Goal: Task Accomplishment & Management: Manage account settings

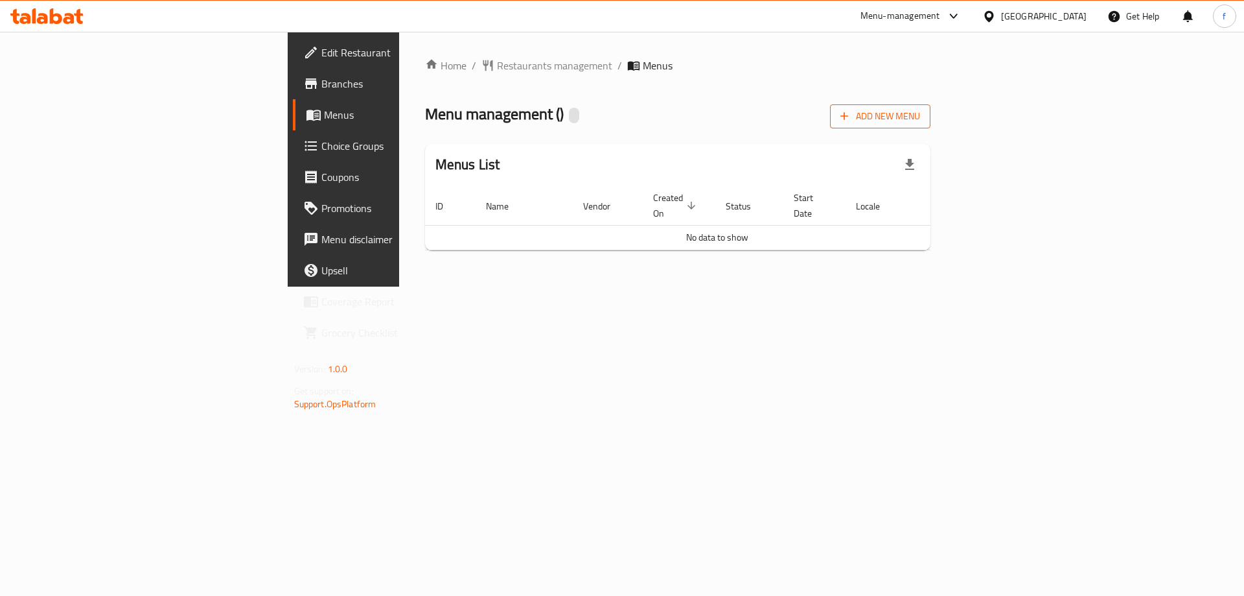
click at [920, 115] on span "Add New Menu" at bounding box center [881, 116] width 80 height 16
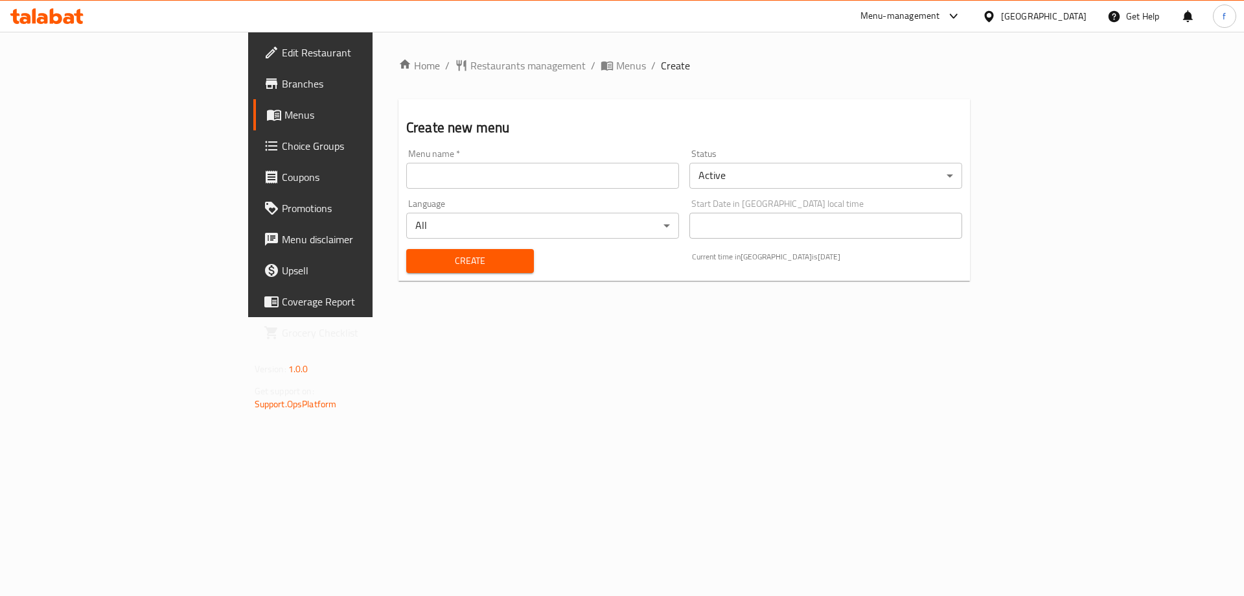
click at [490, 179] on input "text" at bounding box center [542, 176] width 273 height 26
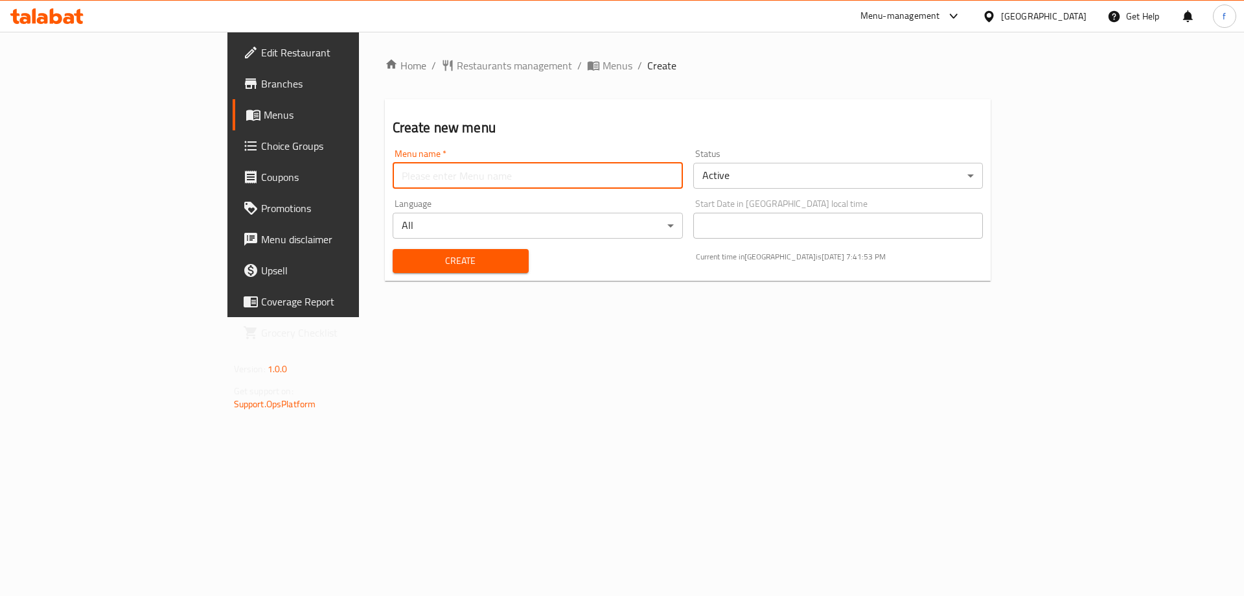
type input "fatma"
click at [403, 260] on span "Create" at bounding box center [460, 261] width 115 height 16
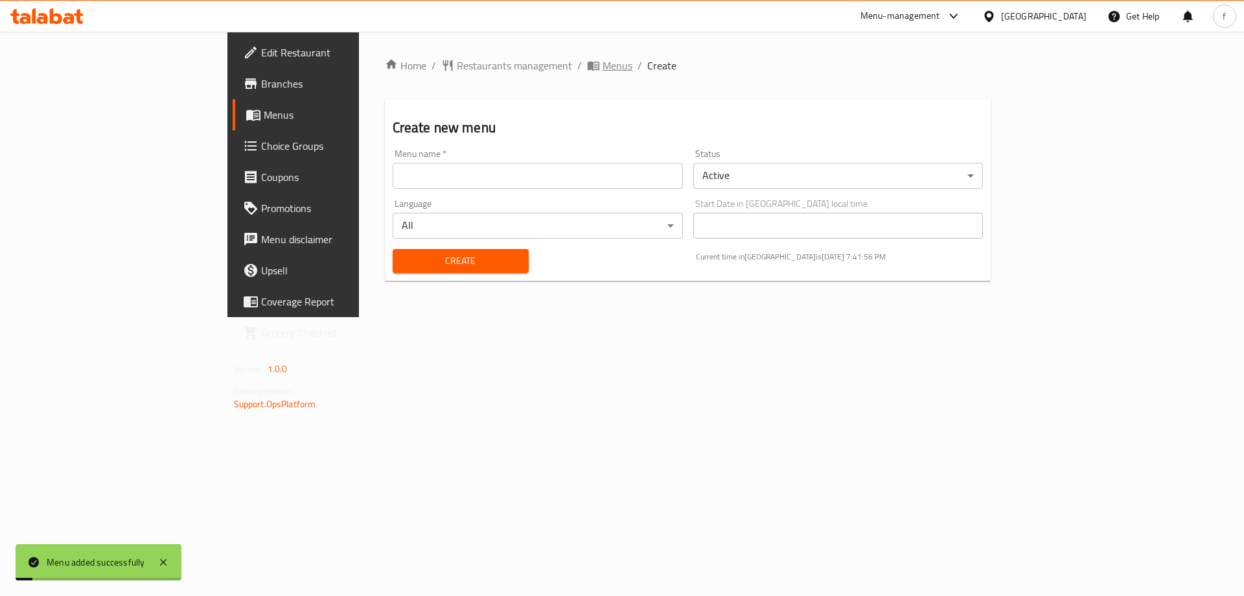
click at [603, 70] on span "Menus" at bounding box center [618, 66] width 30 height 16
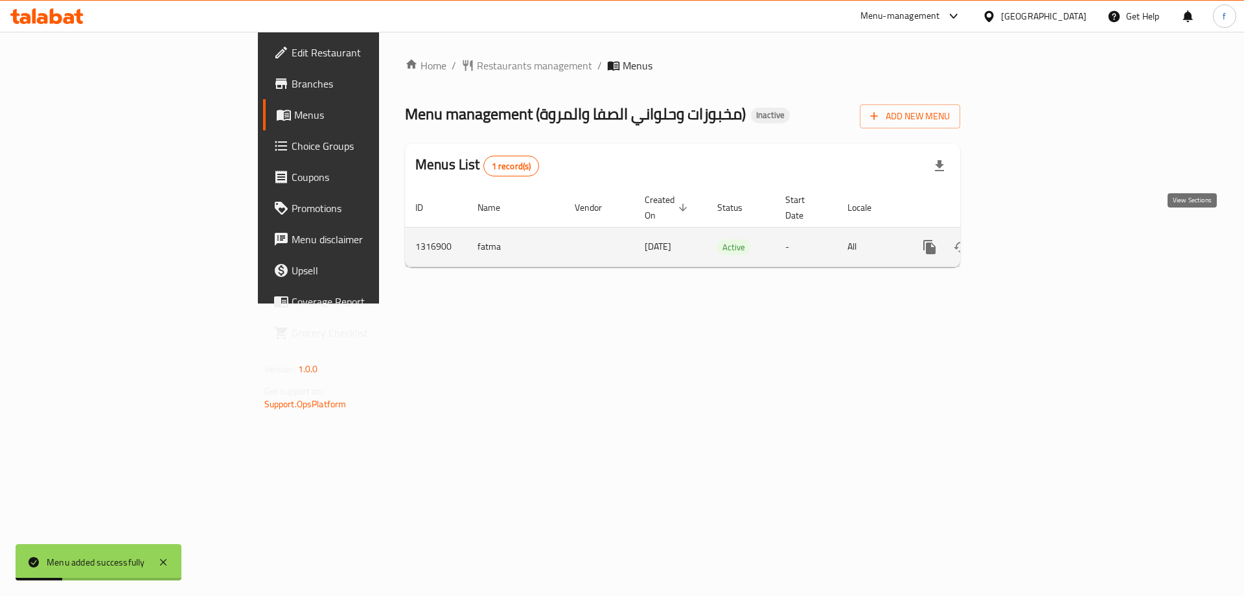
click at [1031, 239] on icon "enhanced table" at bounding box center [1024, 247] width 16 height 16
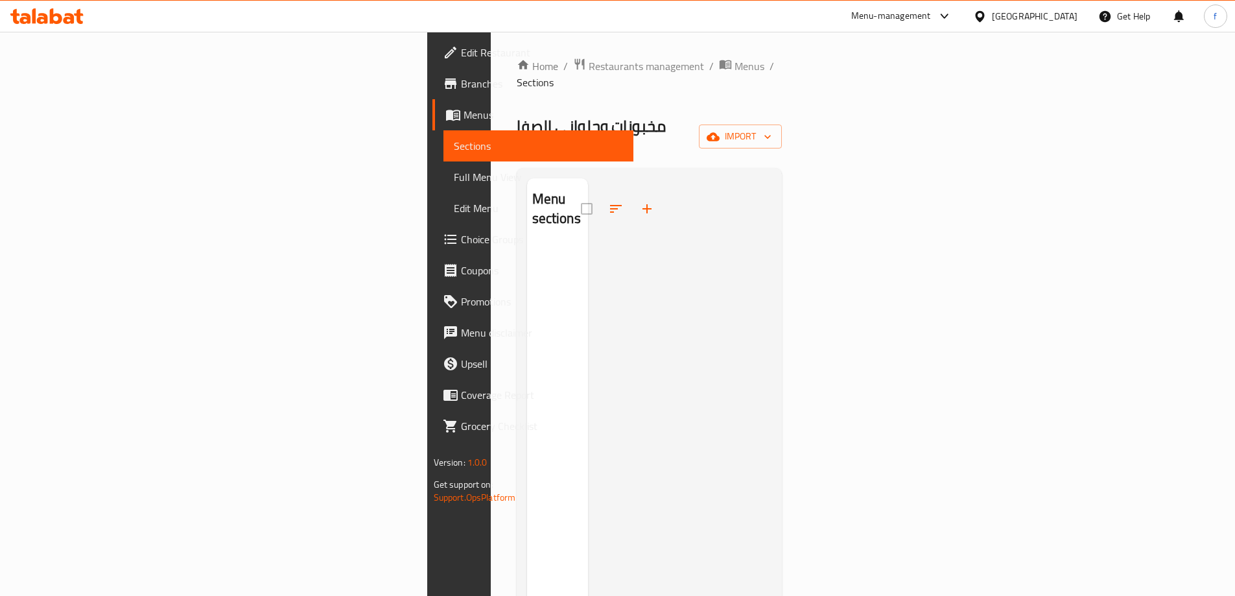
click at [771, 283] on div at bounding box center [679, 476] width 183 height 596
click at [771, 128] on span "import" at bounding box center [740, 136] width 62 height 16
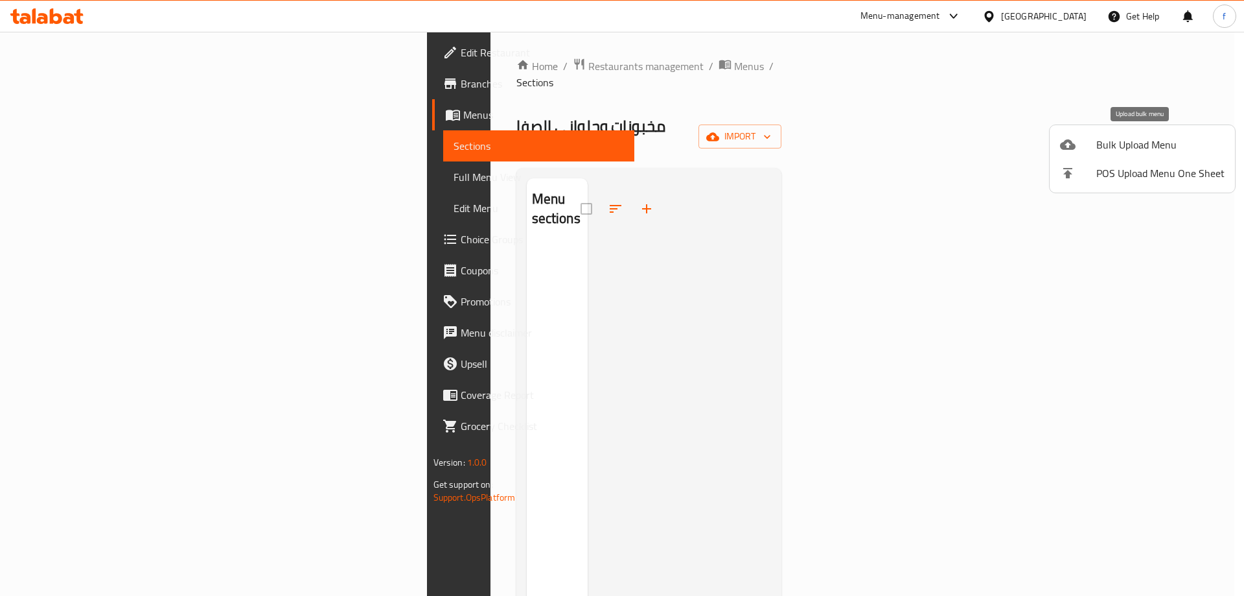
click at [1161, 152] on span "Bulk Upload Menu" at bounding box center [1161, 145] width 128 height 16
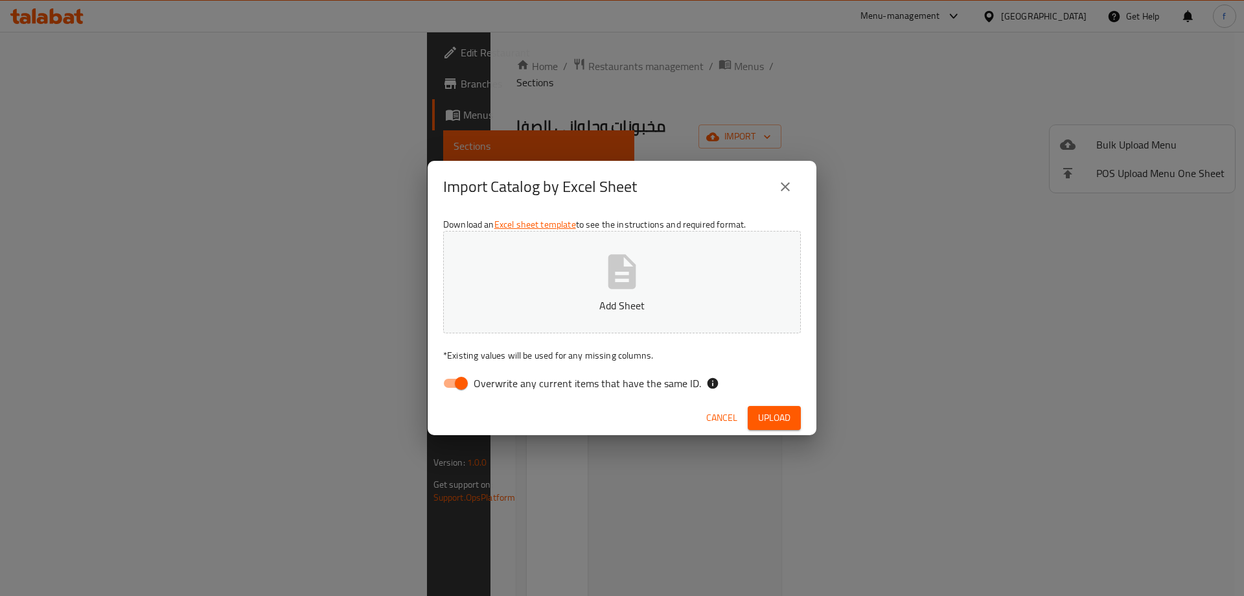
click at [475, 390] on span "Overwrite any current items that have the same ID." at bounding box center [587, 383] width 227 height 16
click at [475, 390] on input "Overwrite any current items that have the same ID." at bounding box center [462, 383] width 74 height 25
checkbox input "false"
click at [710, 281] on button "Add Sheet" at bounding box center [622, 282] width 358 height 102
click at [657, 311] on p "Add Sheet" at bounding box center [622, 305] width 318 height 16
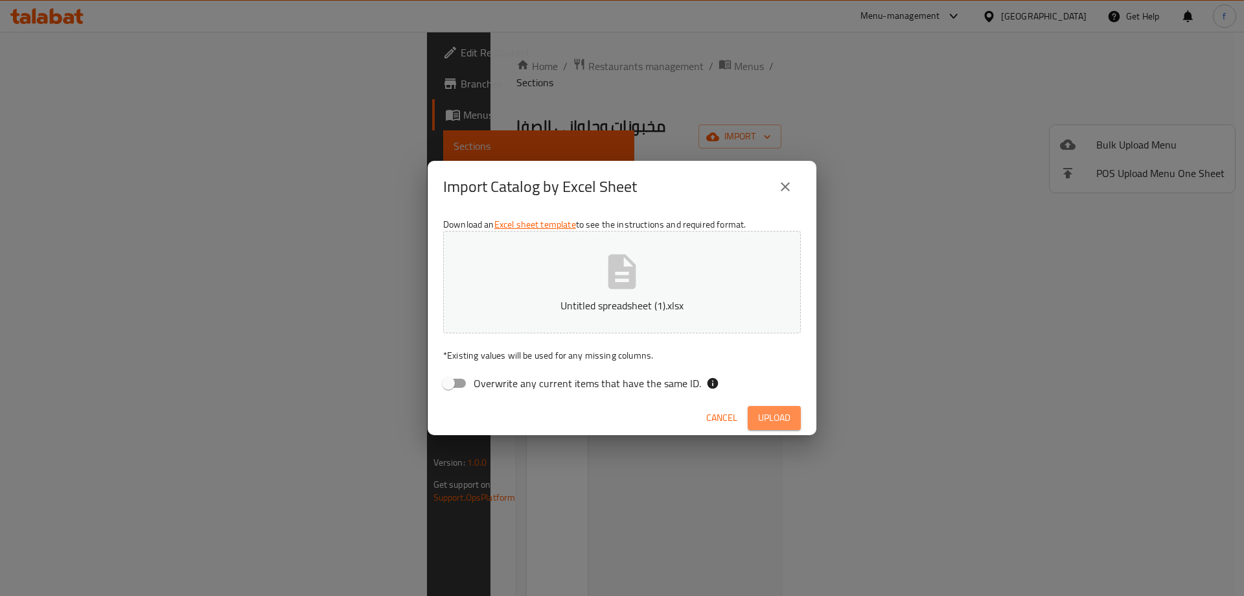
click at [785, 420] on span "Upload" at bounding box center [774, 418] width 32 height 16
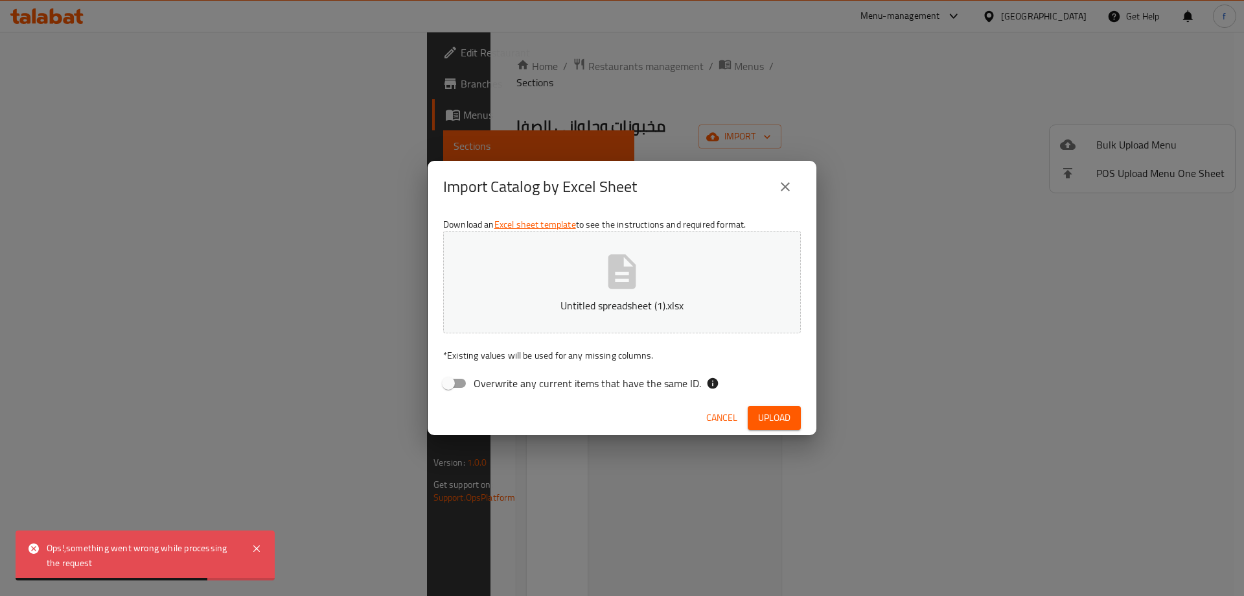
click at [791, 185] on icon "close" at bounding box center [786, 187] width 16 height 16
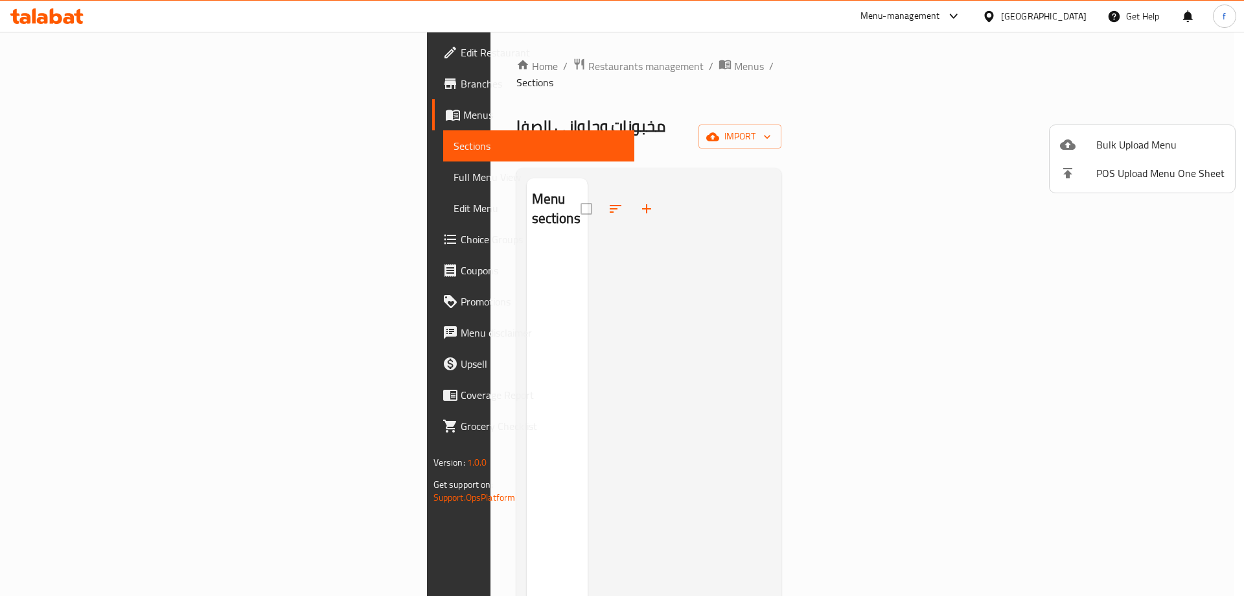
click at [966, 260] on div at bounding box center [622, 298] width 1244 height 596
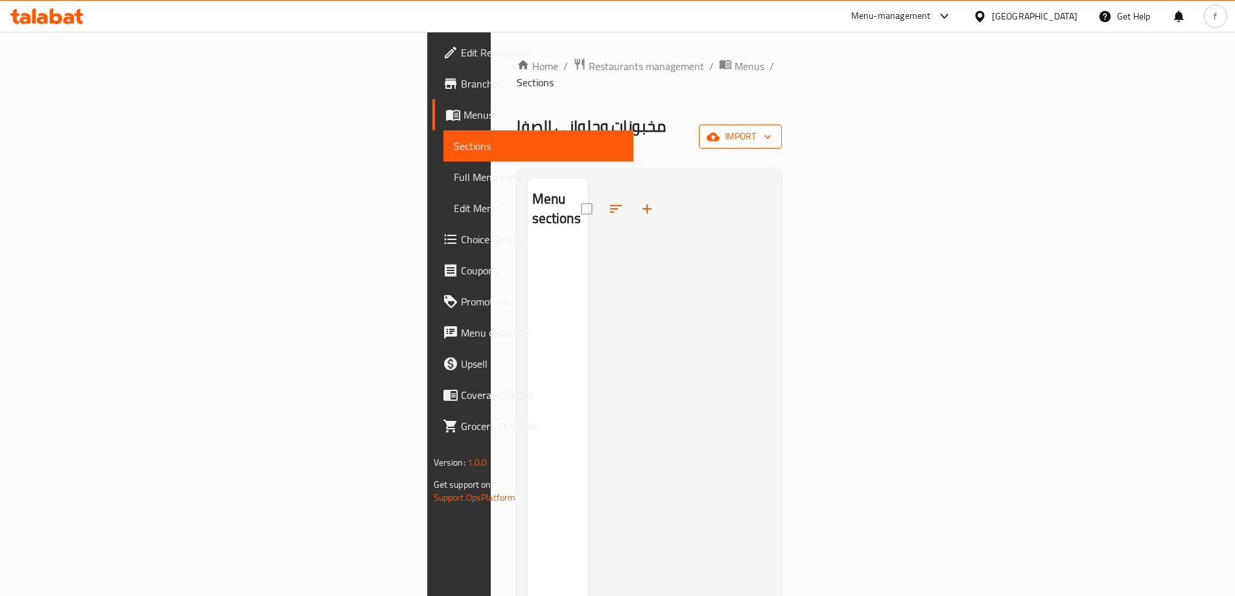
click at [771, 128] on span "import" at bounding box center [740, 136] width 62 height 16
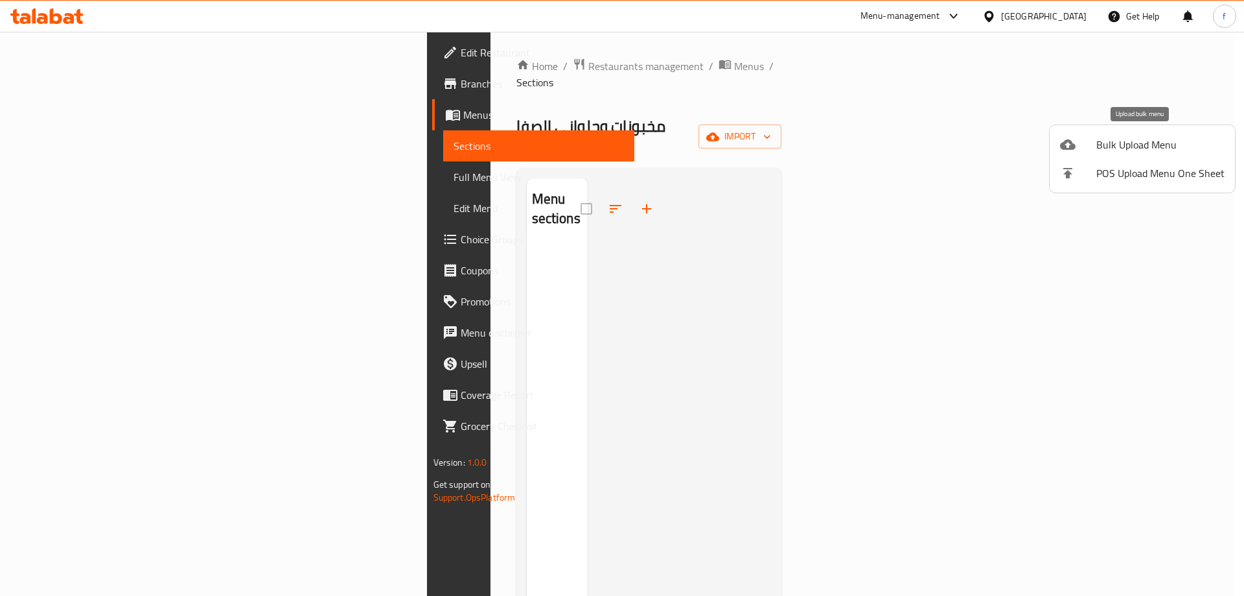
click at [1124, 154] on li "Bulk Upload Menu" at bounding box center [1142, 144] width 185 height 29
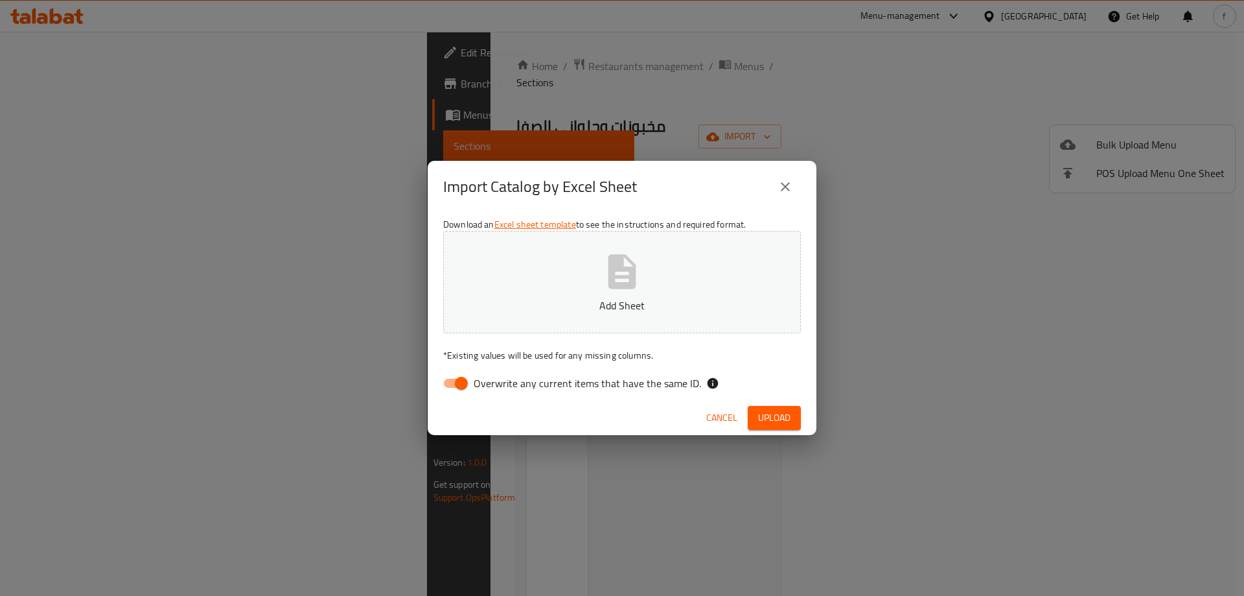
click at [493, 380] on span "Overwrite any current items that have the same ID." at bounding box center [587, 383] width 227 height 16
click at [493, 380] on input "Overwrite any current items that have the same ID." at bounding box center [462, 383] width 74 height 25
checkbox input "false"
click at [641, 266] on icon "button" at bounding box center [621, 271] width 41 height 41
click at [769, 414] on span "Upload" at bounding box center [774, 418] width 32 height 16
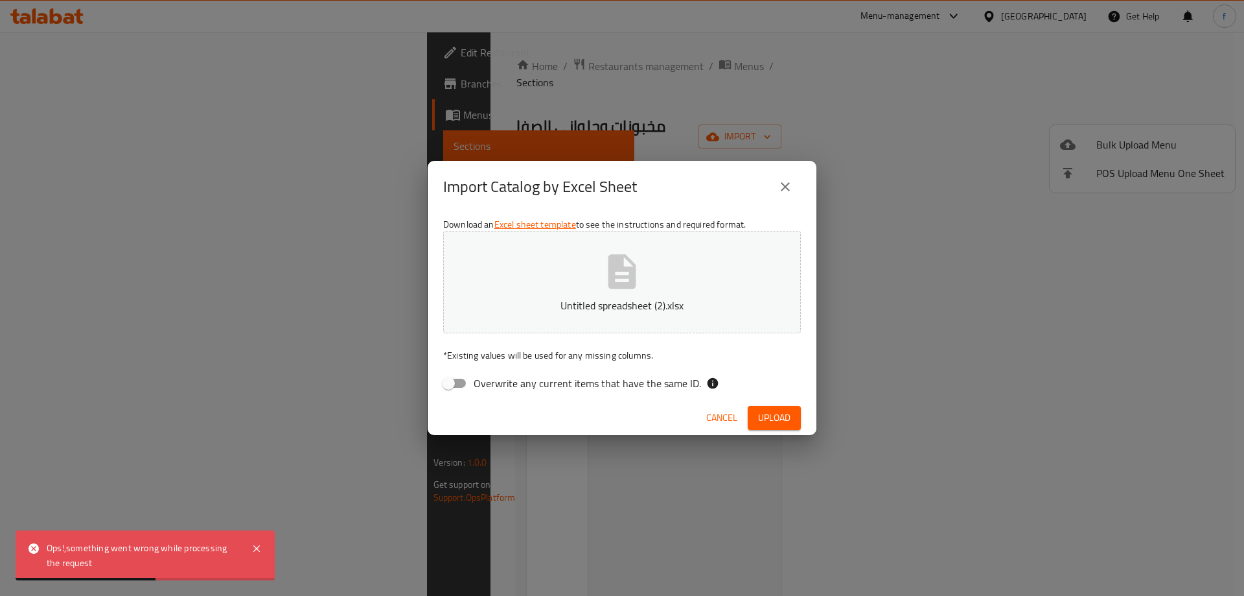
click at [782, 186] on icon "close" at bounding box center [786, 187] width 16 height 16
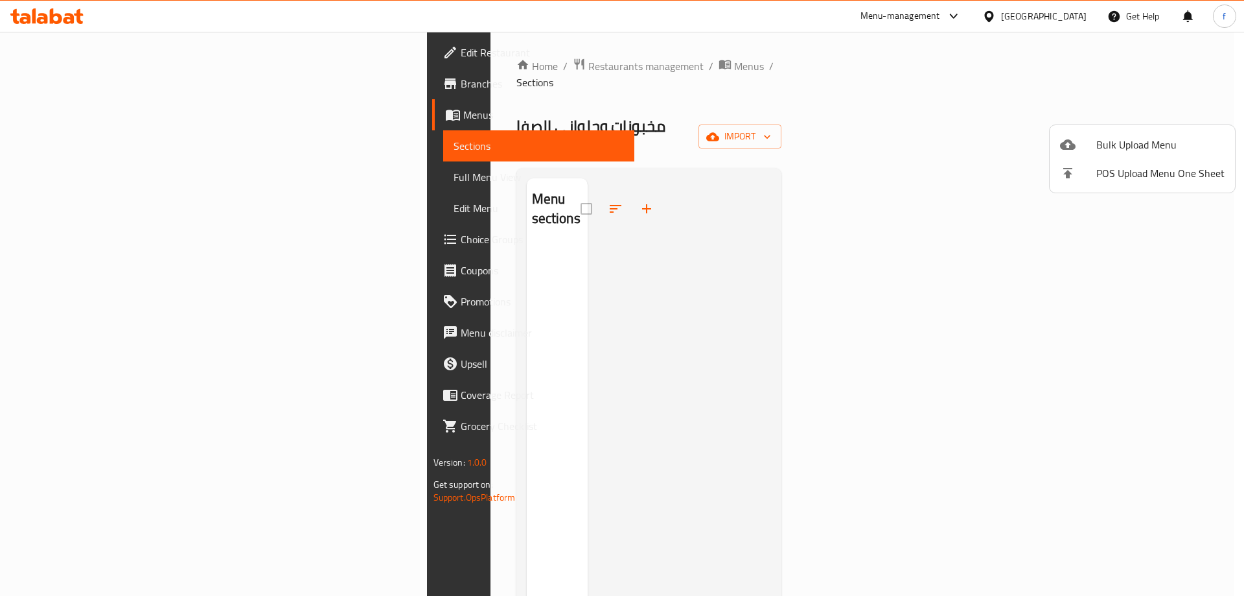
click at [800, 286] on div at bounding box center [622, 298] width 1244 height 596
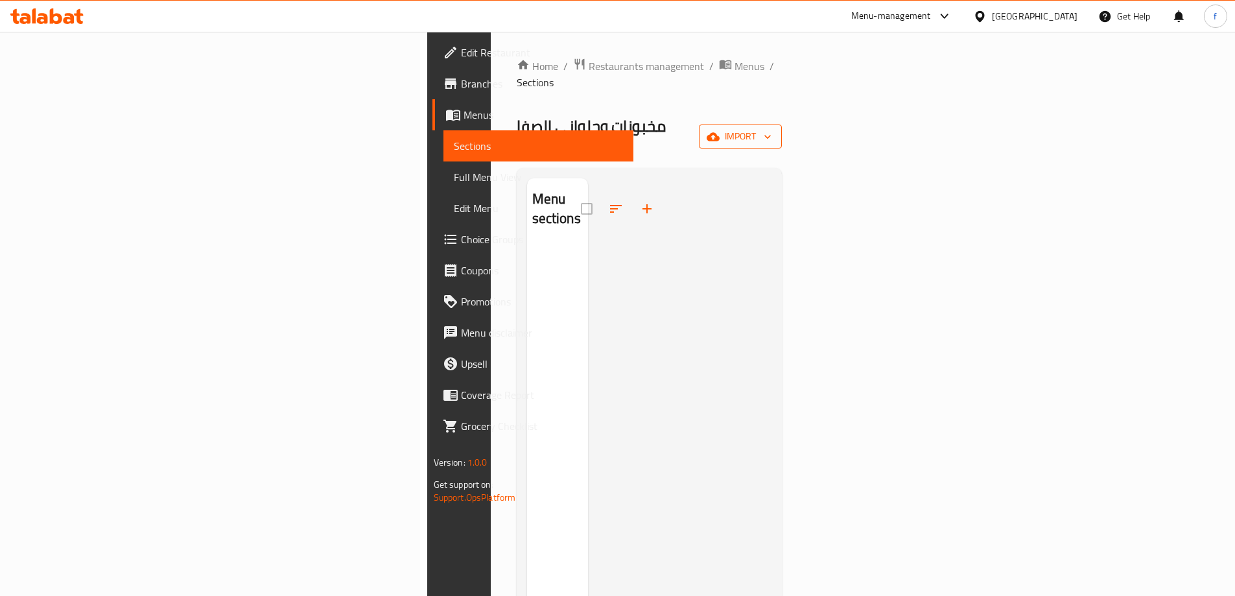
click at [782, 124] on button "import" at bounding box center [740, 136] width 83 height 24
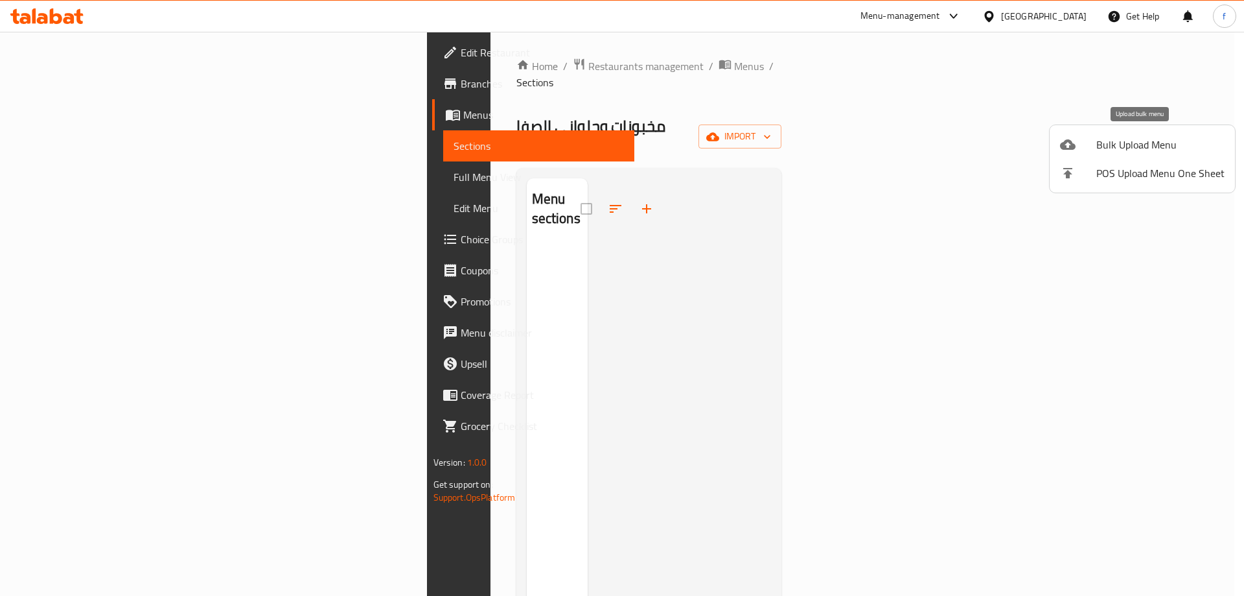
click at [1135, 146] on span "Bulk Upload Menu" at bounding box center [1161, 145] width 128 height 16
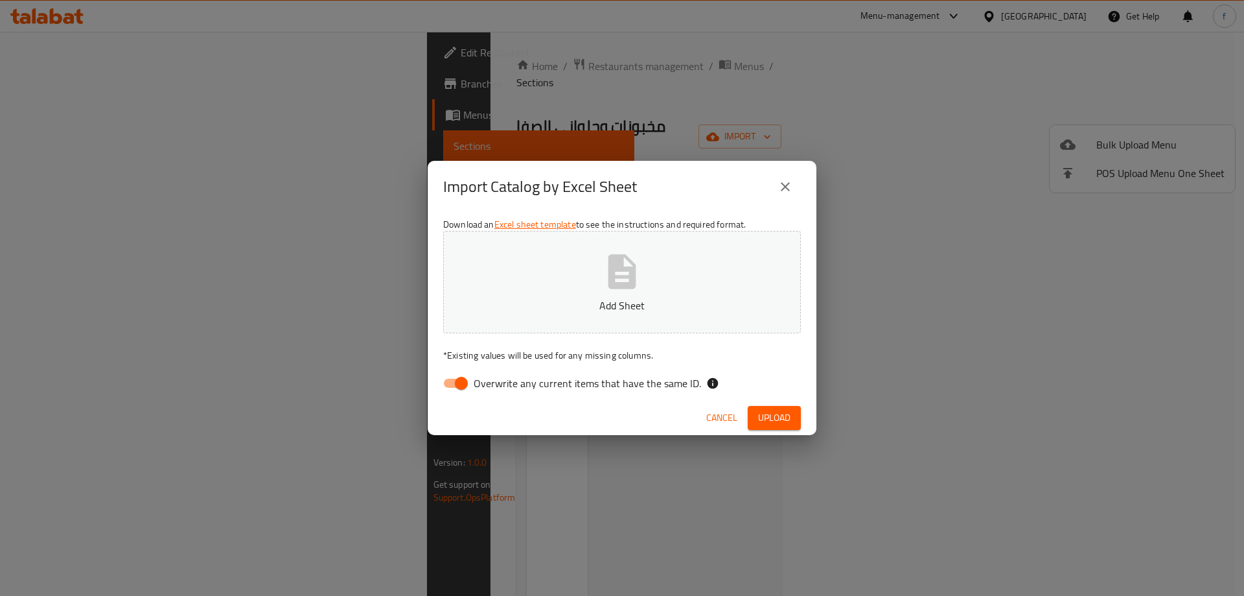
click at [706, 292] on button "Add Sheet" at bounding box center [622, 282] width 358 height 102
click at [463, 379] on input "Overwrite any current items that have the same ID." at bounding box center [462, 383] width 74 height 25
checkbox input "false"
click at [768, 421] on span "Upload" at bounding box center [774, 418] width 32 height 16
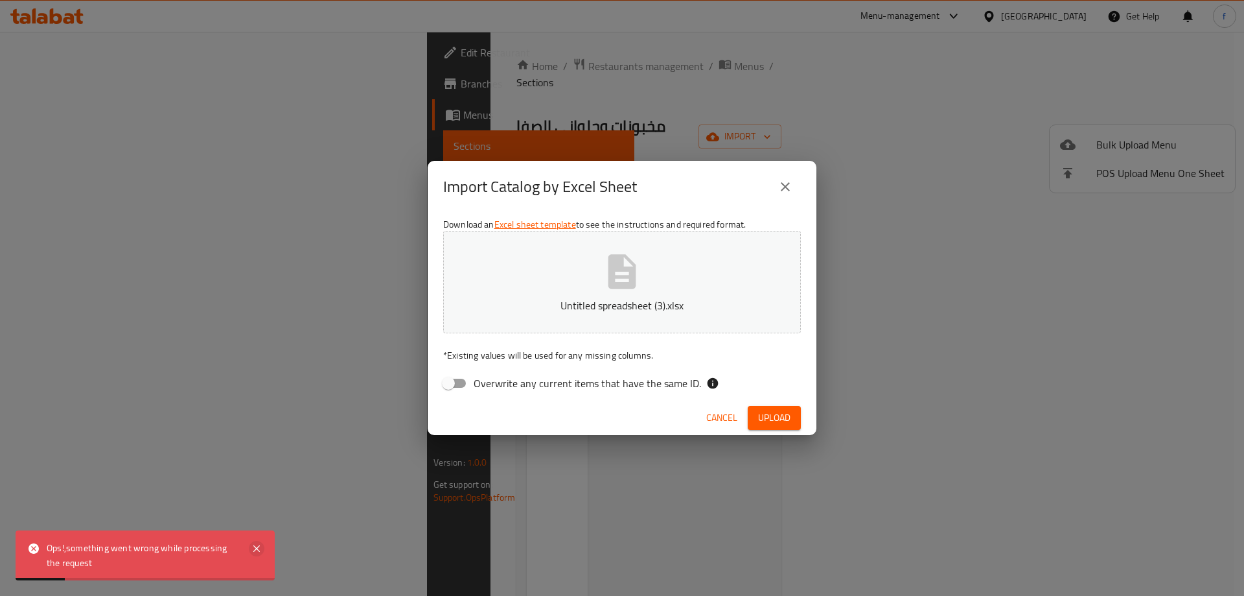
click at [257, 544] on icon at bounding box center [257, 549] width 16 height 16
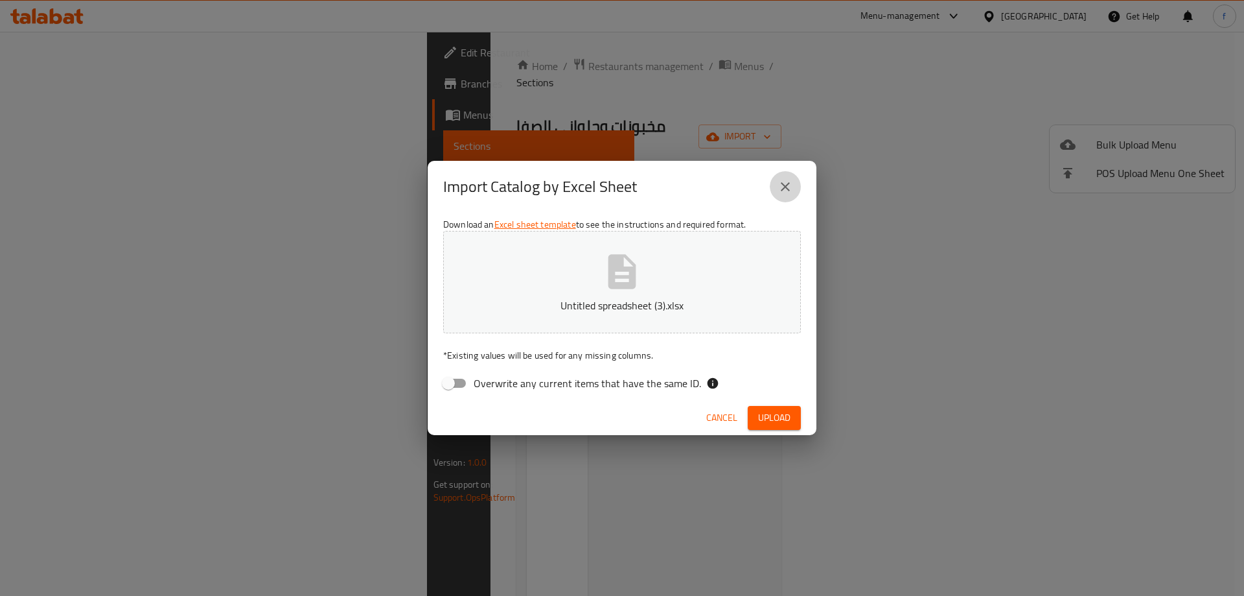
click at [786, 193] on icon "close" at bounding box center [786, 187] width 16 height 16
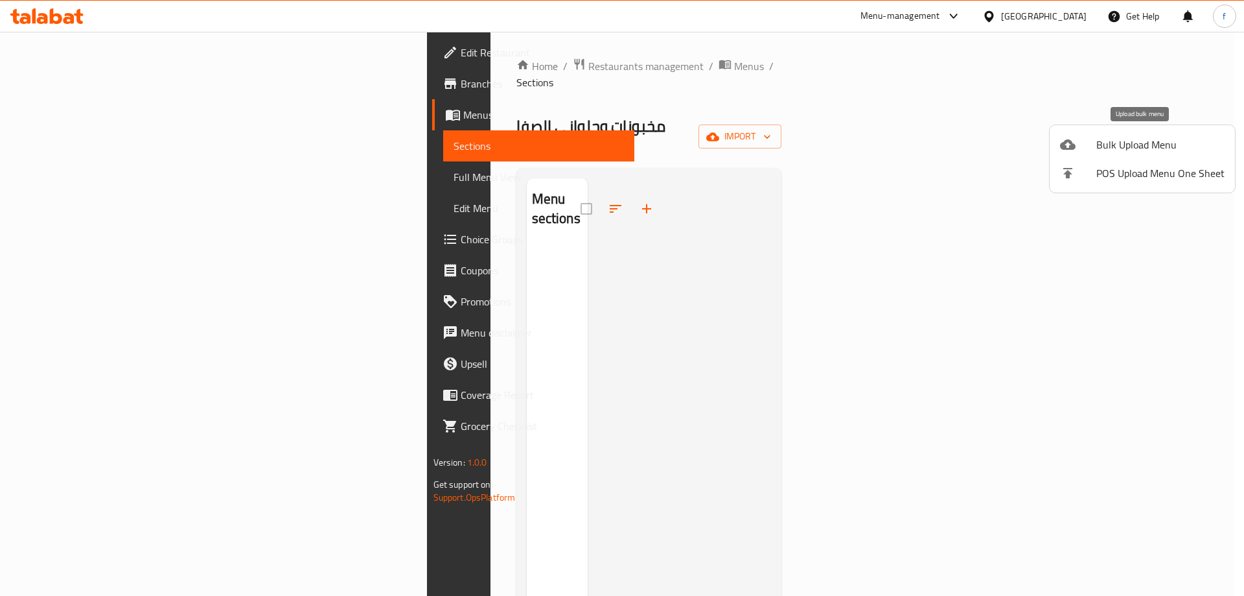
click at [1164, 152] on span "Bulk Upload Menu" at bounding box center [1161, 145] width 128 height 16
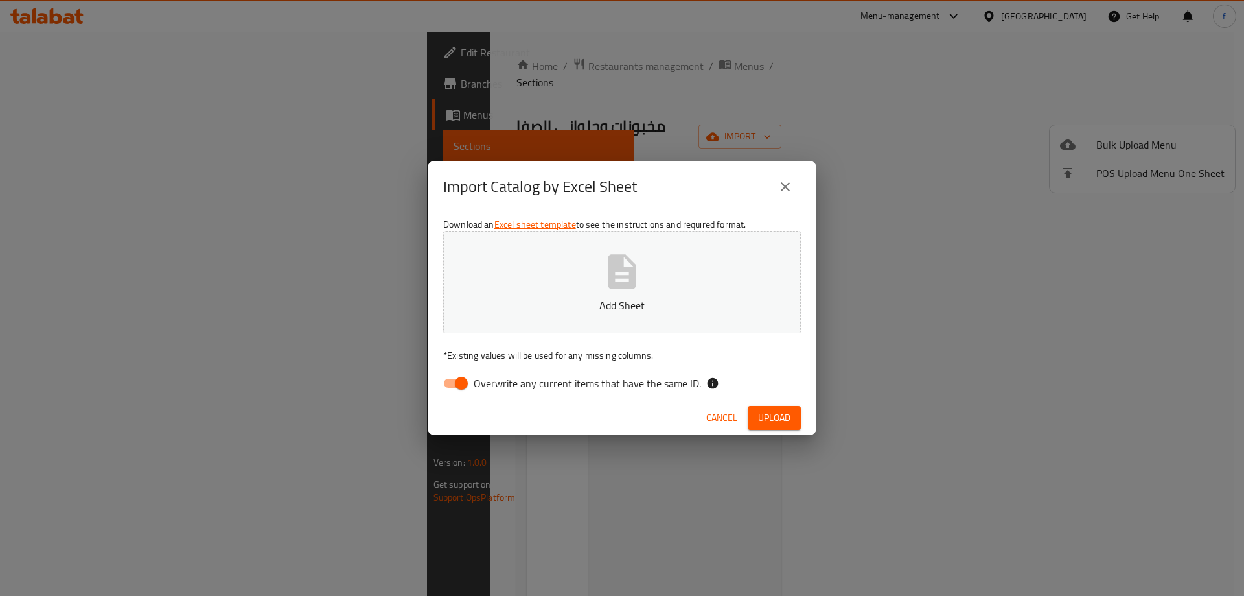
click at [594, 380] on span "Overwrite any current items that have the same ID." at bounding box center [587, 383] width 227 height 16
click at [498, 380] on input "Overwrite any current items that have the same ID." at bounding box center [462, 383] width 74 height 25
checkbox input "false"
click at [613, 279] on icon "button" at bounding box center [623, 271] width 28 height 34
click at [775, 424] on span "Upload" at bounding box center [774, 418] width 32 height 16
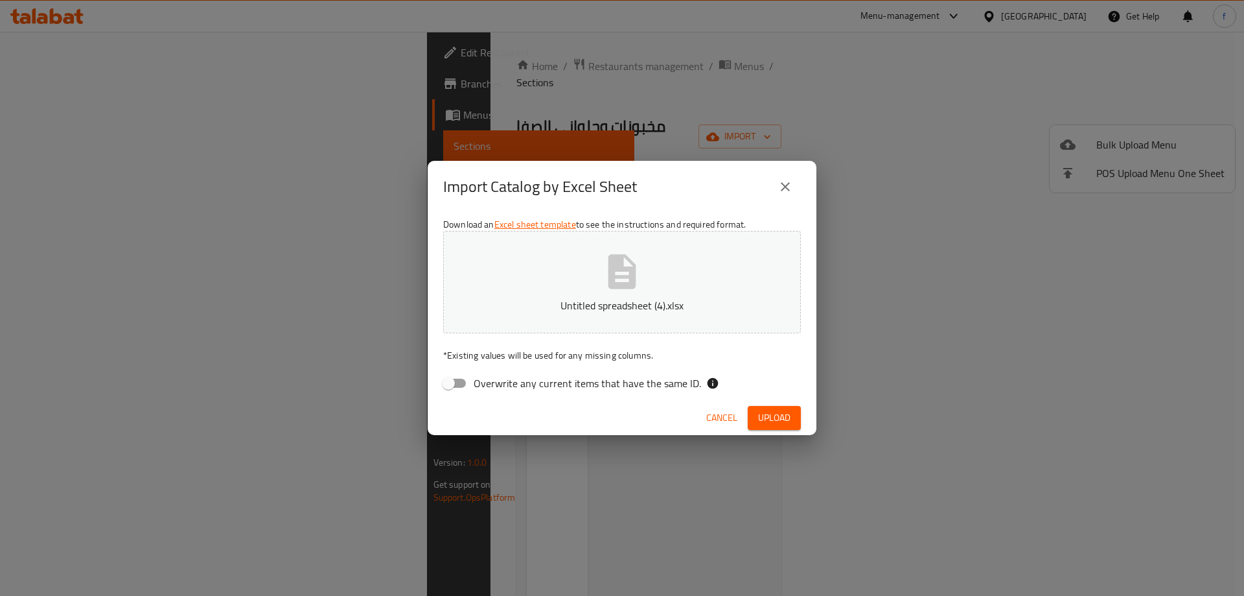
click at [760, 423] on span "Upload" at bounding box center [774, 418] width 32 height 16
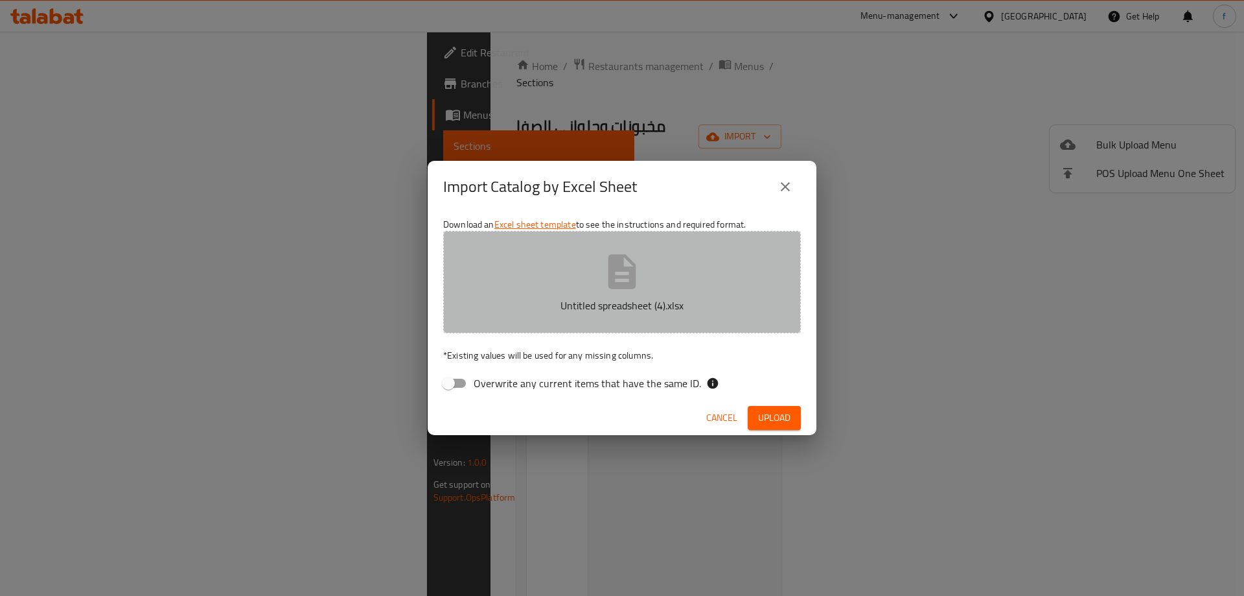
click at [636, 275] on icon "button" at bounding box center [621, 271] width 41 height 41
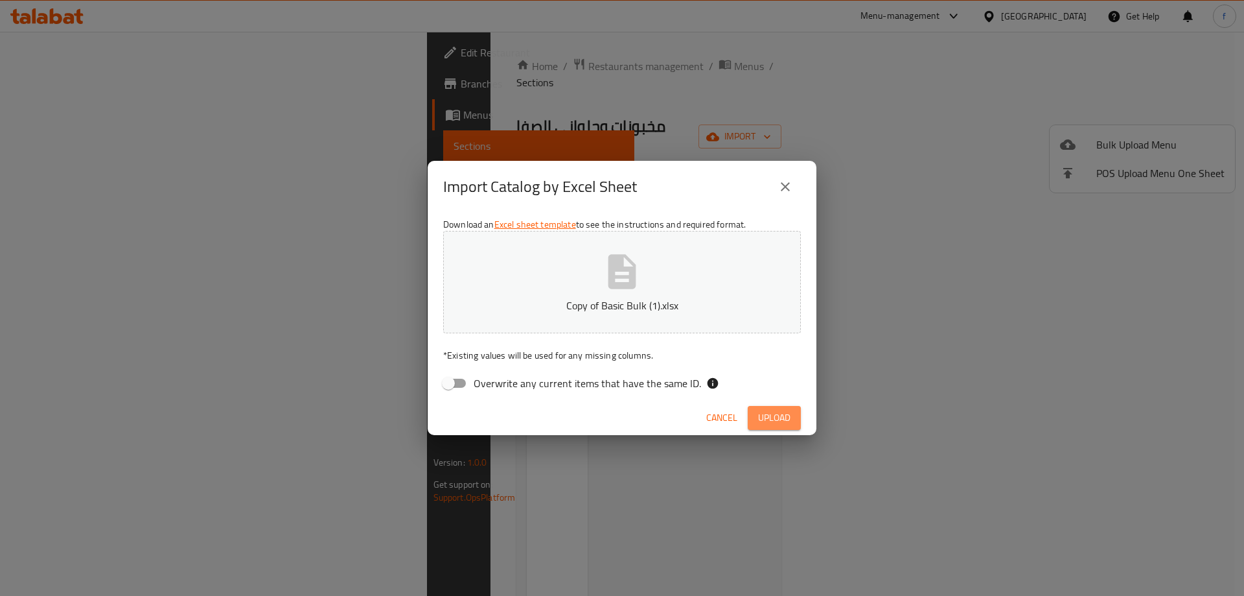
click at [782, 415] on span "Upload" at bounding box center [774, 418] width 32 height 16
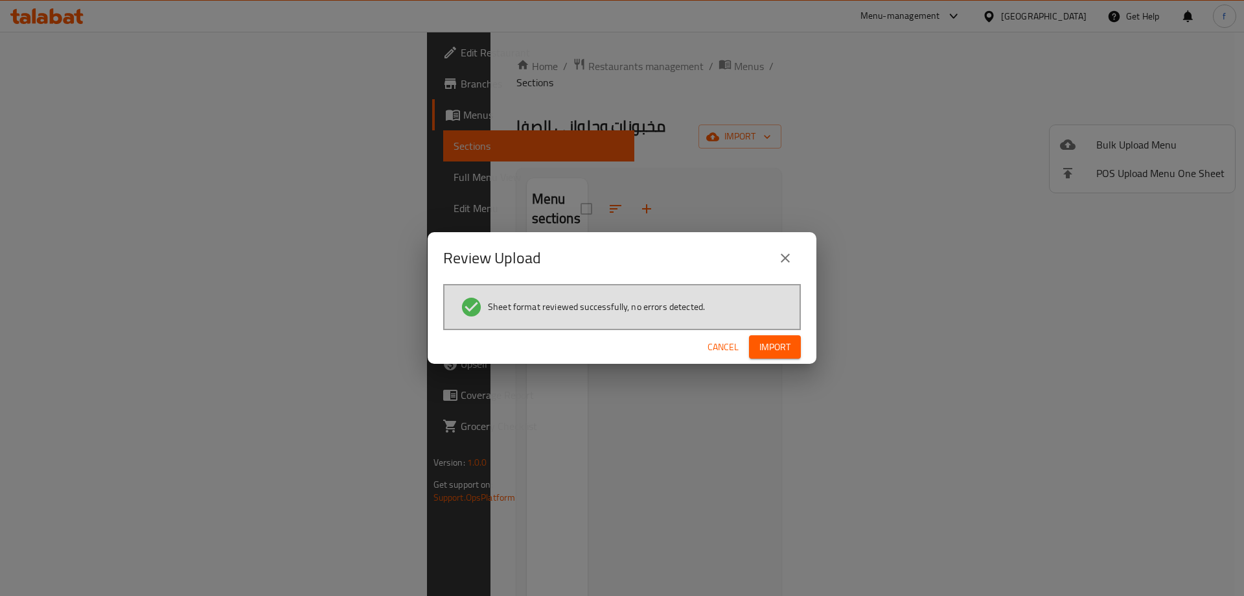
click at [767, 335] on button "Import" at bounding box center [775, 347] width 52 height 24
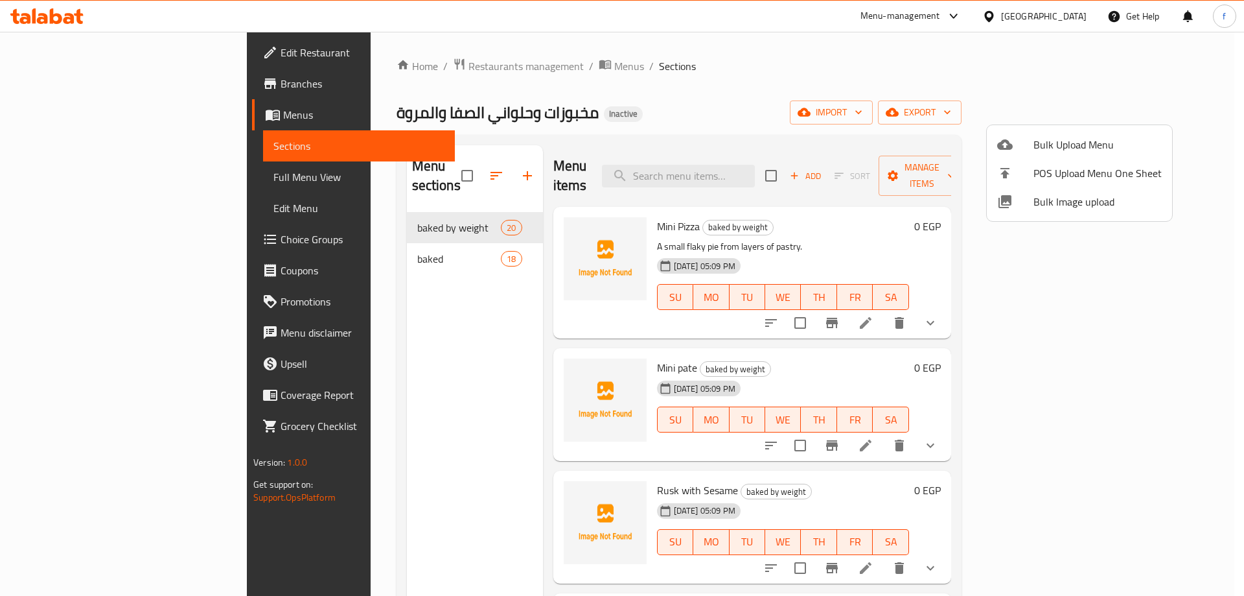
click at [137, 181] on div at bounding box center [622, 298] width 1244 height 596
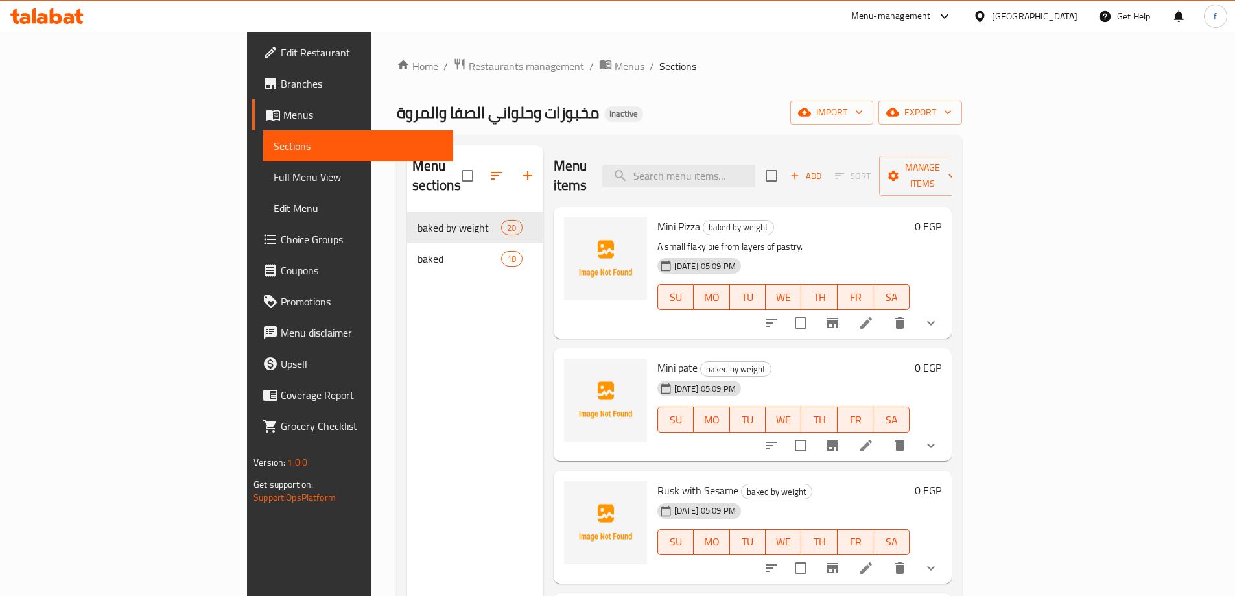
click at [274, 174] on span "Full Menu View" at bounding box center [358, 177] width 169 height 16
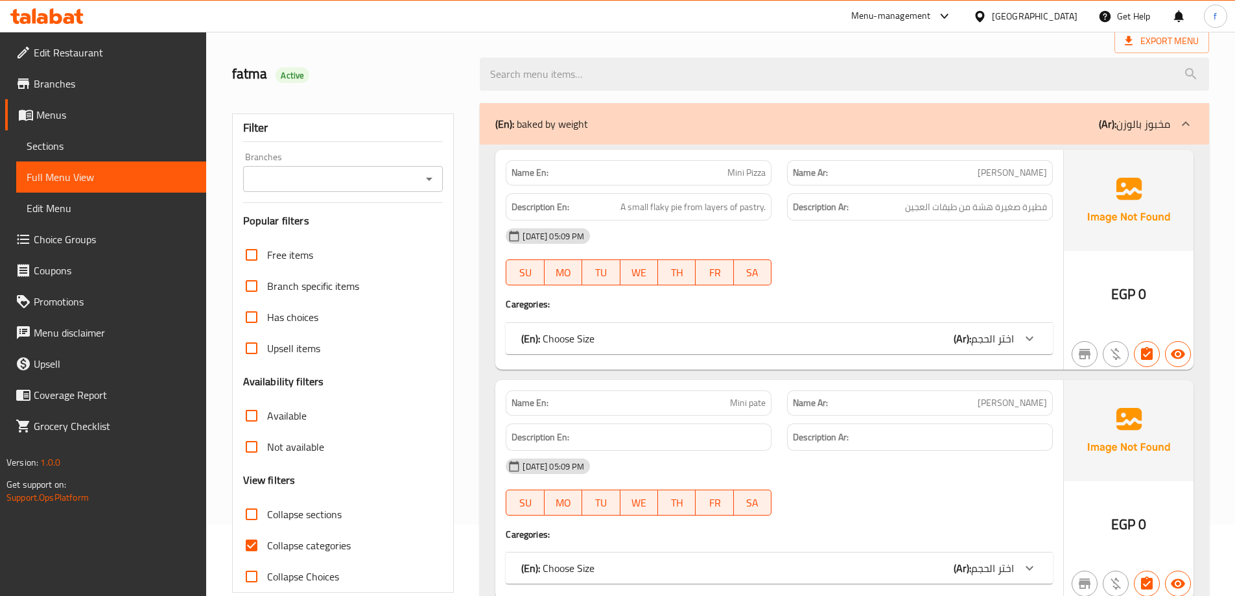
scroll to position [130, 0]
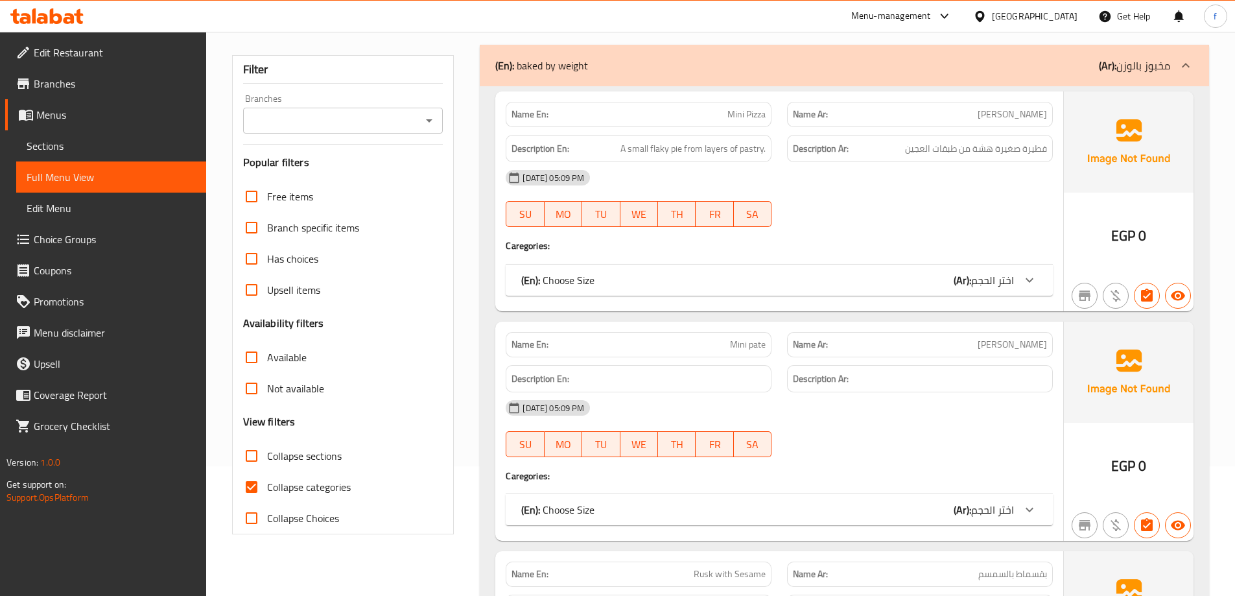
click at [329, 471] on label "Collapse categories" at bounding box center [293, 486] width 115 height 31
click at [267, 471] on input "Collapse categories" at bounding box center [251, 486] width 31 height 31
checkbox input "false"
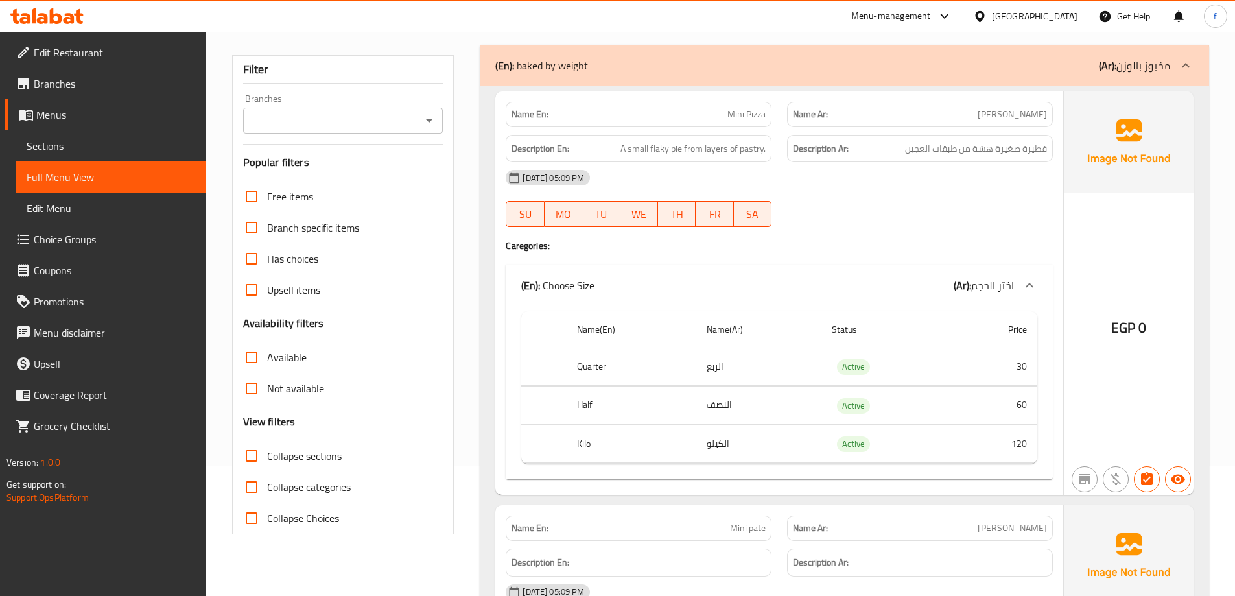
drag, startPoint x: 1013, startPoint y: 235, endPoint x: 1003, endPoint y: 261, distance: 27.9
click at [1013, 235] on div at bounding box center [919, 227] width 281 height 16
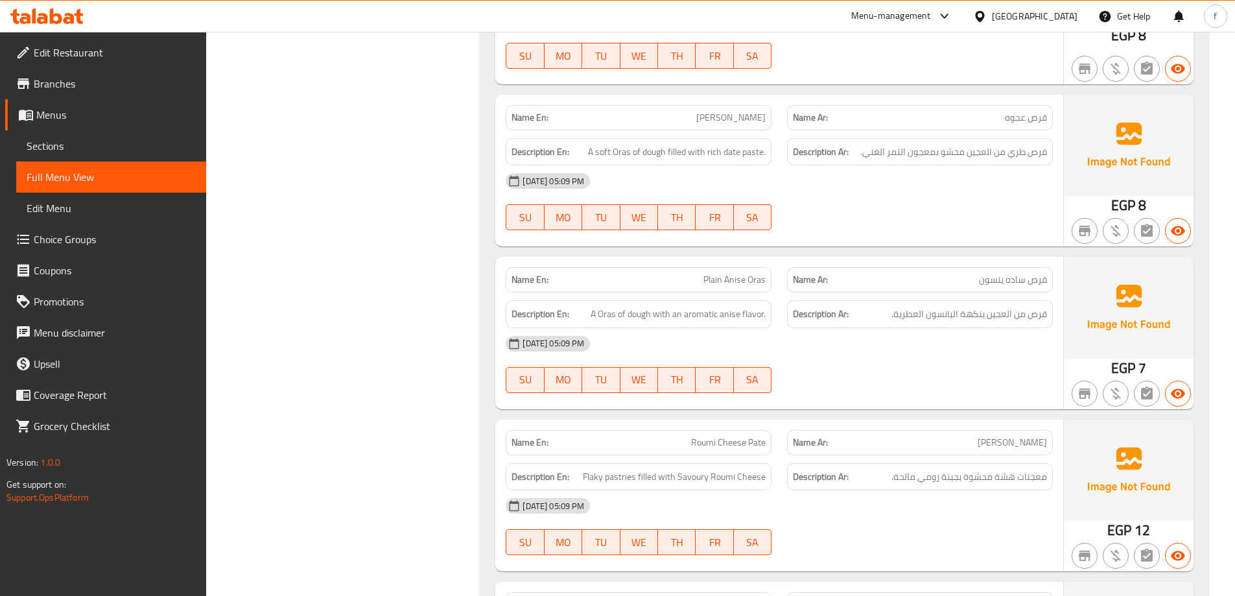
scroll to position [0, 0]
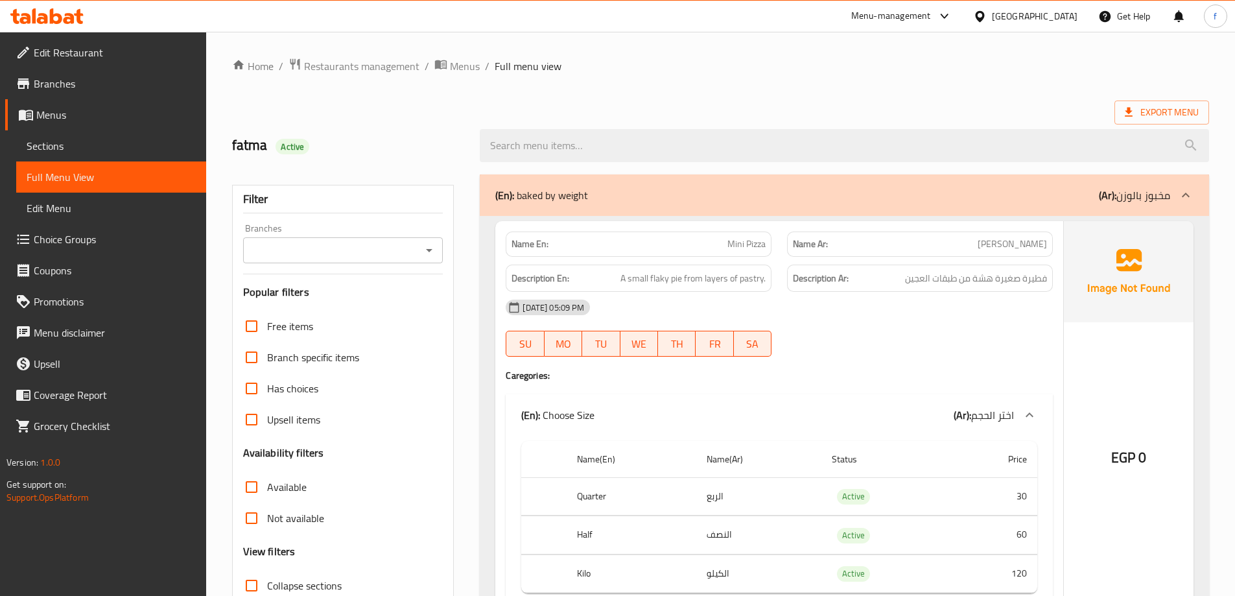
click at [751, 276] on span "A small flaky pie from layers of pastry." at bounding box center [692, 278] width 145 height 16
click at [108, 143] on span "Sections" at bounding box center [111, 146] width 169 height 16
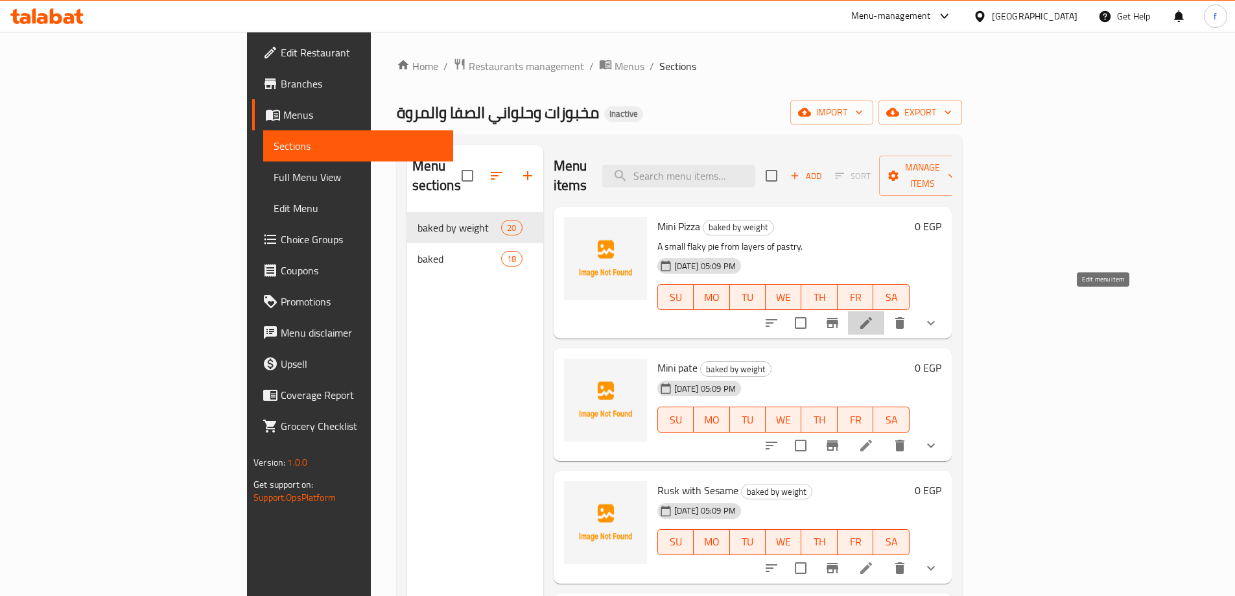
click at [872, 317] on icon at bounding box center [866, 323] width 12 height 12
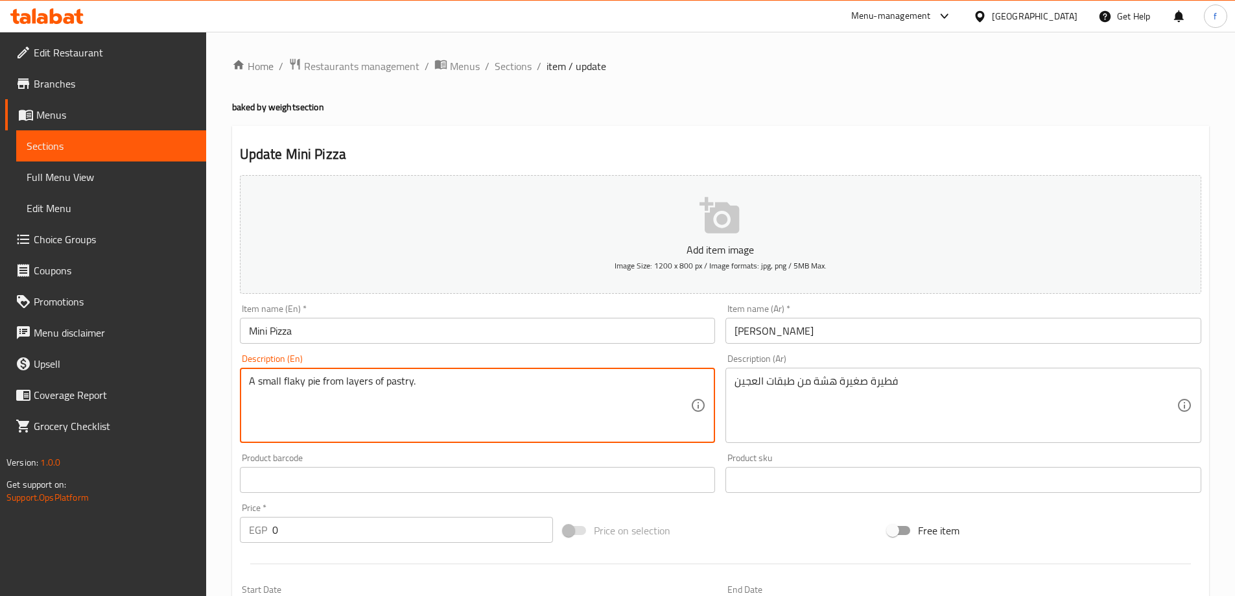
click at [397, 377] on textarea "A small flaky pie from layers of pastry." at bounding box center [470, 406] width 442 height 62
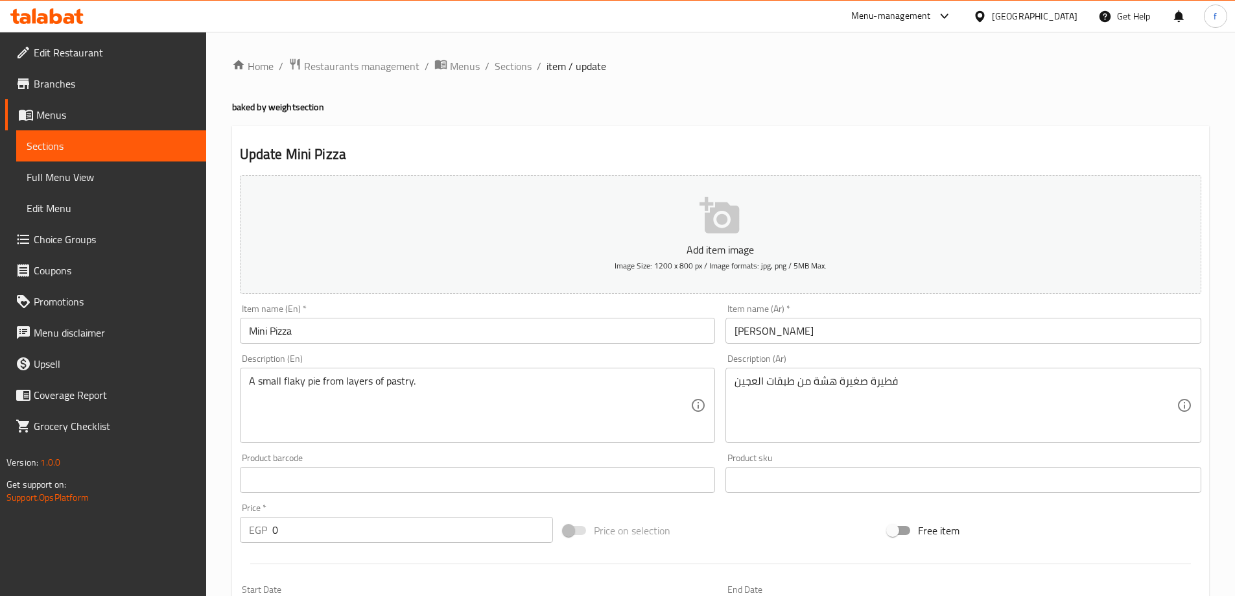
click at [395, 390] on textarea "A small flaky pie from layers of pastry." at bounding box center [470, 406] width 442 height 62
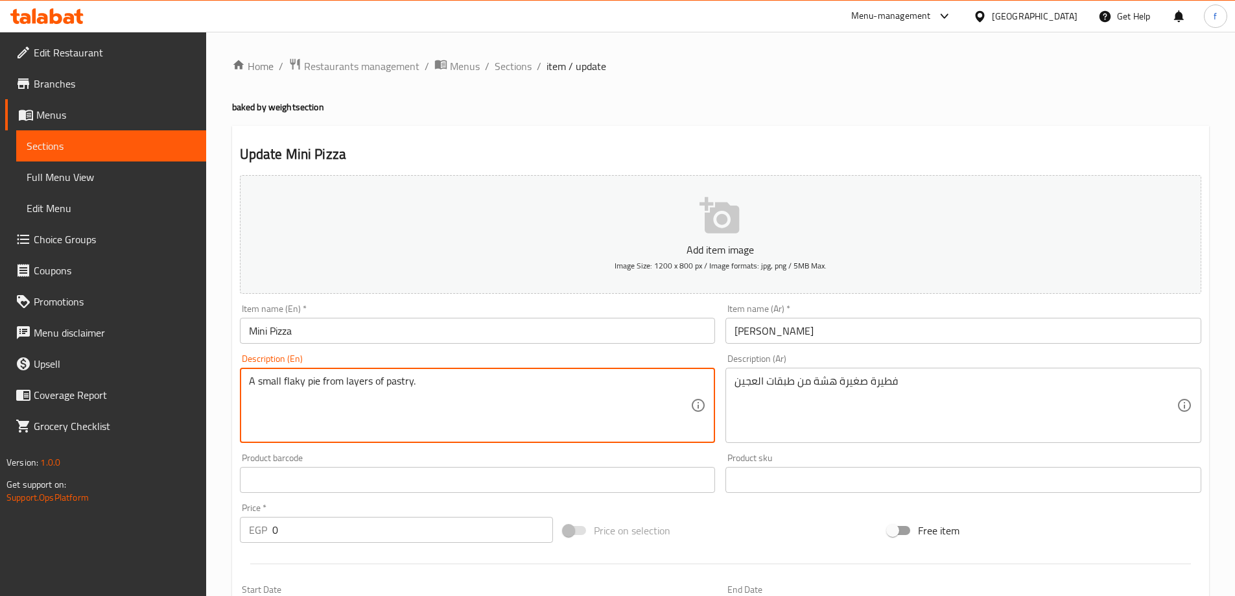
click at [401, 390] on textarea "A small flaky pie from layers of pastry." at bounding box center [470, 406] width 442 height 62
click at [402, 383] on textarea "A small flaky pie from layers of pastry." at bounding box center [470, 406] width 442 height 62
paste textarea "dough"
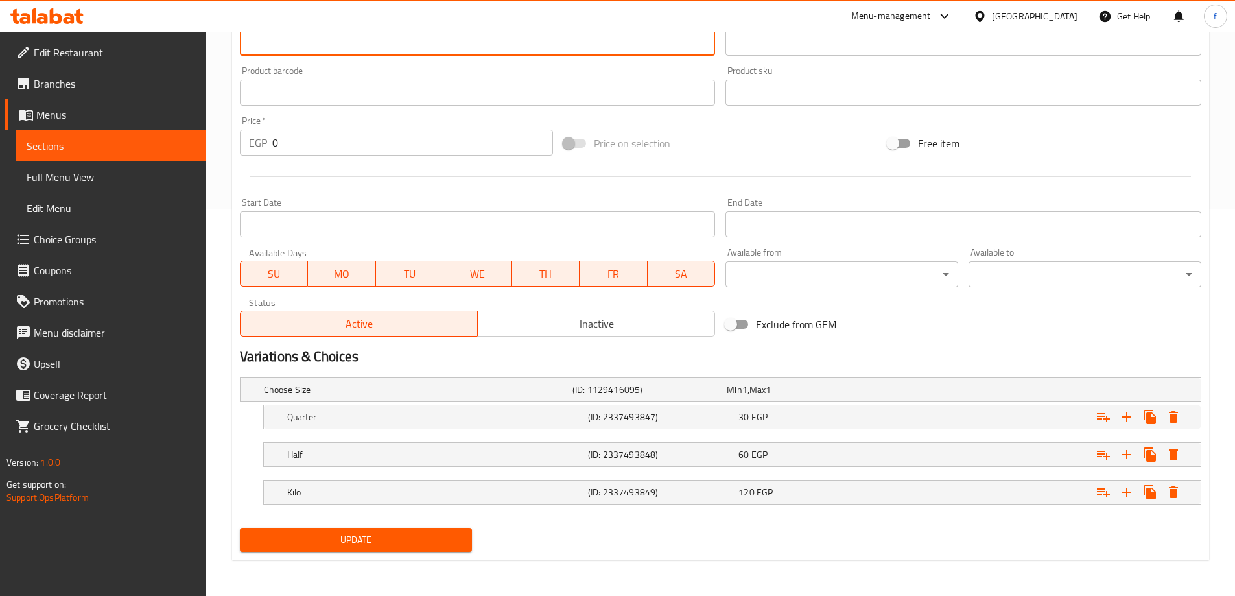
type textarea "A small flaky pie from layers of dough ."
click at [431, 535] on span "Update" at bounding box center [356, 539] width 212 height 16
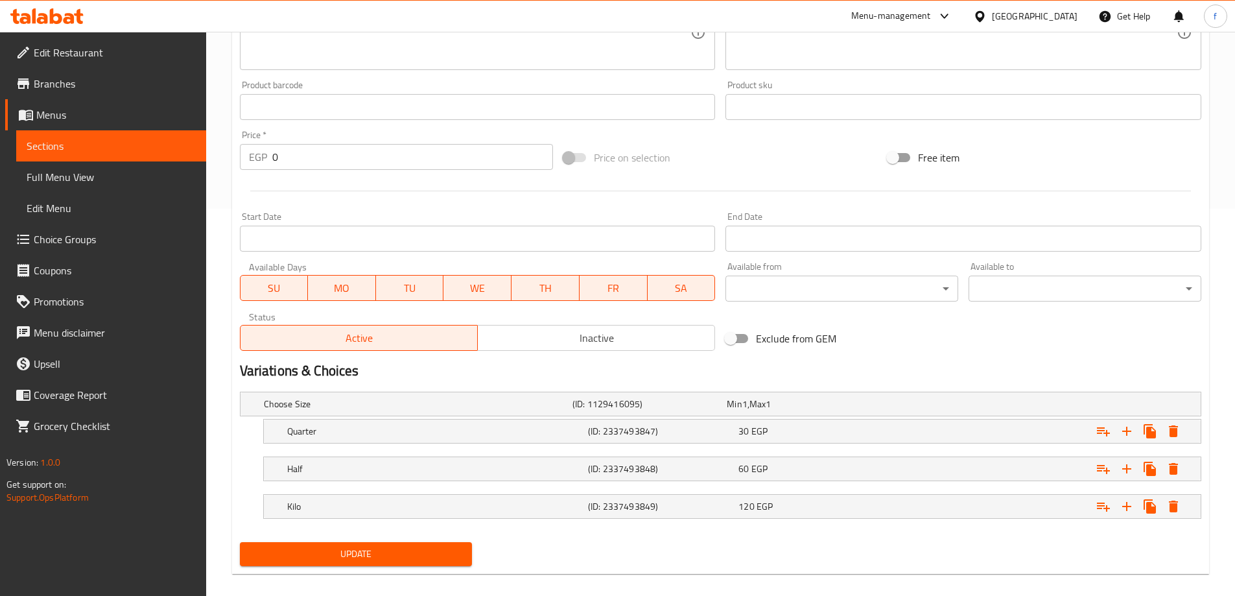
scroll to position [33, 0]
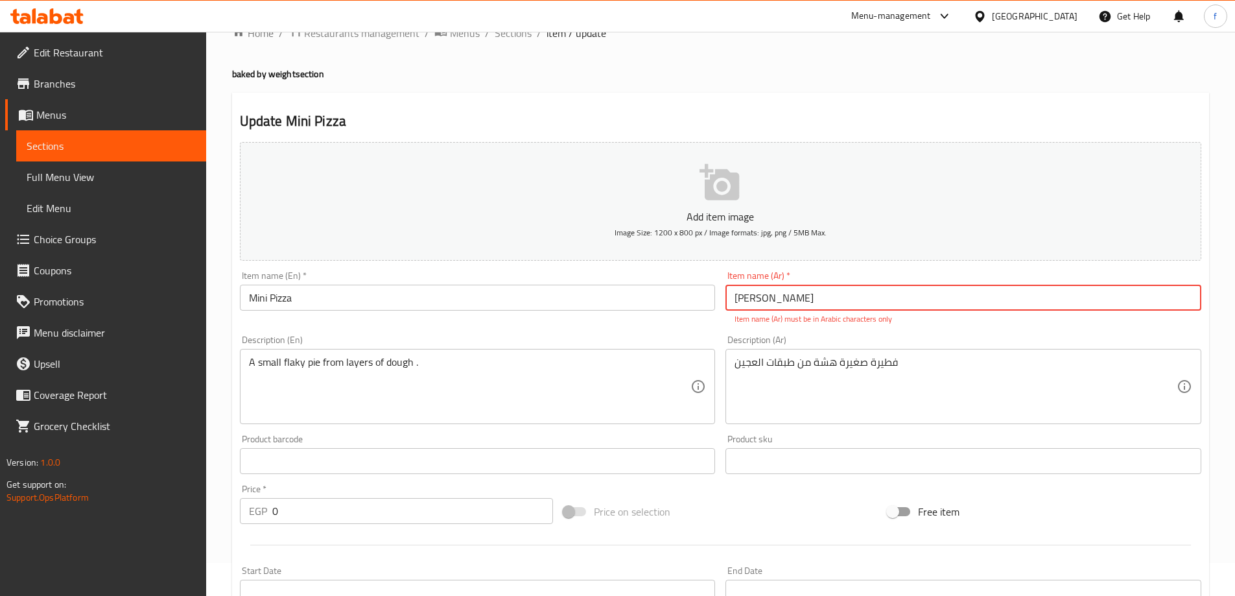
click at [821, 295] on input "مینی بيتزا" at bounding box center [963, 298] width 476 height 26
click at [732, 297] on input "مینی بيتزا" at bounding box center [963, 298] width 476 height 26
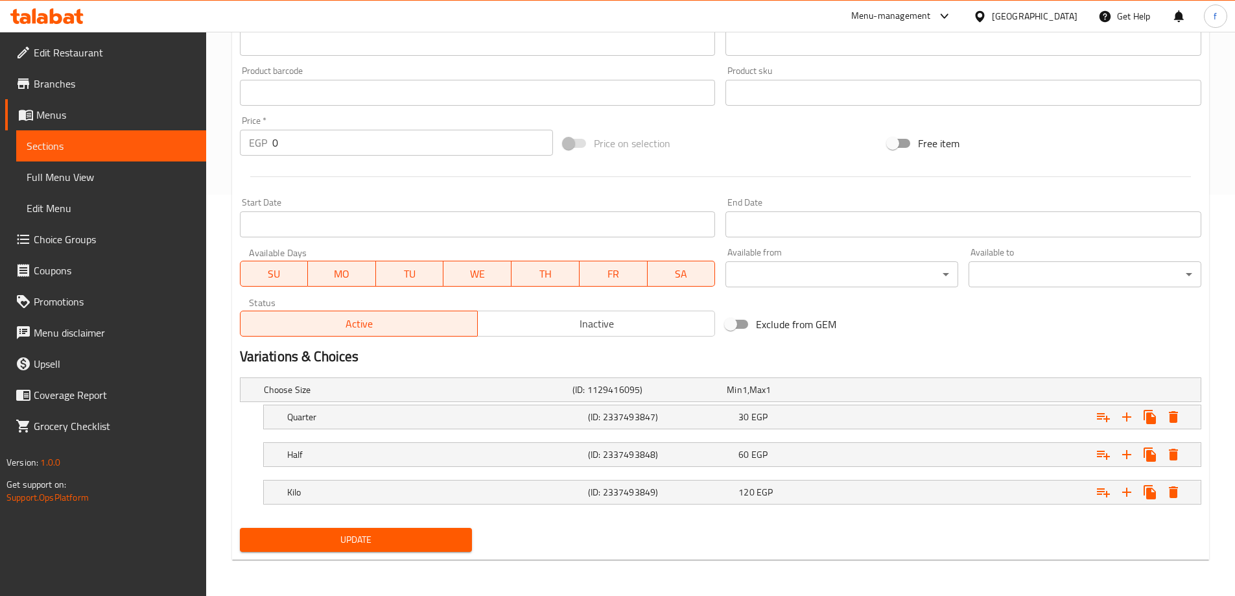
click at [432, 542] on span "Update" at bounding box center [356, 539] width 212 height 16
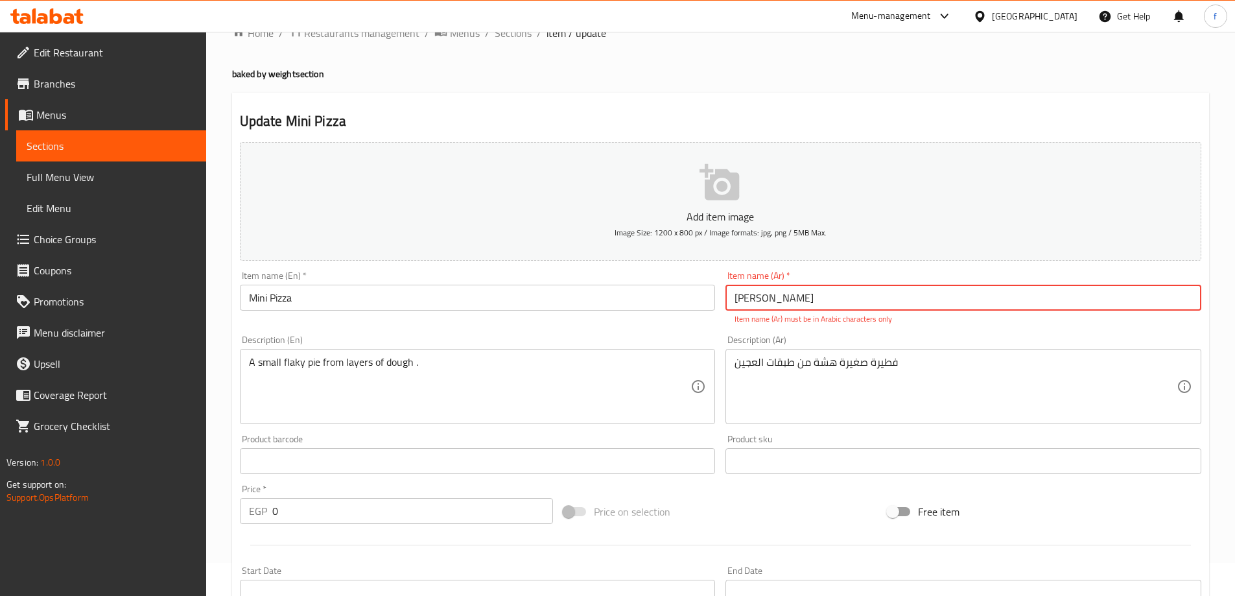
click at [762, 292] on input "مینی بيتزا" at bounding box center [963, 298] width 476 height 26
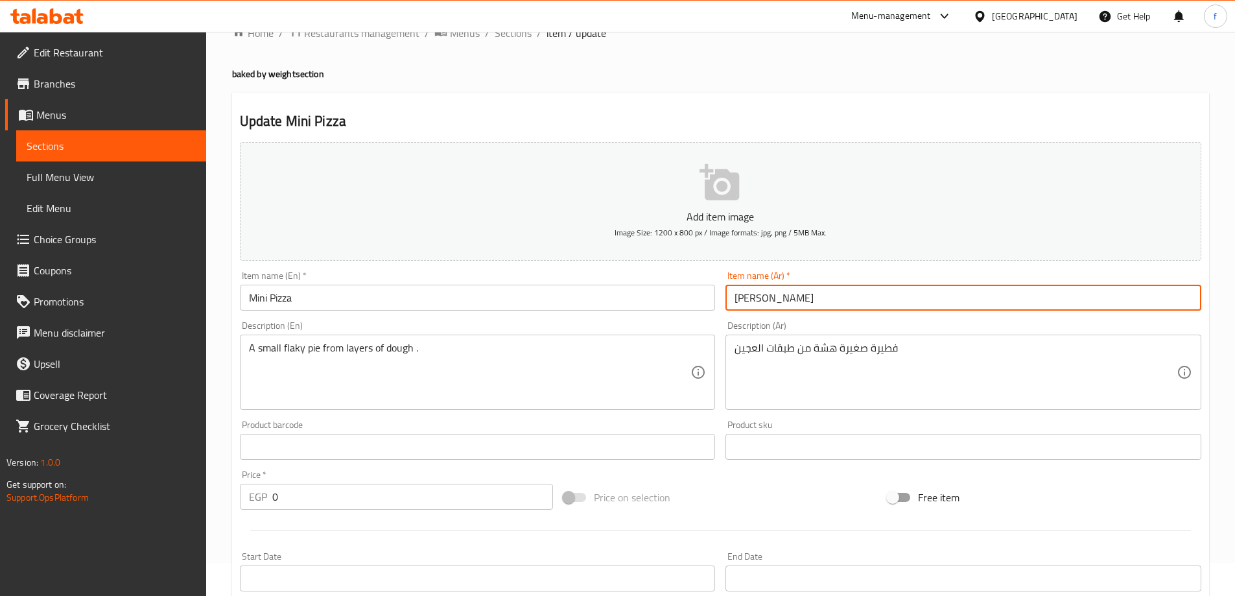
scroll to position [387, 0]
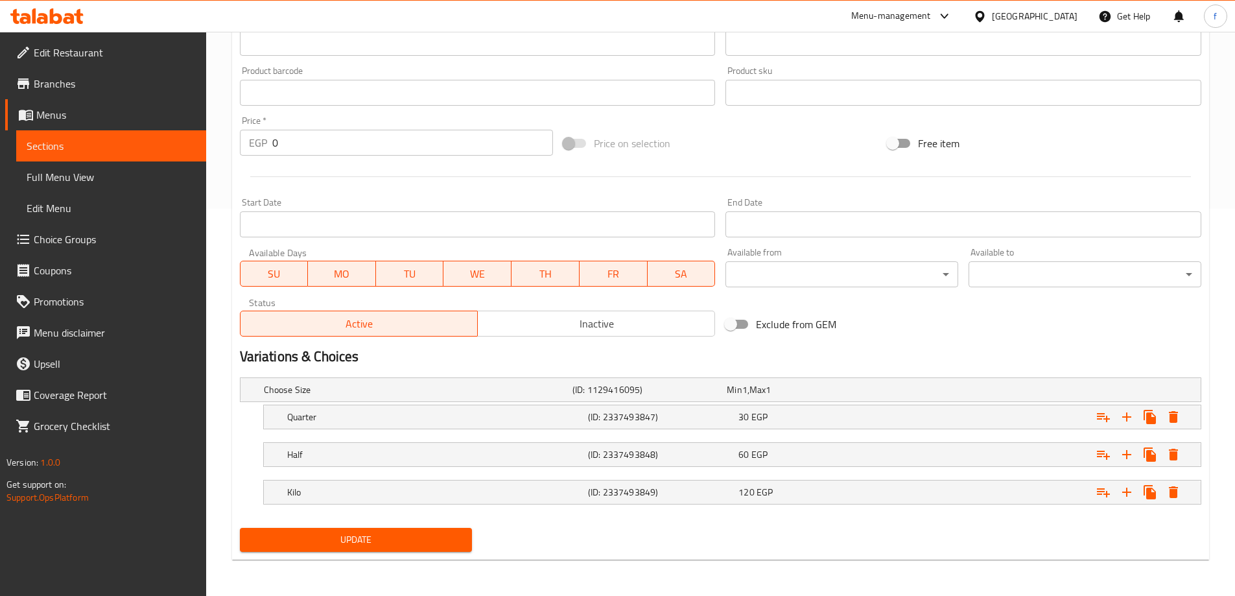
type input "[PERSON_NAME]"
click at [340, 537] on span "Update" at bounding box center [356, 539] width 212 height 16
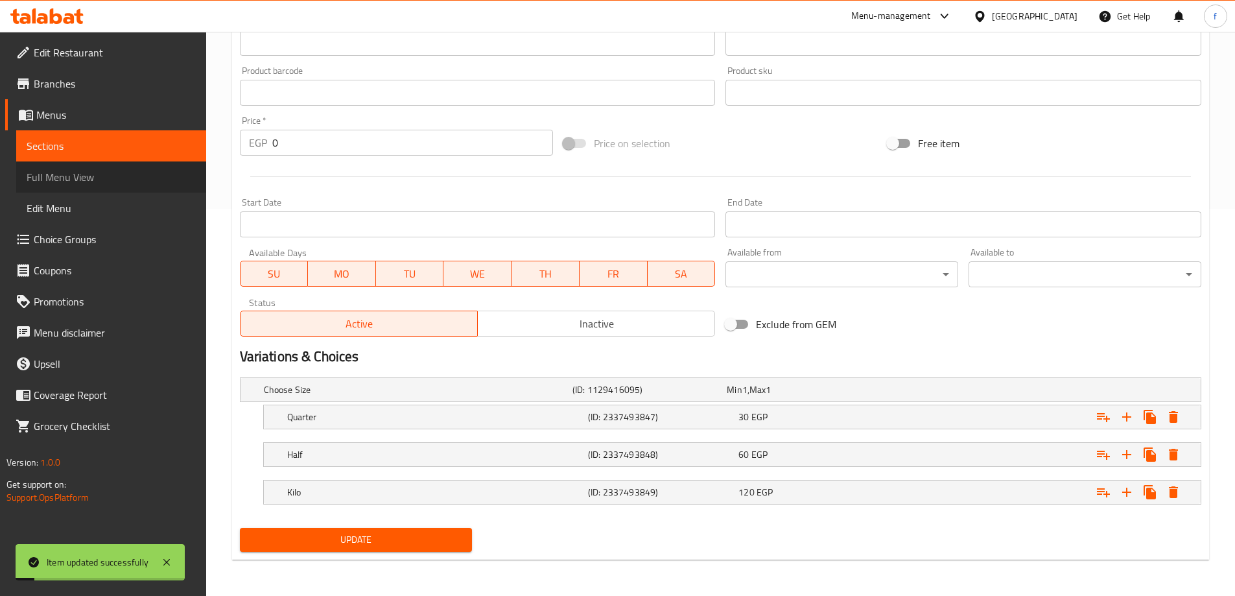
click at [97, 173] on span "Full Menu View" at bounding box center [111, 177] width 169 height 16
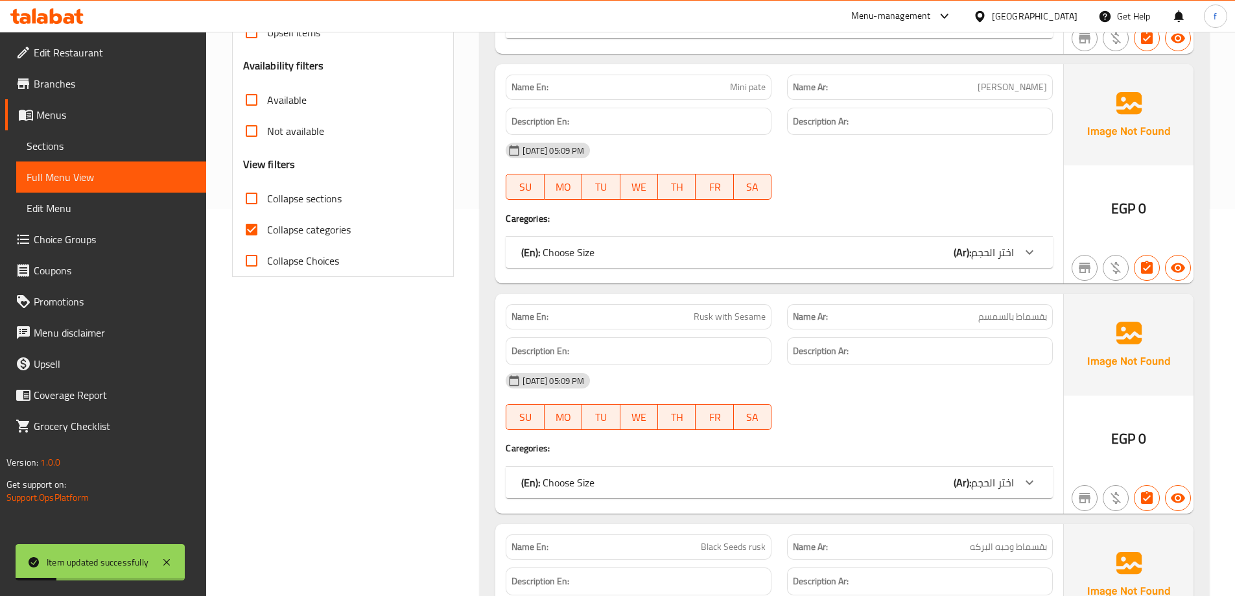
click at [272, 235] on span "Collapse categories" at bounding box center [309, 230] width 84 height 16
click at [267, 235] on input "Collapse categories" at bounding box center [251, 229] width 31 height 31
checkbox input "false"
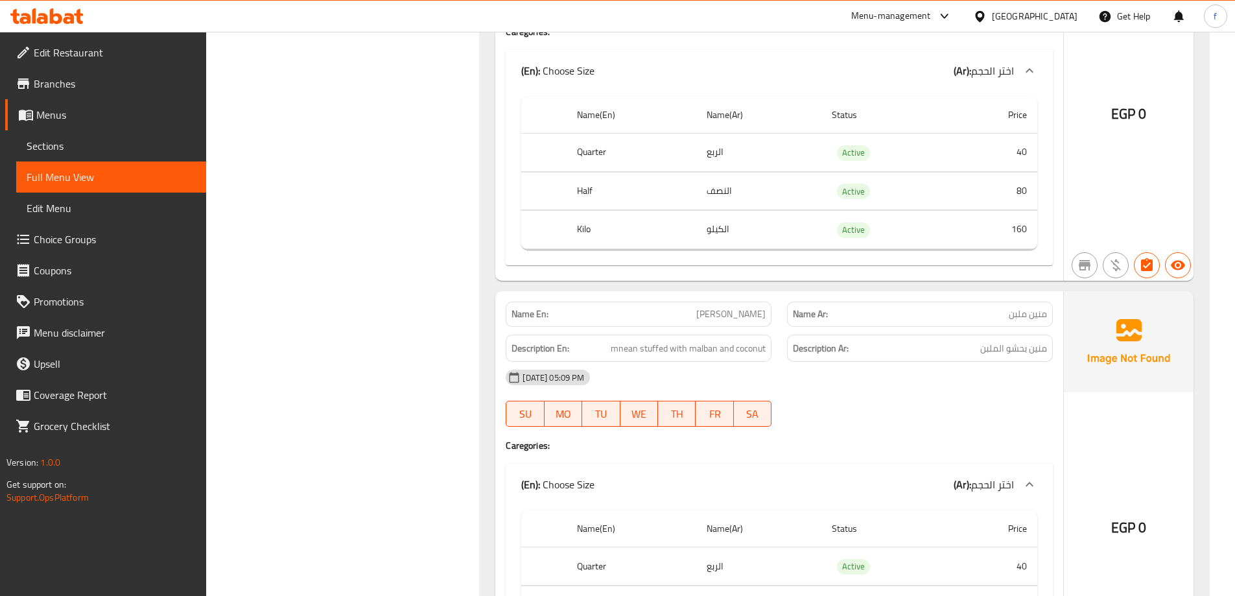
scroll to position [4146, 0]
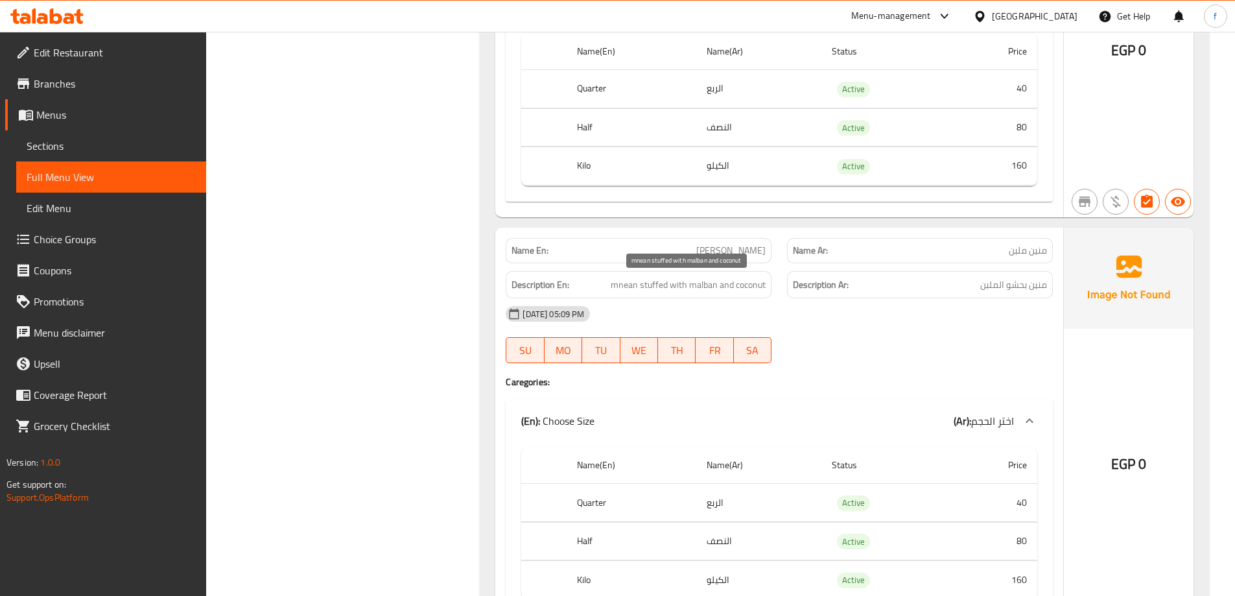
click at [729, 287] on span "mnean stuffed with malban and coconut" at bounding box center [688, 285] width 155 height 16
click at [743, 247] on span "[PERSON_NAME]" at bounding box center [730, 251] width 69 height 14
copy span "[PERSON_NAME]"
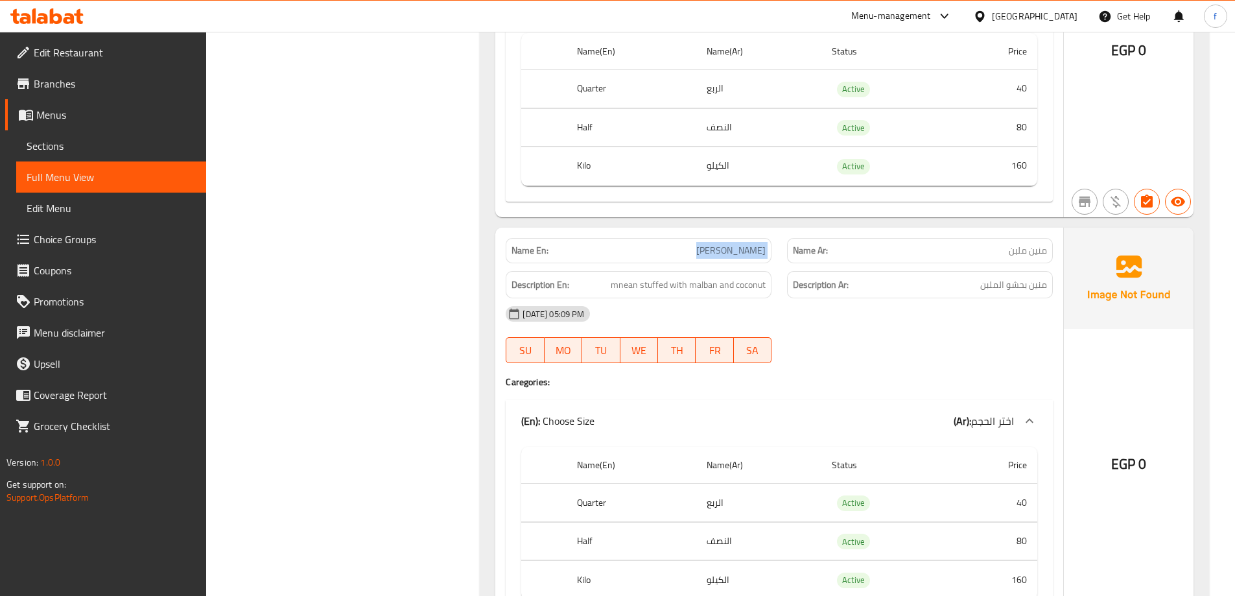
click at [155, 149] on span "Sections" at bounding box center [111, 146] width 169 height 16
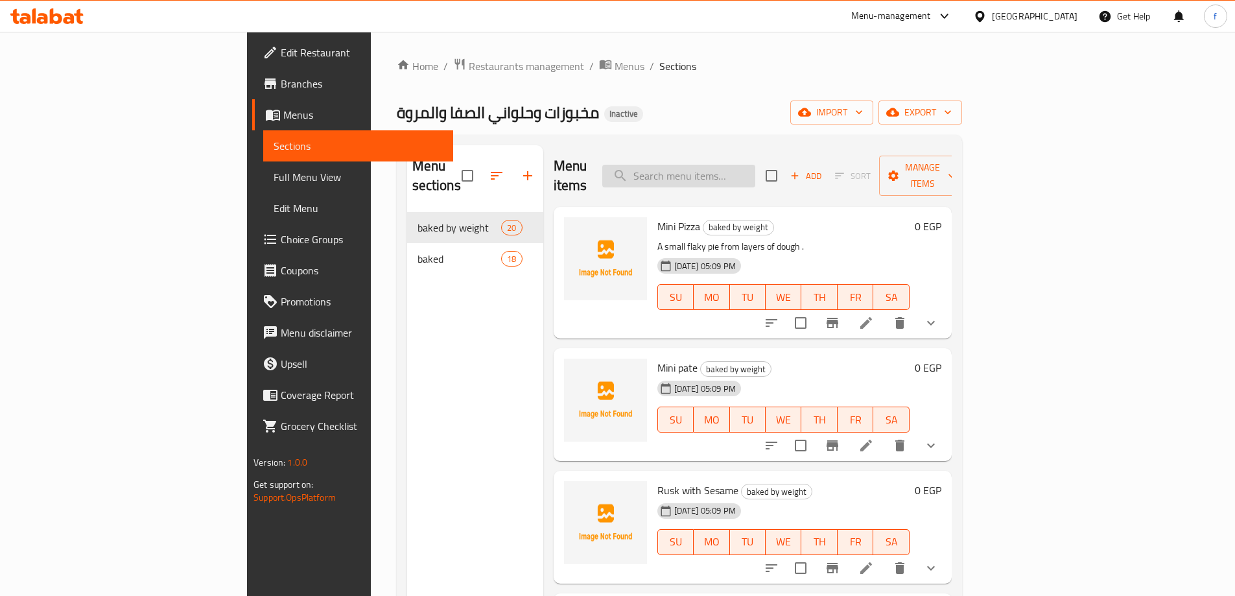
click at [755, 169] on input "search" at bounding box center [678, 176] width 153 height 23
paste input "[PERSON_NAME]"
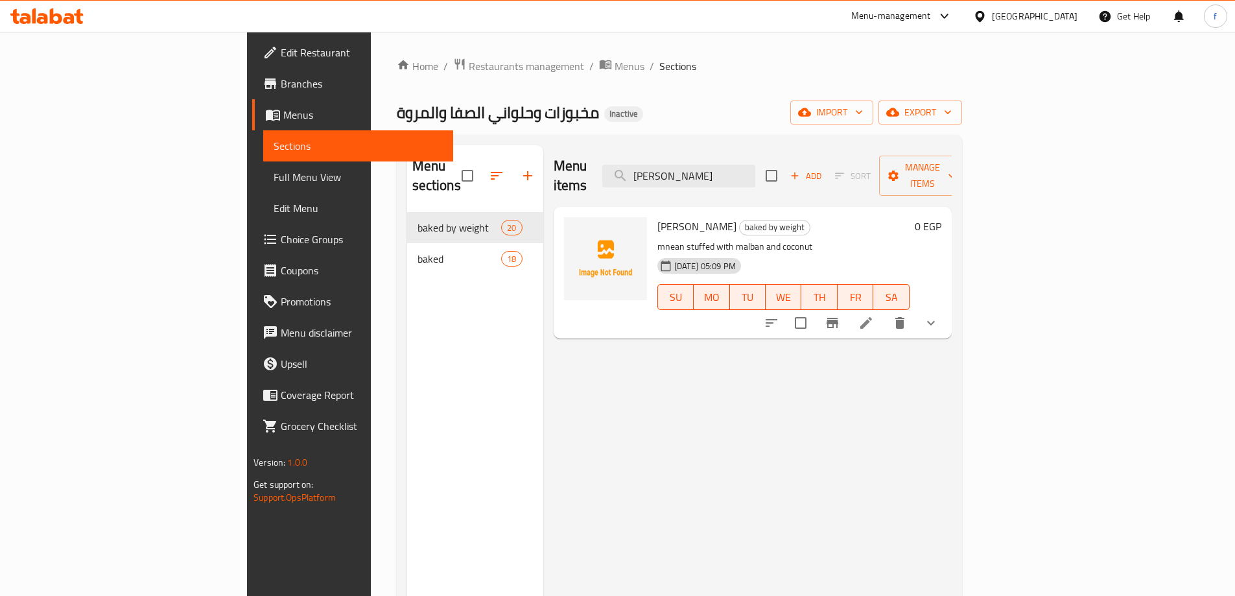
type input "[PERSON_NAME]"
click at [874, 315] on icon at bounding box center [866, 323] width 16 height 16
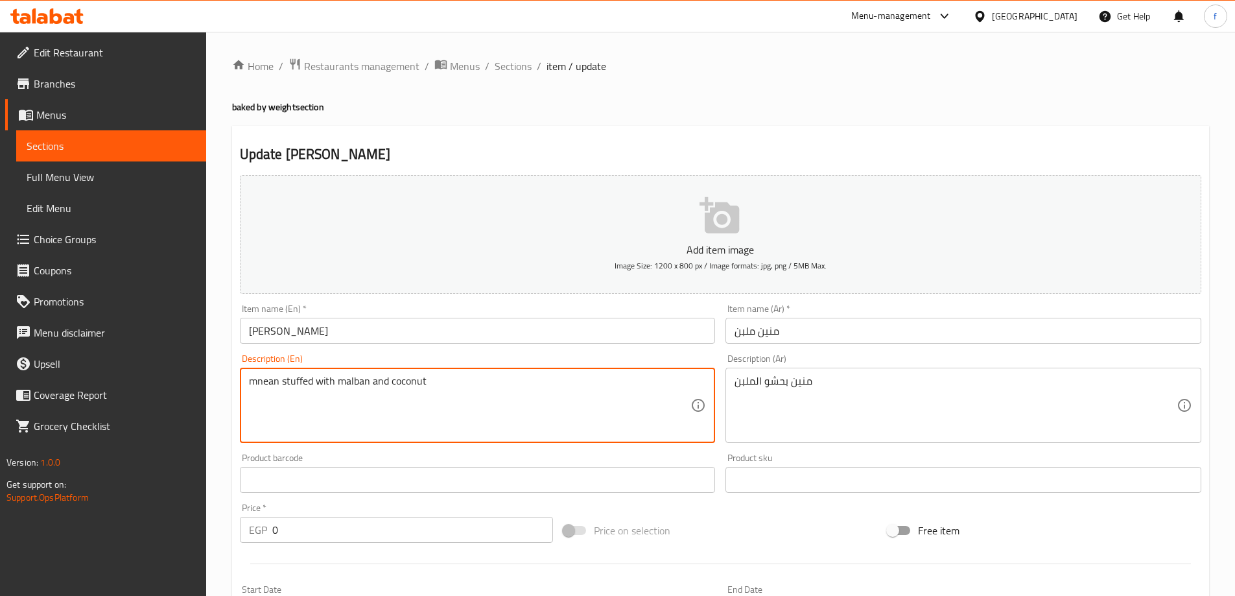
drag, startPoint x: 370, startPoint y: 381, endPoint x: 664, endPoint y: 377, distance: 294.3
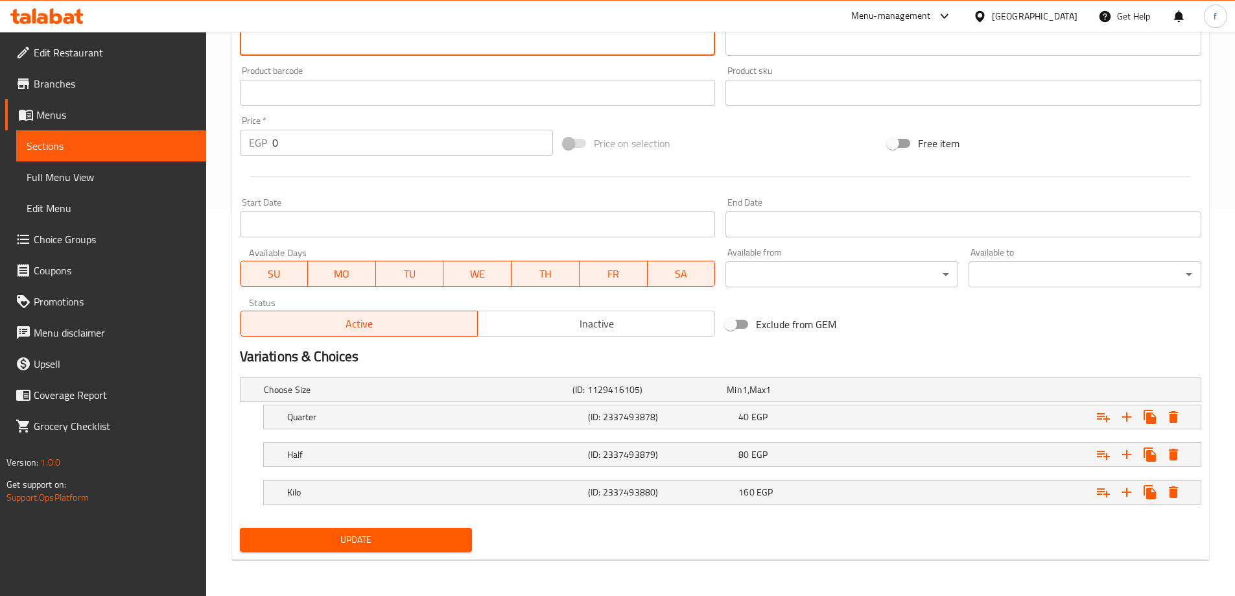
type textarea "mnean stuffed with malban"
click at [421, 539] on span "Update" at bounding box center [356, 539] width 212 height 16
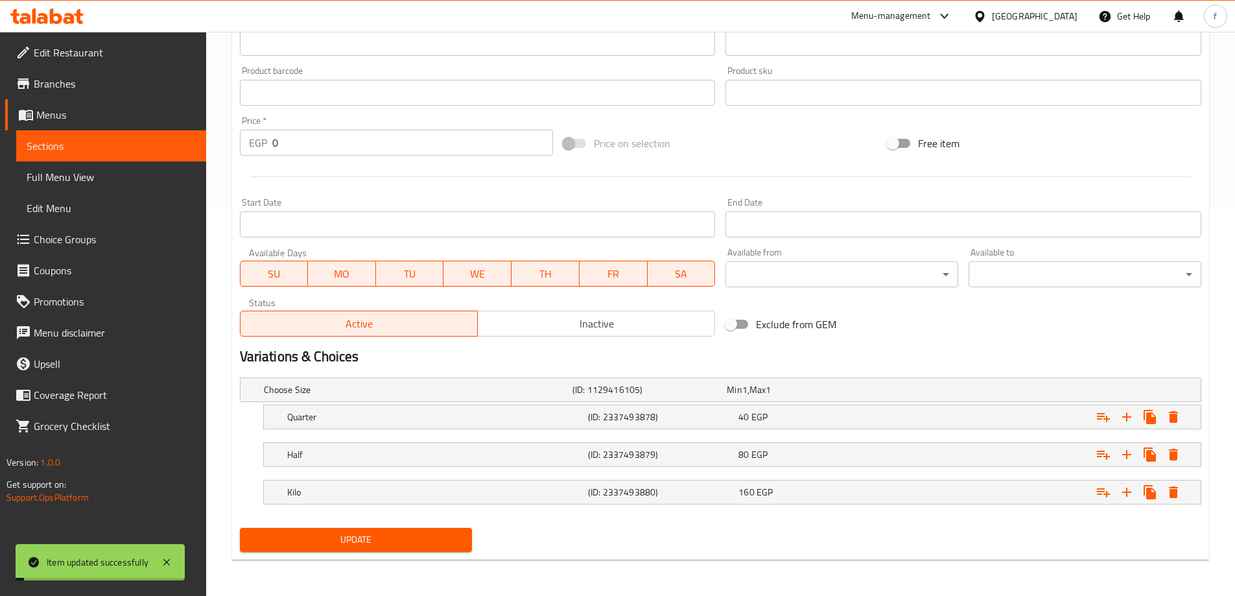
click at [73, 180] on span "Full Menu View" at bounding box center [111, 177] width 169 height 16
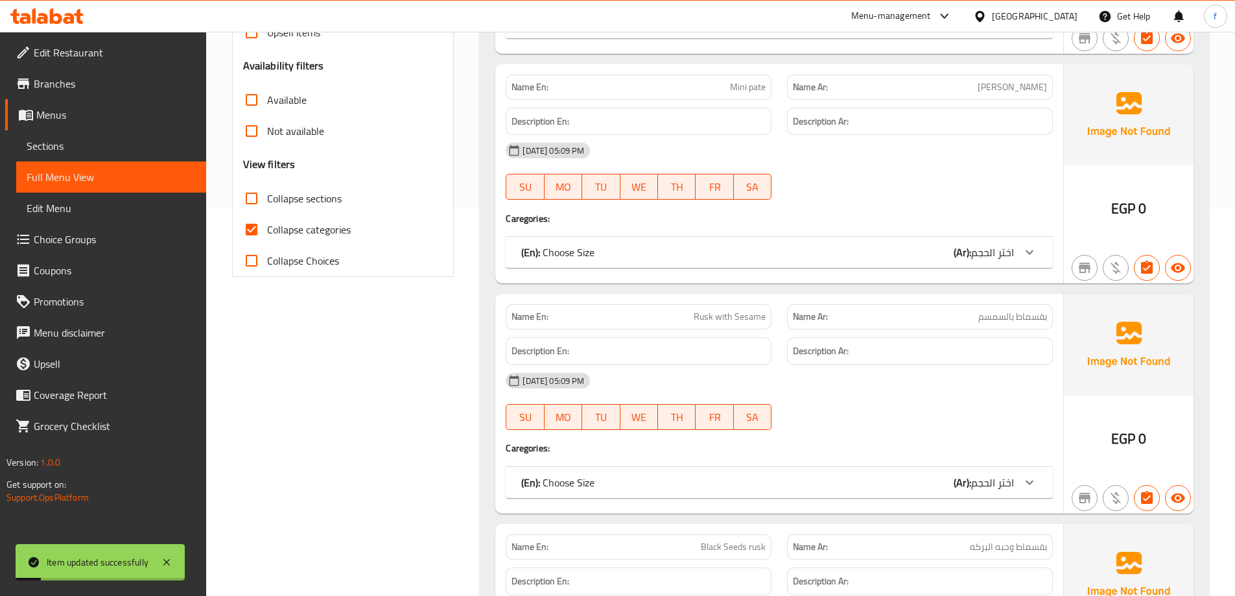
drag, startPoint x: 290, startPoint y: 224, endPoint x: 292, endPoint y: 237, distance: 12.5
click at [290, 224] on span "Collapse categories" at bounding box center [309, 230] width 84 height 16
click at [267, 224] on input "Collapse categories" at bounding box center [251, 229] width 31 height 31
checkbox input "false"
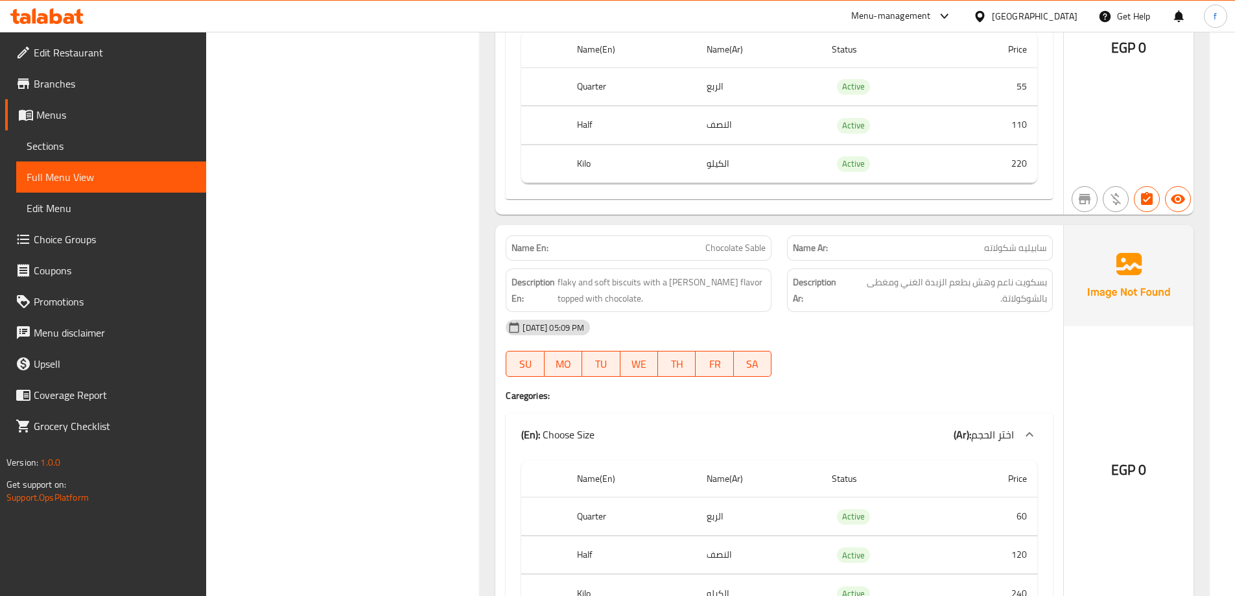
scroll to position [7516, 0]
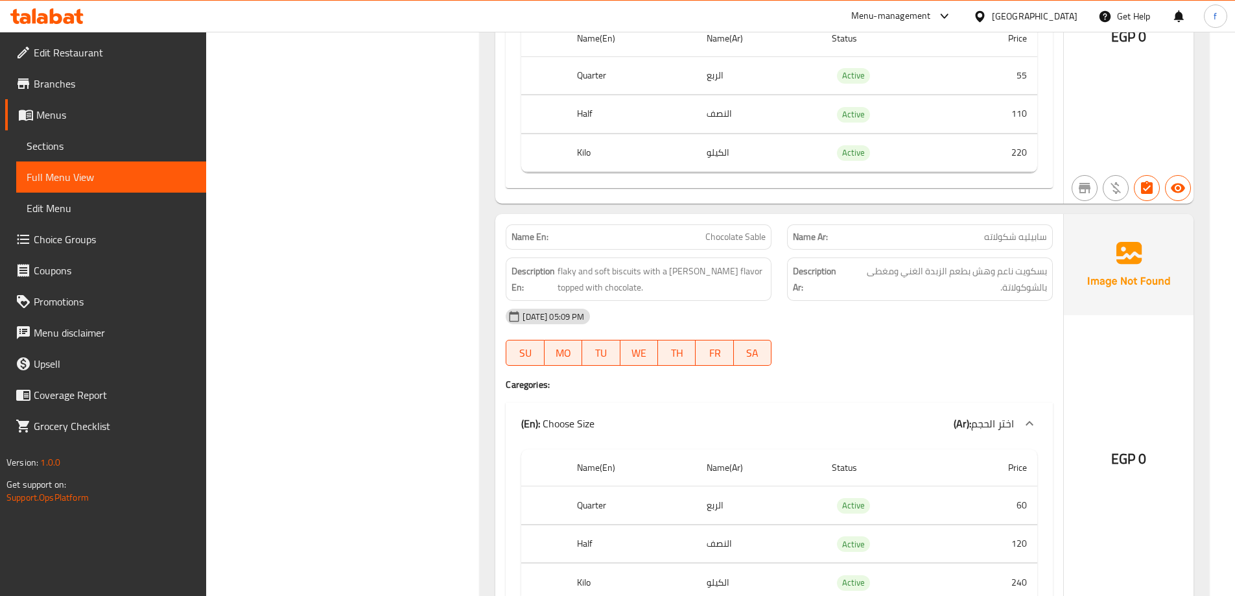
click at [740, 230] on span "Chocolate Sable" at bounding box center [735, 237] width 60 height 14
copy span "Chocolate Sable"
click at [157, 149] on span "Sections" at bounding box center [111, 146] width 169 height 16
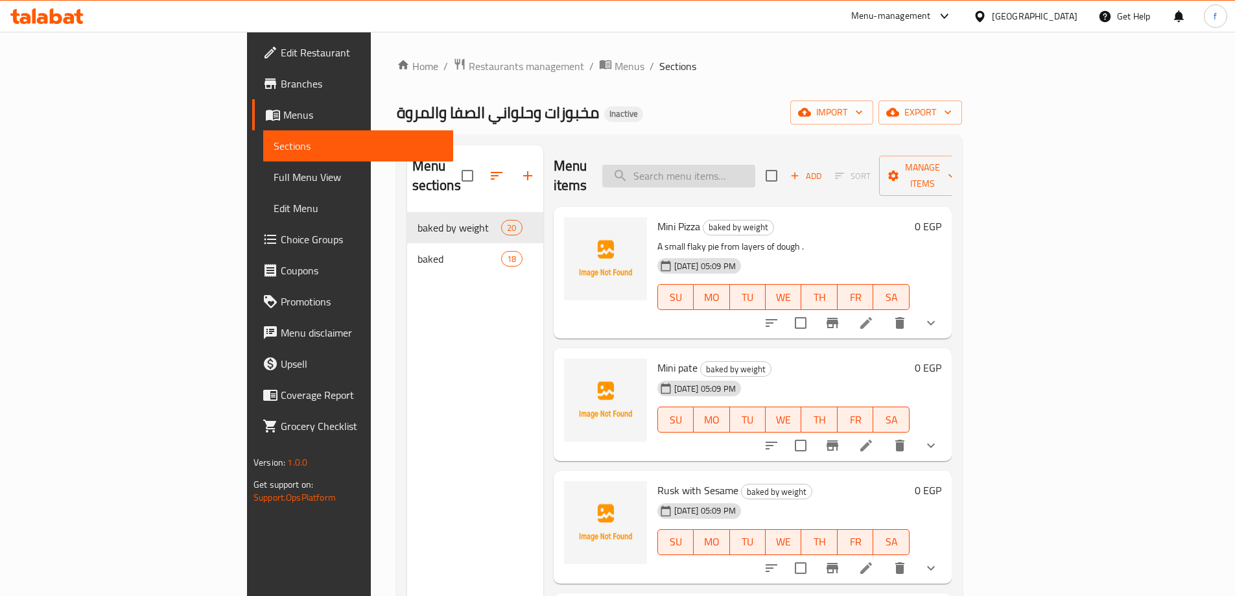
click at [755, 166] on input "search" at bounding box center [678, 176] width 153 height 23
paste input "Chocolate Sable"
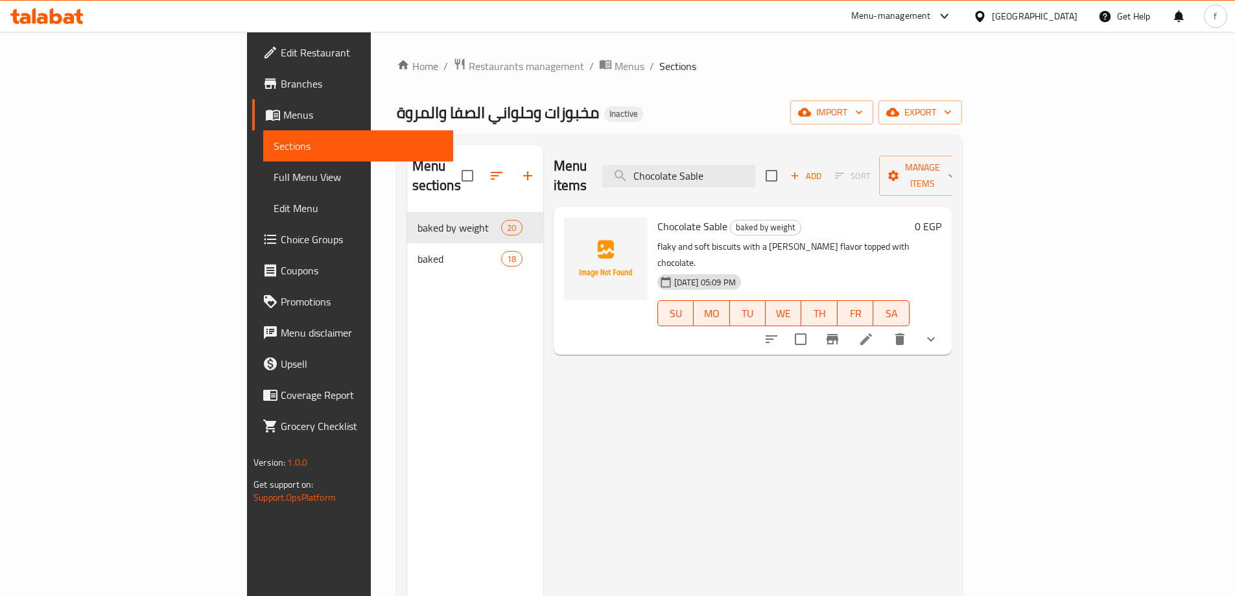
type input "Chocolate Sable"
click at [874, 331] on icon at bounding box center [866, 339] width 16 height 16
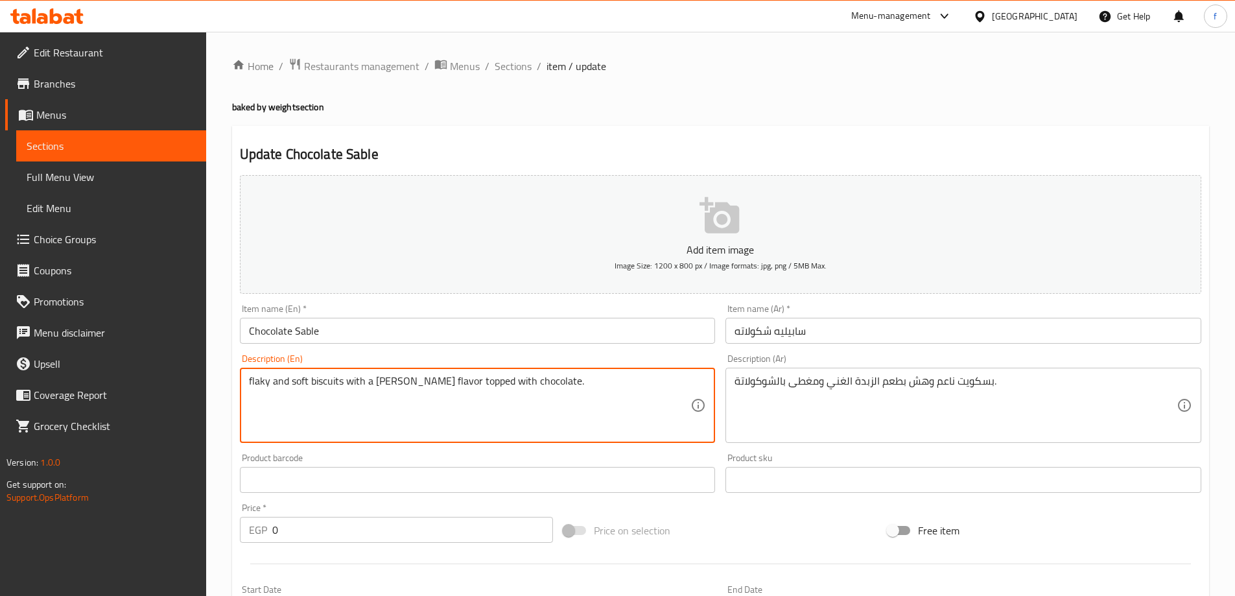
click at [443, 380] on textarea "flaky and soft biscuits with a rich buttery flavor topped with chocolate." at bounding box center [470, 406] width 442 height 62
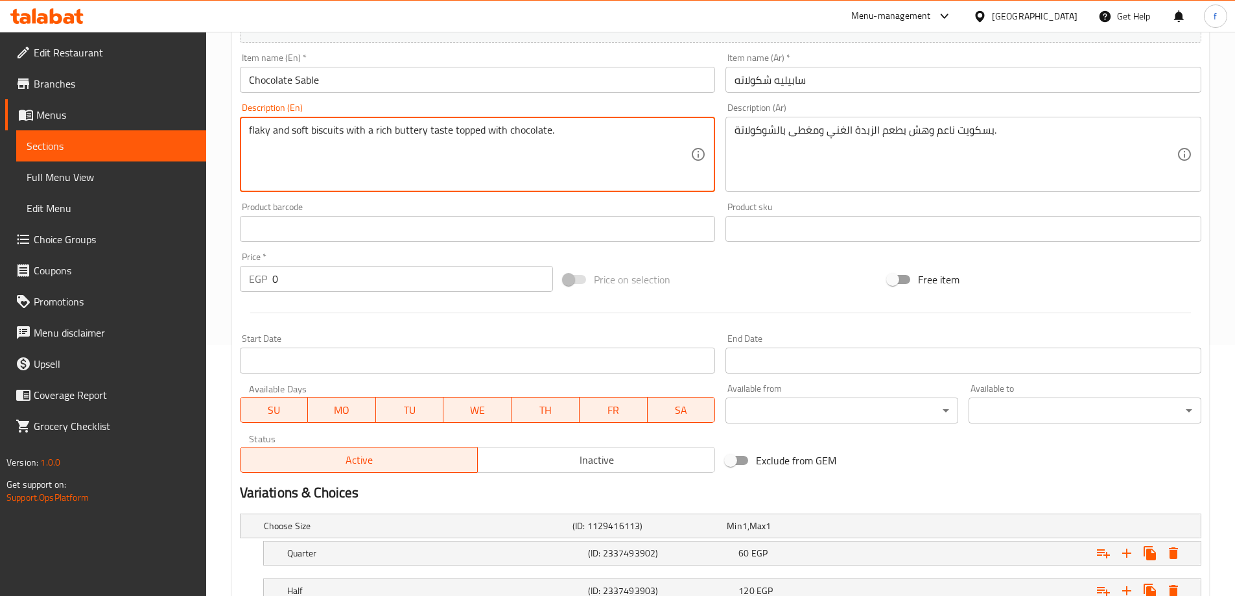
scroll to position [387, 0]
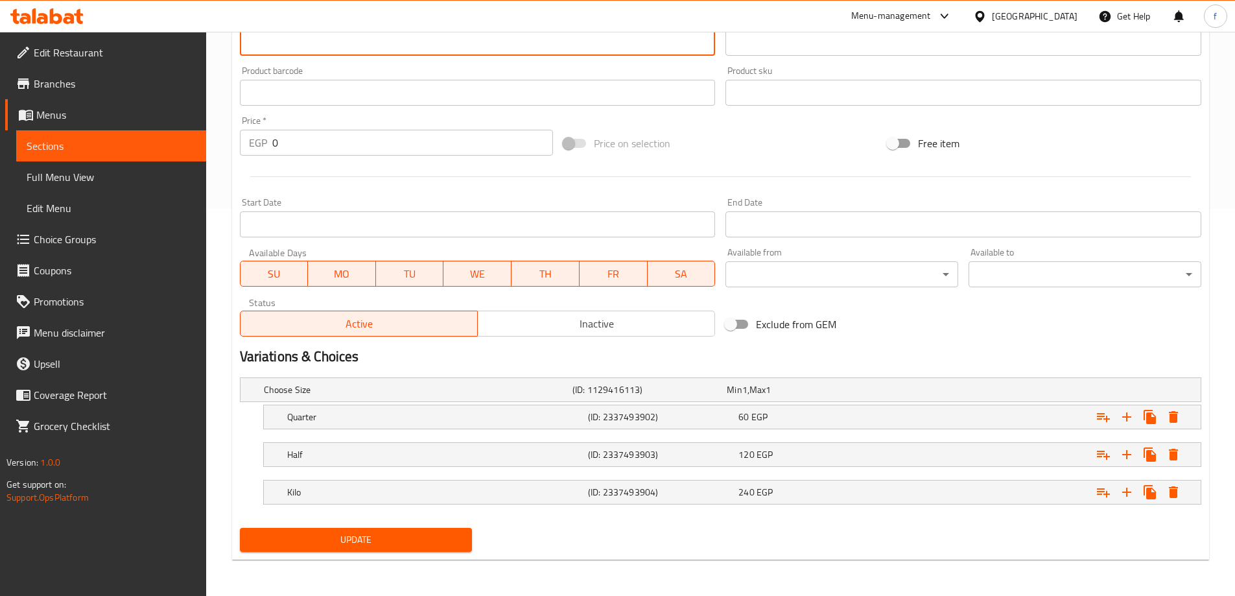
type textarea "flaky and soft biscuits with a rich buttery taste topped with chocolate."
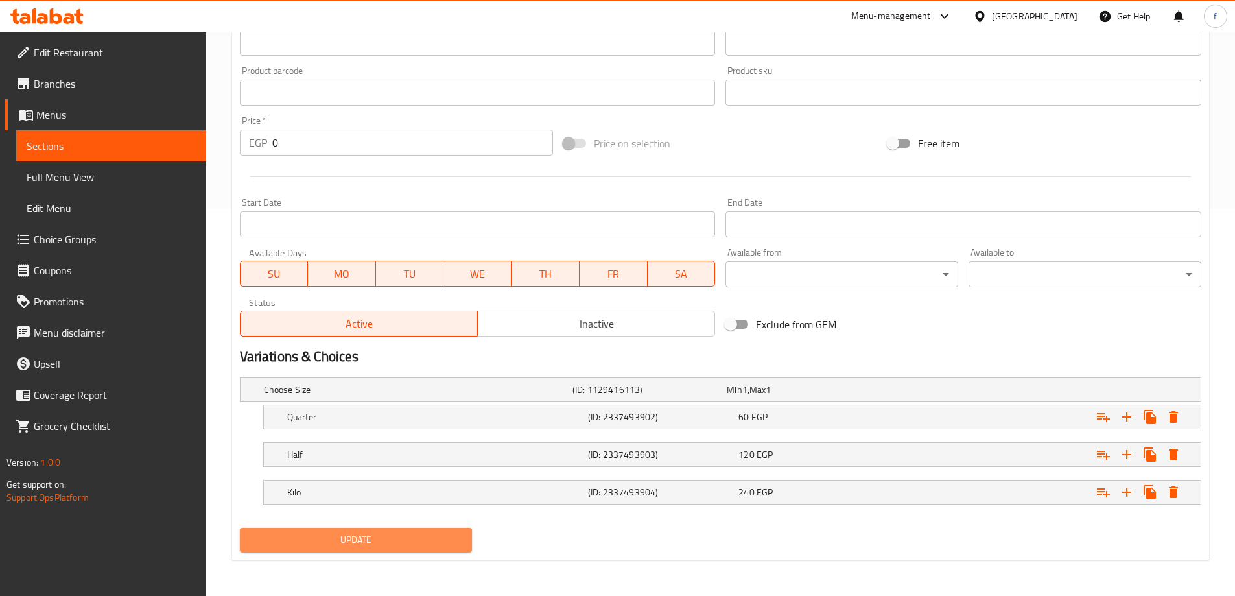
click at [426, 540] on span "Update" at bounding box center [356, 539] width 212 height 16
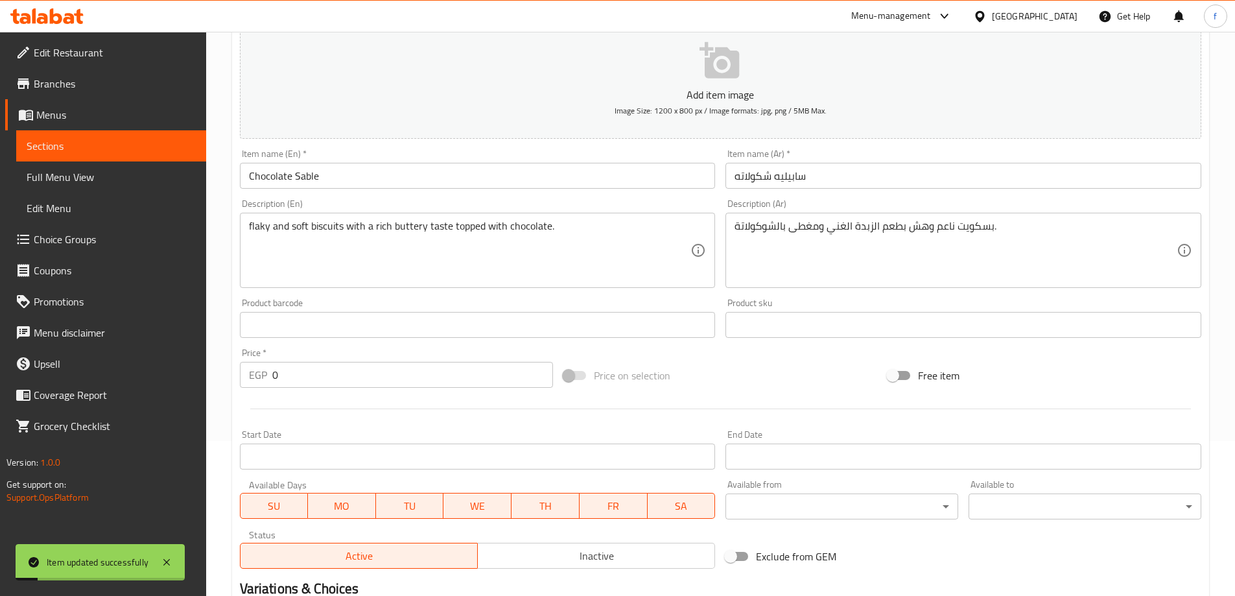
scroll to position [0, 0]
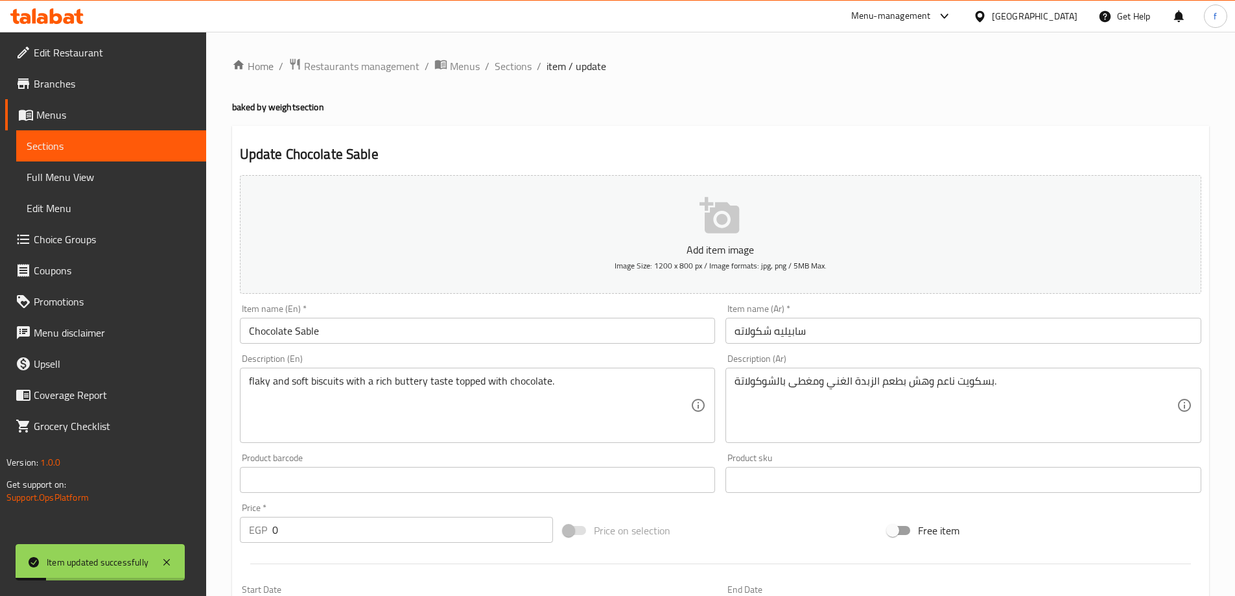
click at [63, 173] on span "Full Menu View" at bounding box center [111, 177] width 169 height 16
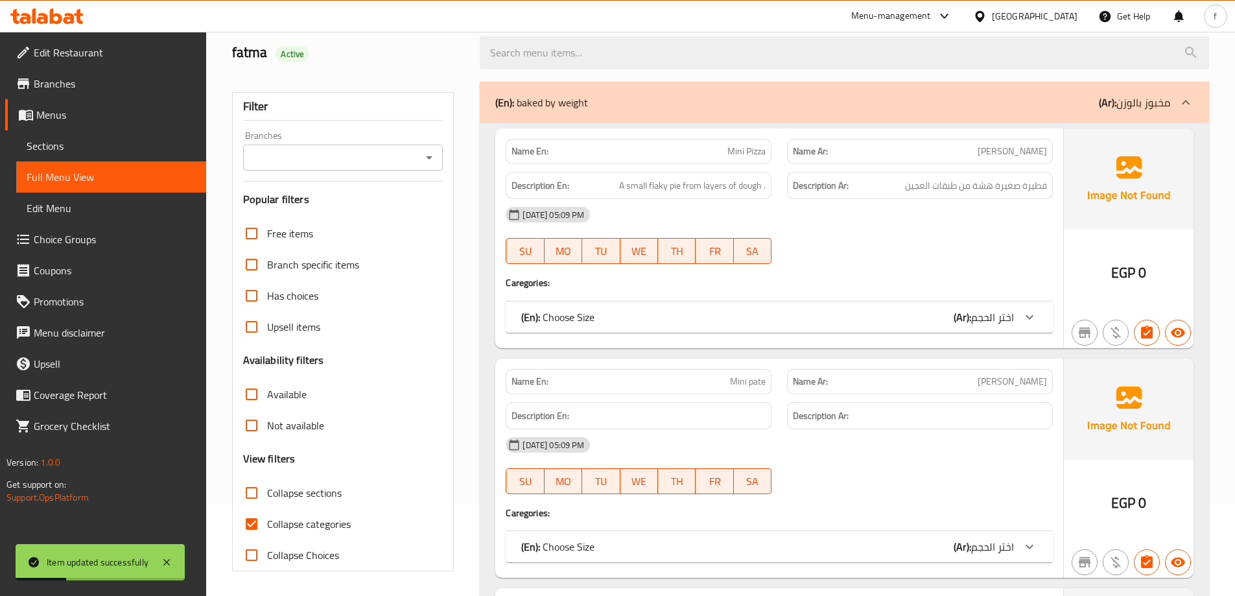
scroll to position [259, 0]
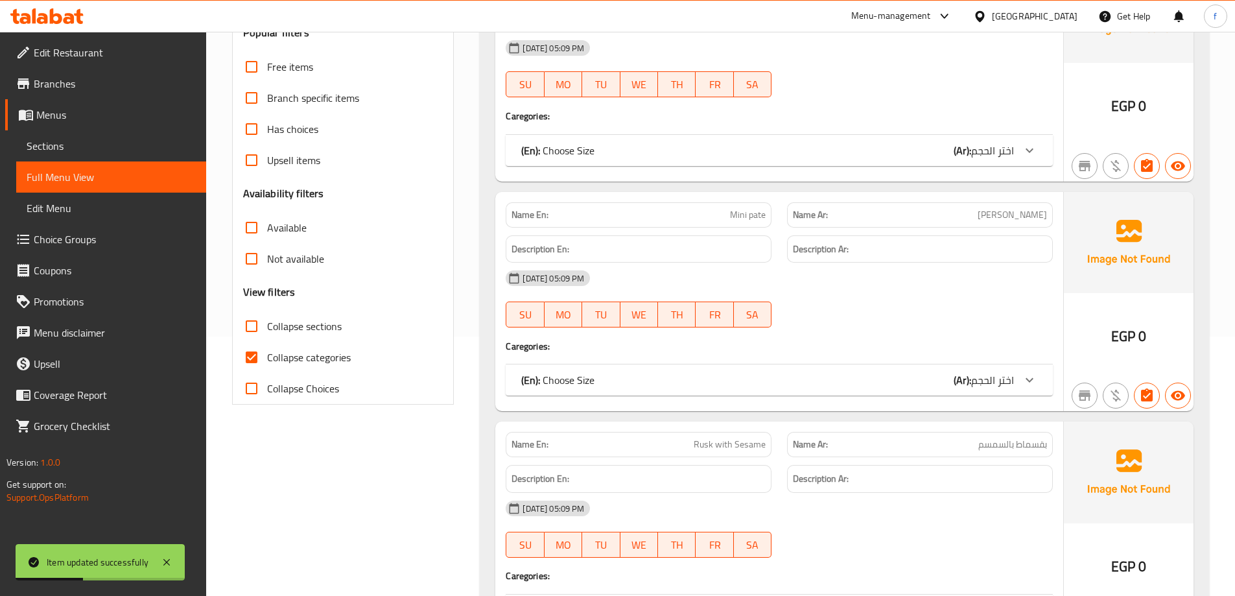
click at [329, 365] on span "Collapse categories" at bounding box center [309, 357] width 84 height 16
click at [267, 366] on input "Collapse categories" at bounding box center [251, 357] width 31 height 31
checkbox input "false"
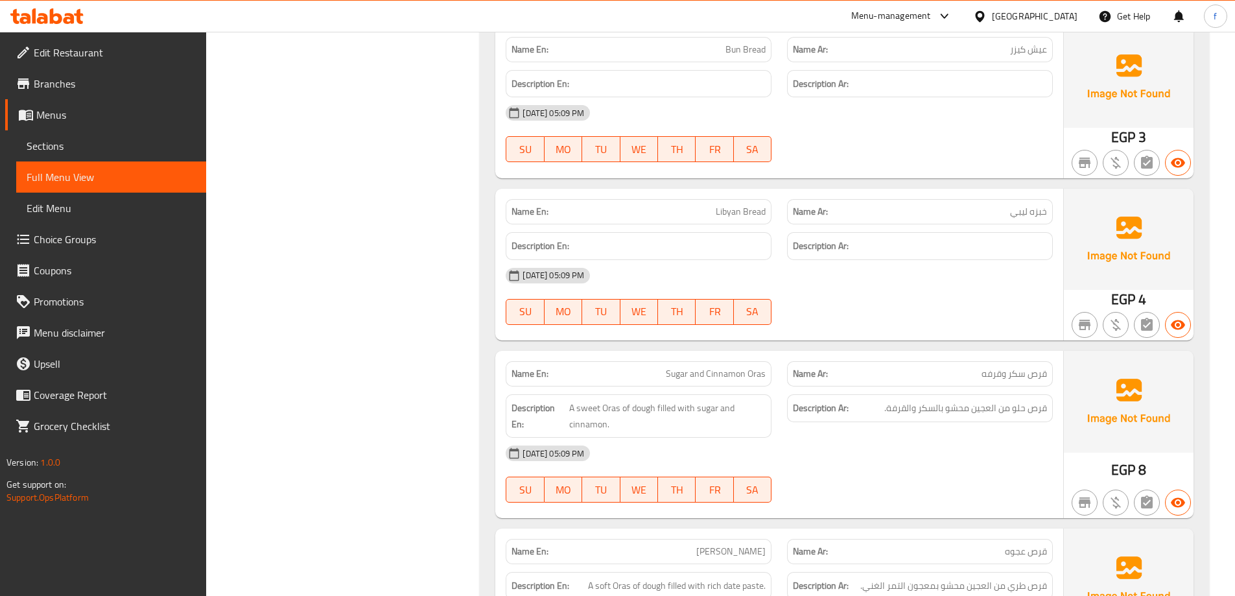
scroll to position [9009, 0]
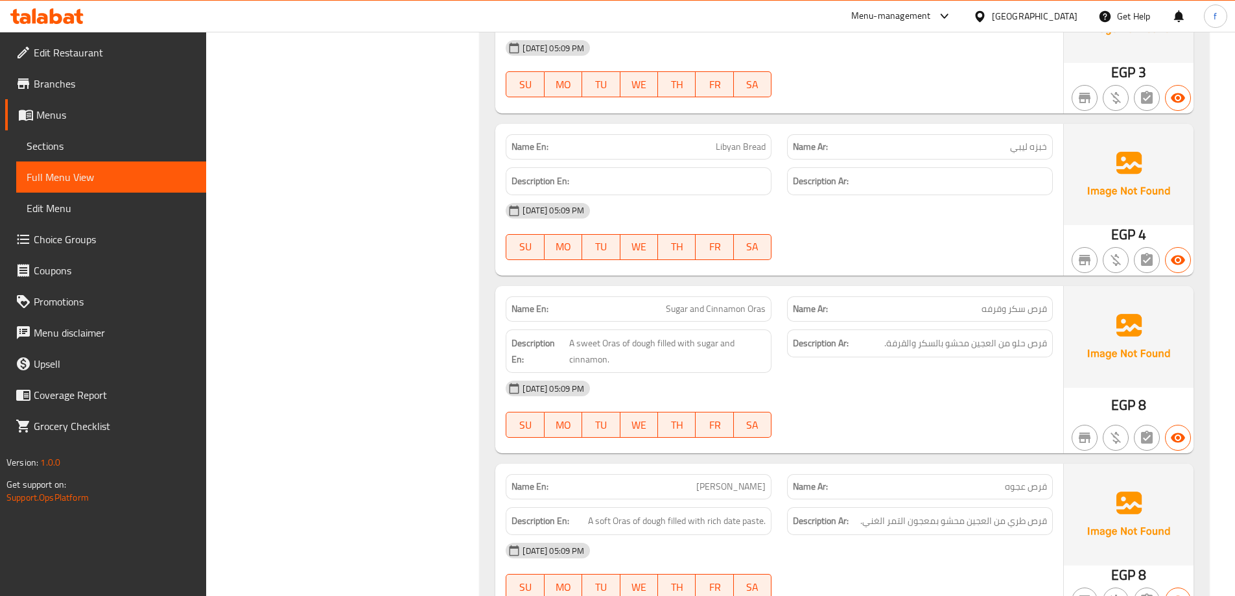
drag, startPoint x: 896, startPoint y: 423, endPoint x: 881, endPoint y: 198, distance: 225.4
click at [910, 402] on div "12-10-2025 05:09 PM SU MO TU WE TH FR SA" at bounding box center [779, 409] width 563 height 73
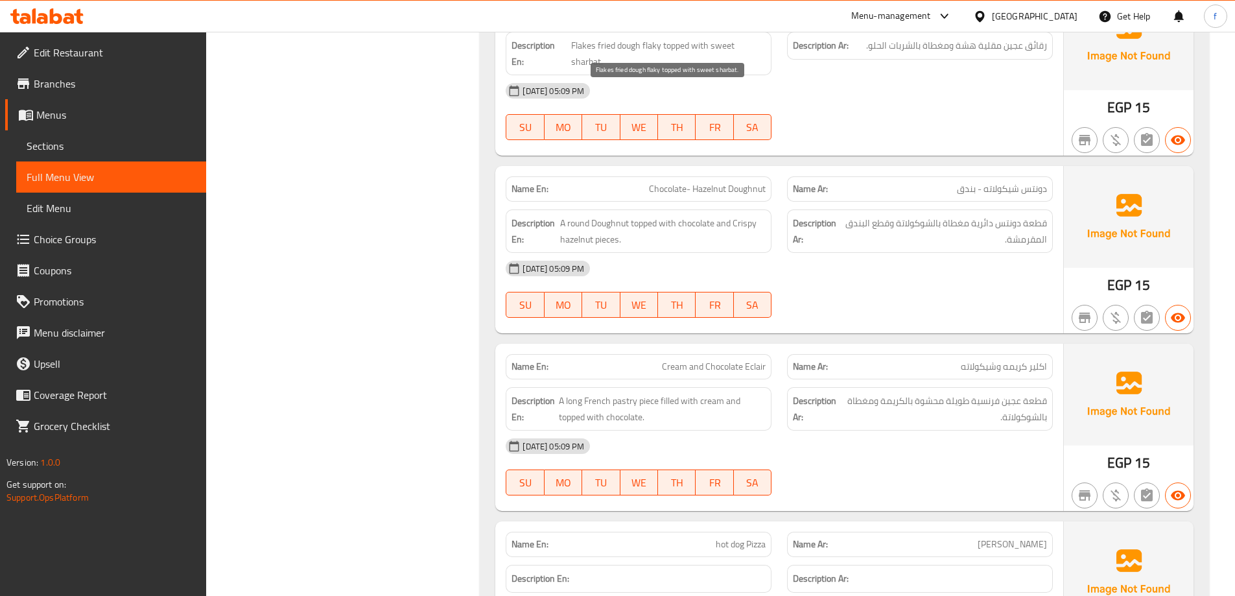
scroll to position [10824, 0]
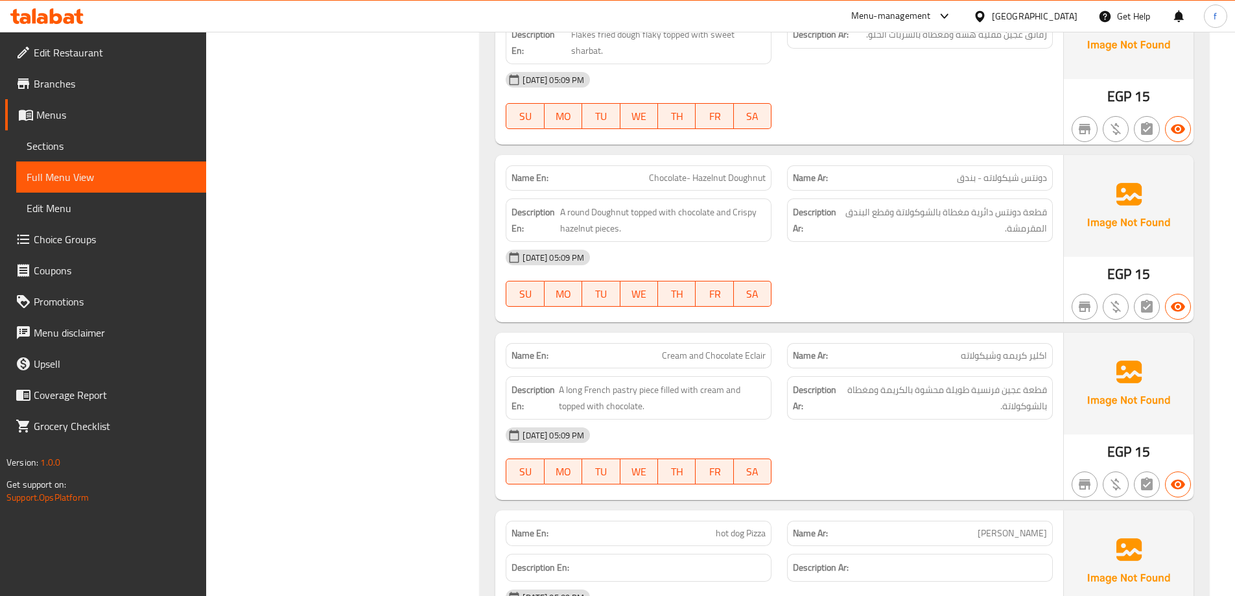
click at [692, 171] on span "Chocolate- Hazelnut Doughnut" at bounding box center [707, 178] width 117 height 14
click at [693, 171] on span "Chocolate- Hazelnut Doughnut" at bounding box center [707, 178] width 117 height 14
copy span "Chocolate- Hazelnut Doughnut"
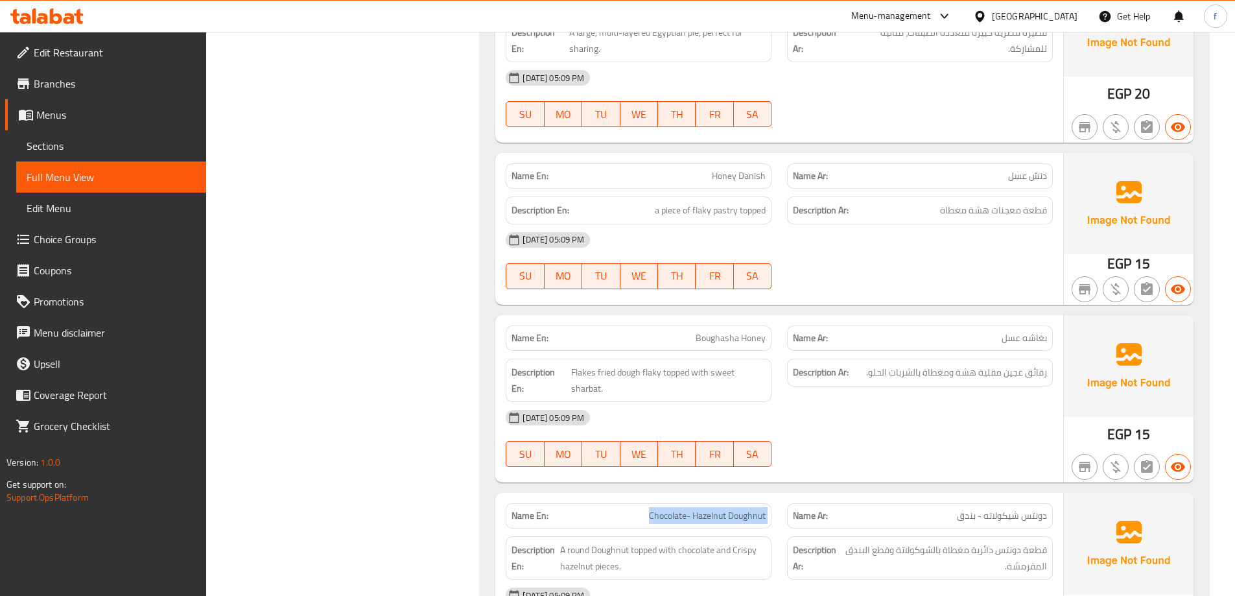
scroll to position [10176, 0]
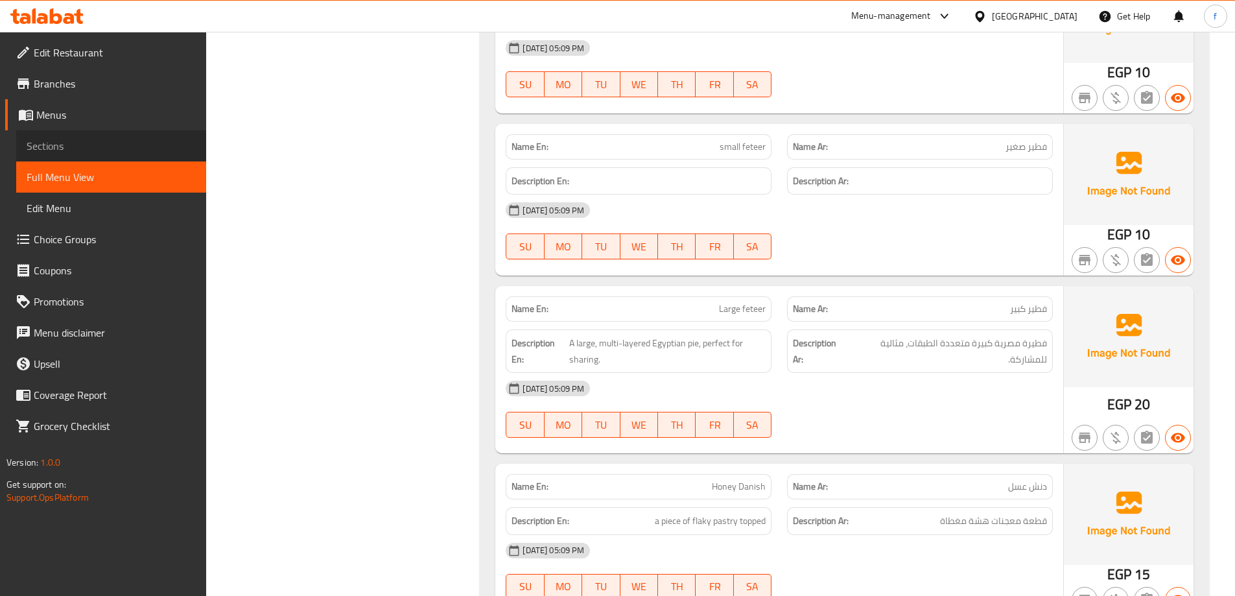
click at [92, 157] on link "Sections" at bounding box center [111, 145] width 190 height 31
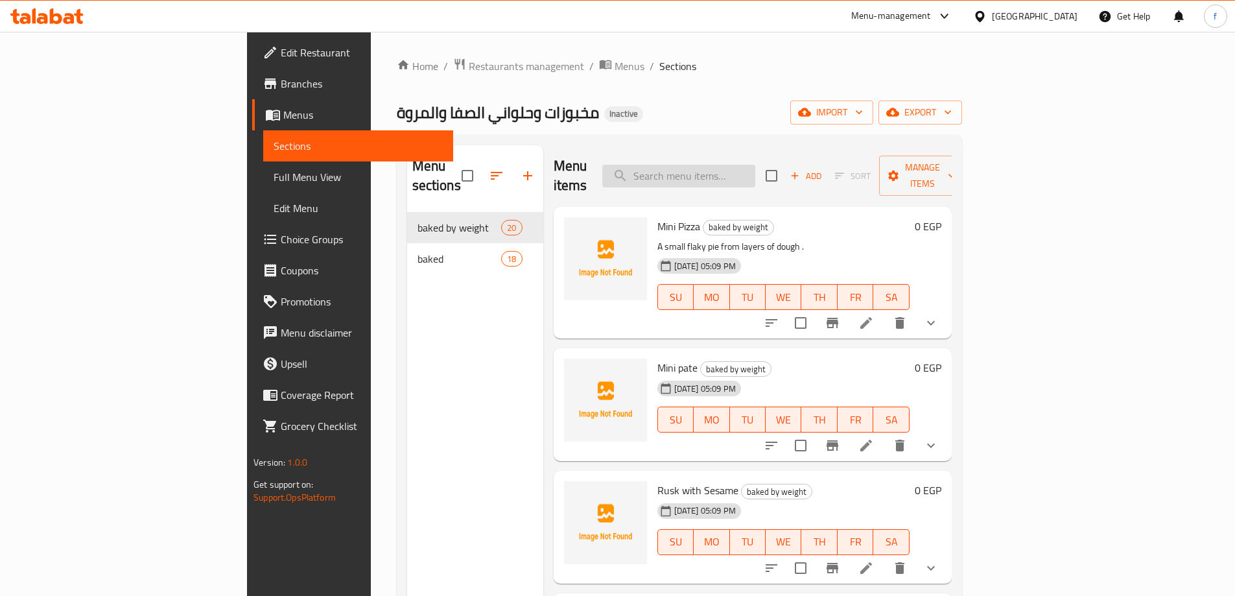
click at [755, 172] on input "search" at bounding box center [678, 176] width 153 height 23
paste input "Chocolate- Hazelnut Doughnut"
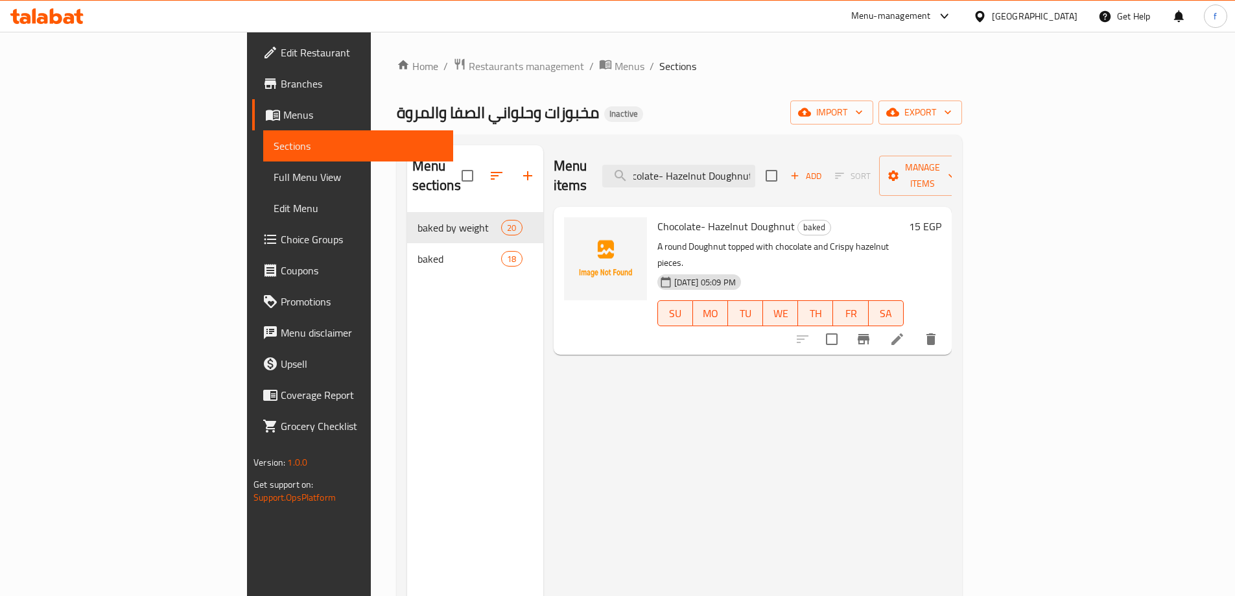
type input "Chocolate- Hazelnut Doughnut"
click at [905, 331] on icon at bounding box center [897, 339] width 16 height 16
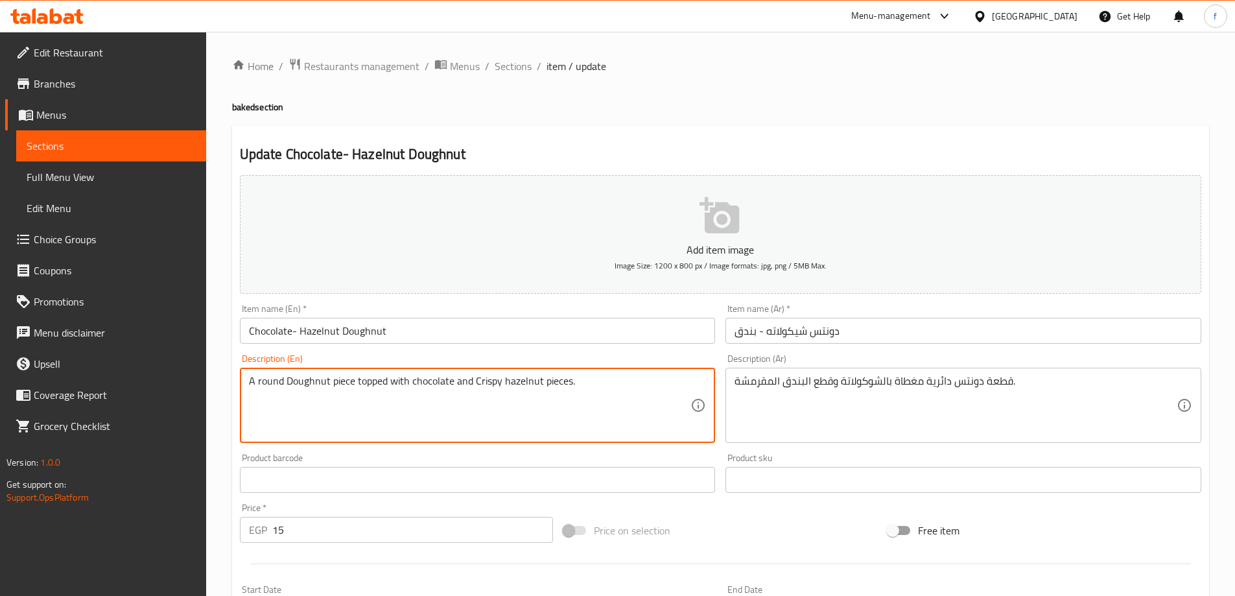
scroll to position [320, 0]
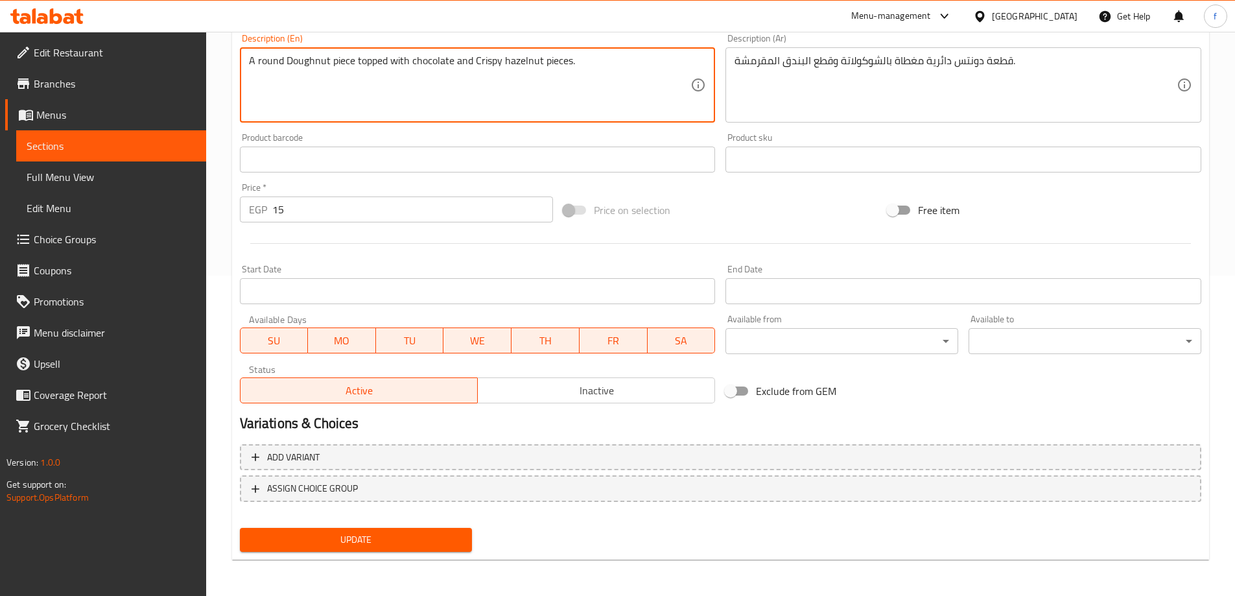
type textarea "A round Doughnut piece topped with chocolate and Crispy hazelnut pieces."
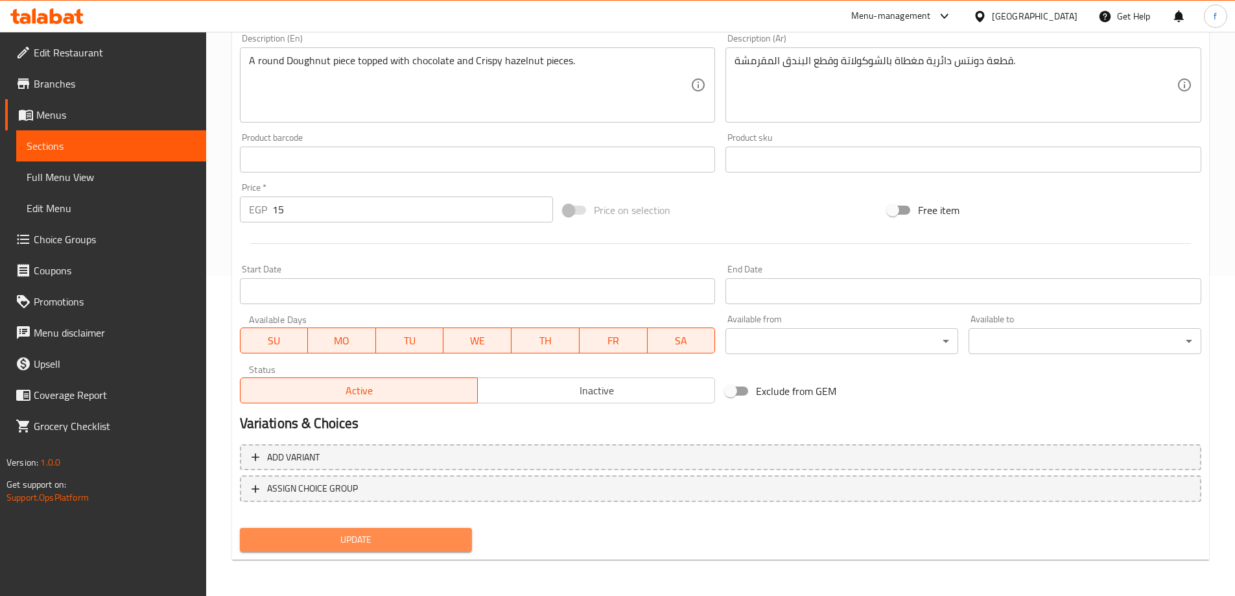
click at [447, 539] on span "Update" at bounding box center [356, 539] width 212 height 16
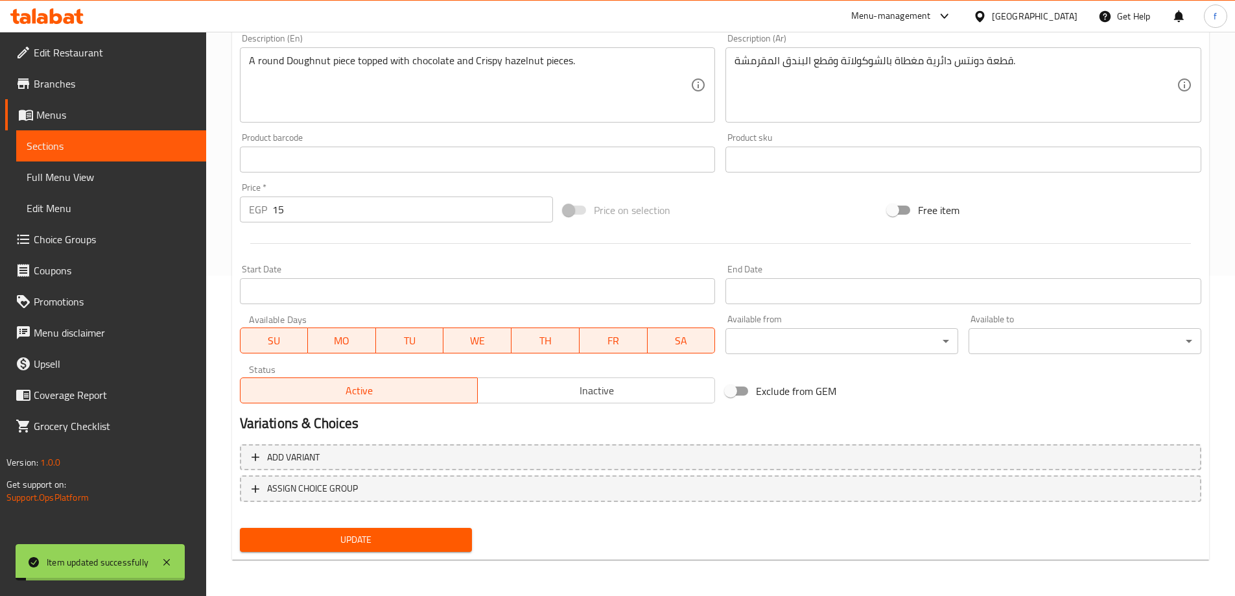
click at [99, 169] on link "Full Menu View" at bounding box center [111, 176] width 190 height 31
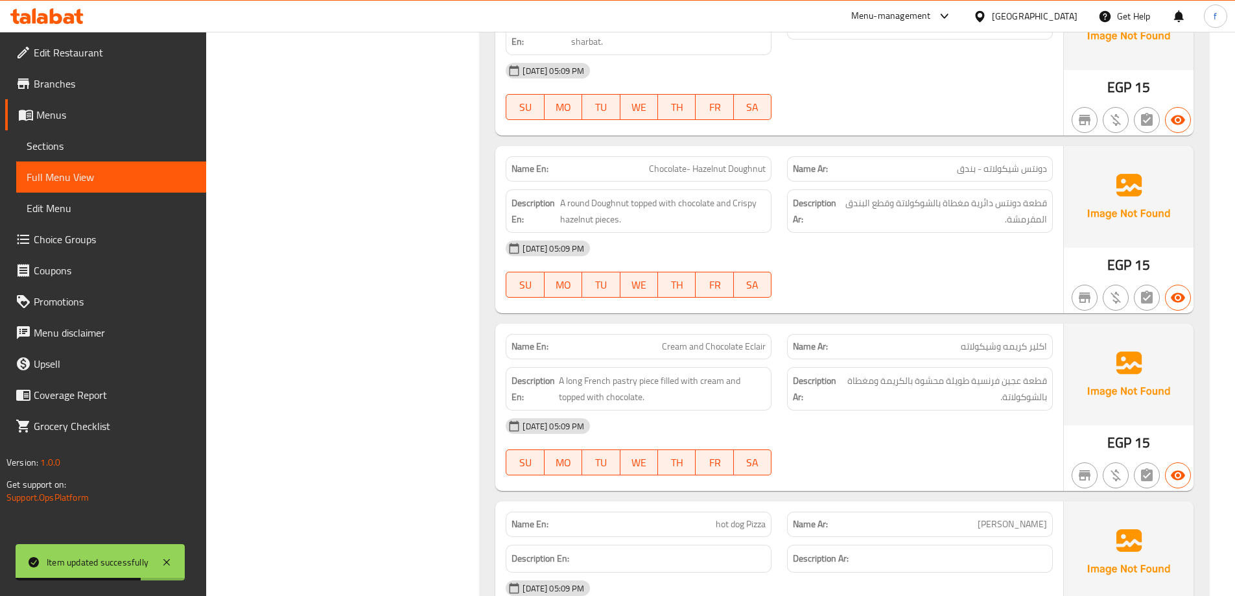
scroll to position [7154, 0]
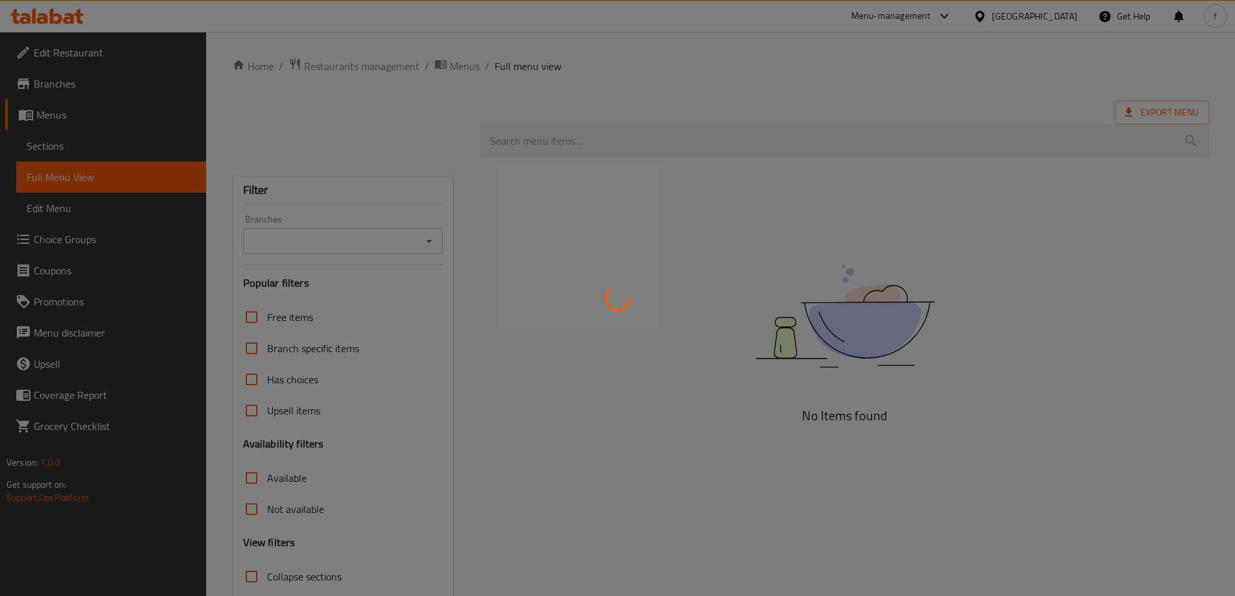
scroll to position [85, 0]
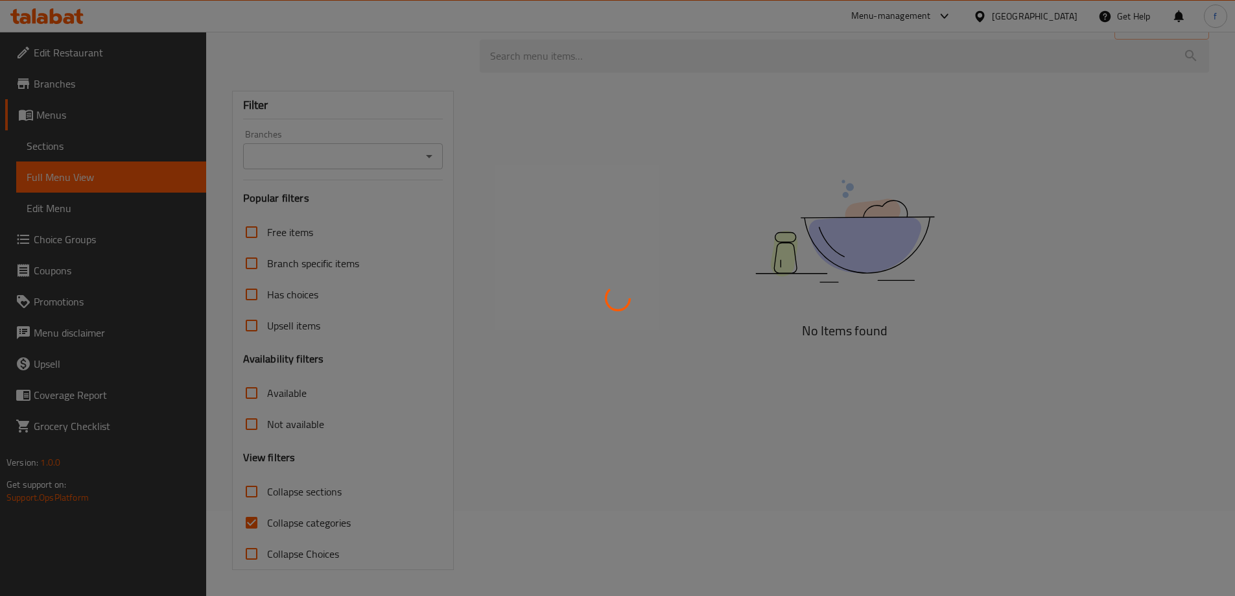
click at [321, 519] on div at bounding box center [617, 298] width 1235 height 596
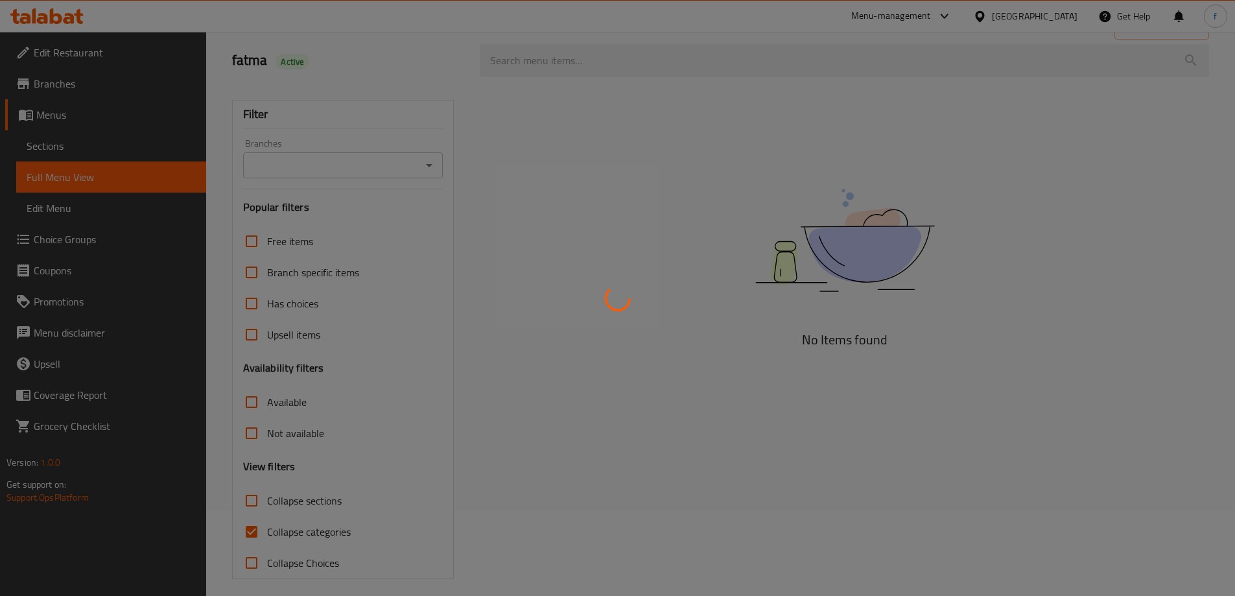
click at [321, 519] on div at bounding box center [617, 298] width 1235 height 596
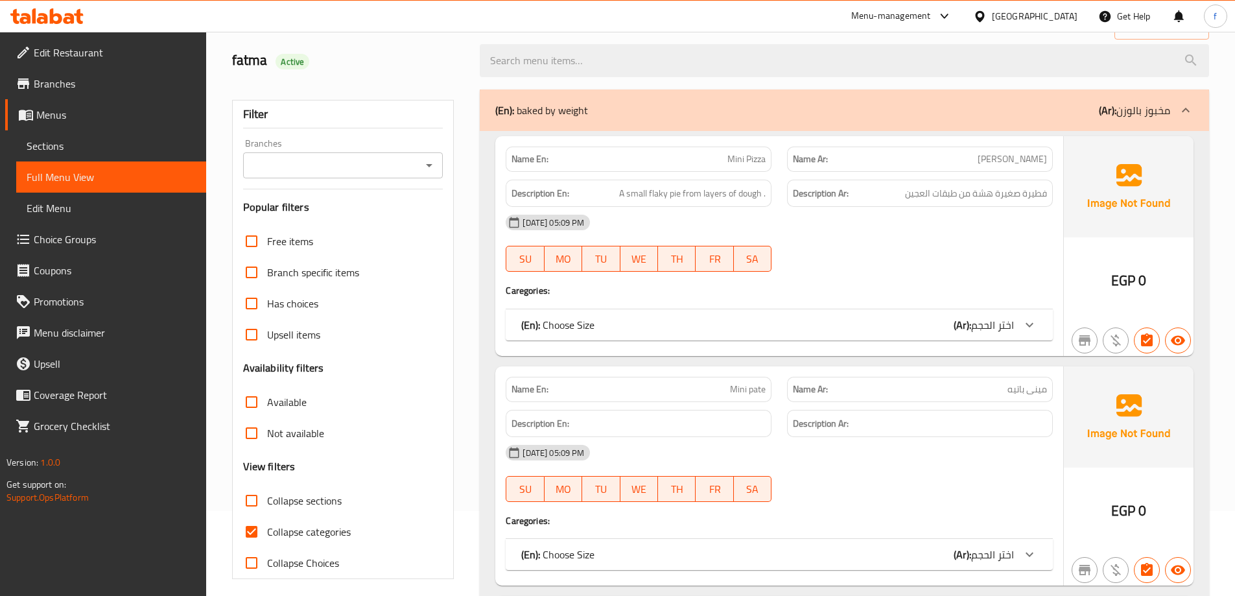
click at [321, 533] on span "Collapse categories" at bounding box center [309, 532] width 84 height 16
click at [267, 533] on input "Collapse categories" at bounding box center [251, 531] width 31 height 31
checkbox input "false"
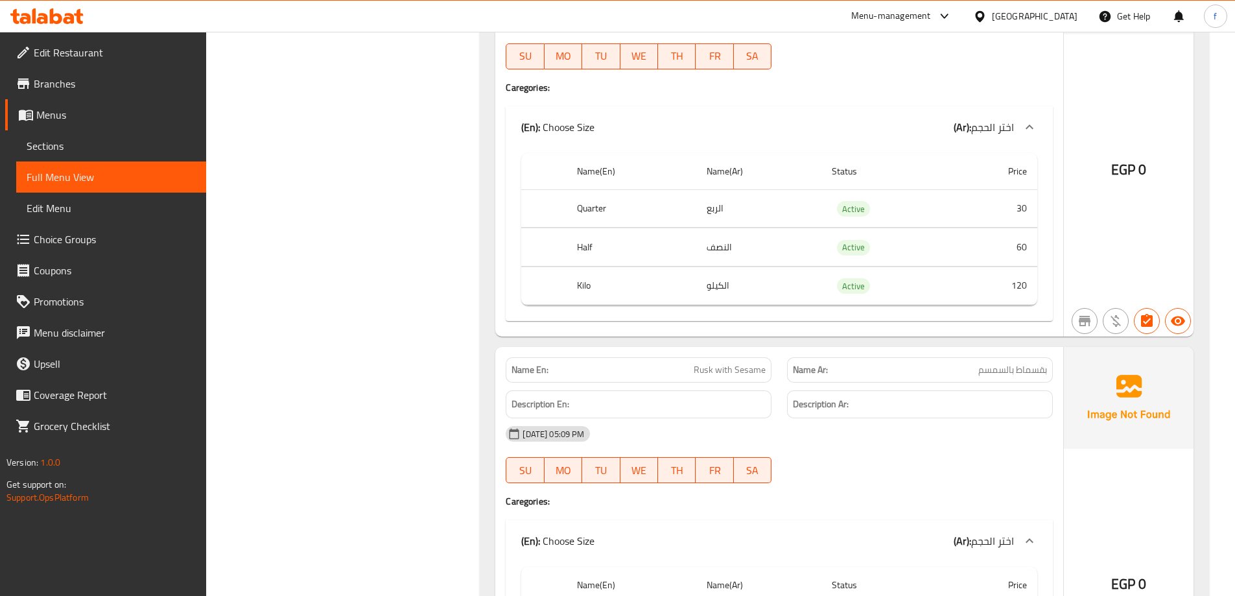
scroll to position [460, 0]
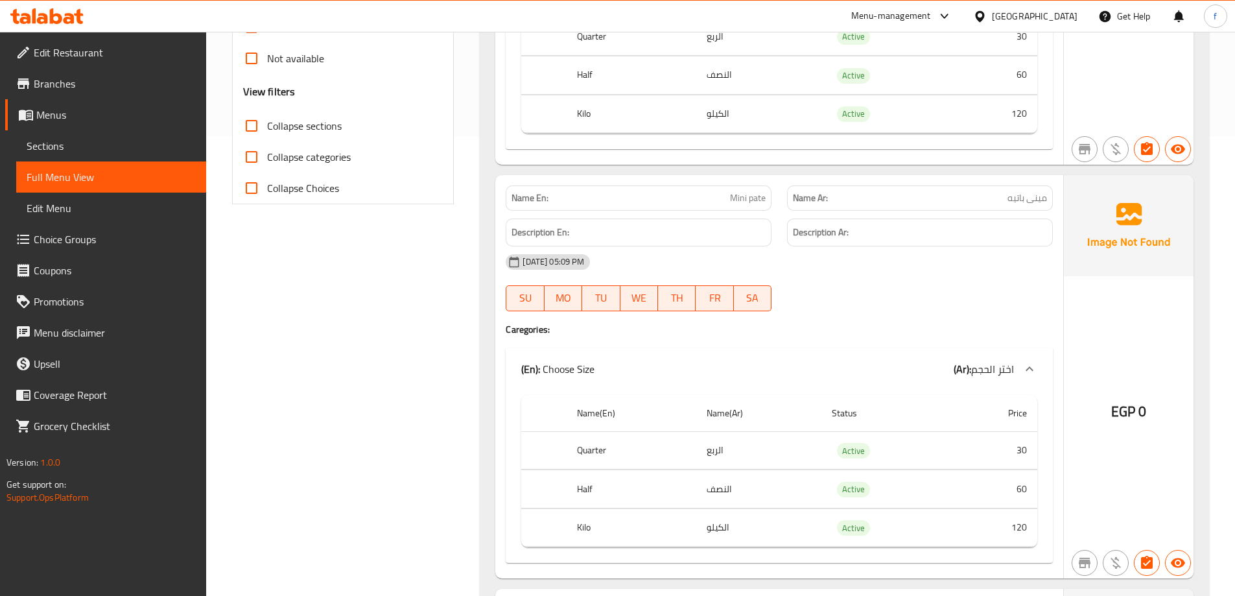
click at [71, 79] on span "Branches" at bounding box center [115, 84] width 162 height 16
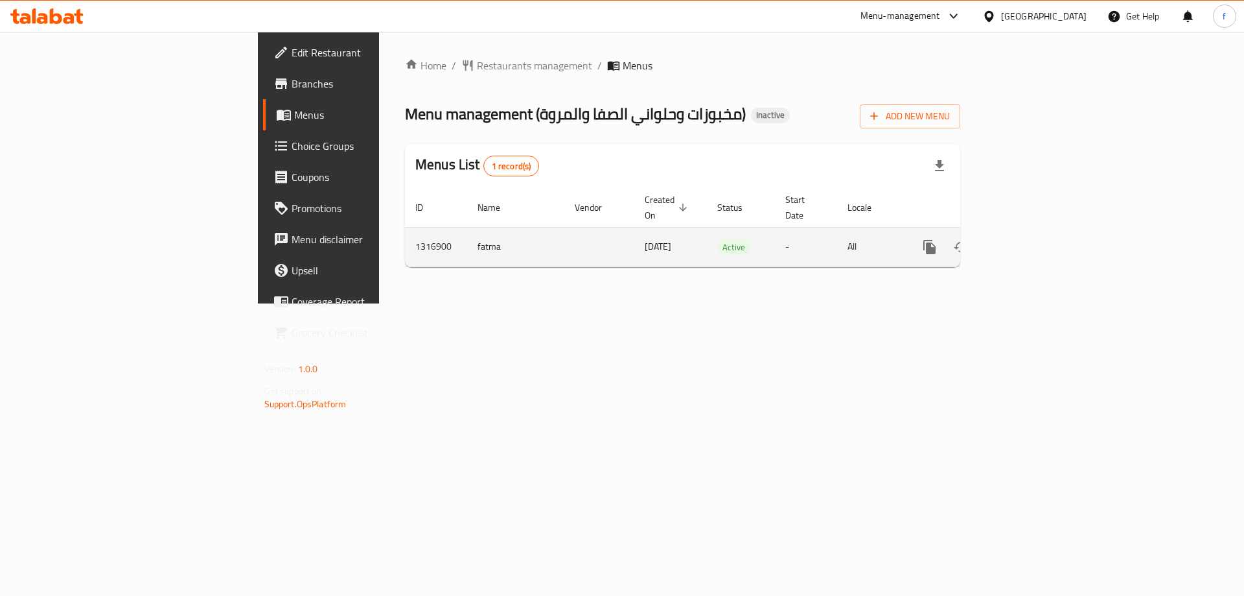
click at [1039, 236] on link "enhanced table" at bounding box center [1023, 246] width 31 height 31
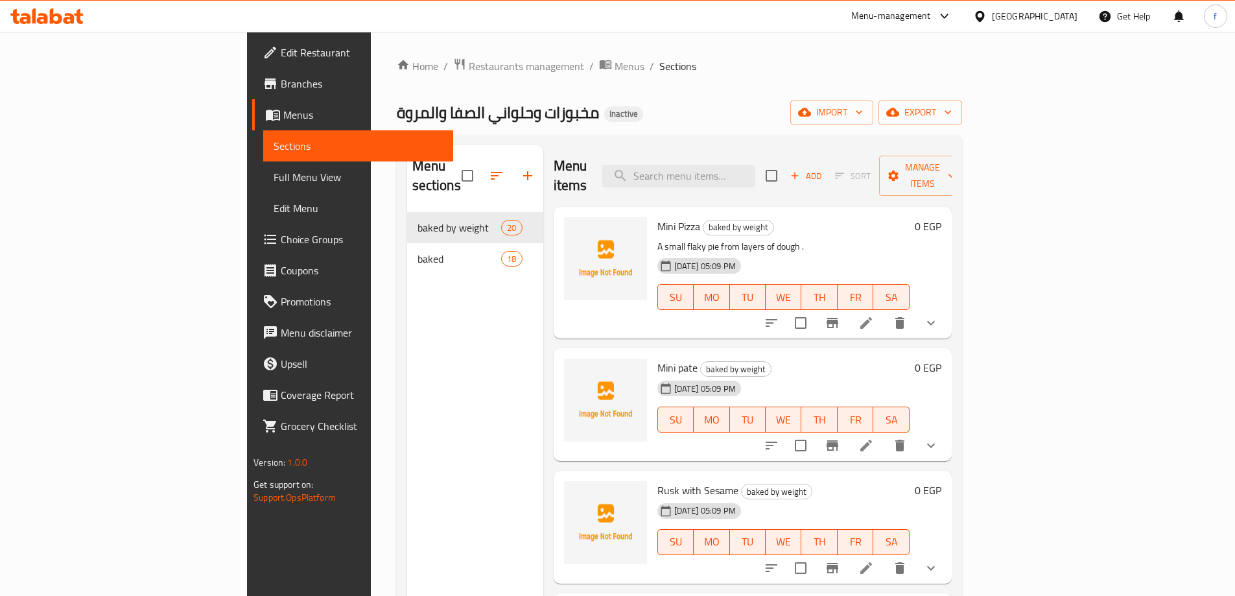
click at [274, 179] on span "Full Menu View" at bounding box center [358, 177] width 169 height 16
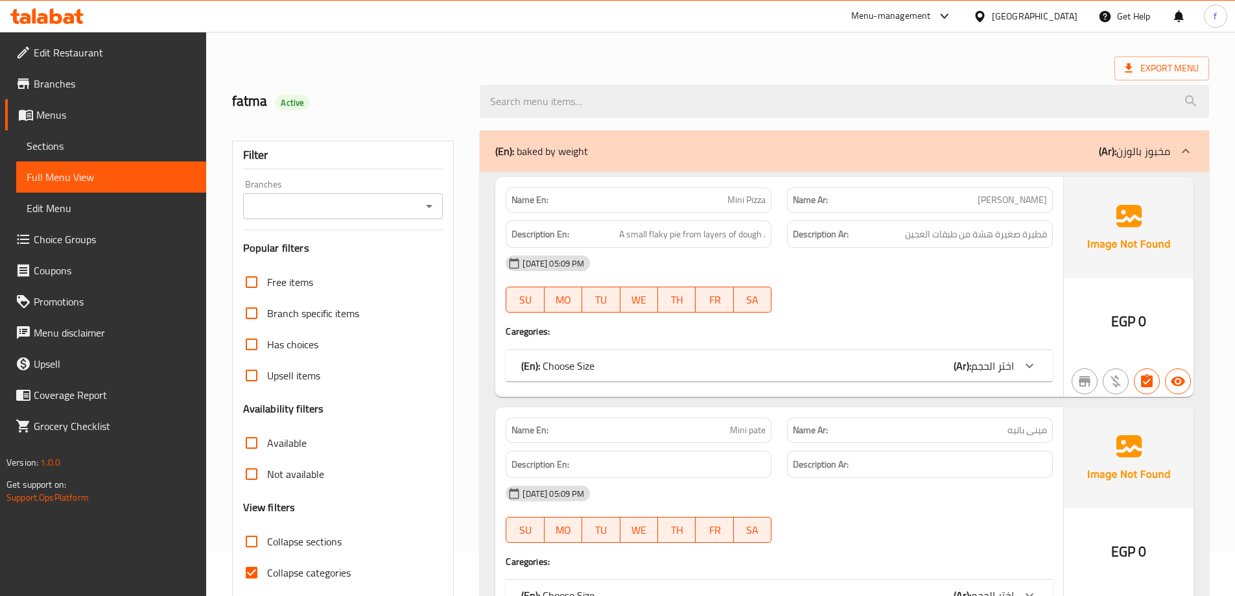
scroll to position [65, 0]
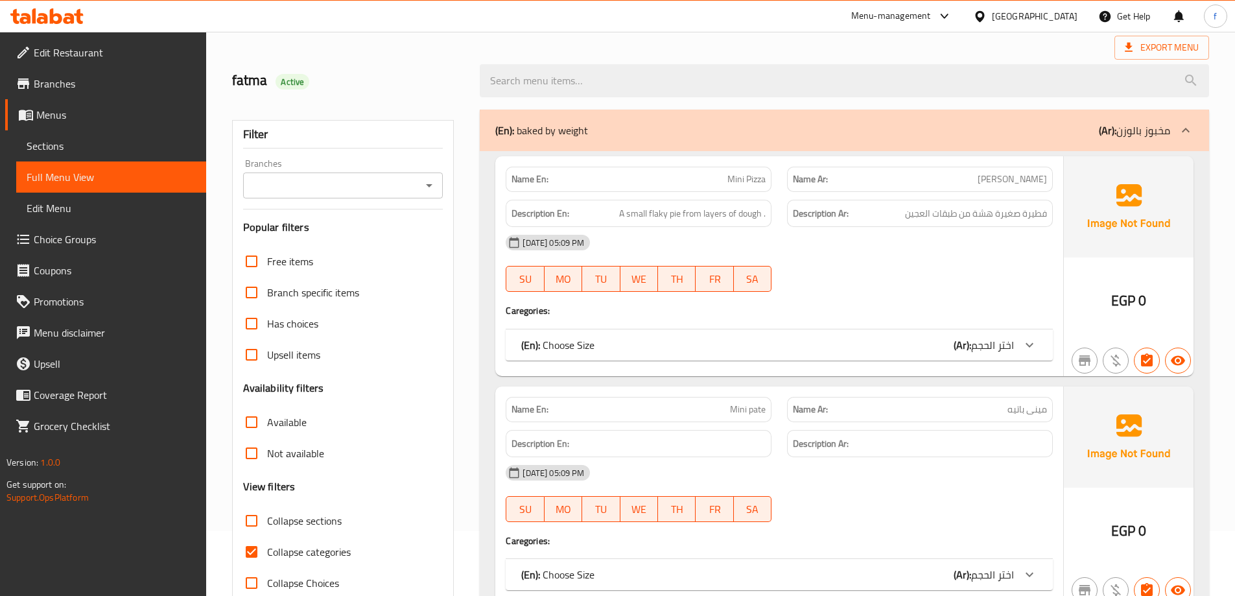
click at [279, 540] on label "Collapse categories" at bounding box center [293, 551] width 115 height 31
click at [267, 540] on input "Collapse categories" at bounding box center [251, 551] width 31 height 31
checkbox input "false"
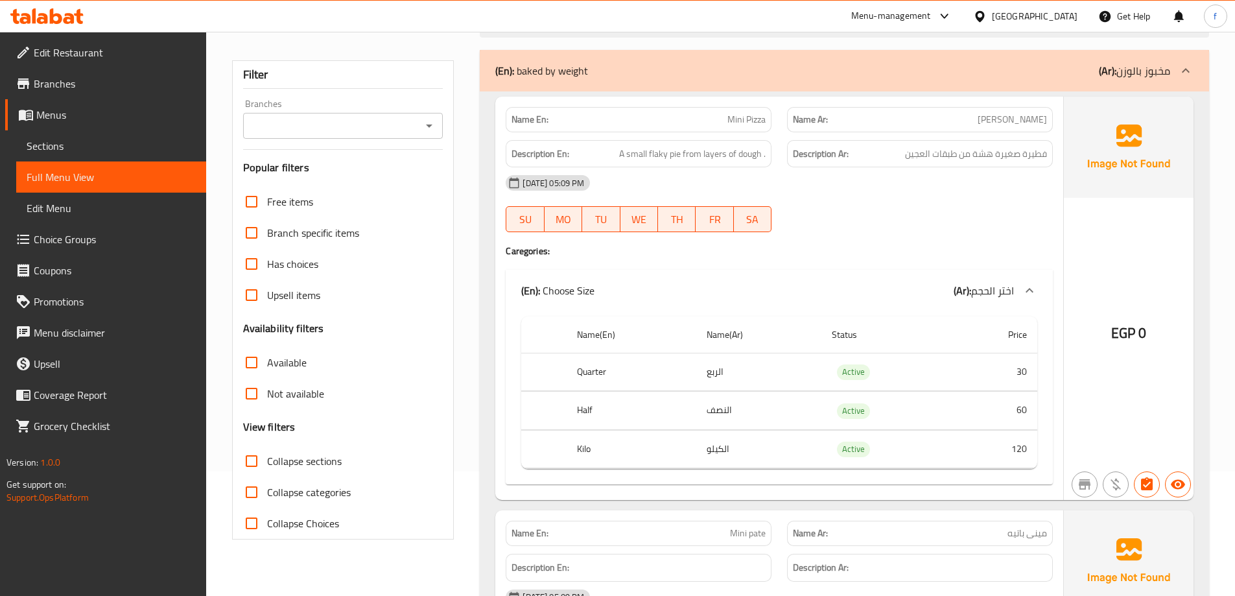
scroll to position [0, 0]
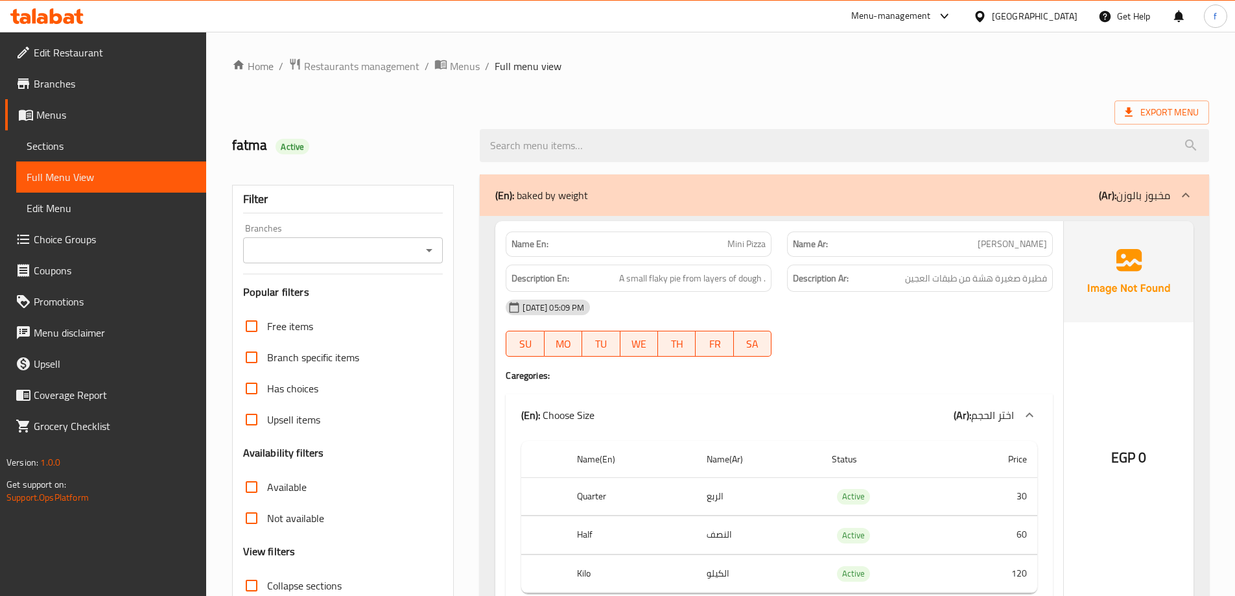
click at [769, 109] on div "Export Menu" at bounding box center [720, 112] width 977 height 24
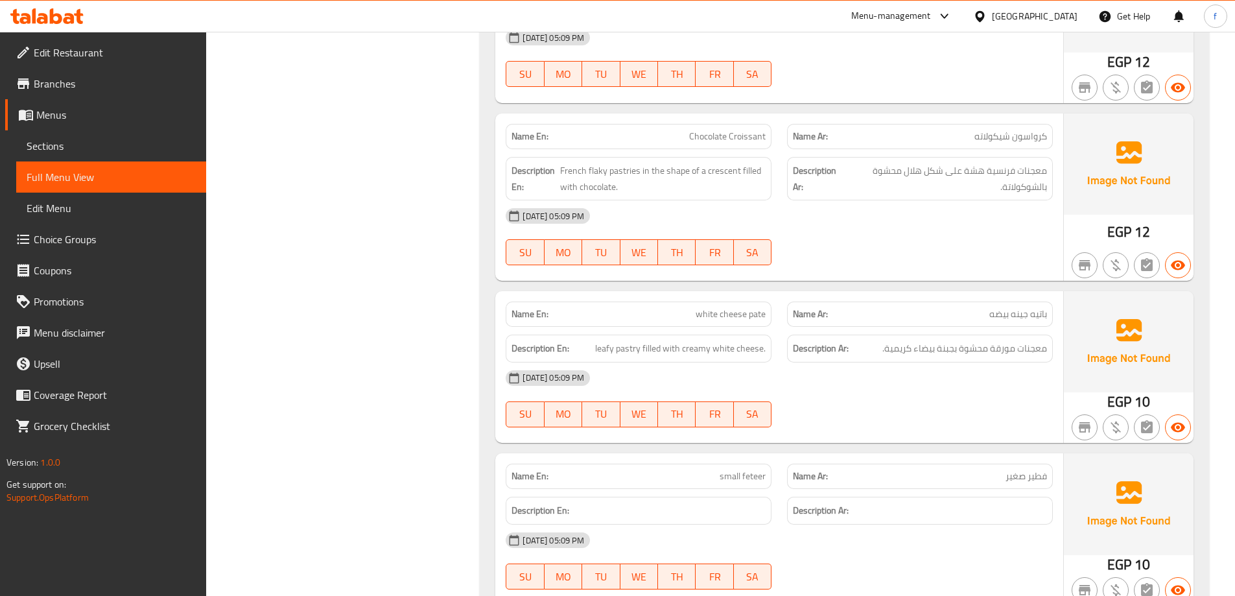
scroll to position [9504, 0]
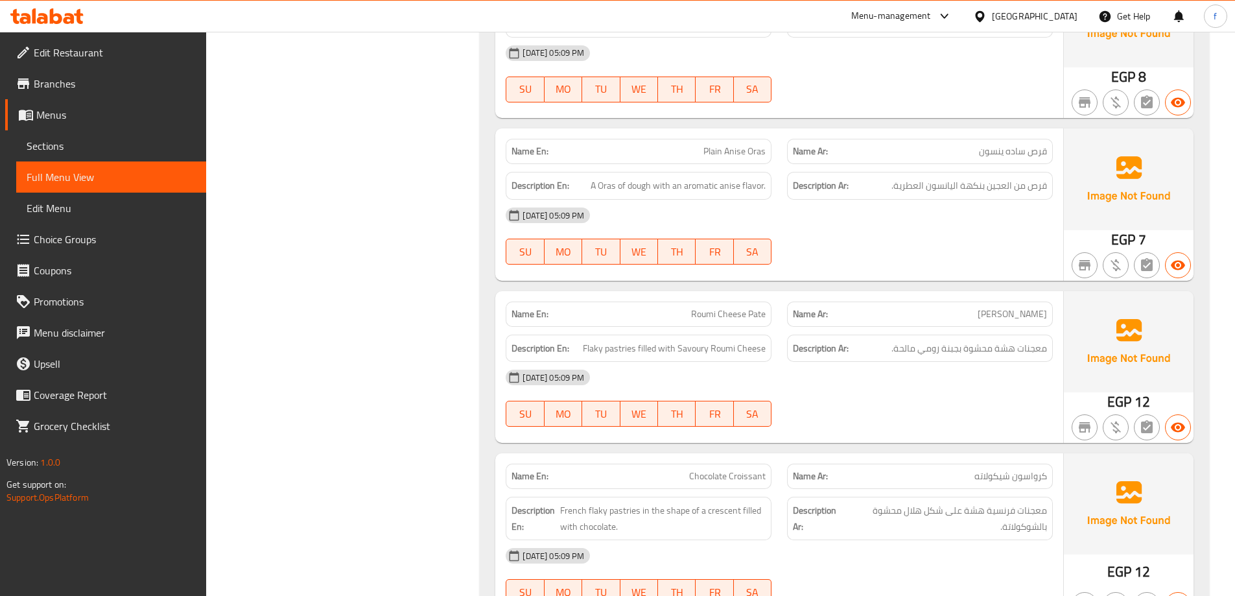
click at [1003, 344] on div "Description Ar: معجنات هشة محشوة بجبنة رومي مالحة." at bounding box center [920, 348] width 266 height 28
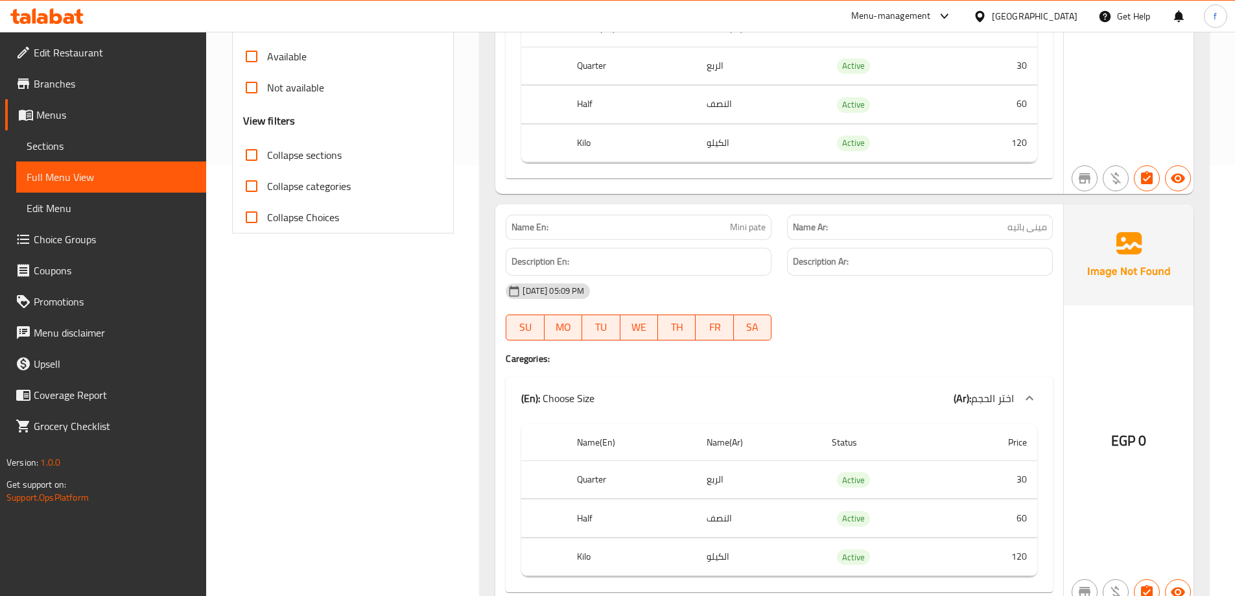
scroll to position [0, 0]
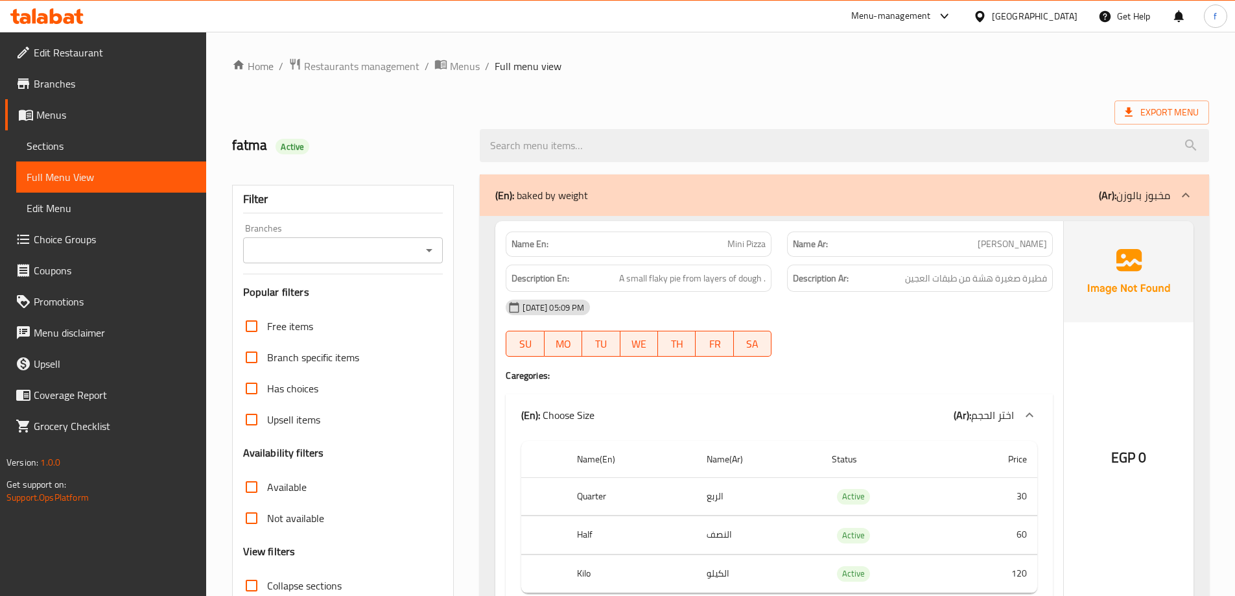
click at [945, 286] on span "فطيرة صغيرة هشة من طبقات العجين" at bounding box center [976, 278] width 142 height 16
click at [948, 319] on div "[DATE] 05:09 PM" at bounding box center [779, 307] width 563 height 31
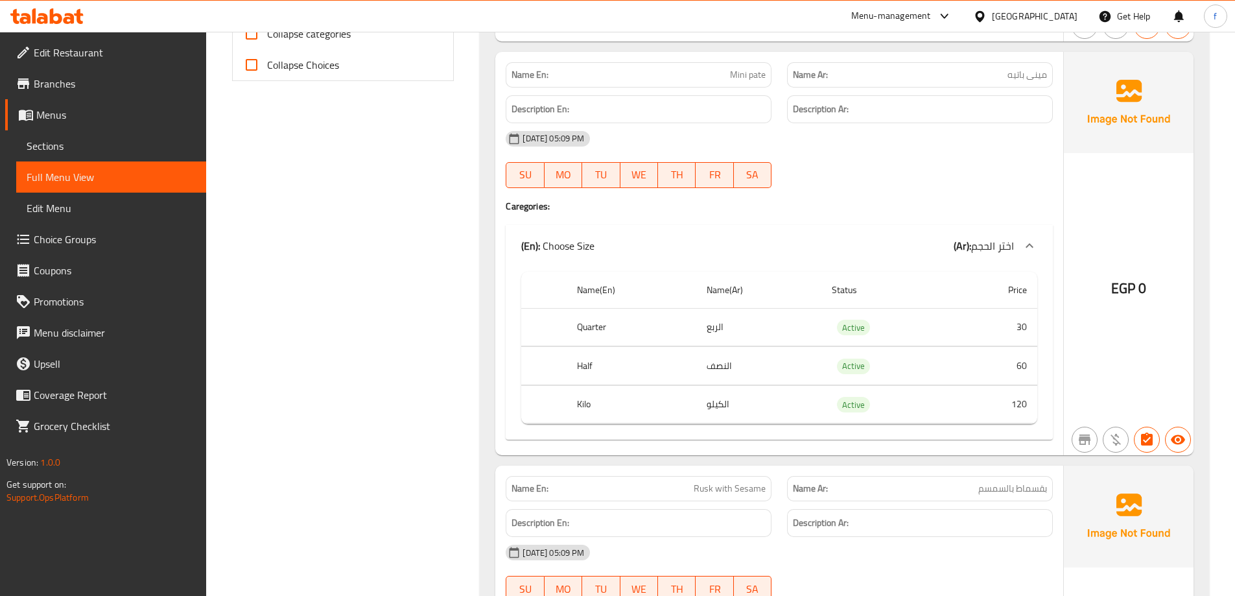
scroll to position [583, 0]
click at [886, 316] on td "Active" at bounding box center [885, 326] width 129 height 38
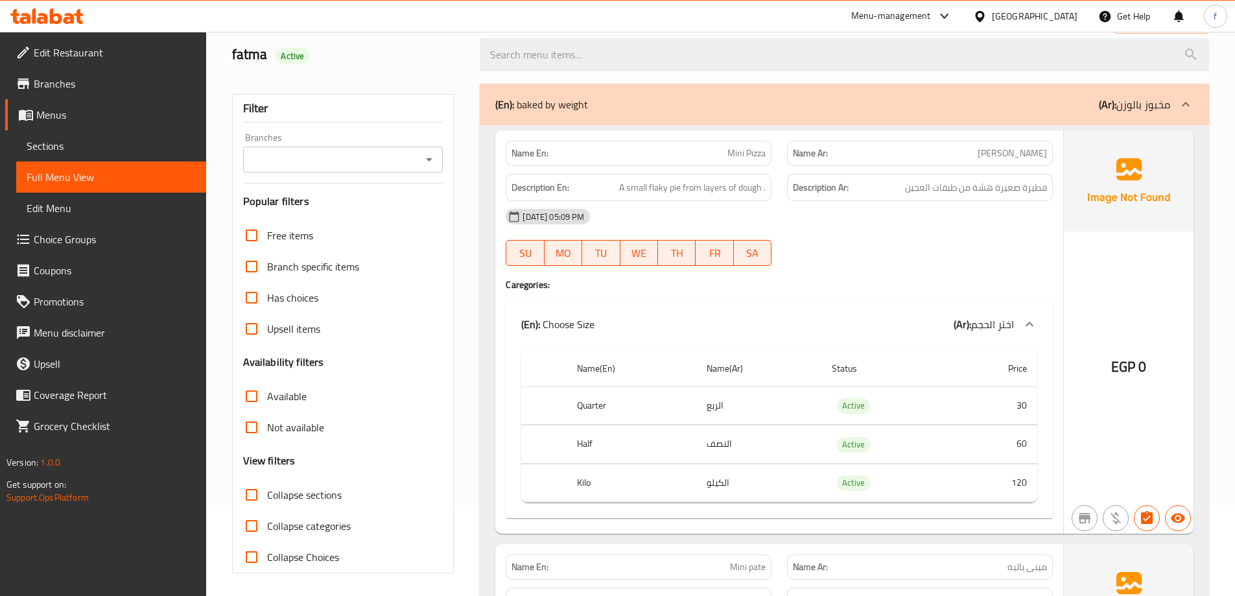
scroll to position [0, 0]
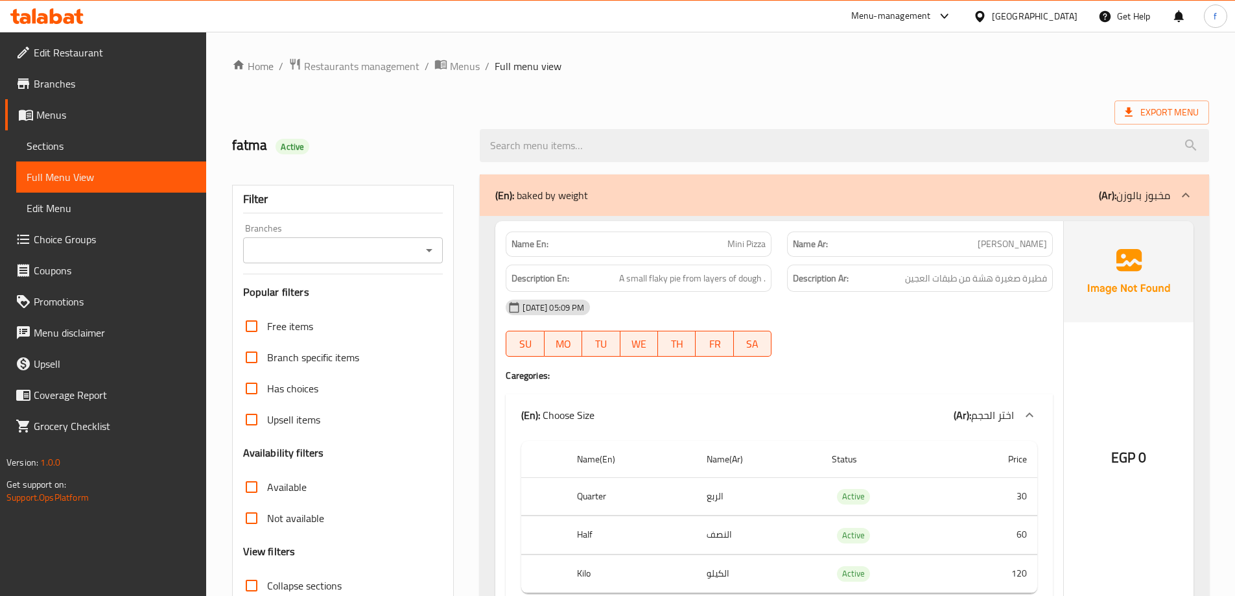
click at [922, 73] on ol "Home / Restaurants management / Menus / Full menu view" at bounding box center [720, 66] width 977 height 17
drag, startPoint x: 623, startPoint y: 266, endPoint x: 801, endPoint y: 283, distance: 179.1
click at [801, 283] on div "Description En: A small flaky pie from layers of dough . Description Ar: فطيرة …" at bounding box center [779, 278] width 563 height 43
click at [799, 283] on strong "Description Ar:" at bounding box center [821, 278] width 56 height 16
click at [83, 146] on span "Sections" at bounding box center [111, 146] width 169 height 16
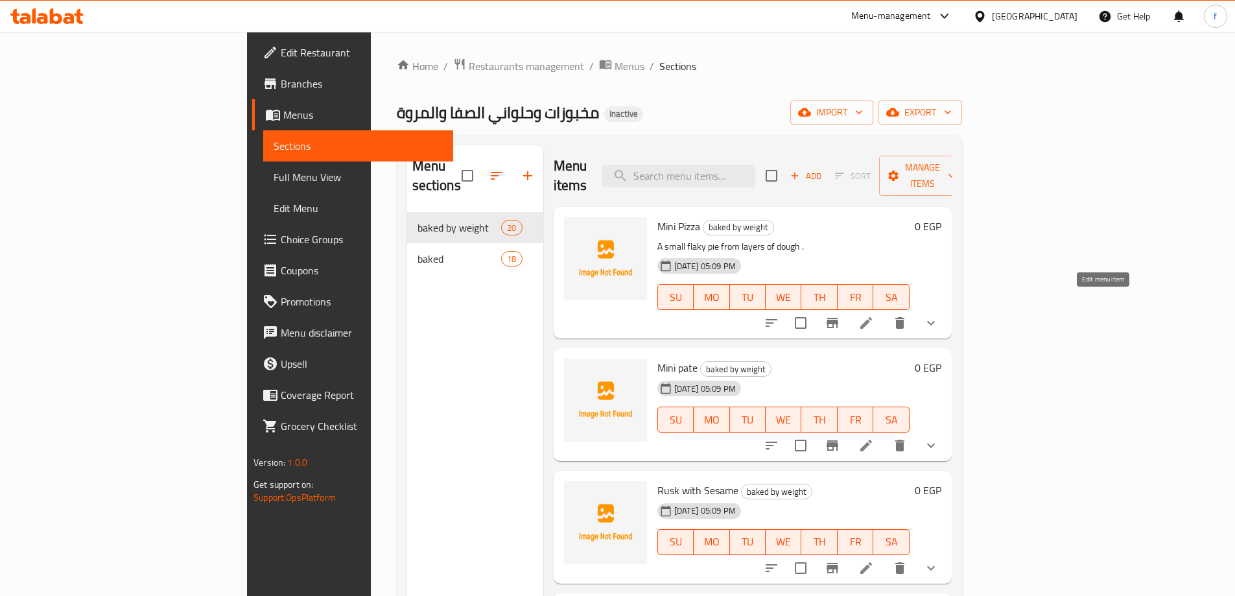
click at [874, 315] on icon at bounding box center [866, 323] width 16 height 16
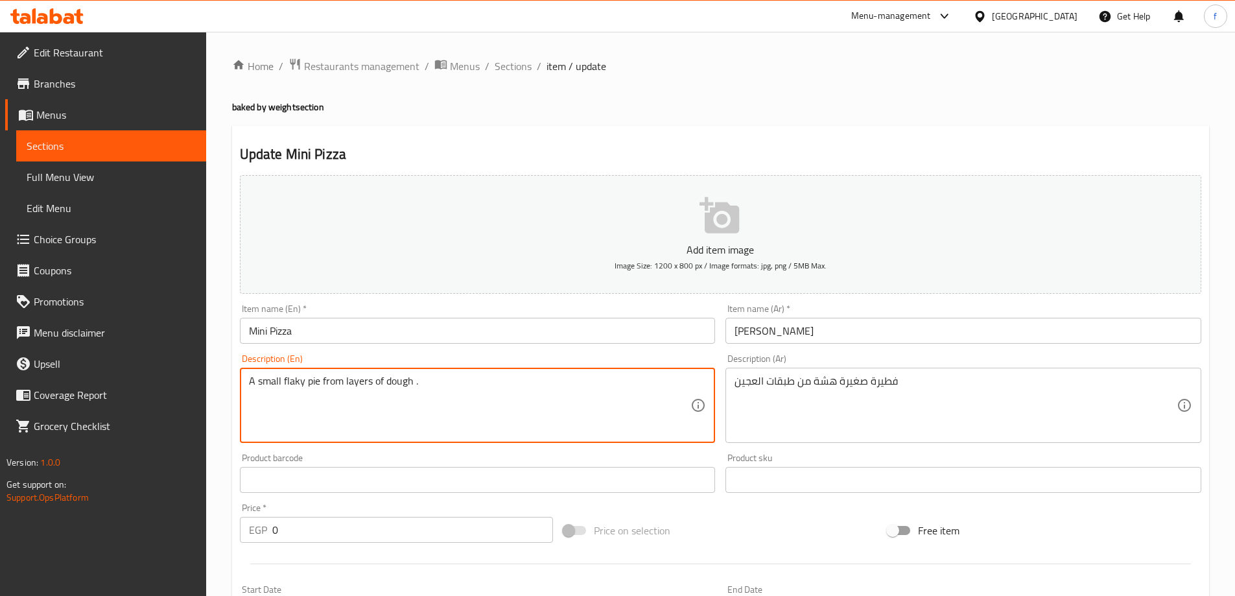
click at [363, 384] on textarea "A small flaky pie from layers of dough ." at bounding box center [470, 406] width 442 height 62
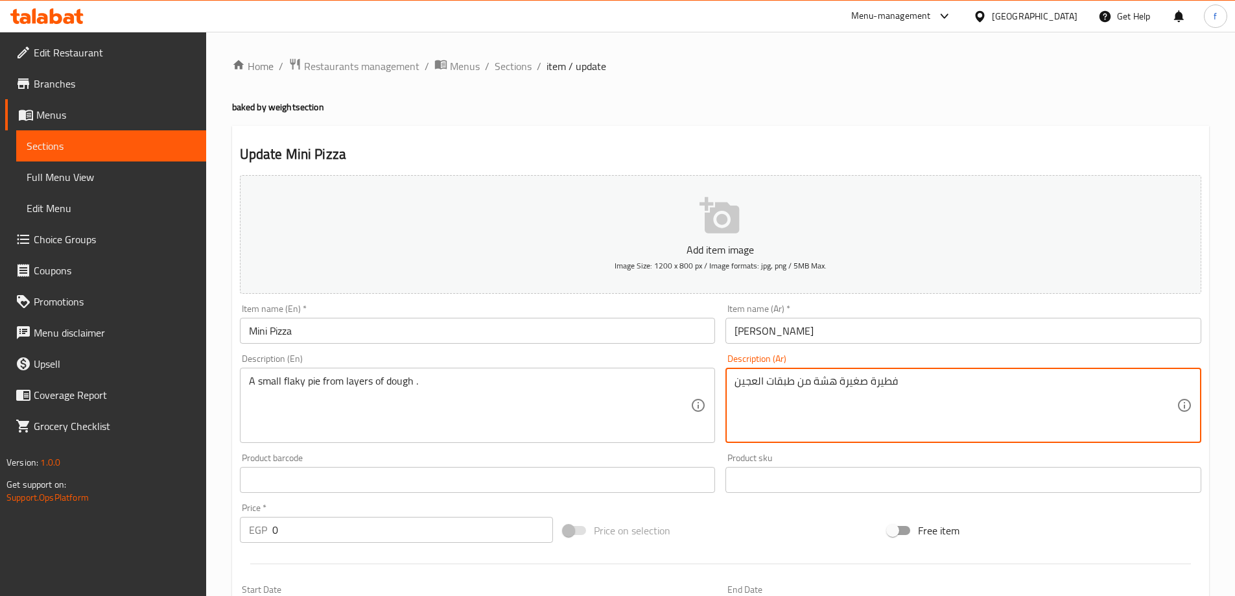
click at [819, 379] on textarea "فطيرة صغيرة هشة من طبقات العجين" at bounding box center [955, 406] width 442 height 62
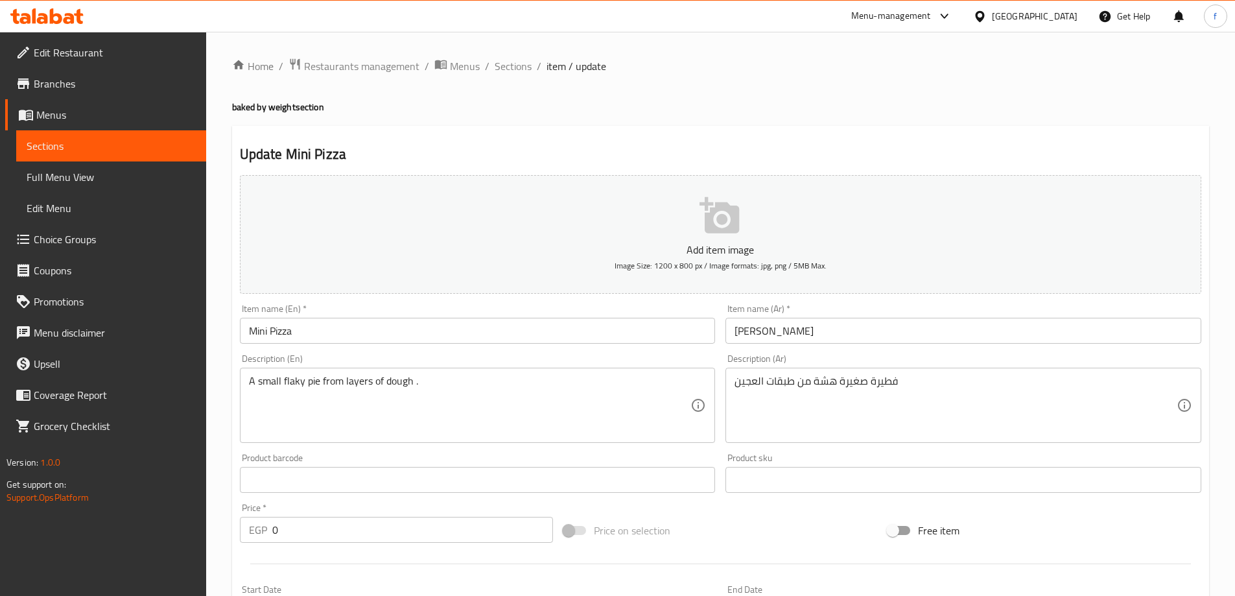
click at [764, 382] on textarea "فطيرة صغيرة هشة من طبقات العجين" at bounding box center [955, 406] width 442 height 62
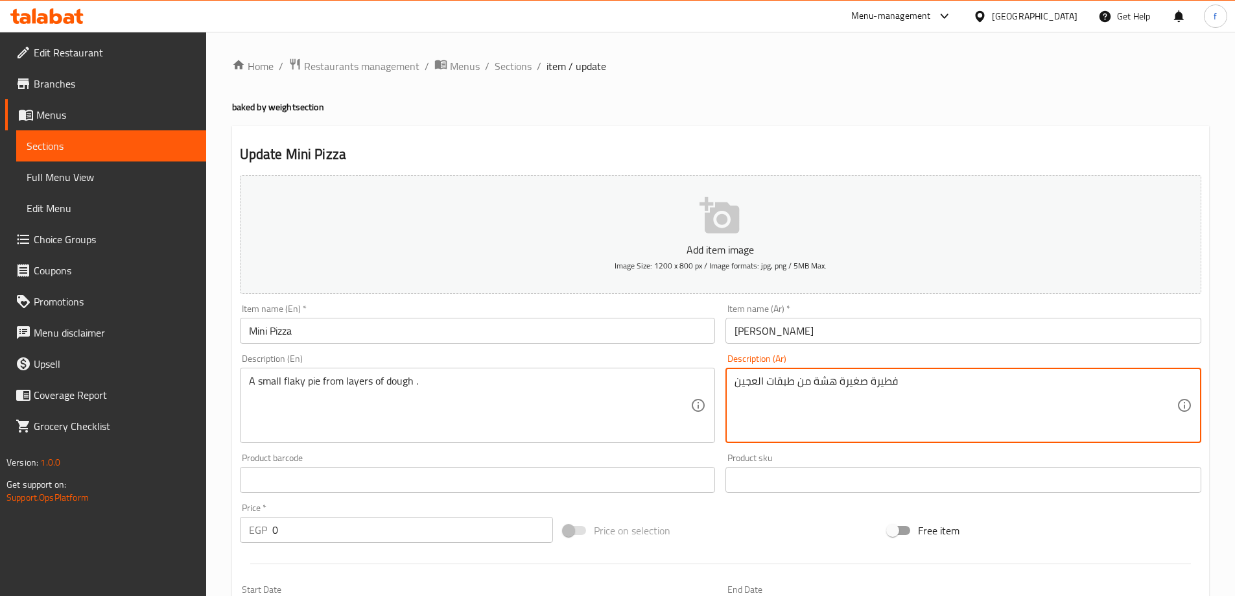
click at [764, 382] on textarea "فطيرة صغيرة هشة من طبقات العجين" at bounding box center [955, 406] width 442 height 62
click at [403, 380] on textarea "A small flaky pie from layers of dough ." at bounding box center [470, 406] width 442 height 62
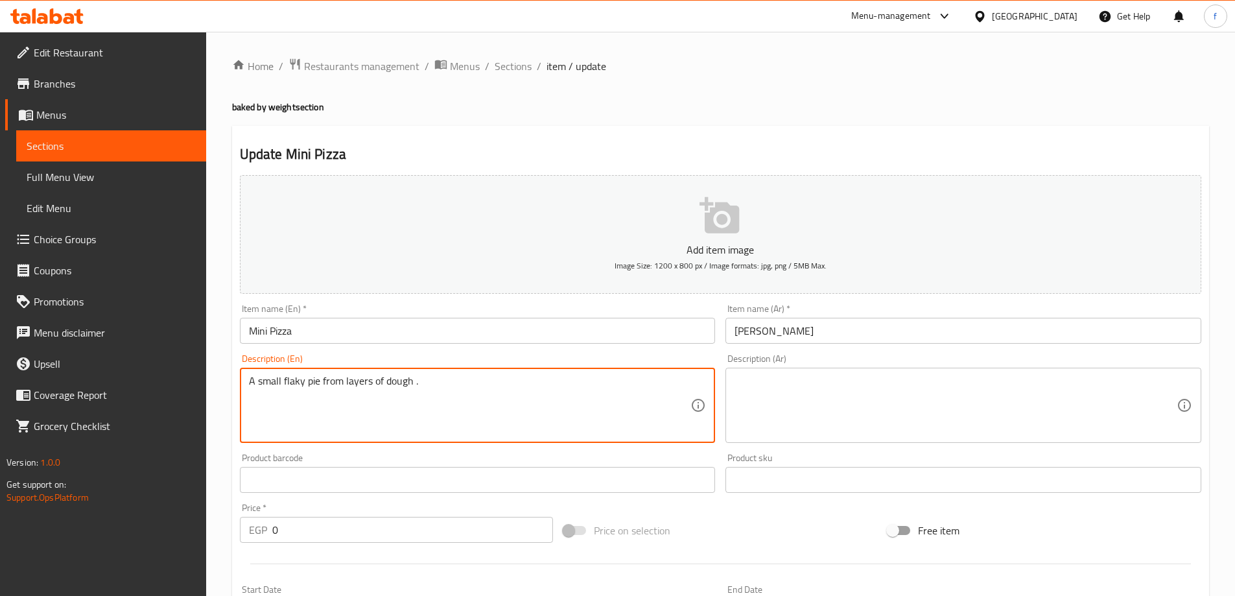
click at [403, 380] on textarea "A small flaky pie from layers of dough ." at bounding box center [470, 406] width 442 height 62
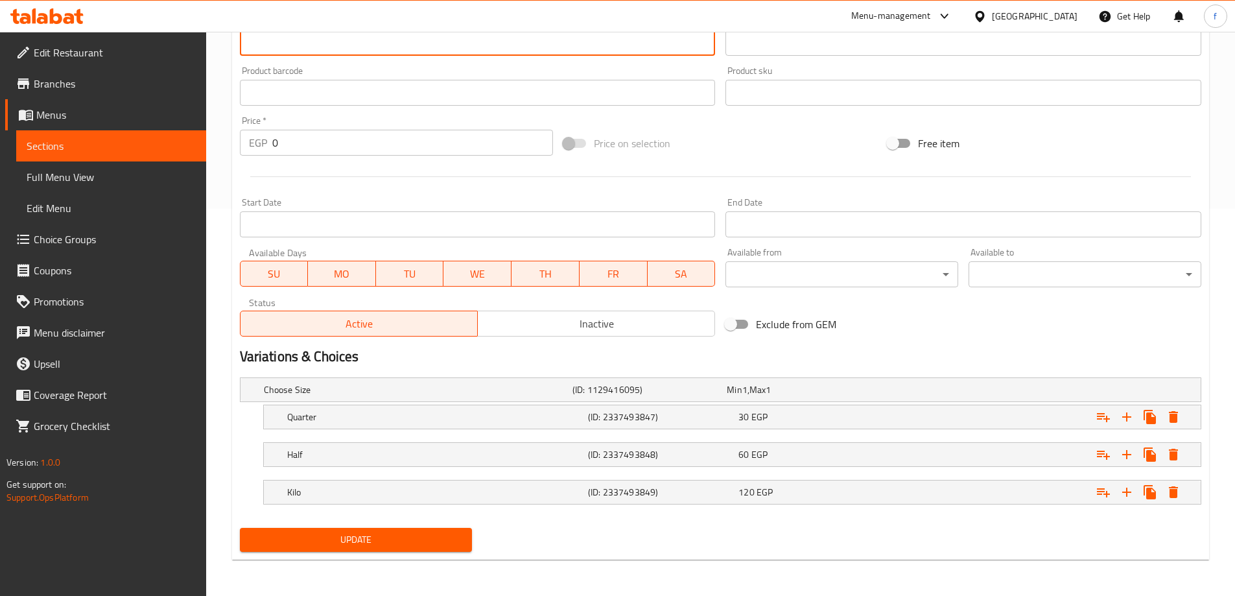
click at [440, 536] on span "Update" at bounding box center [356, 539] width 212 height 16
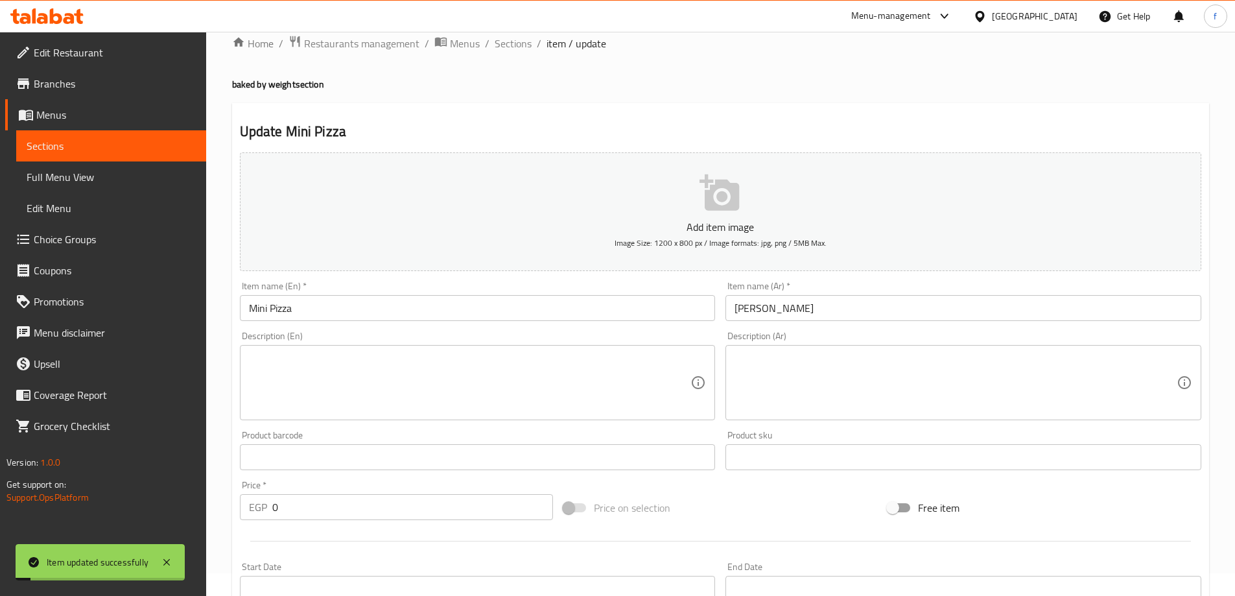
scroll to position [0, 0]
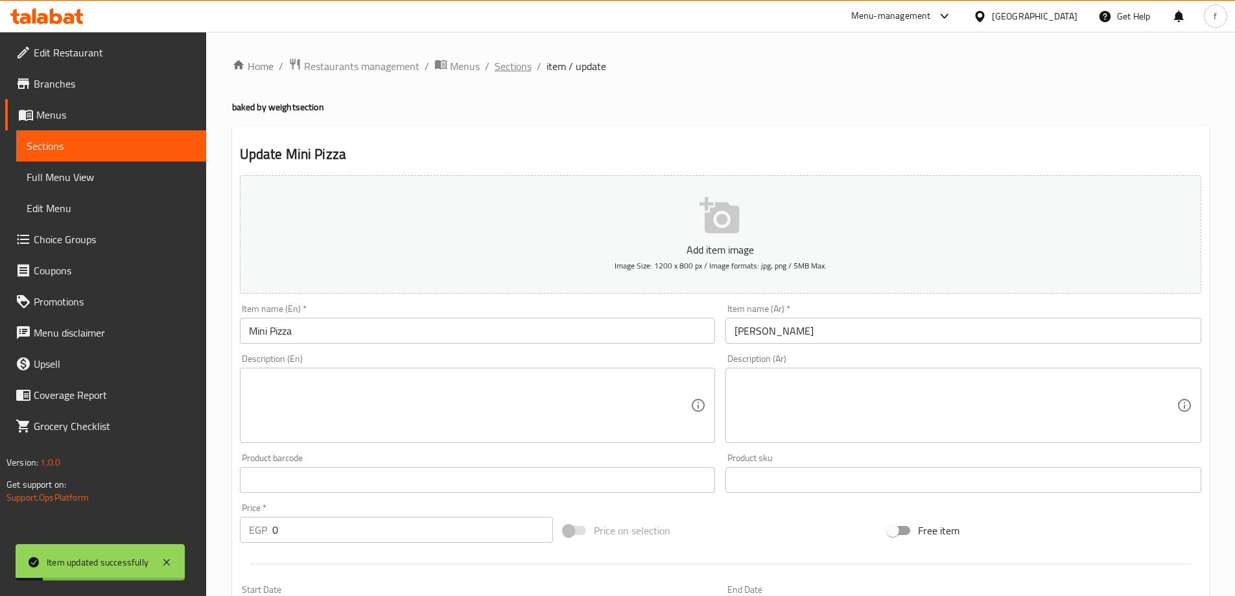
click at [512, 71] on span "Sections" at bounding box center [513, 66] width 37 height 16
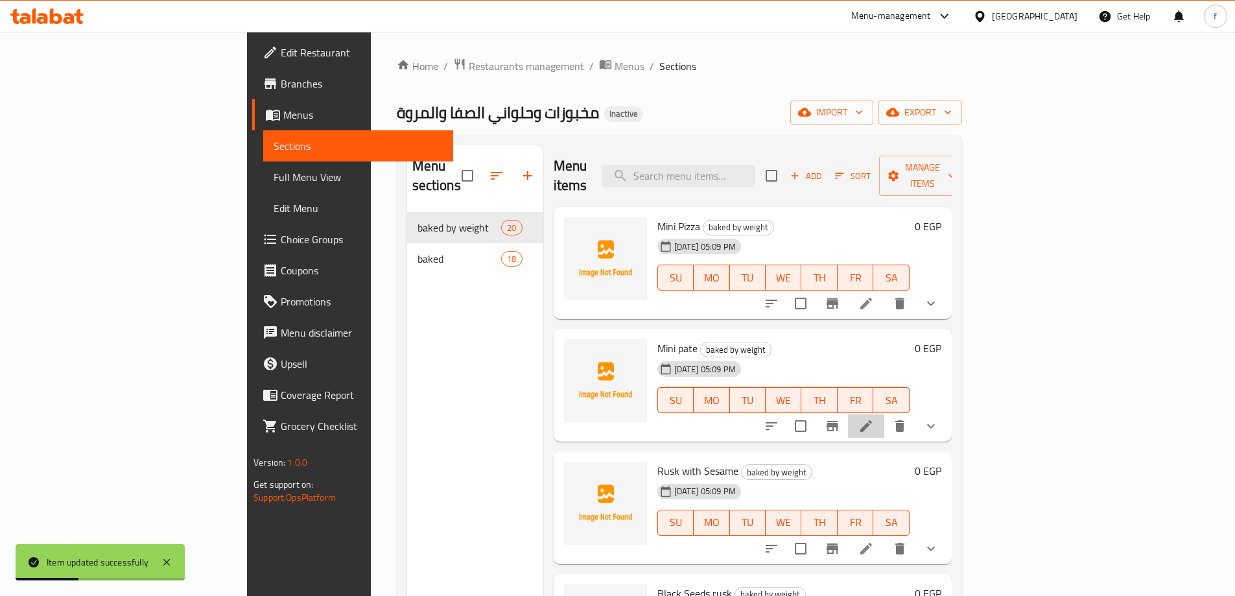
click at [884, 414] on li at bounding box center [866, 425] width 36 height 23
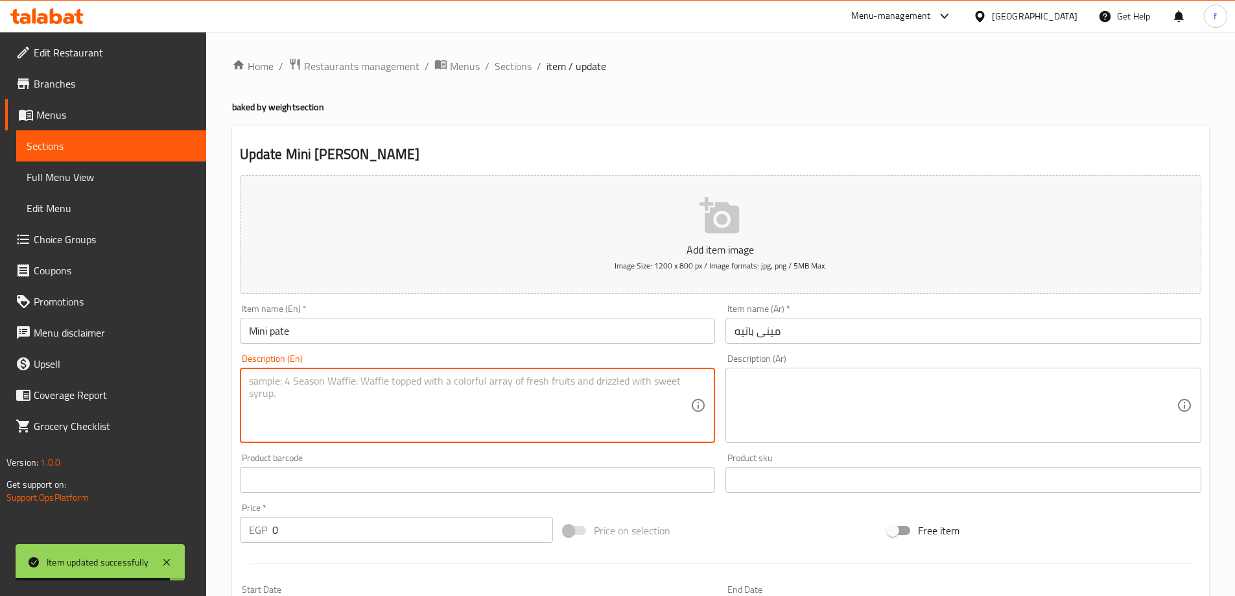
click at [336, 395] on textarea at bounding box center [470, 406] width 442 height 62
paste textarea "A small flaky pie from layers of dough ."
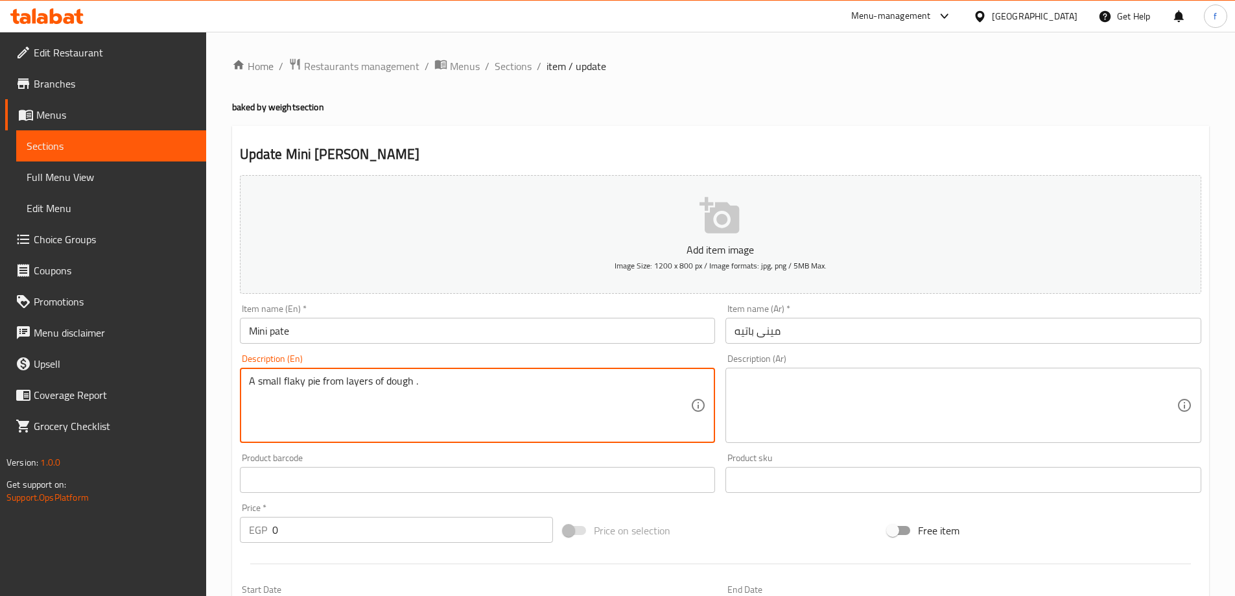
type textarea "A small flaky pie from layers of dough ."
click at [915, 398] on textarea at bounding box center [955, 406] width 442 height 62
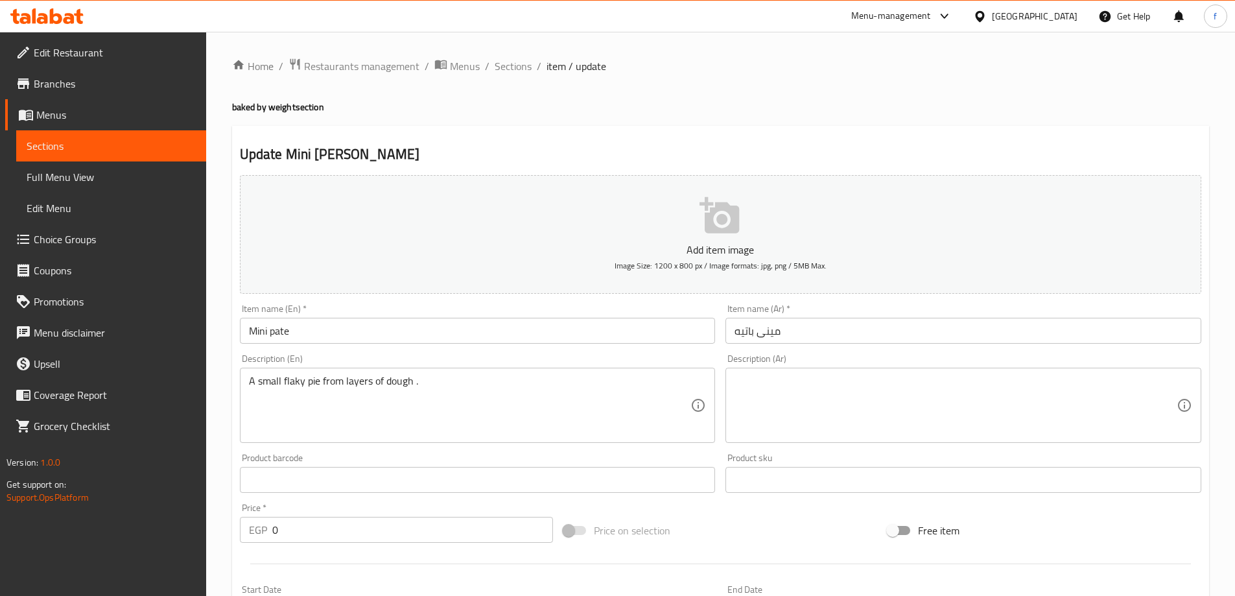
click at [865, 406] on textarea at bounding box center [955, 406] width 442 height 62
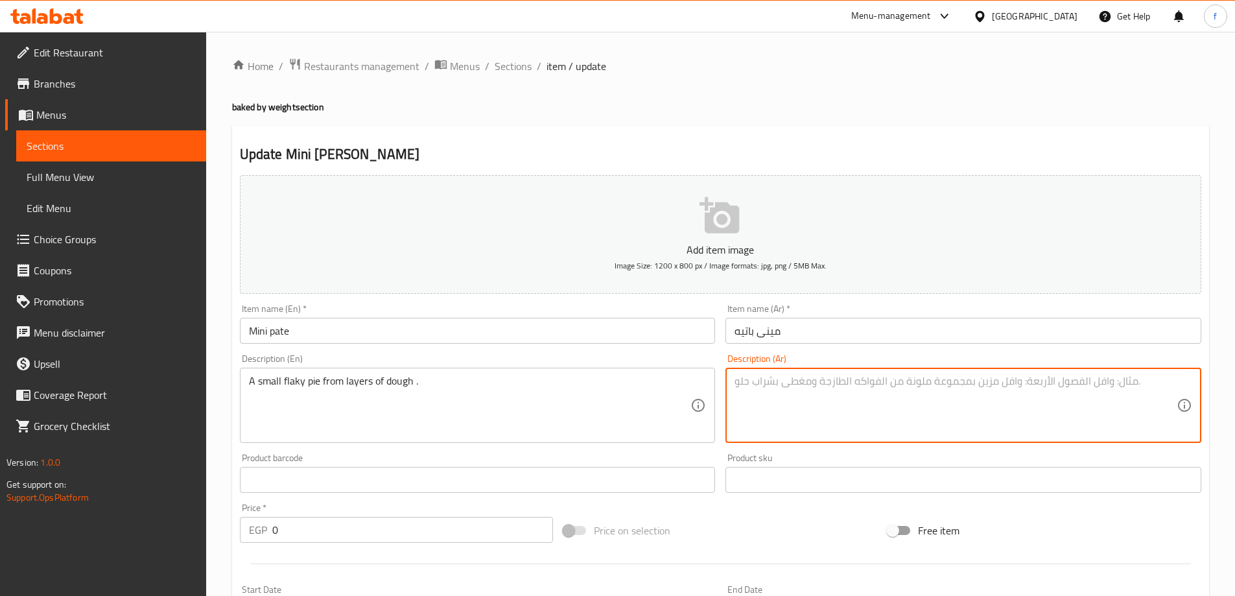
paste textarea "فطيرة صغيرة هشة من طبقات العجين"
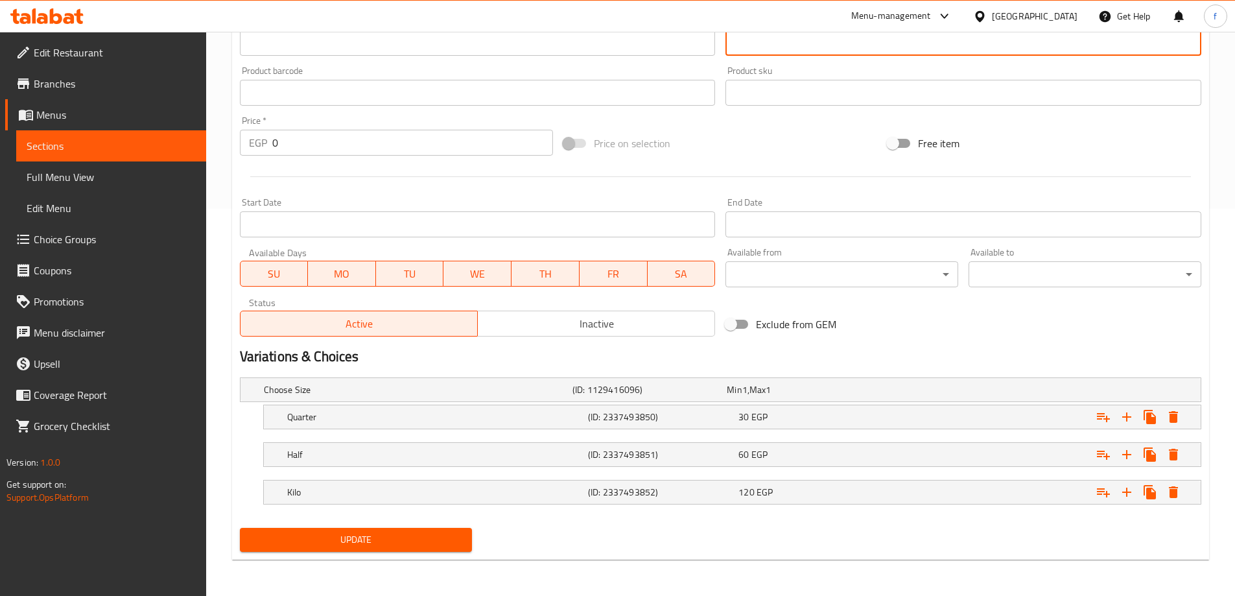
type textarea "فطيرة صغيرة هشة من طبقات العجين"
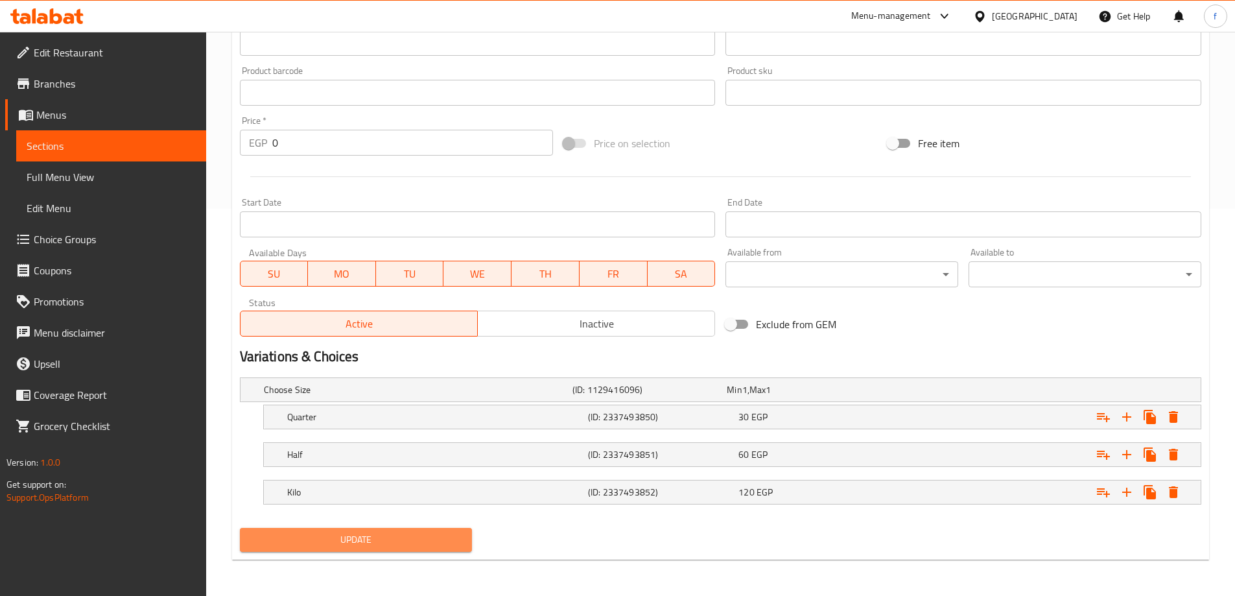
click at [416, 539] on span "Update" at bounding box center [356, 539] width 212 height 16
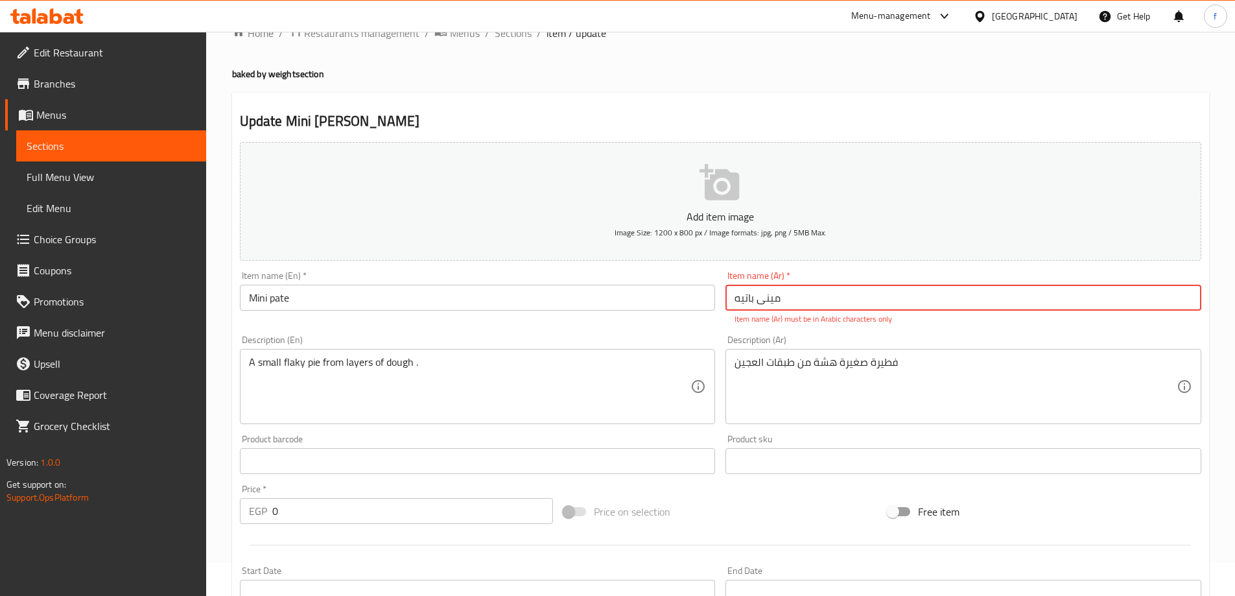
click at [763, 297] on input "مینی باتیه" at bounding box center [963, 298] width 476 height 26
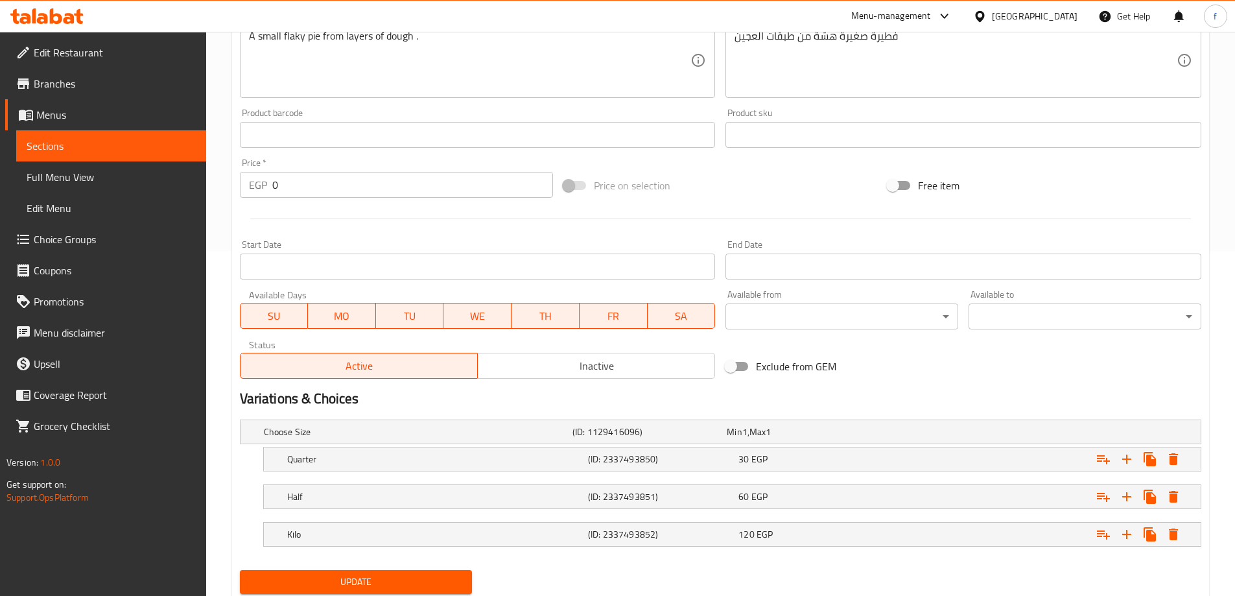
scroll to position [387, 0]
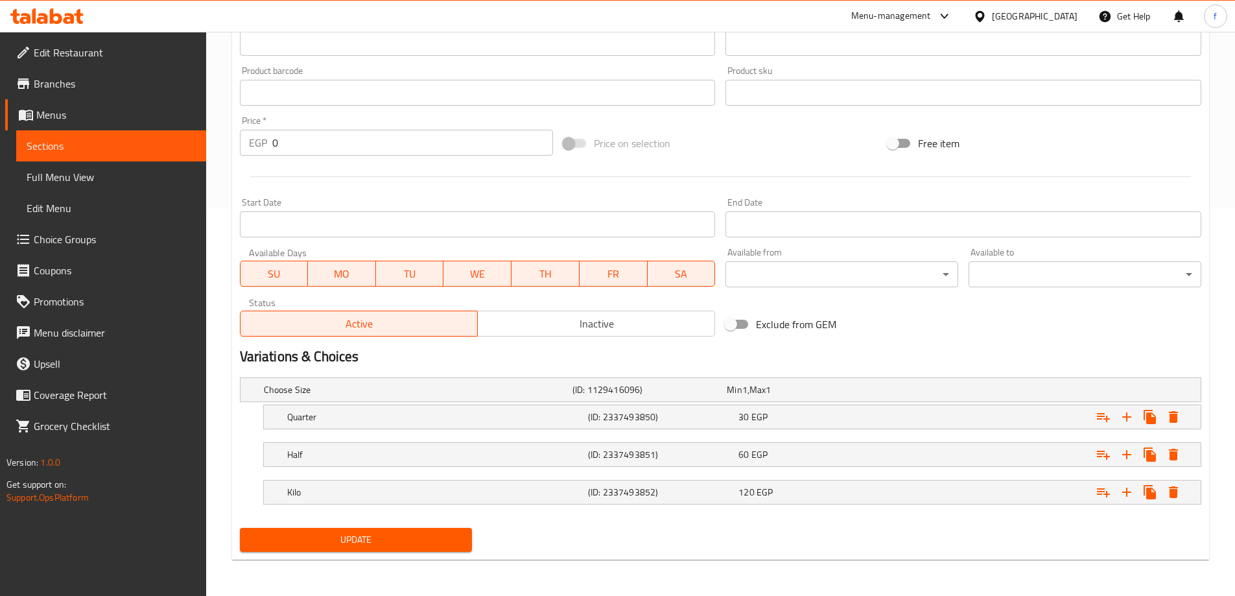
type input "ميني باتيه"
click at [426, 544] on span "Update" at bounding box center [356, 539] width 212 height 16
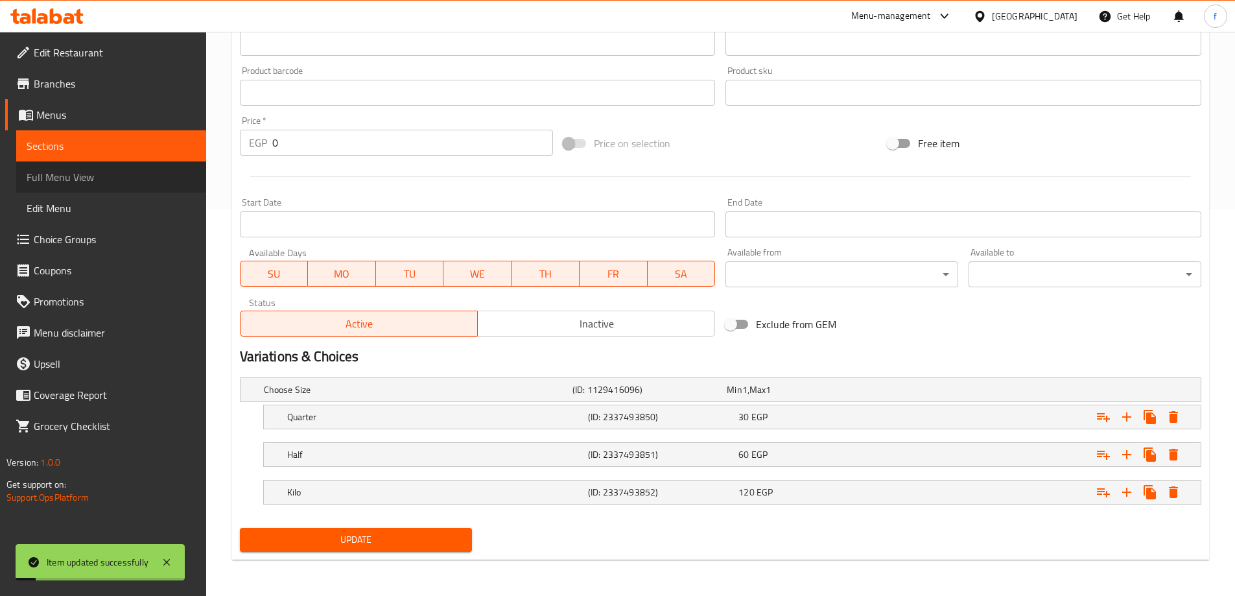
click at [103, 189] on link "Full Menu View" at bounding box center [111, 176] width 190 height 31
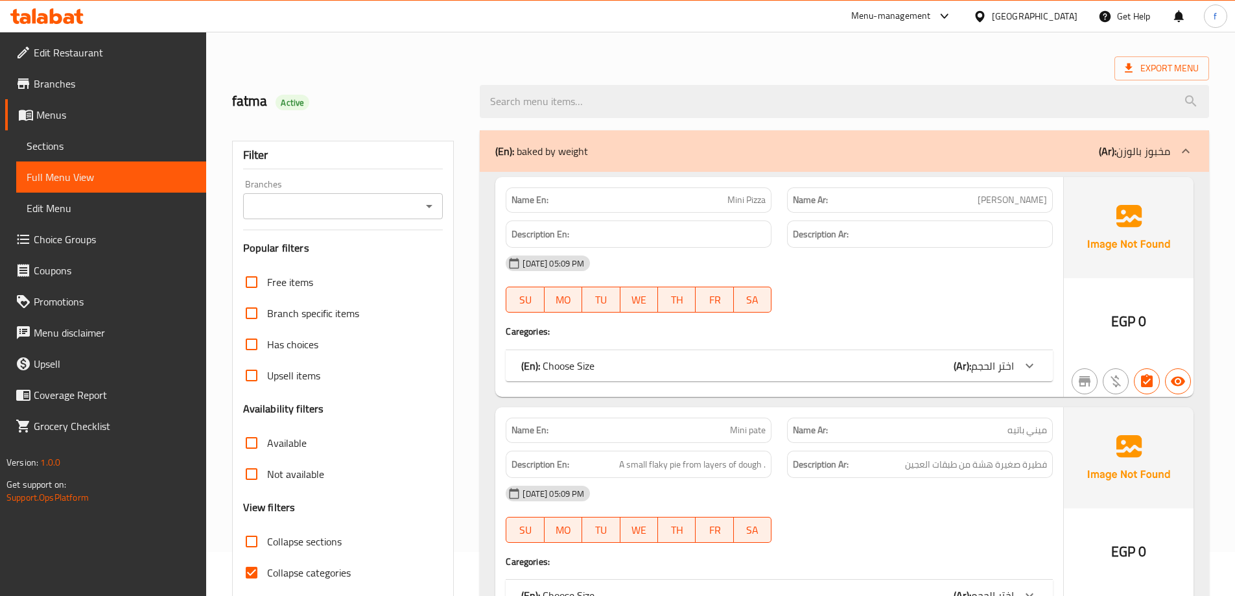
scroll to position [65, 0]
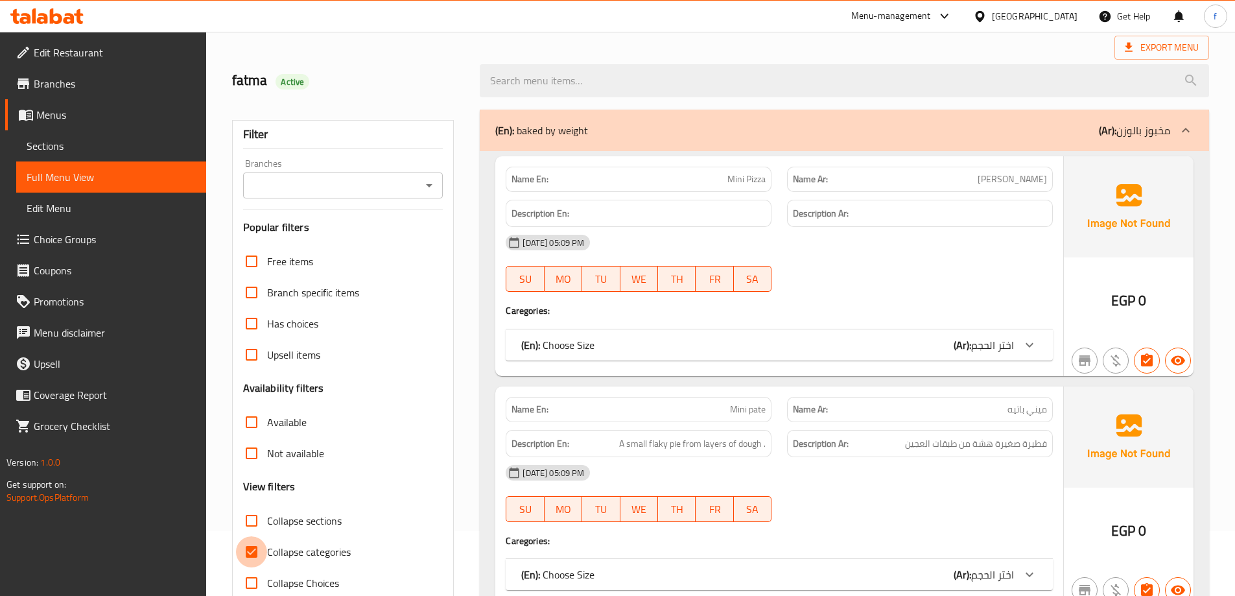
click at [260, 548] on input "Collapse categories" at bounding box center [251, 551] width 31 height 31
checkbox input "false"
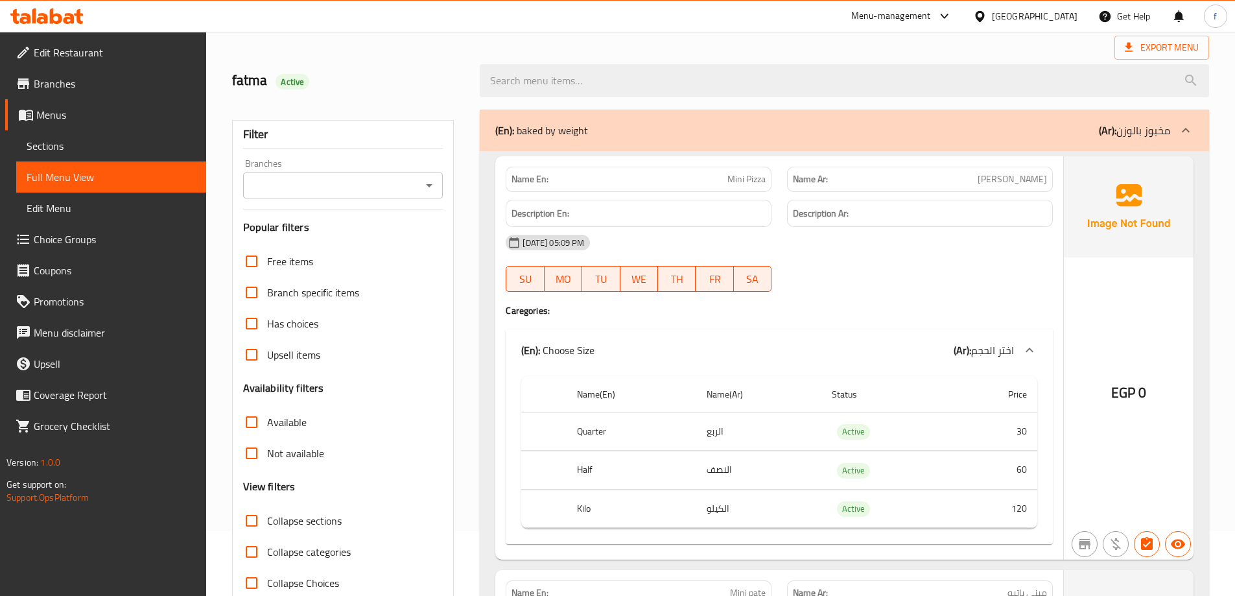
scroll to position [389, 0]
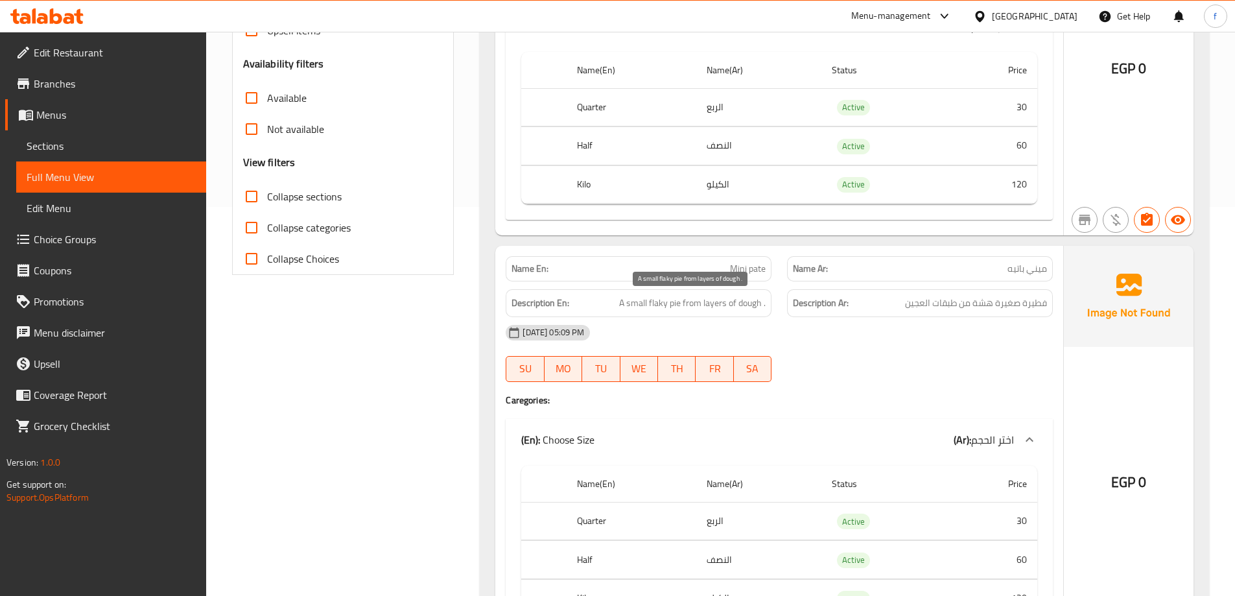
click at [656, 307] on span "A small flaky pie from layers of dough ." at bounding box center [692, 303] width 146 height 16
click at [1003, 350] on div "12-10-2025 05:09 PM SU MO TU WE TH FR SA" at bounding box center [779, 353] width 563 height 73
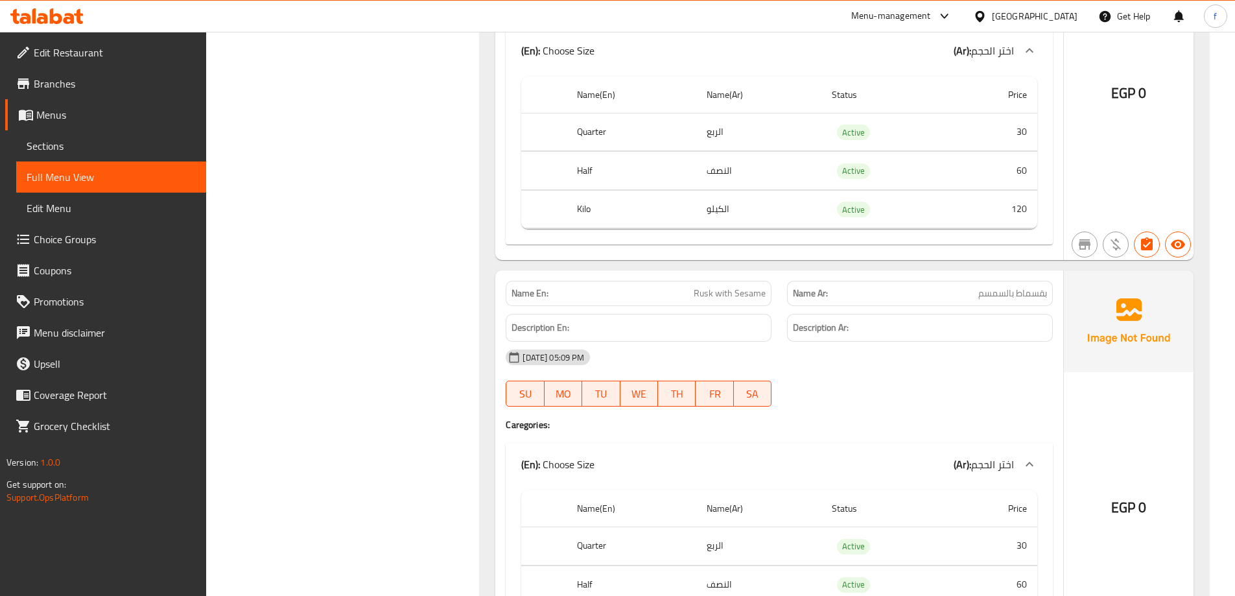
scroll to position [843, 0]
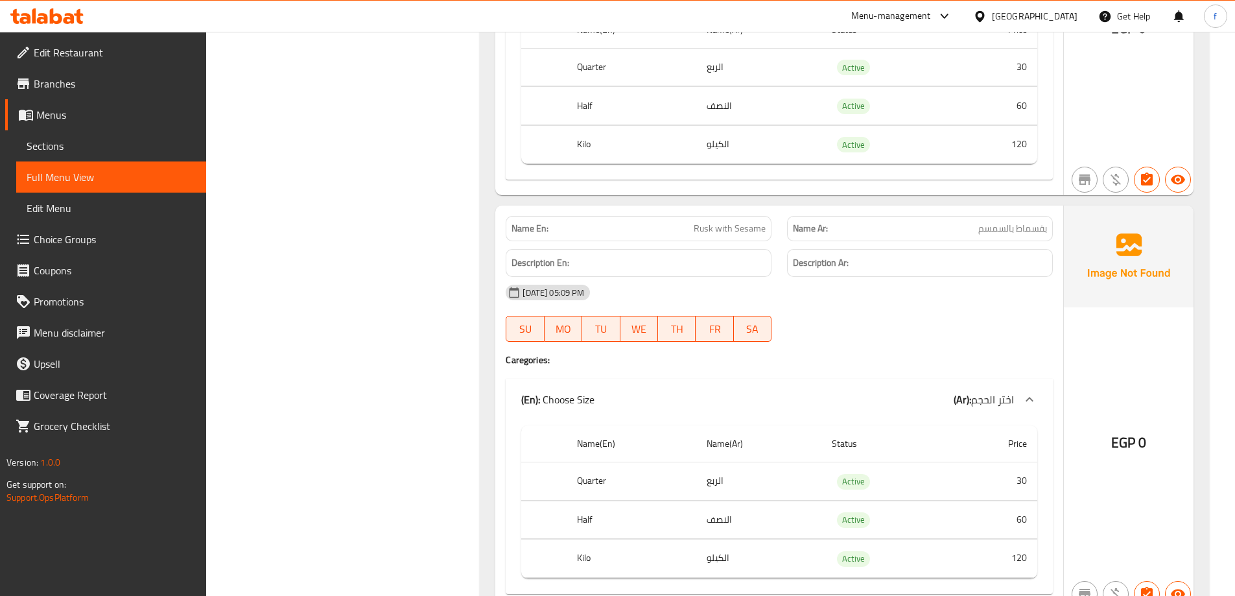
click at [708, 224] on span "Rusk with Sesame" at bounding box center [730, 229] width 72 height 14
click at [942, 305] on div "[DATE] 05:09 PM" at bounding box center [779, 292] width 563 height 31
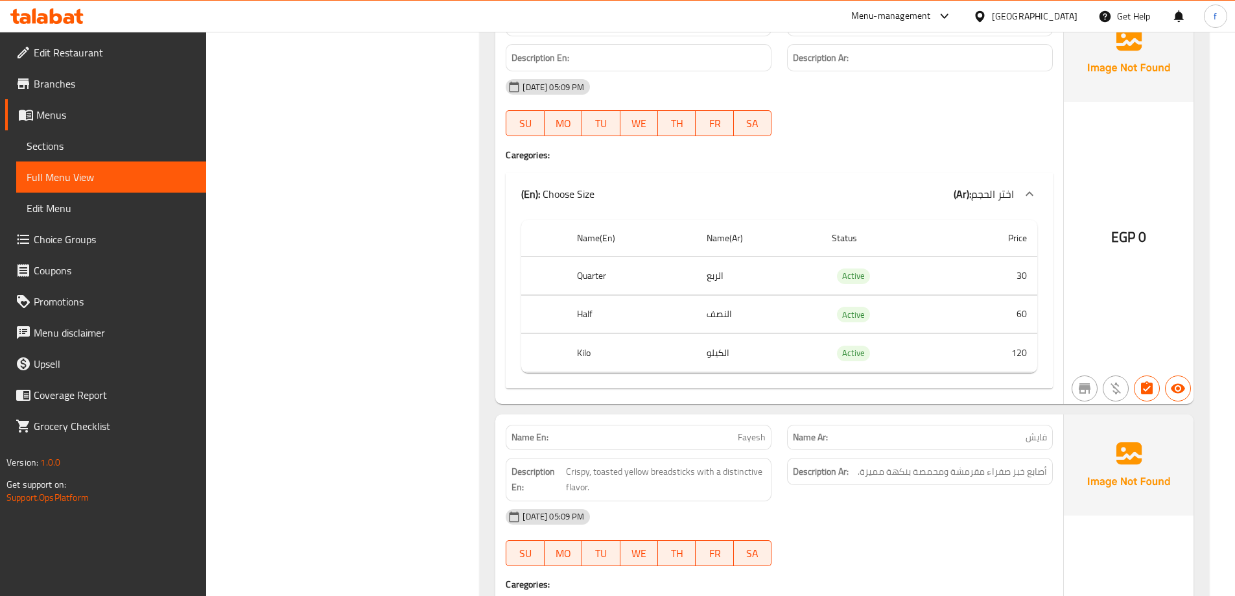
scroll to position [1620, 0]
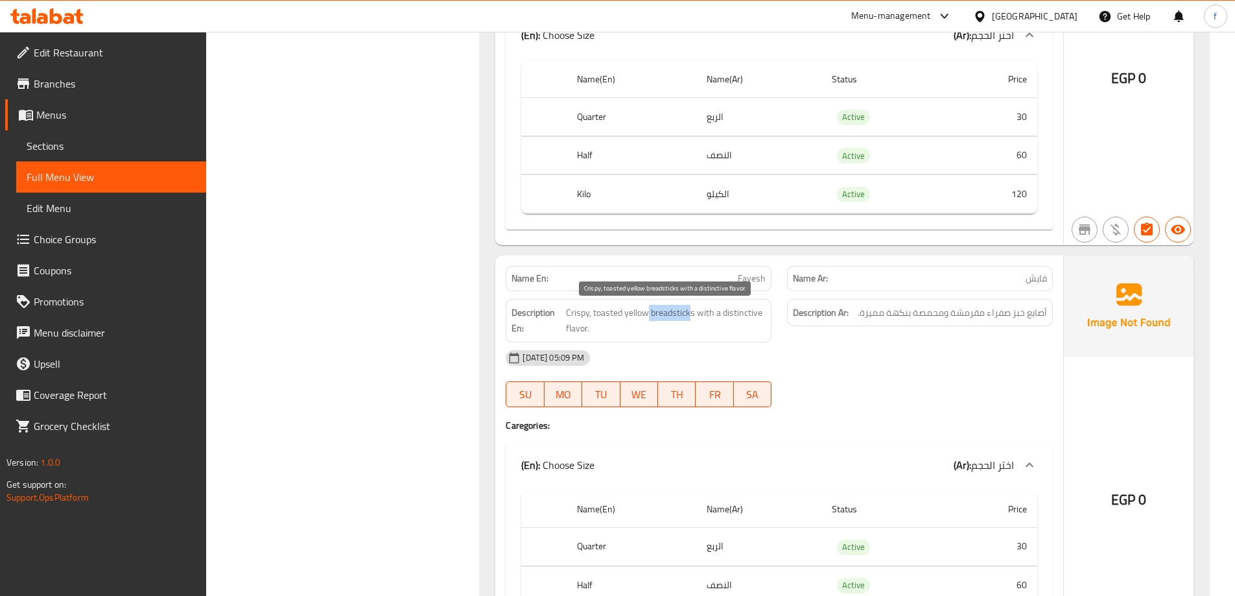
drag, startPoint x: 666, startPoint y: 309, endPoint x: 692, endPoint y: 307, distance: 26.6
click at [692, 307] on span "Crispy, toasted yellow breadsticks with a distinctive flavor." at bounding box center [666, 321] width 200 height 32
drag, startPoint x: 692, startPoint y: 307, endPoint x: 647, endPoint y: 297, distance: 45.6
click at [647, 297] on div "Description En: Crispy, toasted yellow breadsticks with a distinctive flavor." at bounding box center [638, 320] width 281 height 59
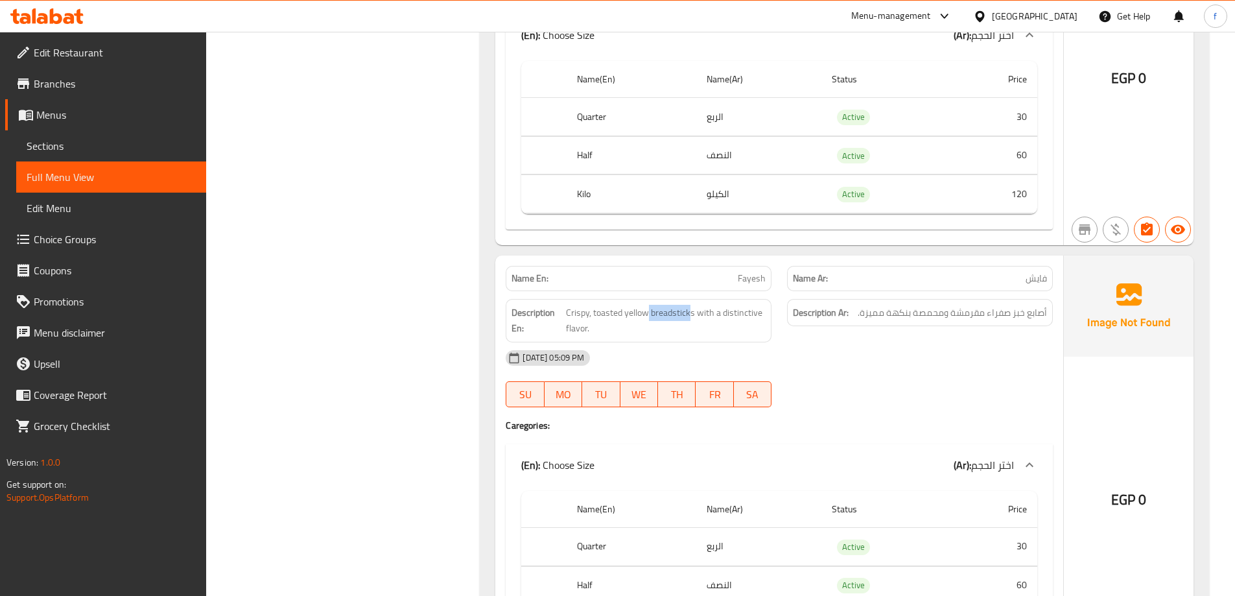
click at [647, 297] on div "Description En: Crispy, toasted yellow breadsticks with a distinctive flavor." at bounding box center [638, 320] width 281 height 59
drag, startPoint x: 721, startPoint y: 315, endPoint x: 766, endPoint y: 340, distance: 51.9
click at [766, 340] on div "Description En: Crispy, toasted yellow breadsticks with a distinctive flavor." at bounding box center [639, 320] width 266 height 43
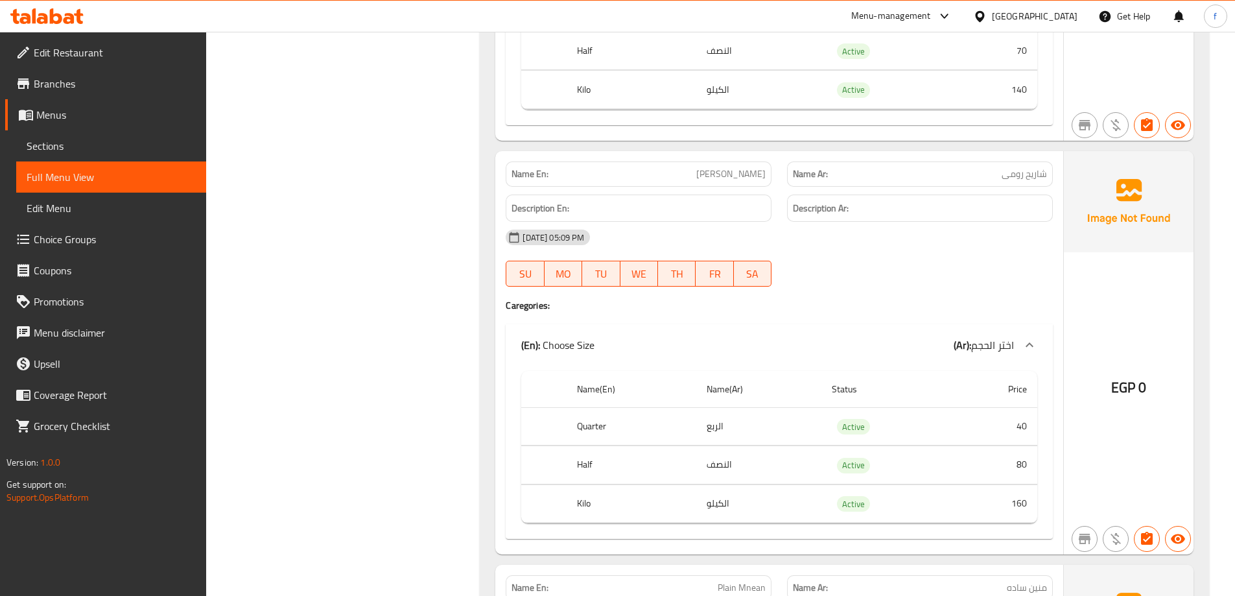
scroll to position [3046, 0]
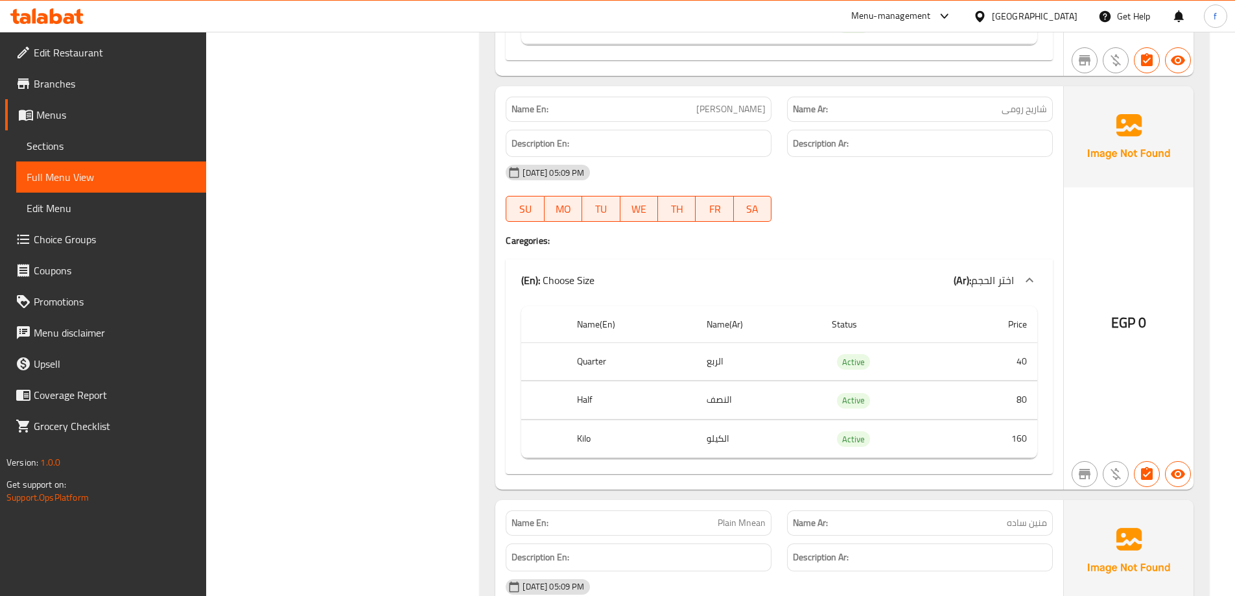
click at [1020, 108] on span "شاریح رومی" at bounding box center [1023, 109] width 45 height 14
click at [1050, 194] on div "12-10-2025 05:09 PM SU MO TU WE TH FR SA" at bounding box center [779, 193] width 563 height 73
drag, startPoint x: 765, startPoint y: 106, endPoint x: 804, endPoint y: 107, distance: 38.9
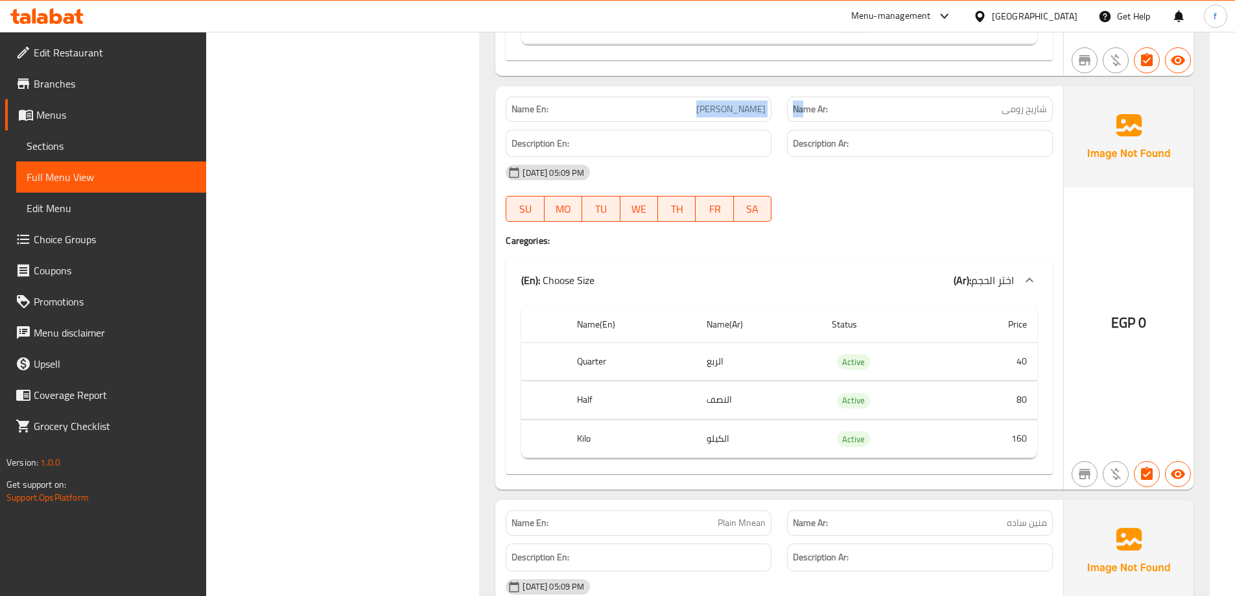
click at [804, 107] on div "Name En: shraeeh romy Name Ar: شاریح رومی" at bounding box center [779, 109] width 563 height 41
click at [758, 104] on span "shraeeh romy" at bounding box center [730, 109] width 69 height 14
click at [677, 134] on div "Description En:" at bounding box center [639, 144] width 266 height 28
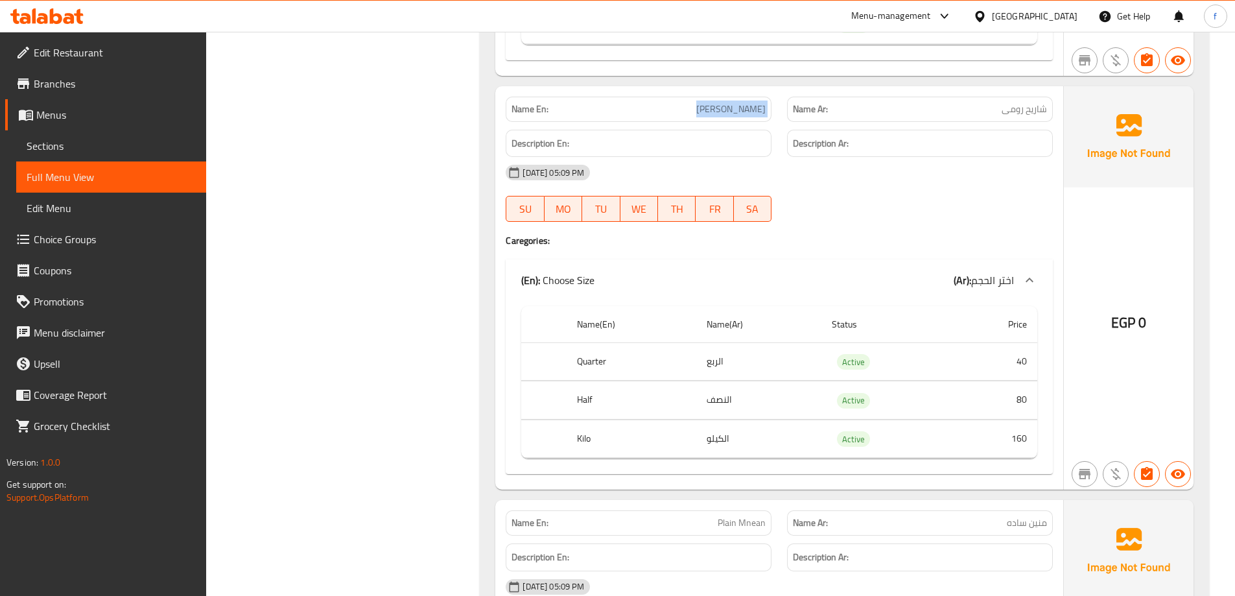
drag, startPoint x: 714, startPoint y: 105, endPoint x: 780, endPoint y: 113, distance: 67.3
click at [780, 113] on div "Name En: shraeeh romy Name Ar: شاریح رومی" at bounding box center [779, 109] width 563 height 41
click at [776, 111] on div "Name En: shraeeh romy" at bounding box center [638, 109] width 281 height 41
click at [753, 103] on span "shraeeh romy" at bounding box center [730, 109] width 69 height 14
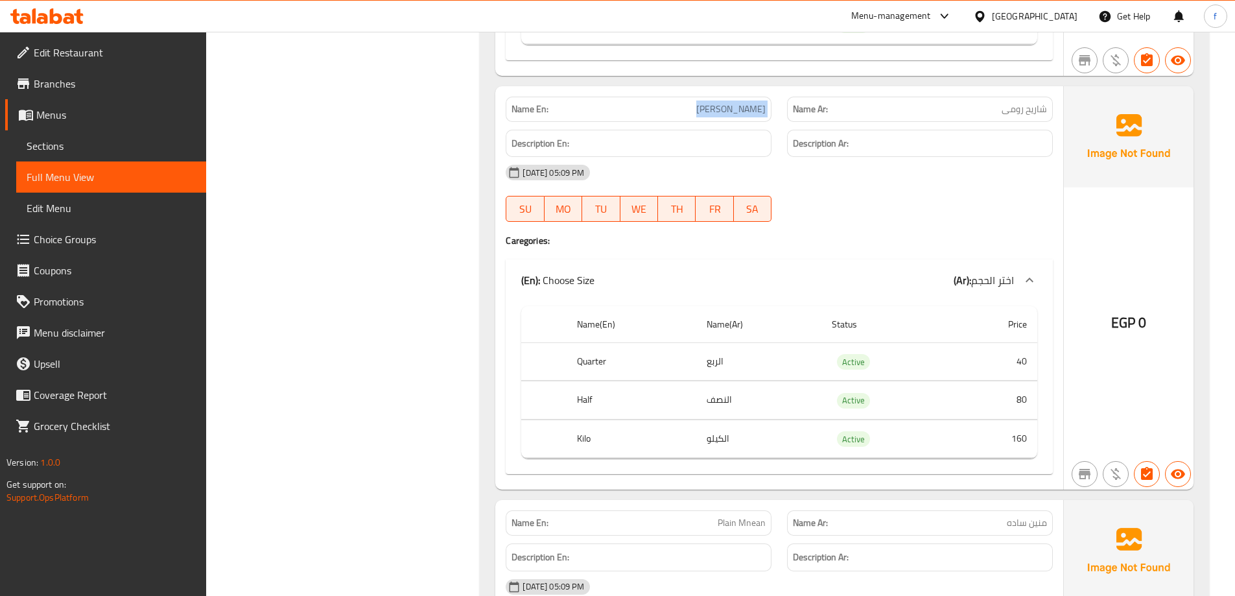
click at [753, 103] on span "shraeeh romy" at bounding box center [730, 109] width 69 height 14
click at [767, 111] on div "Name En: shraeeh romy" at bounding box center [639, 109] width 266 height 25
click at [1006, 110] on span "شاریح رومی" at bounding box center [1023, 109] width 45 height 14
copy span "رومی"
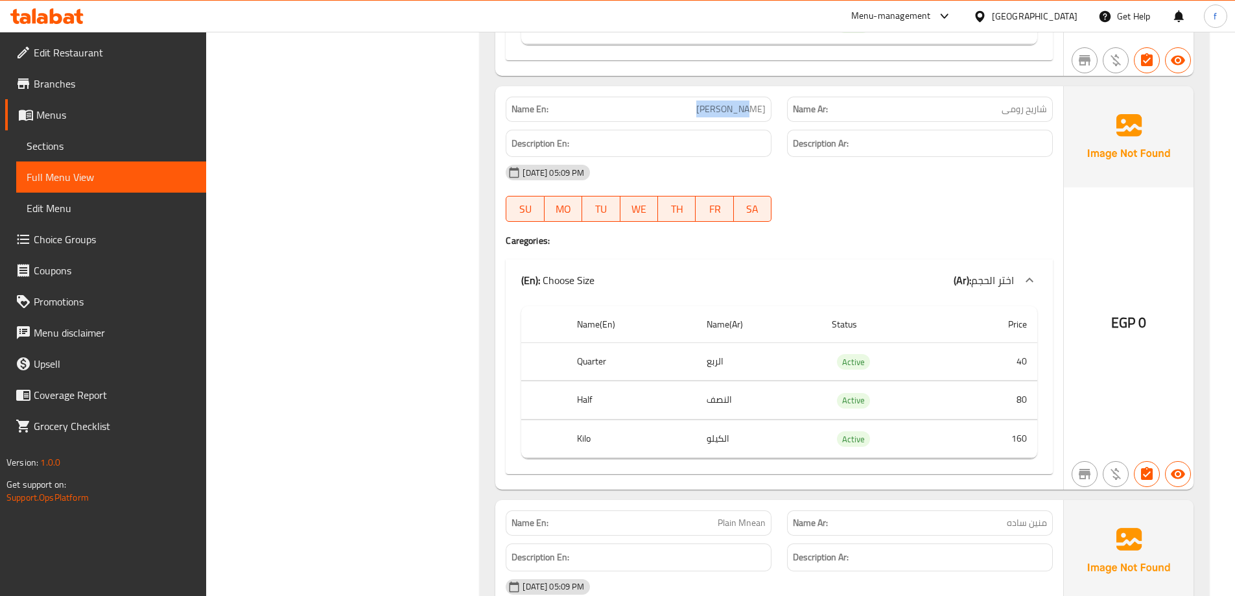
drag, startPoint x: 703, startPoint y: 103, endPoint x: 756, endPoint y: 110, distance: 53.6
click at [756, 110] on p "Name En: shraeeh romy" at bounding box center [638, 109] width 254 height 14
click at [756, 110] on span "shraeeh romy" at bounding box center [730, 109] width 69 height 14
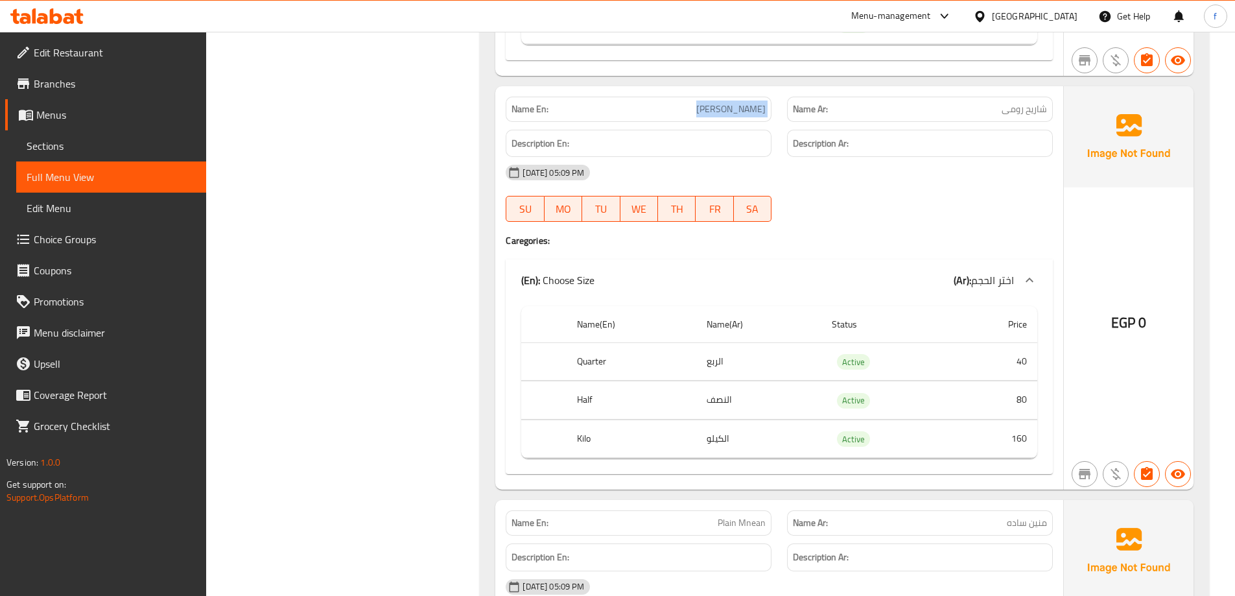
click at [756, 110] on span "shraeeh romy" at bounding box center [730, 109] width 69 height 14
click at [937, 313] on th "Status" at bounding box center [885, 324] width 129 height 37
click at [1020, 119] on div "Name Ar: شاریح رومی" at bounding box center [920, 109] width 266 height 25
click at [1010, 106] on span "شاریح رومی" at bounding box center [1023, 109] width 45 height 14
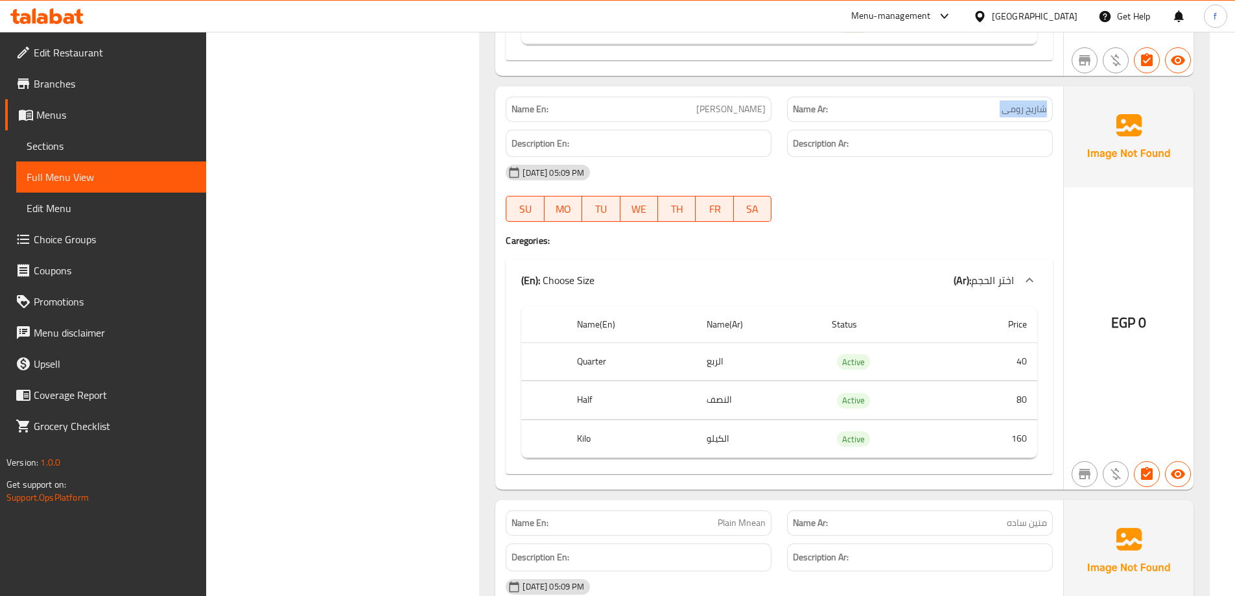
click at [1010, 106] on span "شاریح رومی" at bounding box center [1023, 109] width 45 height 14
click at [1020, 124] on div "Description Ar:" at bounding box center [919, 143] width 281 height 43
click at [747, 111] on span "shraeeh romy" at bounding box center [730, 109] width 69 height 14
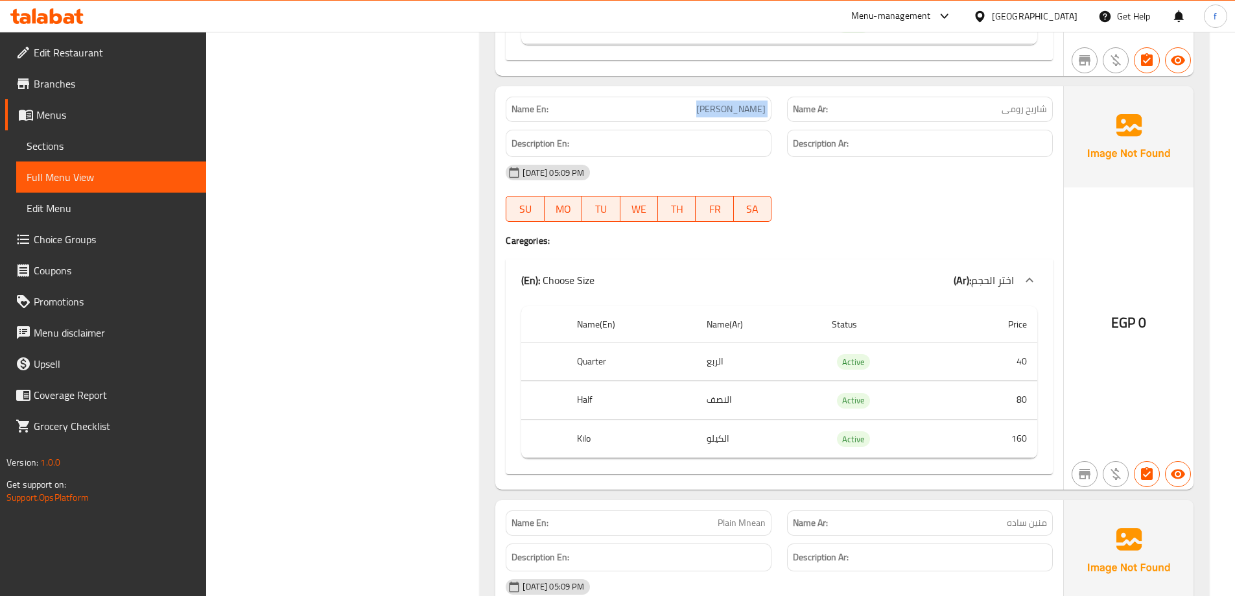
copy span "shraeeh romy"
click at [115, 148] on span "Sections" at bounding box center [111, 146] width 169 height 16
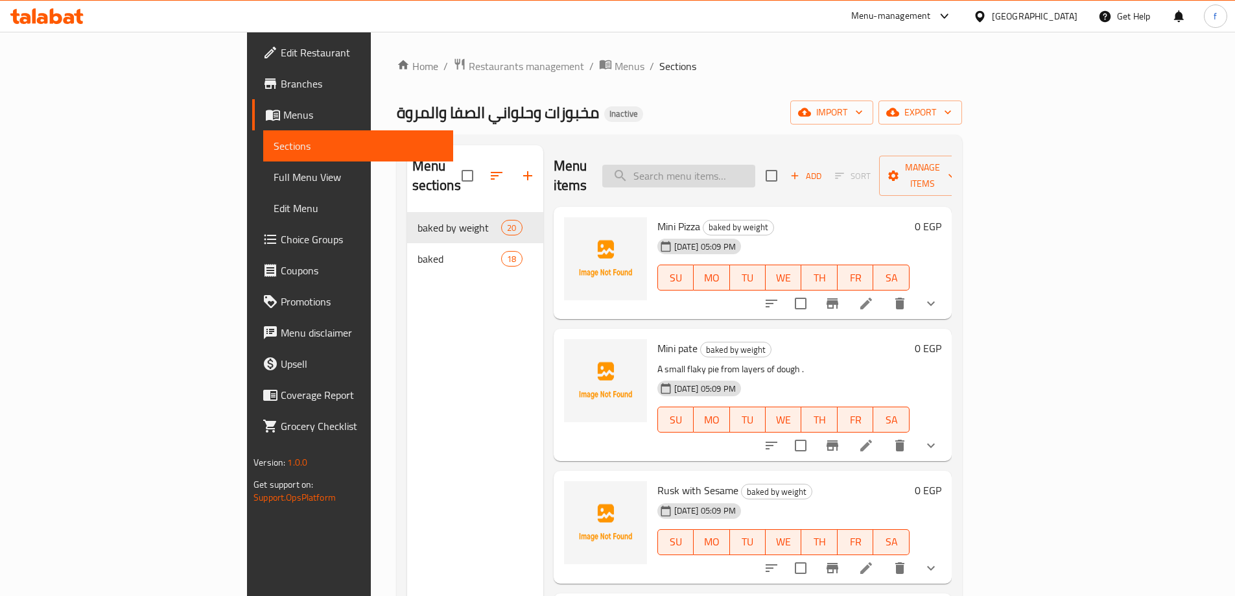
click at [755, 168] on input "search" at bounding box center [678, 176] width 153 height 23
paste input "shraeeh romy"
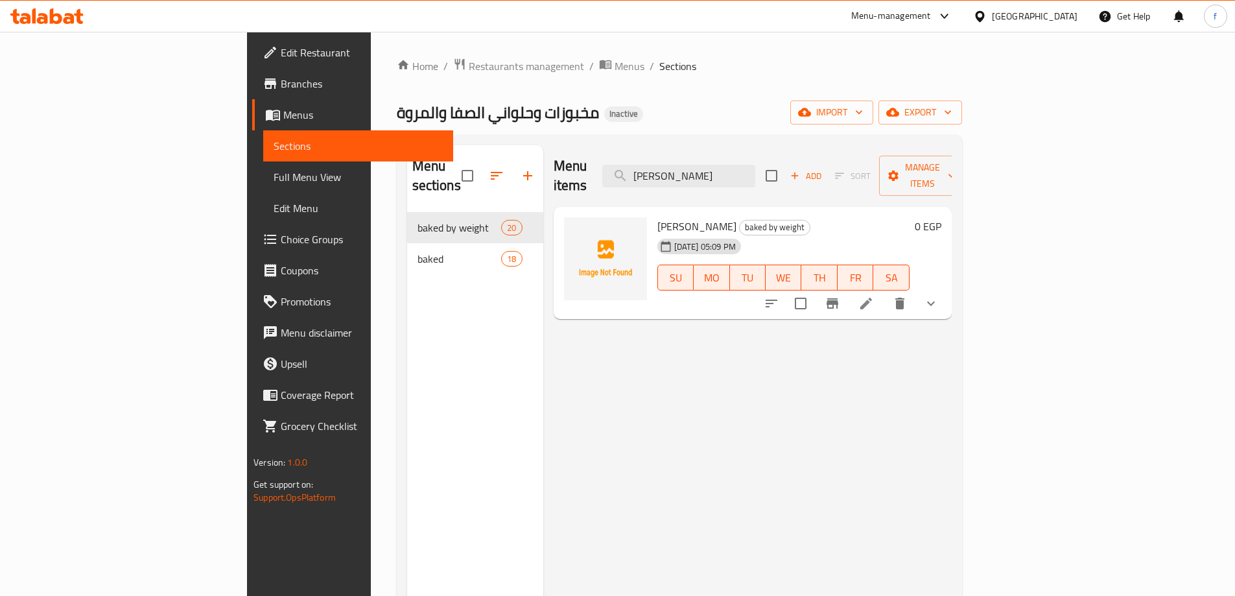
type input "shraeeh romy"
click at [874, 296] on icon at bounding box center [866, 304] width 16 height 16
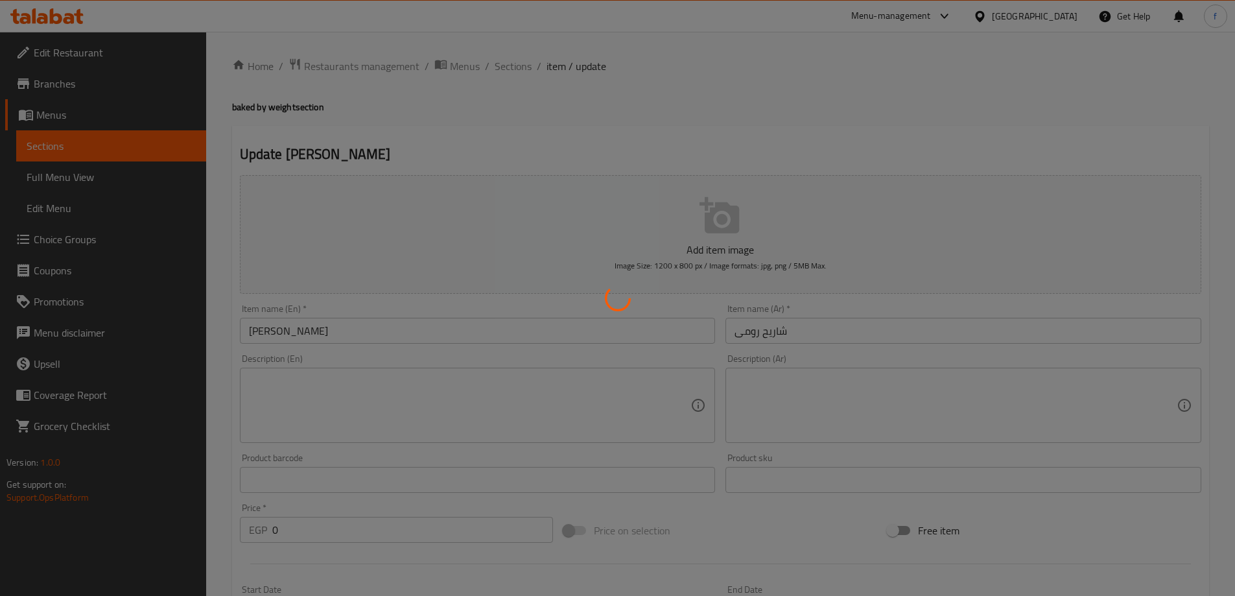
click at [300, 331] on div at bounding box center [617, 298] width 1235 height 596
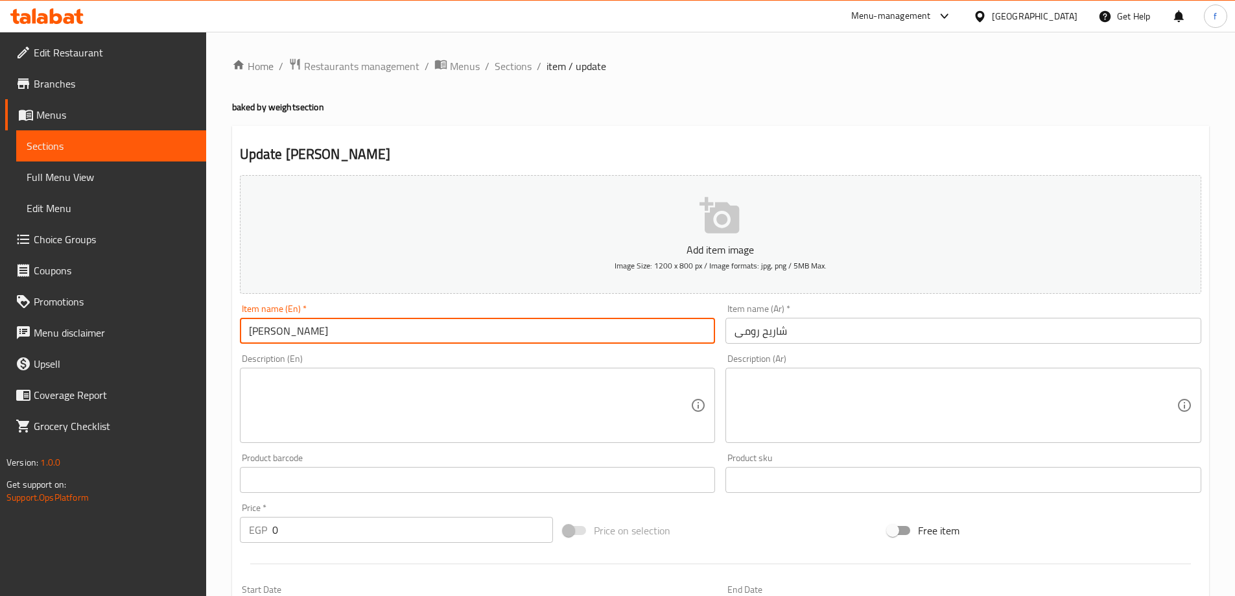
click at [300, 331] on input "shraeeh romy" at bounding box center [478, 331] width 476 height 26
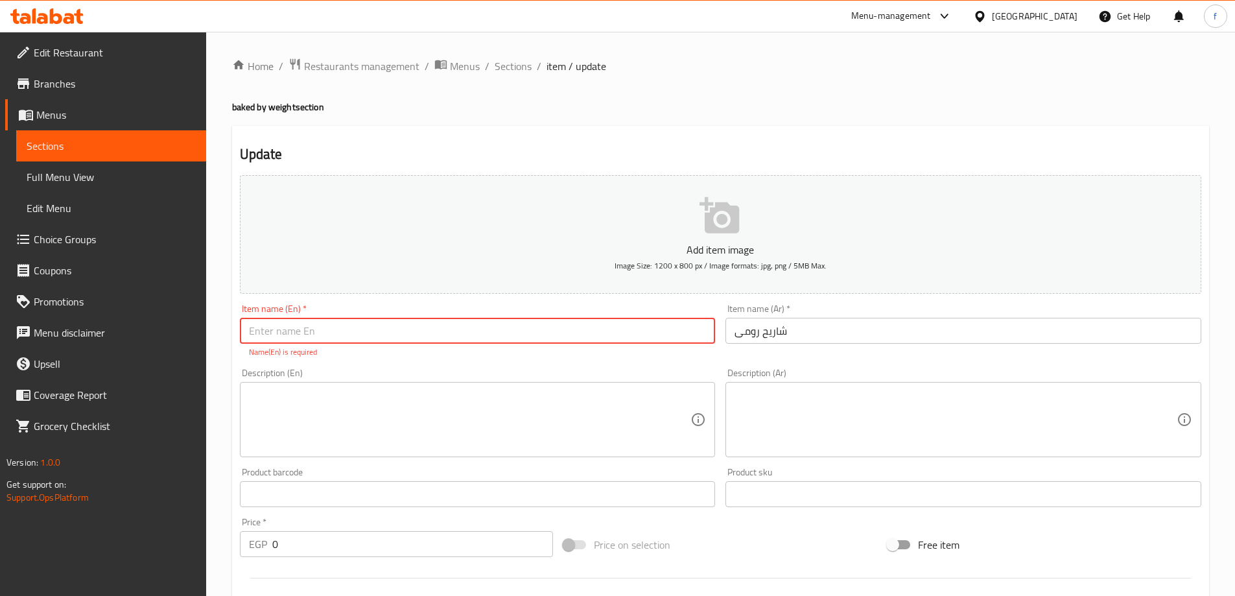
click at [445, 338] on input "text" at bounding box center [478, 331] width 476 height 26
paste input "Roumi"
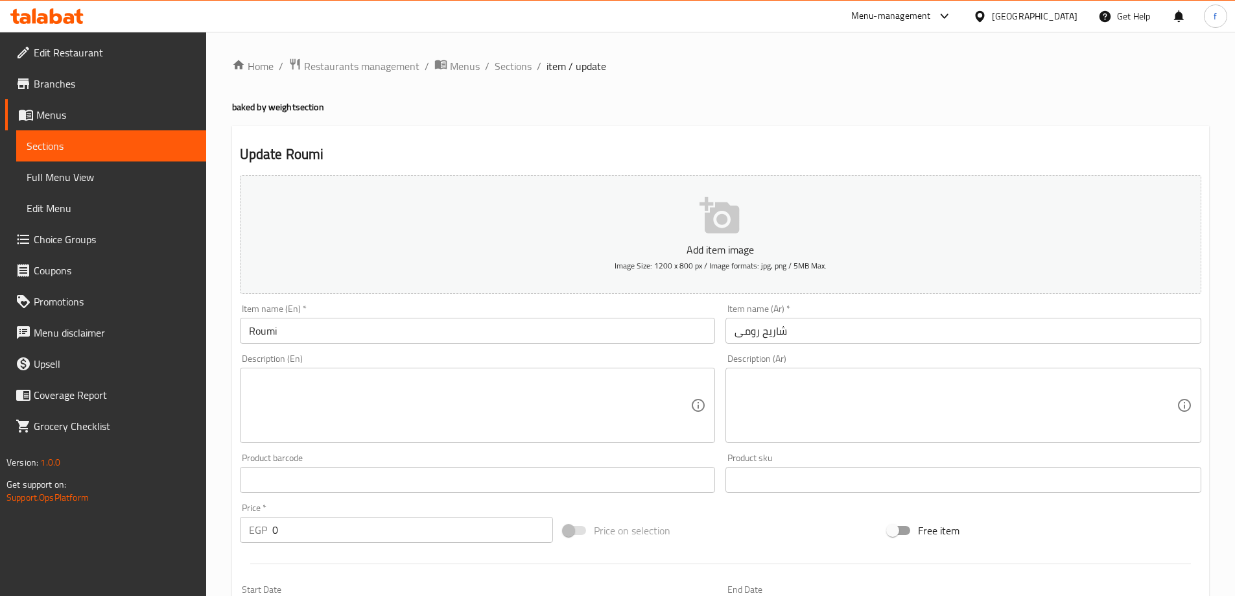
click at [366, 321] on input "Roumi" at bounding box center [478, 331] width 476 height 26
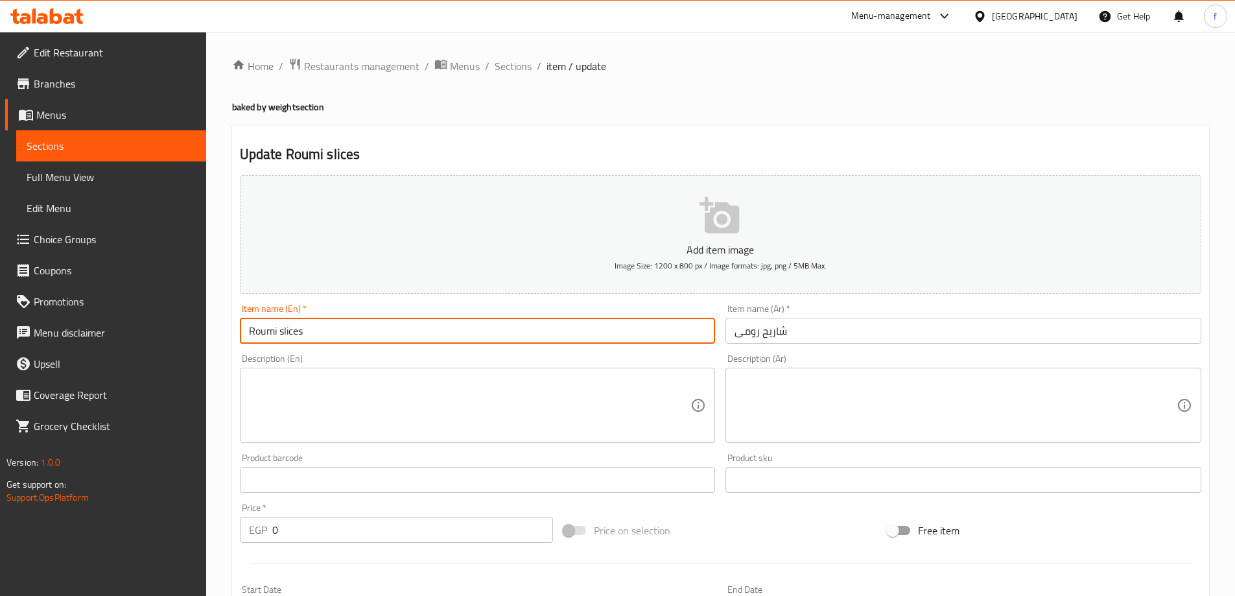
type input "Roumi slices"
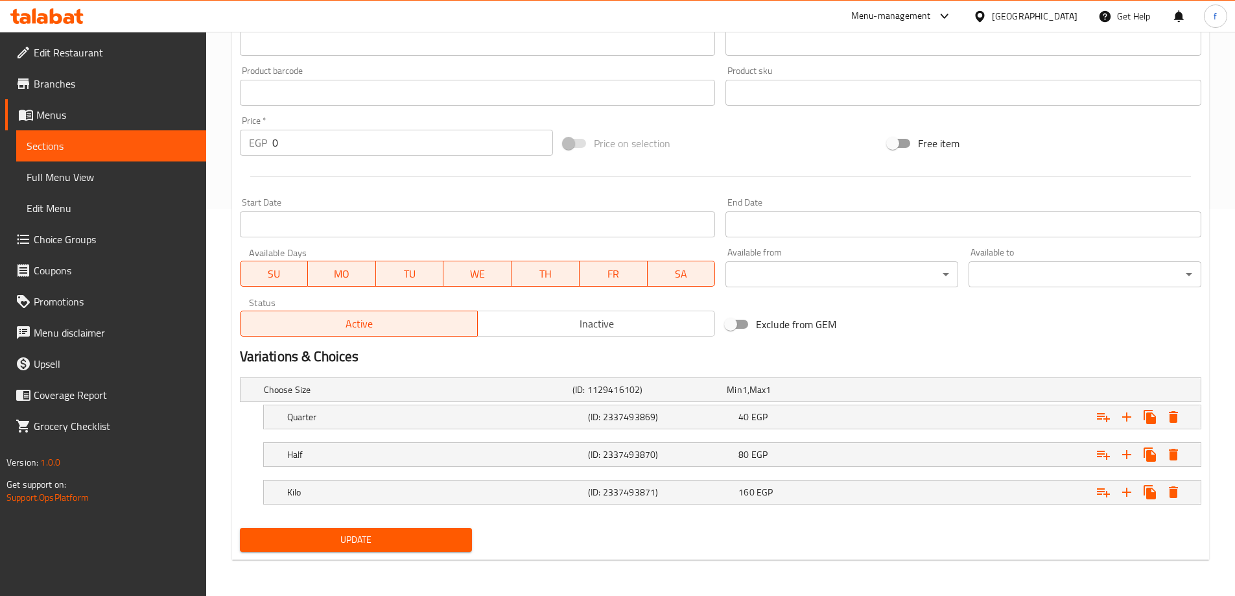
click at [355, 546] on span "Update" at bounding box center [356, 539] width 212 height 16
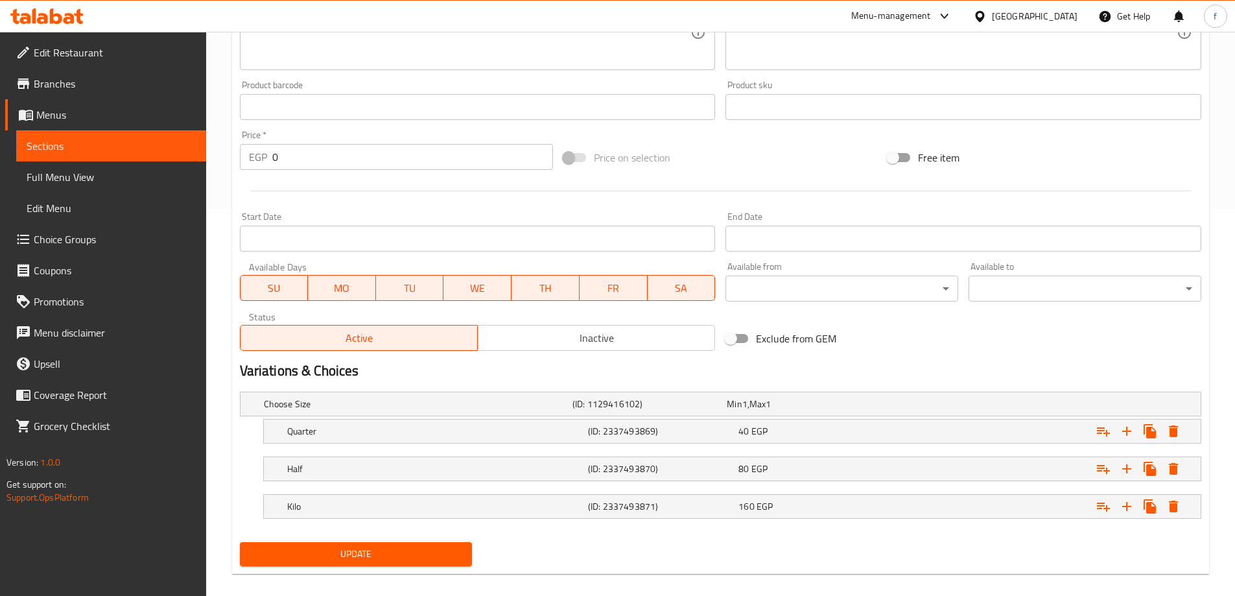
scroll to position [33, 0]
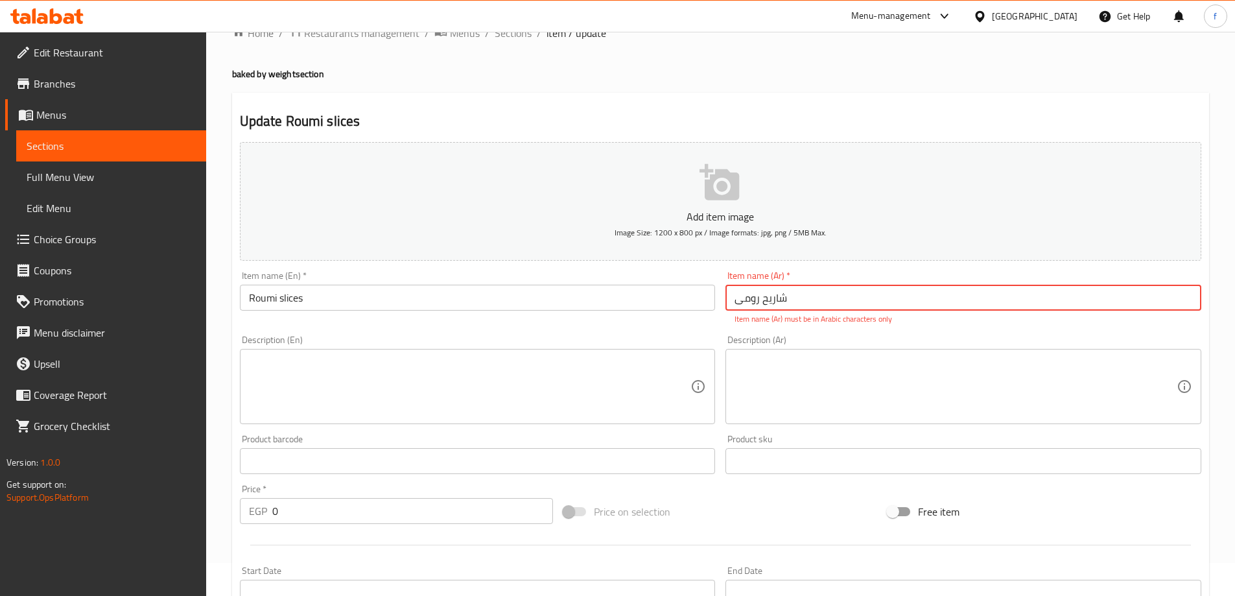
click at [856, 305] on input "شاریح رومی" at bounding box center [963, 298] width 476 height 26
click at [822, 302] on input "شاریح رومی" at bounding box center [963, 298] width 476 height 26
drag, startPoint x: 822, startPoint y: 302, endPoint x: 793, endPoint y: 291, distance: 31.2
click at [793, 291] on input "شاریح رومی" at bounding box center [963, 298] width 476 height 26
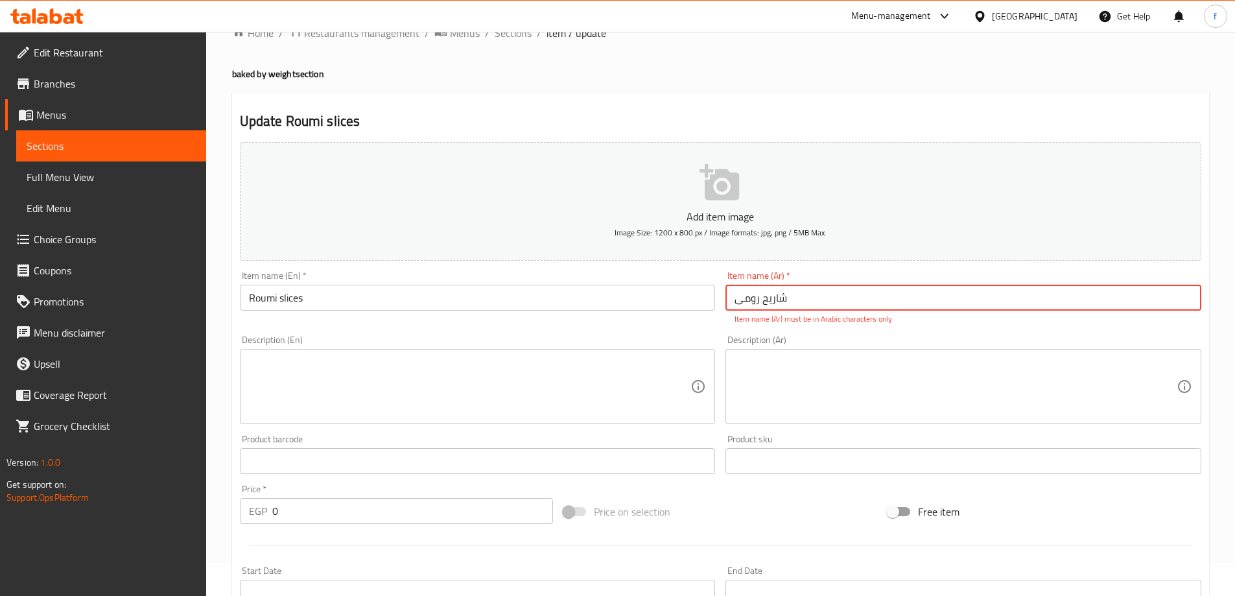
click at [793, 291] on input "شاریح رومی" at bounding box center [963, 298] width 476 height 26
click at [1115, 305] on input "شاریح رومی" at bounding box center [963, 298] width 476 height 26
drag, startPoint x: 1167, startPoint y: 296, endPoint x: 1182, endPoint y: 306, distance: 18.3
click at [1182, 306] on input "شاریح رومی" at bounding box center [963, 298] width 476 height 26
type input "شاریح رومی"
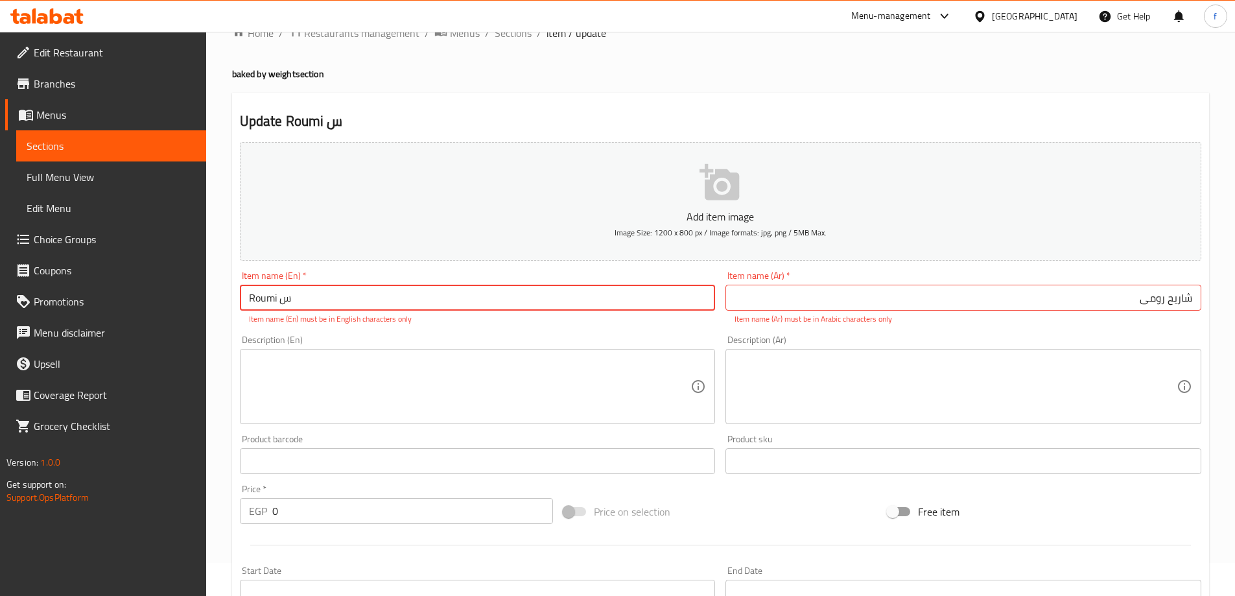
drag, startPoint x: 310, startPoint y: 299, endPoint x: 279, endPoint y: 288, distance: 32.8
click at [279, 288] on input "Roumi س" at bounding box center [478, 298] width 476 height 26
type input "Roumi slices"
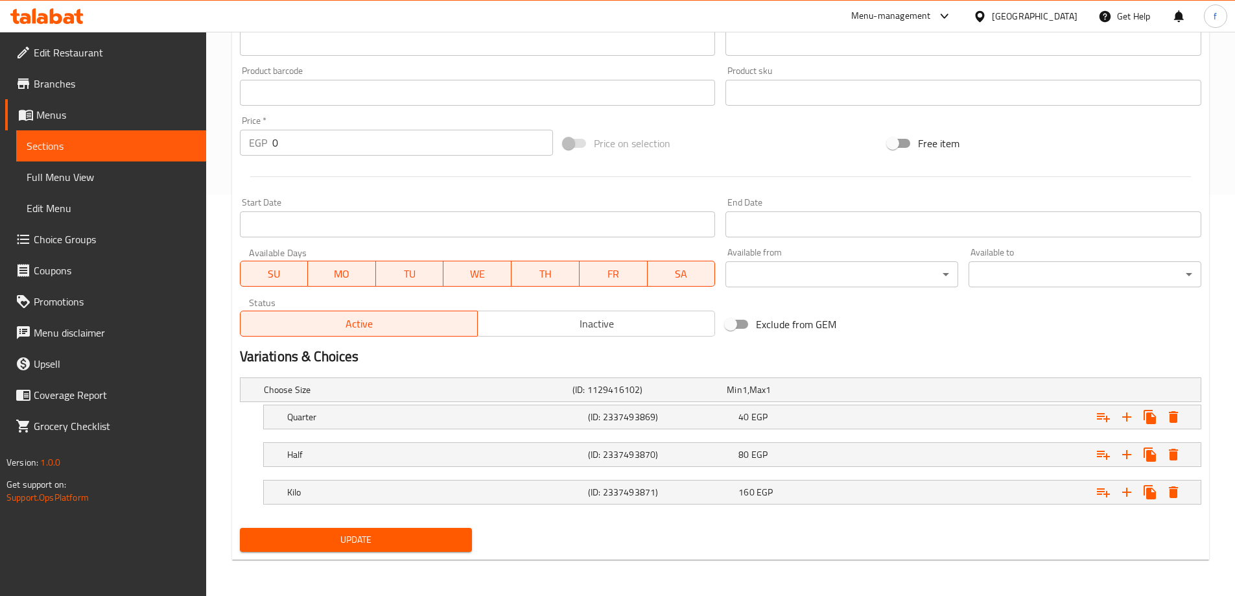
click at [399, 541] on span "Update" at bounding box center [356, 539] width 212 height 16
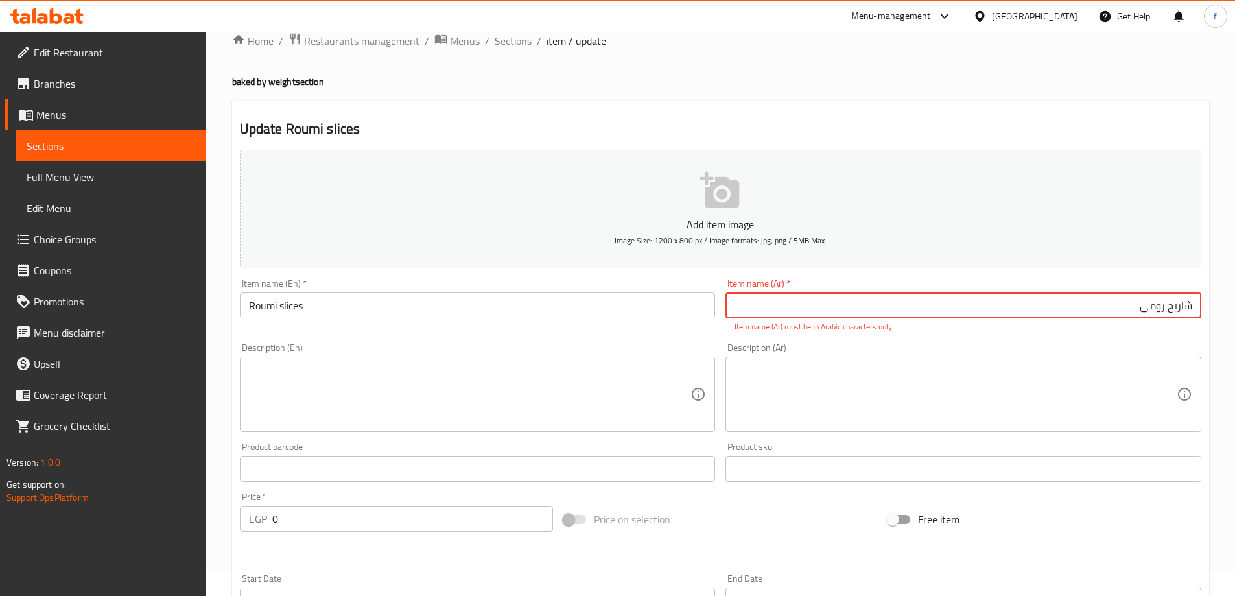
scroll to position [0, 0]
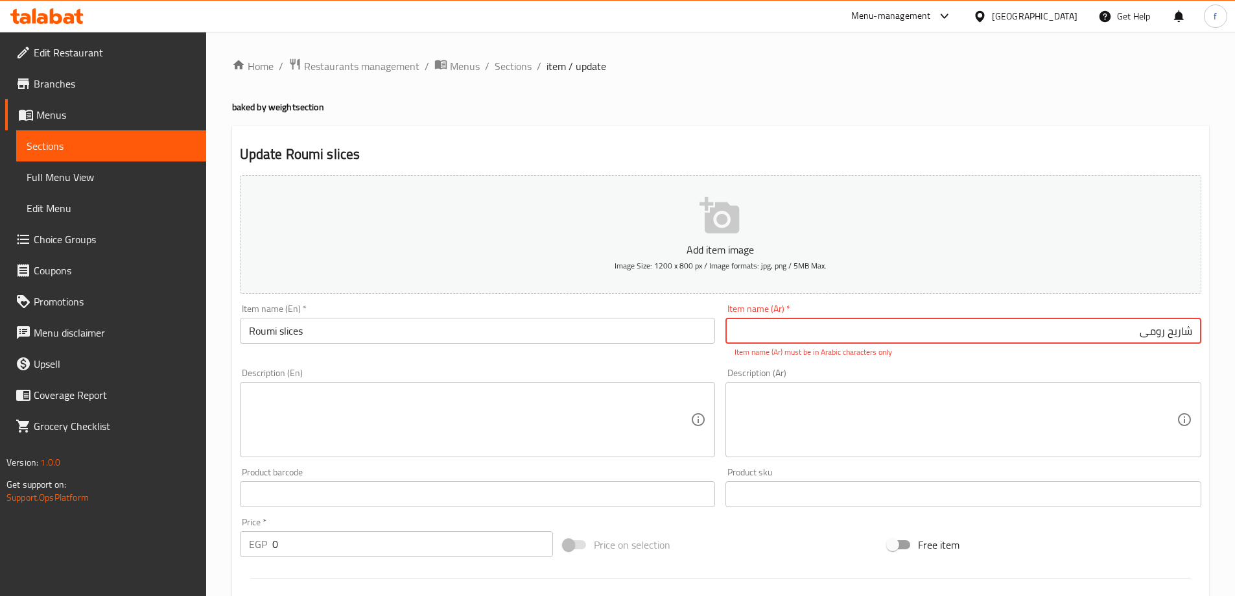
click at [961, 314] on div "Item name (Ar)   * شاریح رومی Item name (Ar) * Item name (Ar) must be in Arabic…" at bounding box center [963, 331] width 476 height 54
click at [1001, 325] on input "شاریح رومی" at bounding box center [963, 331] width 476 height 26
click at [1154, 88] on div "Home / Restaurants management / Menus / Sections / item / update baked by weigh…" at bounding box center [720, 514] width 977 height 913
click at [1153, 332] on input "شاریح" at bounding box center [963, 331] width 476 height 26
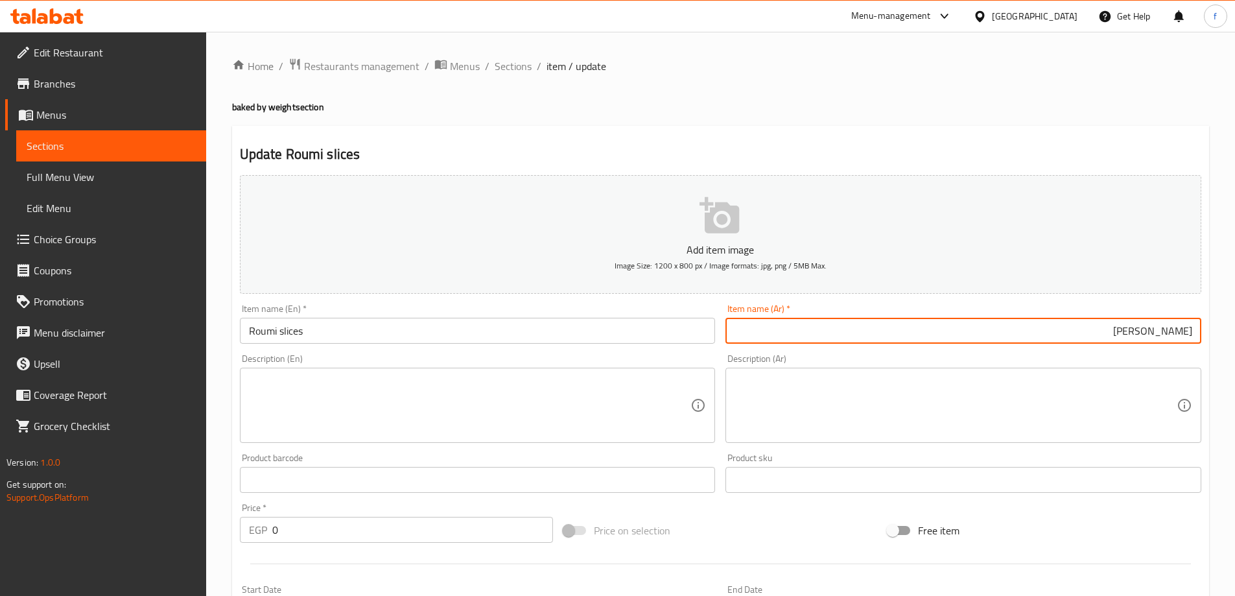
type input "[PERSON_NAME]"
click at [832, 213] on button "Add item image Image Size: 1200 x 800 px / Image formats: jpg, png / 5MB Max." at bounding box center [720, 234] width 961 height 119
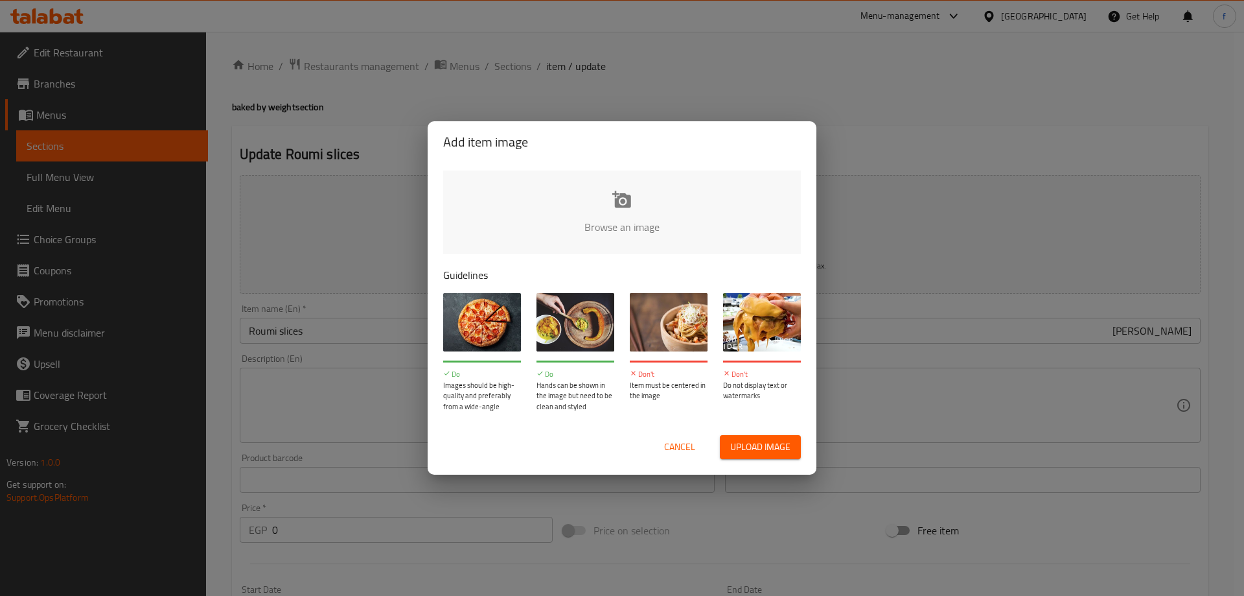
click at [945, 49] on div "Add item image Browse an image Guidelines Do Images should be high-quality and …" at bounding box center [622, 298] width 1244 height 596
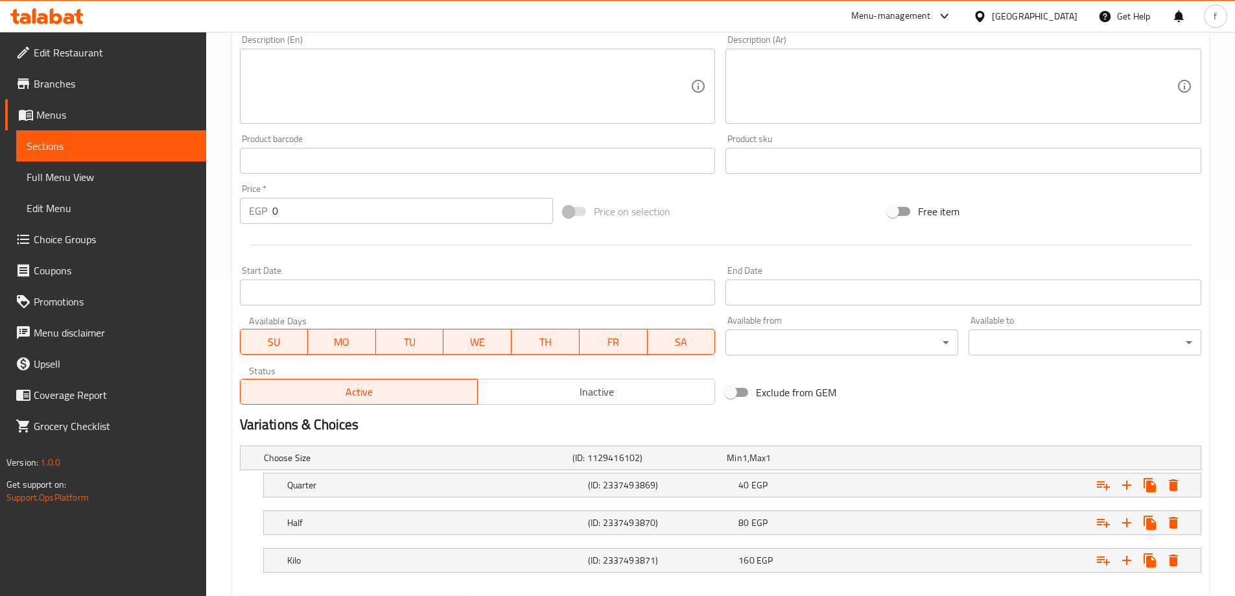
scroll to position [387, 0]
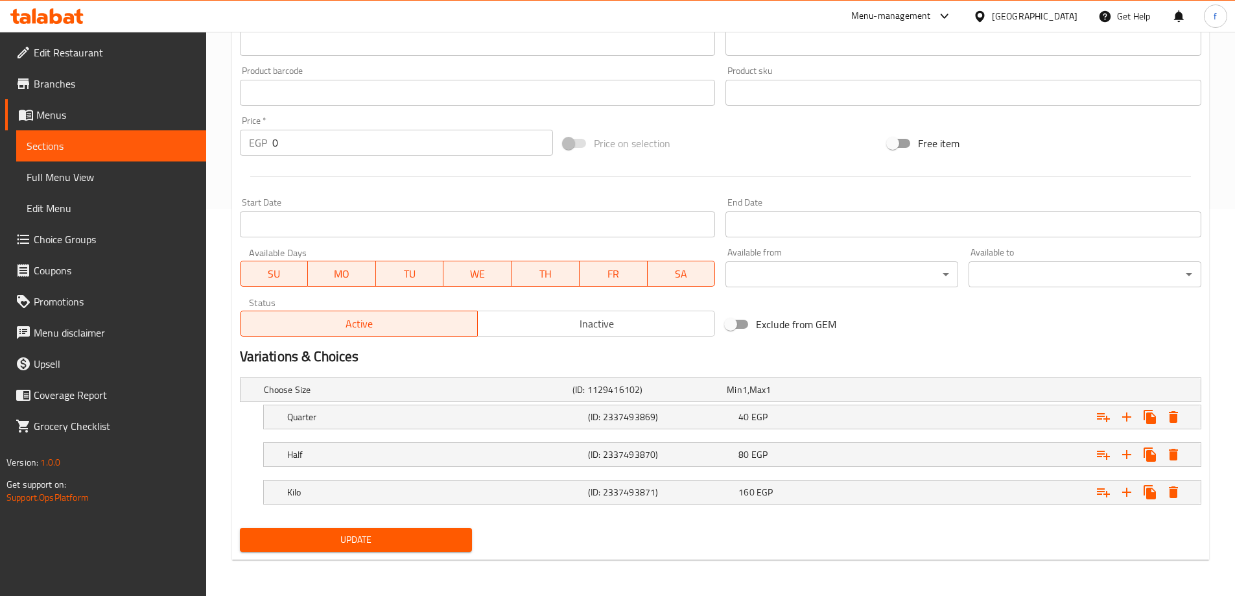
click at [433, 531] on span "Update" at bounding box center [356, 539] width 212 height 16
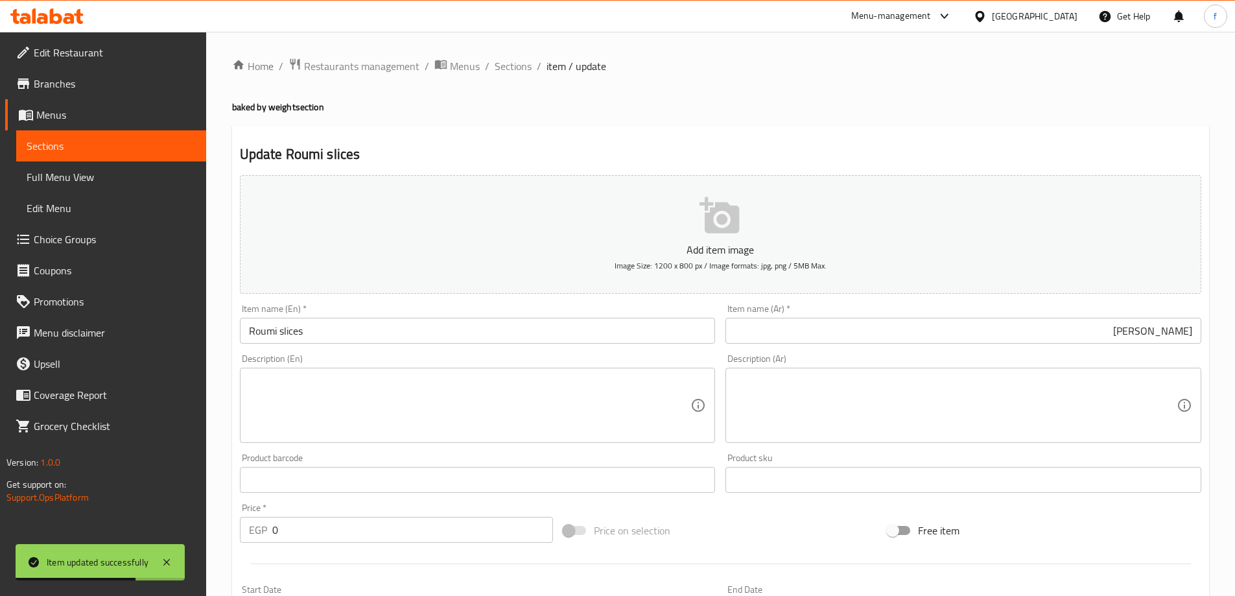
click at [56, 154] on span "Sections" at bounding box center [111, 146] width 169 height 16
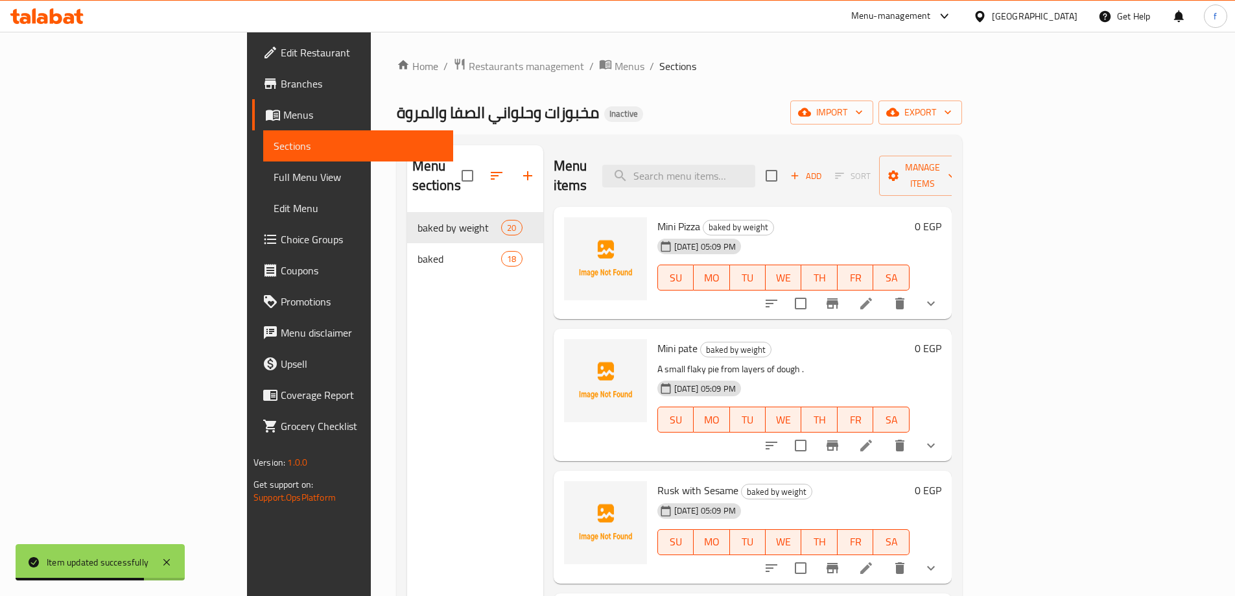
click at [274, 181] on span "Full Menu View" at bounding box center [358, 177] width 169 height 16
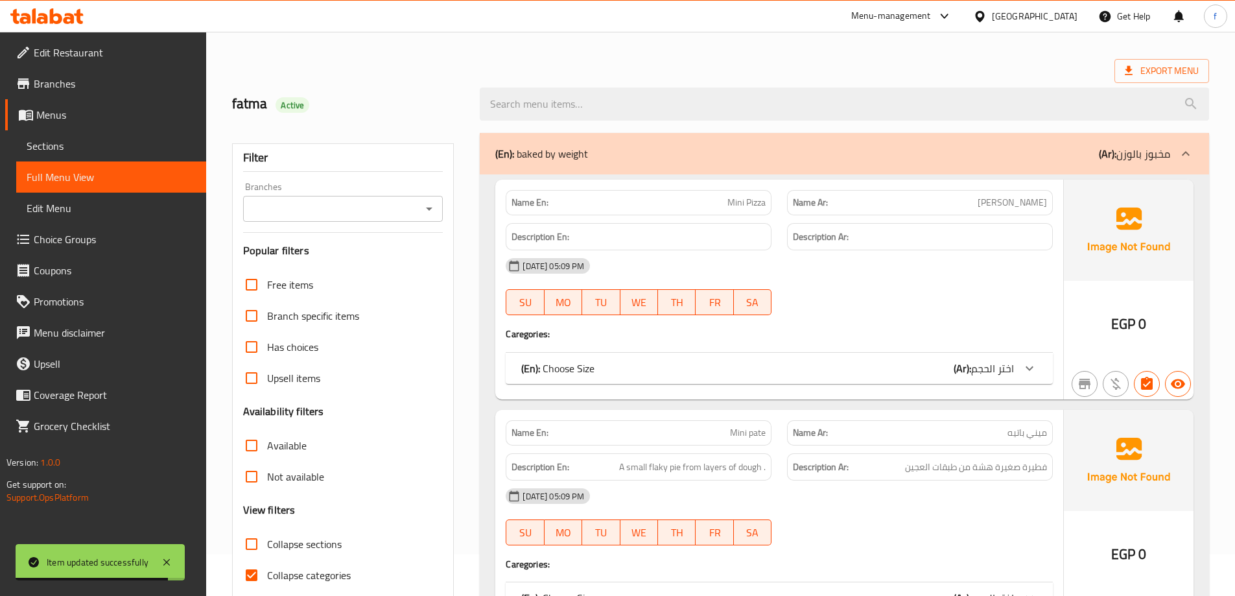
scroll to position [65, 0]
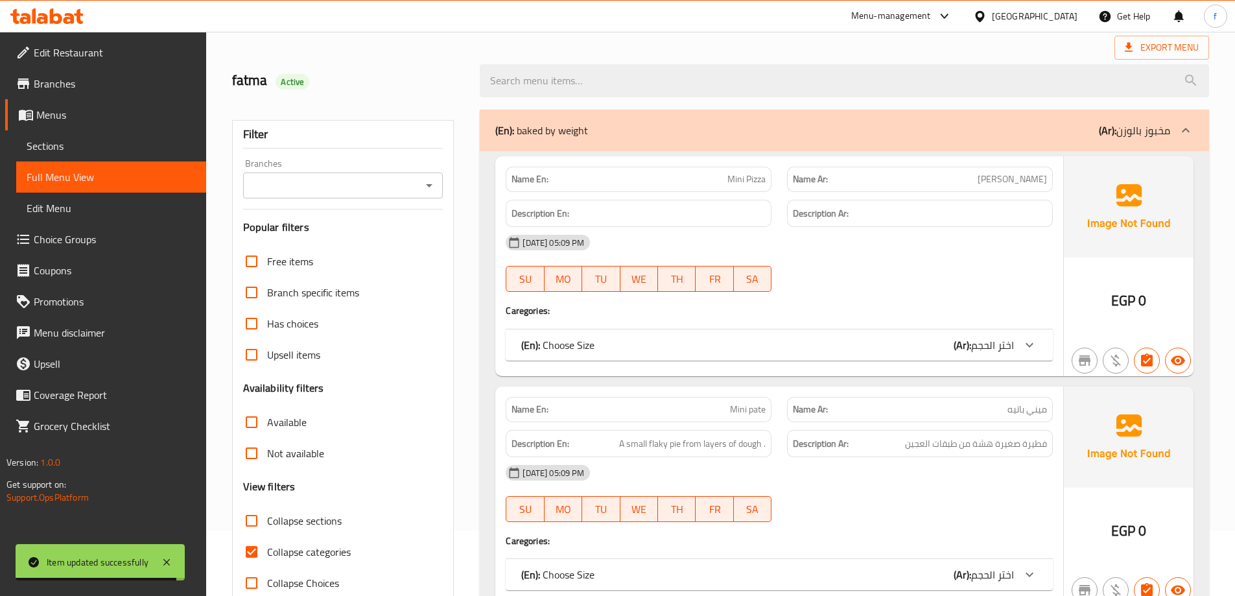
click at [332, 550] on span "Collapse categories" at bounding box center [309, 552] width 84 height 16
click at [267, 550] on input "Collapse categories" at bounding box center [251, 551] width 31 height 31
checkbox input "false"
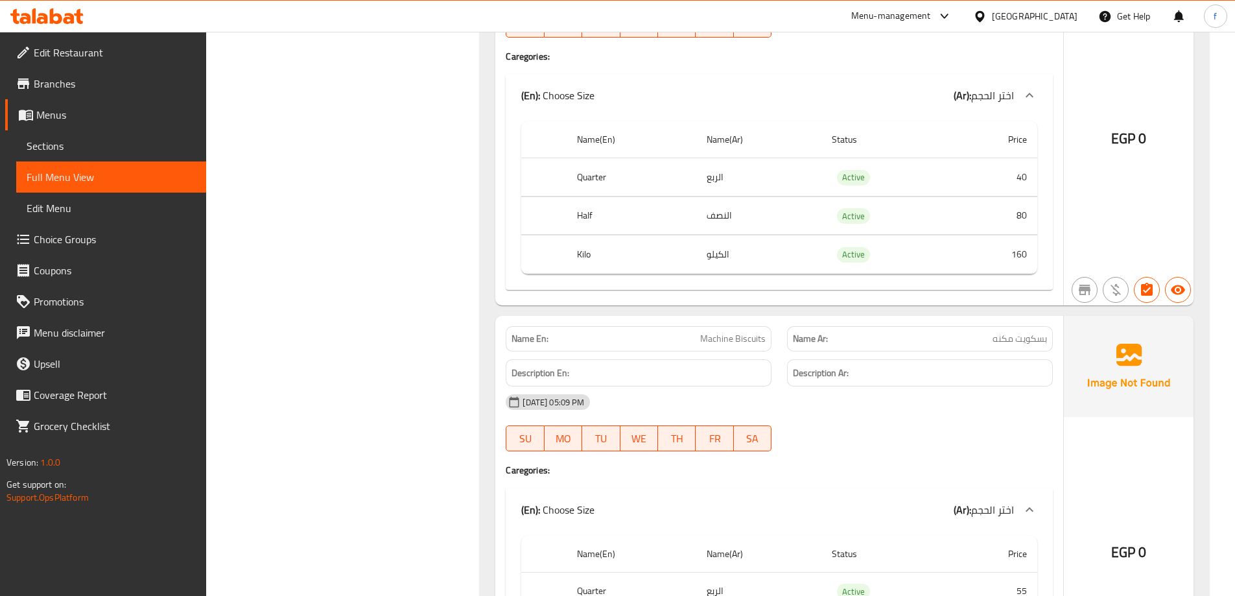
scroll to position [5380, 0]
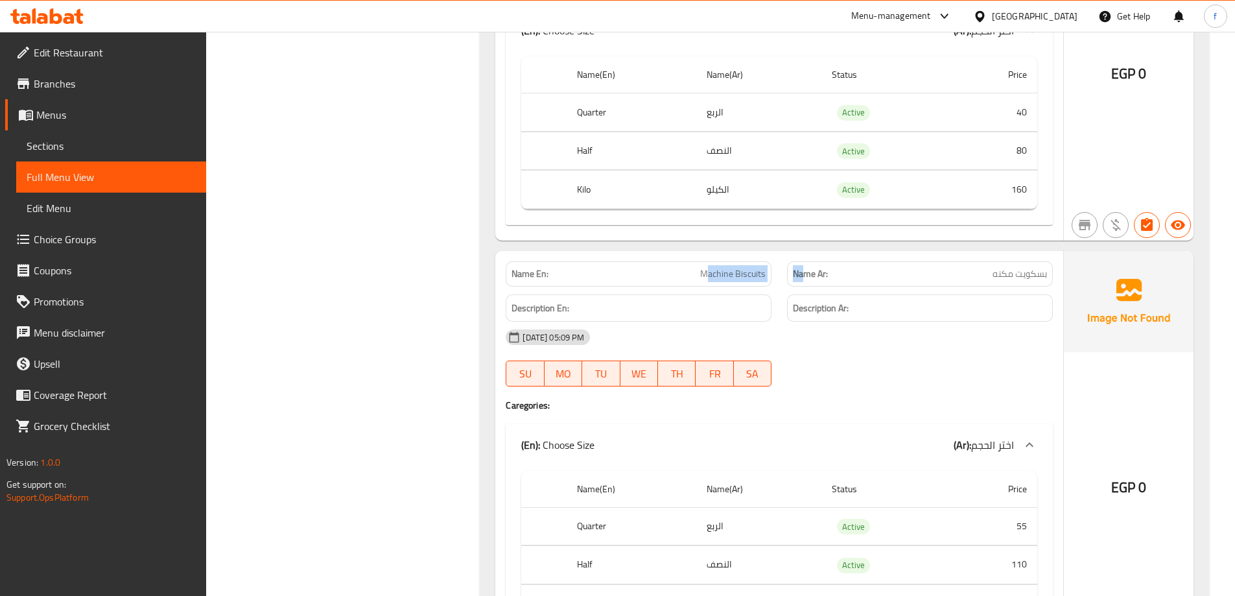
drag, startPoint x: 706, startPoint y: 257, endPoint x: 797, endPoint y: 256, distance: 91.4
click at [804, 257] on div "Name En: Machine Biscuits Name Ar: بسكويت مكنه" at bounding box center [779, 273] width 563 height 41
click at [768, 253] on div "Name En: Machine Biscuits" at bounding box center [638, 273] width 281 height 41
click at [745, 267] on span "Machine Biscuits" at bounding box center [732, 274] width 65 height 14
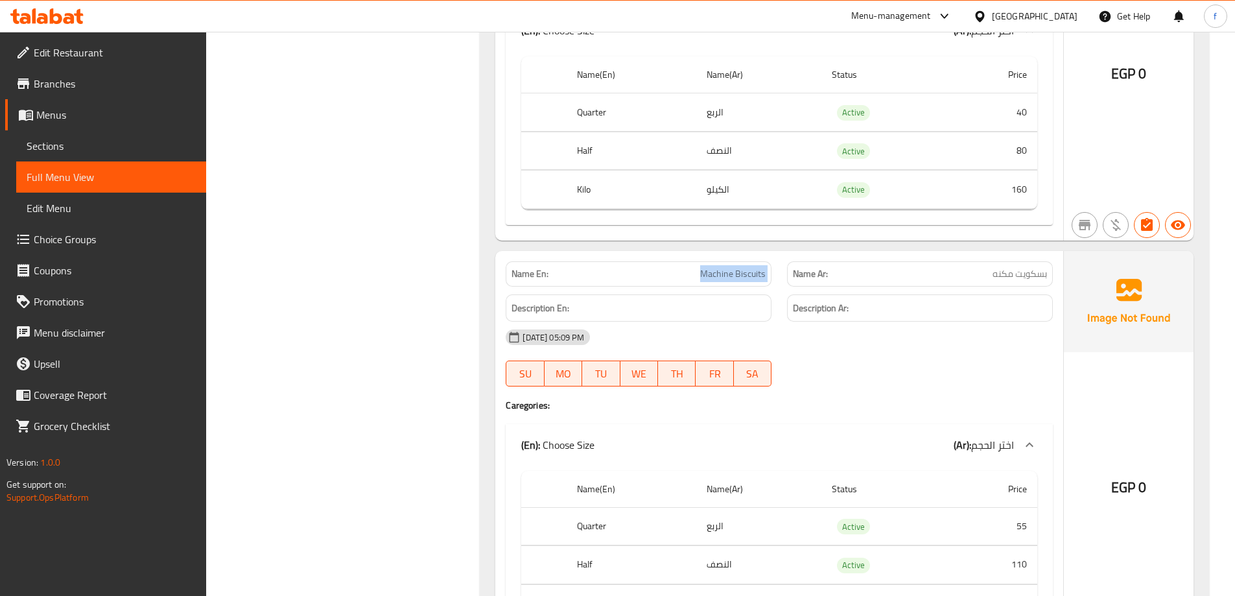
click at [745, 267] on span "Machine Biscuits" at bounding box center [732, 274] width 65 height 14
click at [1053, 390] on div "Name En: Machine Biscuits Name Ar: بسكويت مكنه Description En: Description Ar: …" at bounding box center [779, 452] width 568 height 403
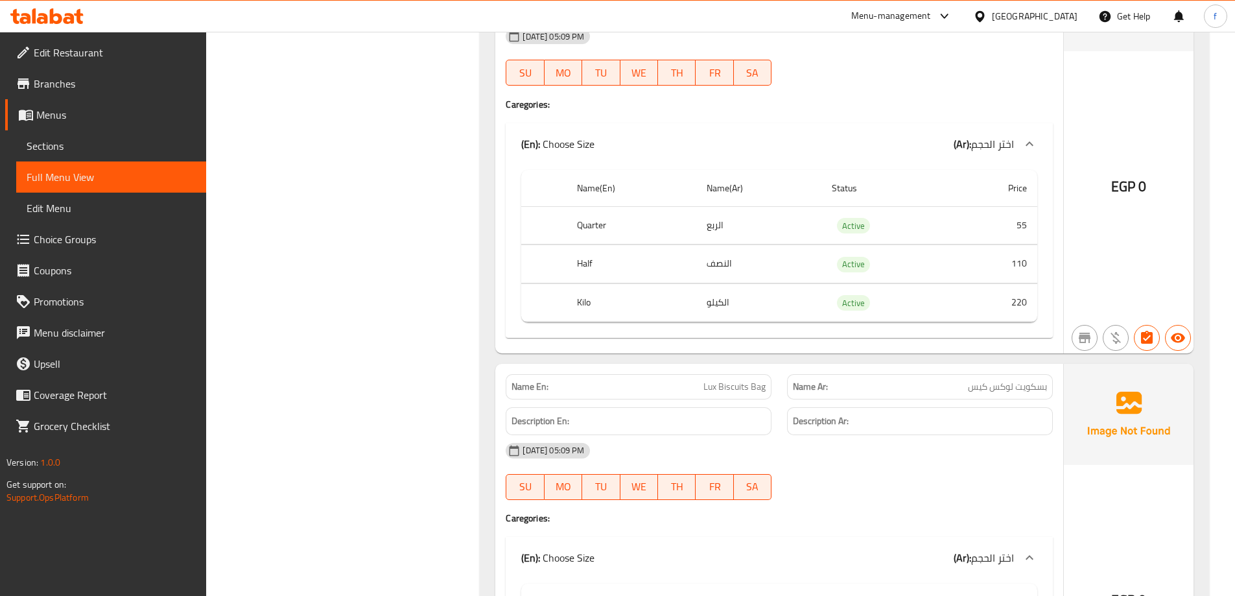
scroll to position [5704, 0]
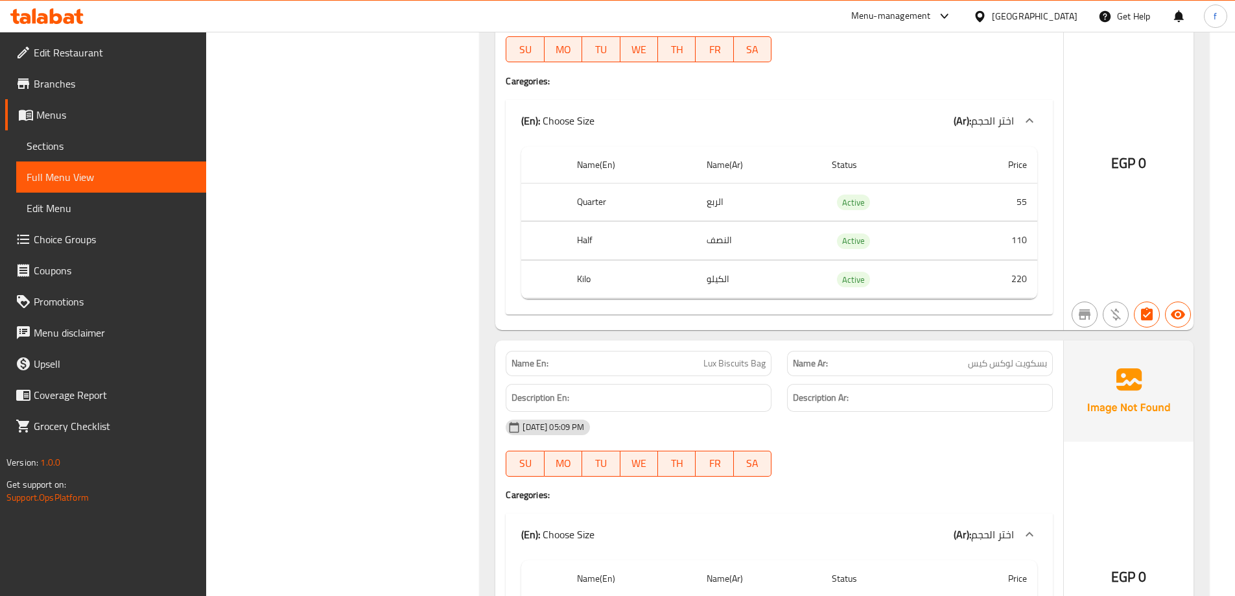
click at [738, 356] on span "Lux Biscuits Bag" at bounding box center [734, 363] width 62 height 14
click at [989, 356] on span "بسكويت لوكس كيس" at bounding box center [1007, 363] width 79 height 14
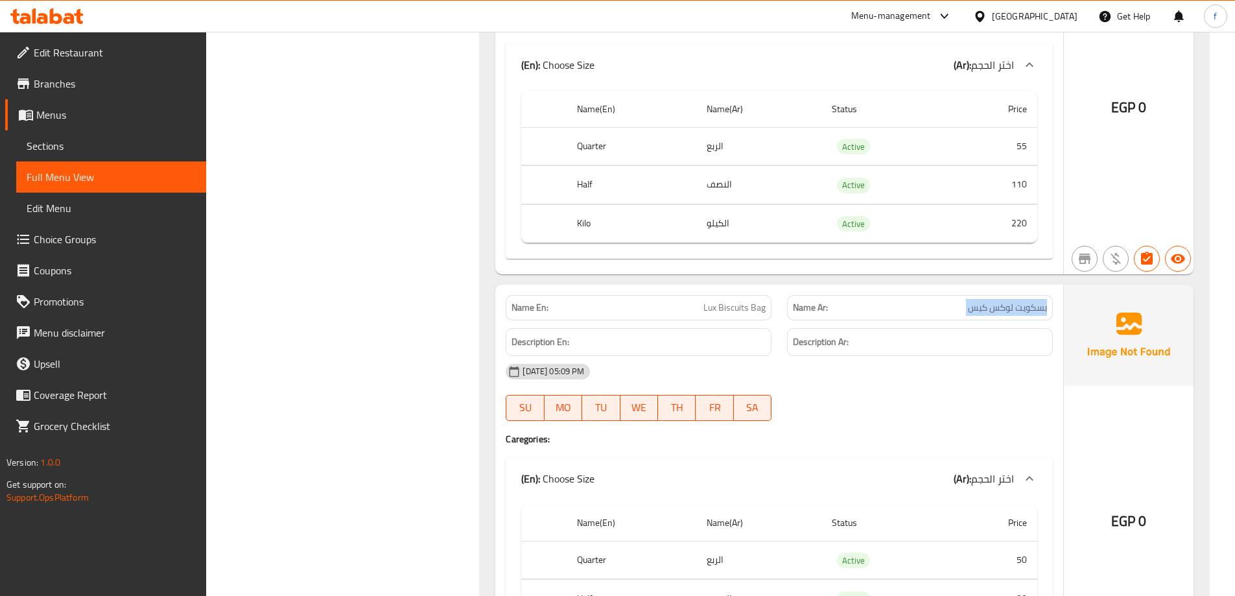
scroll to position [5898, 0]
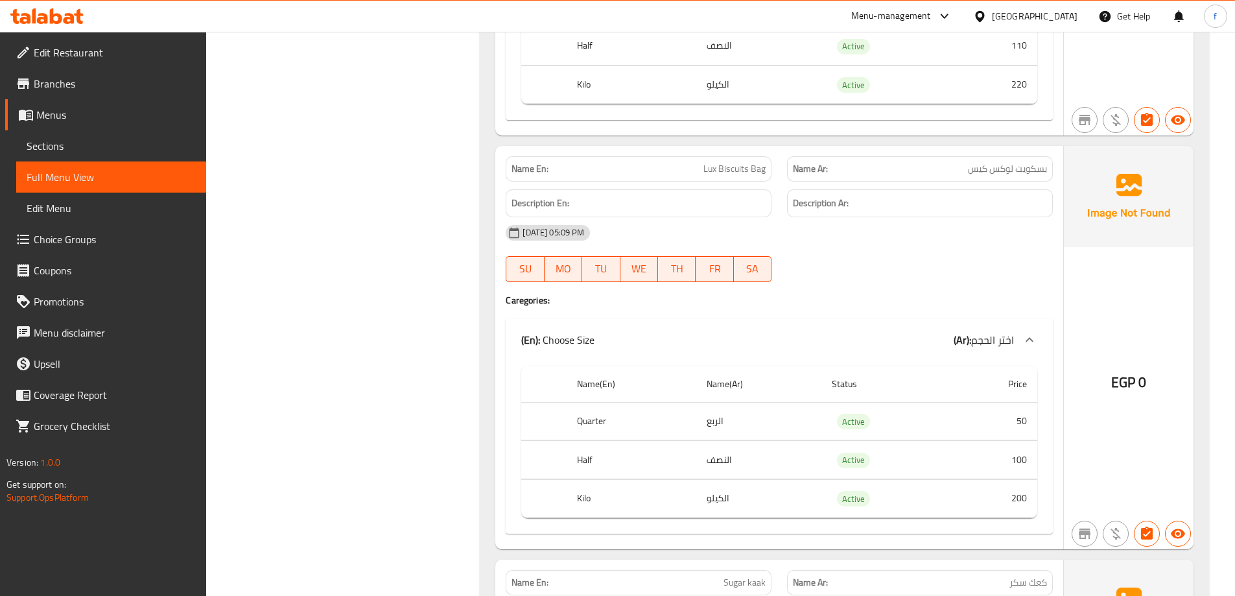
click at [887, 162] on p "Name Ar: بسكويت لوكس كيس" at bounding box center [920, 169] width 254 height 14
click at [992, 162] on span "بسكويت لوكس كيس" at bounding box center [1007, 169] width 79 height 14
click at [756, 162] on span "Lux Biscuits Bag" at bounding box center [734, 169] width 62 height 14
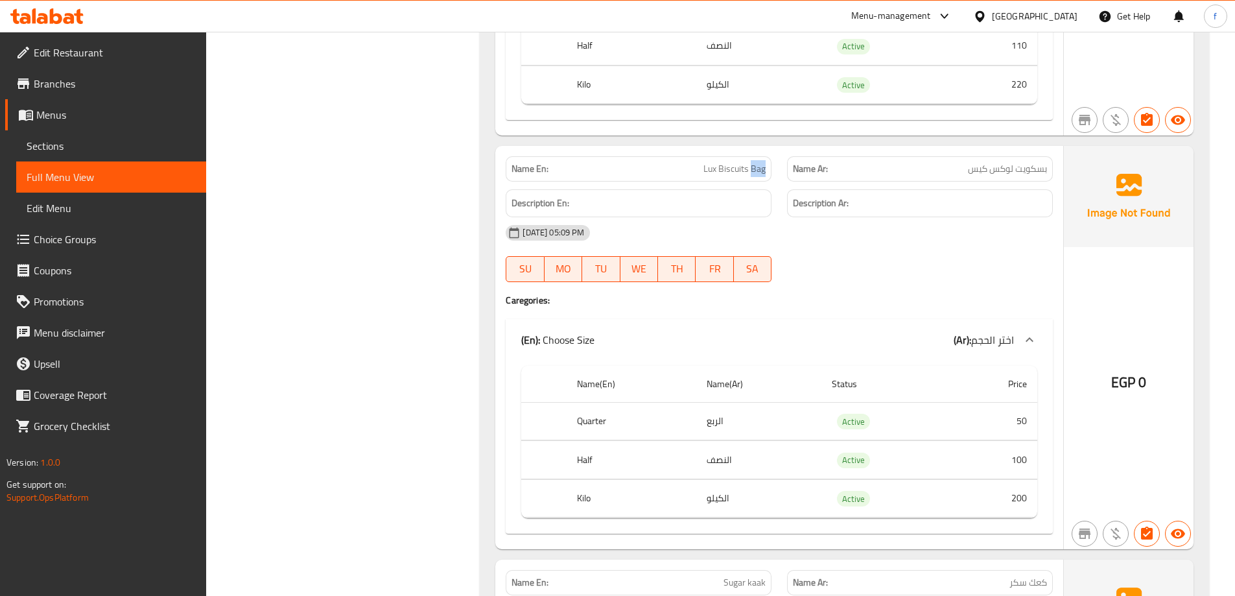
click at [756, 162] on span "Lux Biscuits Bag" at bounding box center [734, 169] width 62 height 14
click at [819, 402] on td "الربع" at bounding box center [758, 421] width 125 height 38
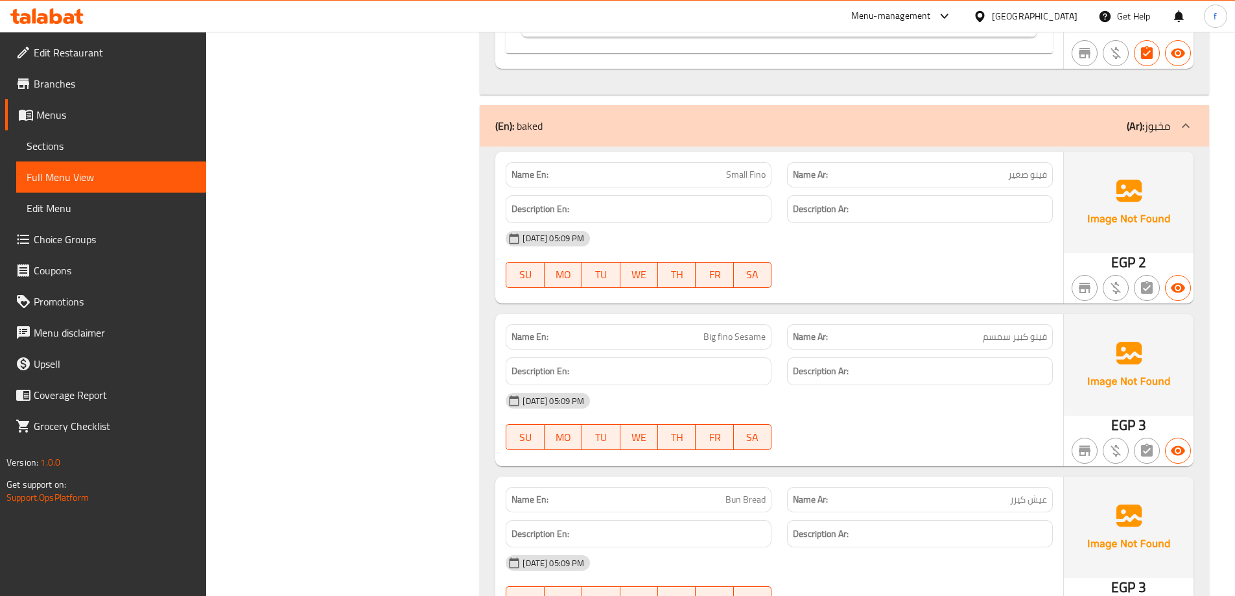
scroll to position [8491, 0]
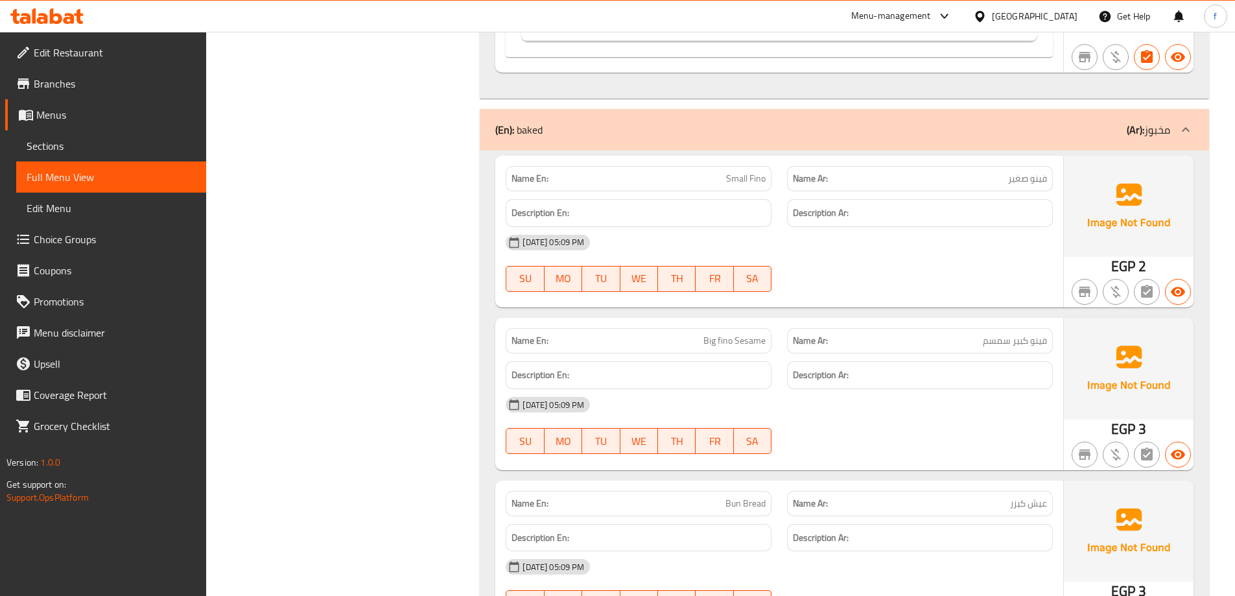
click at [708, 334] on span "Big fino Sesame" at bounding box center [734, 341] width 62 height 14
click at [747, 334] on span "Big fino Sesame" at bounding box center [734, 341] width 62 height 14
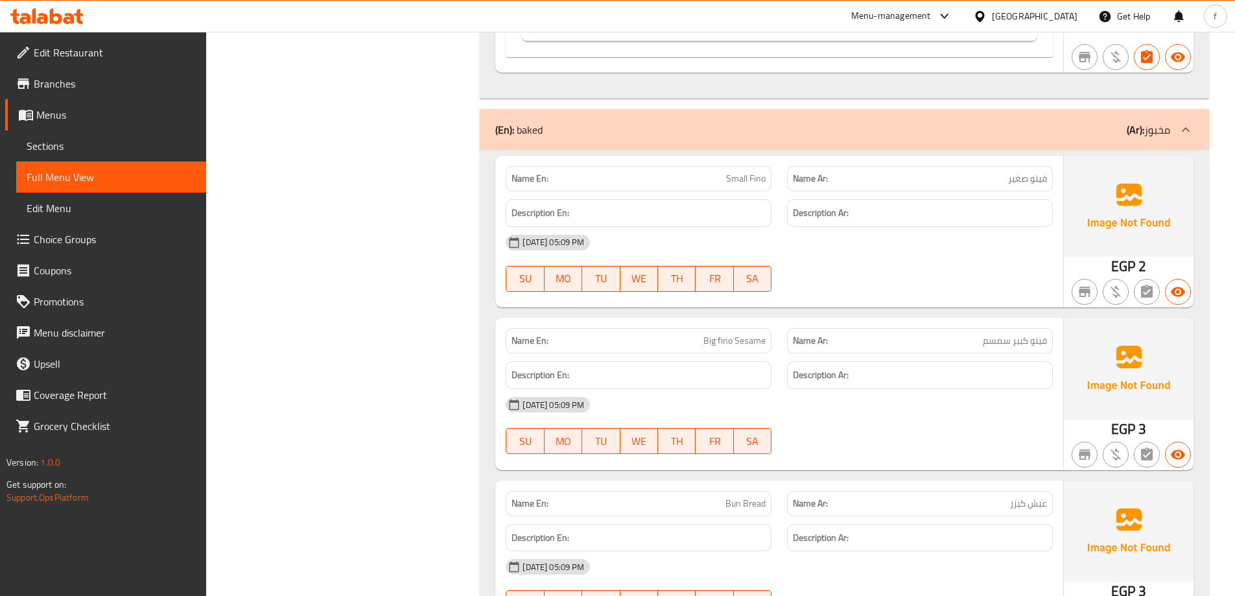
drag, startPoint x: 747, startPoint y: 322, endPoint x: 697, endPoint y: 21, distance: 305.6
click at [697, 21] on div "Menu-management Egypt Get Help f" at bounding box center [617, 16] width 1235 height 31
click at [743, 334] on div "Name En: Big fino Sesame" at bounding box center [639, 340] width 266 height 25
click at [736, 334] on span "Big fino Sesame" at bounding box center [734, 341] width 62 height 14
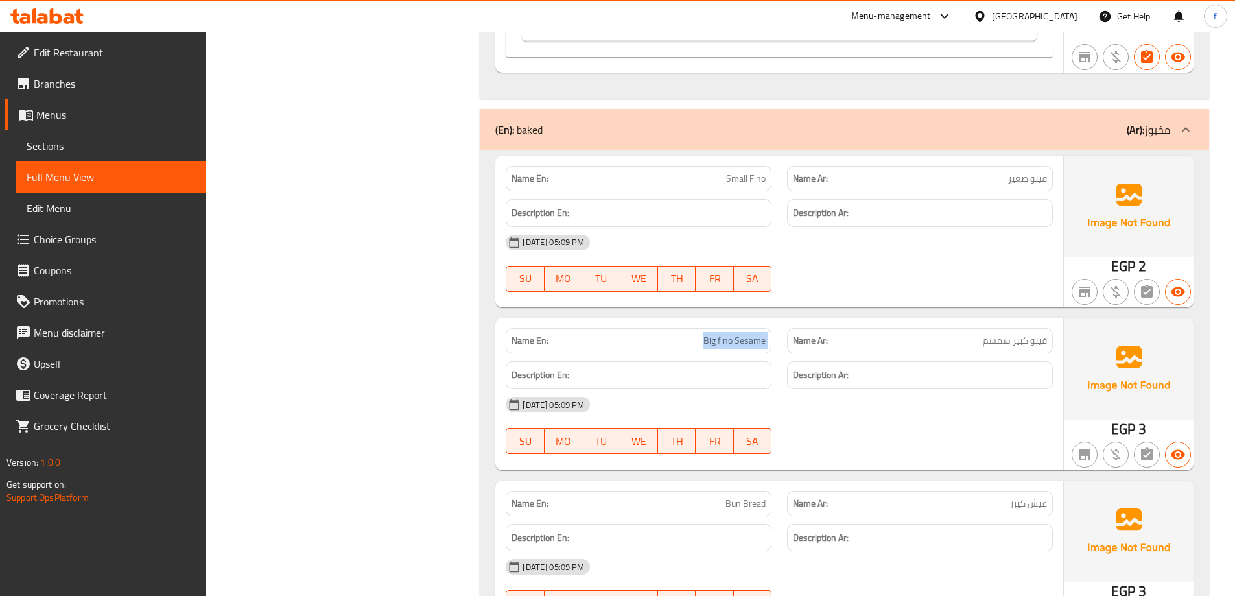
click at [736, 334] on span "Big fino Sesame" at bounding box center [734, 341] width 62 height 14
copy span "Big fino Sesame"
click at [857, 284] on div at bounding box center [919, 292] width 281 height 16
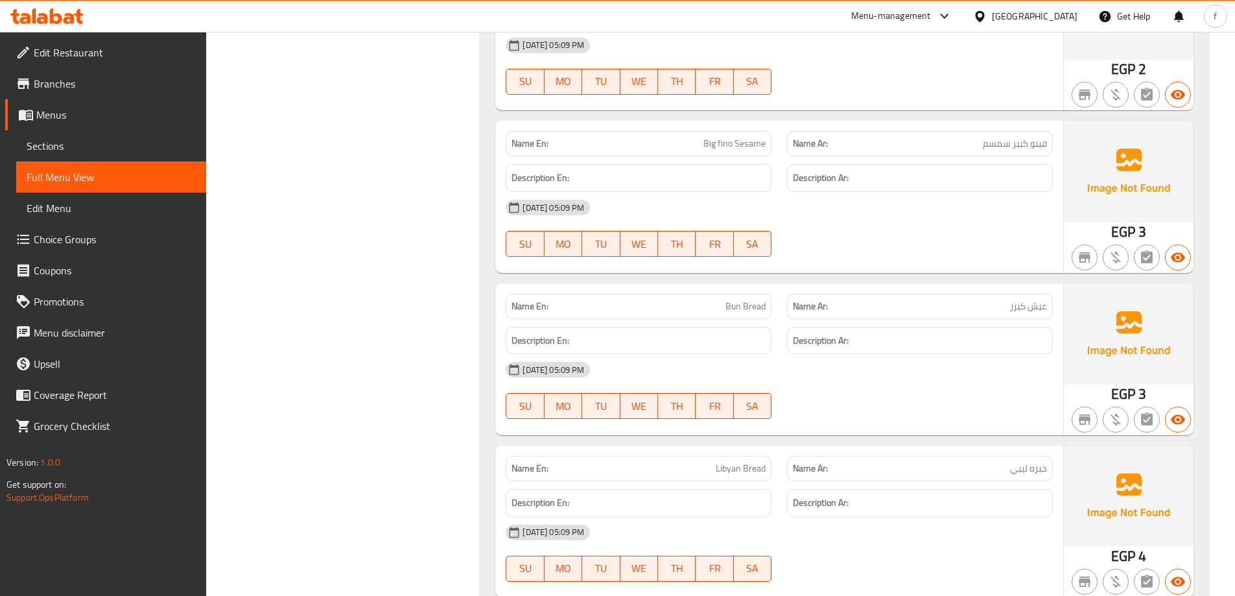
scroll to position [8815, 0]
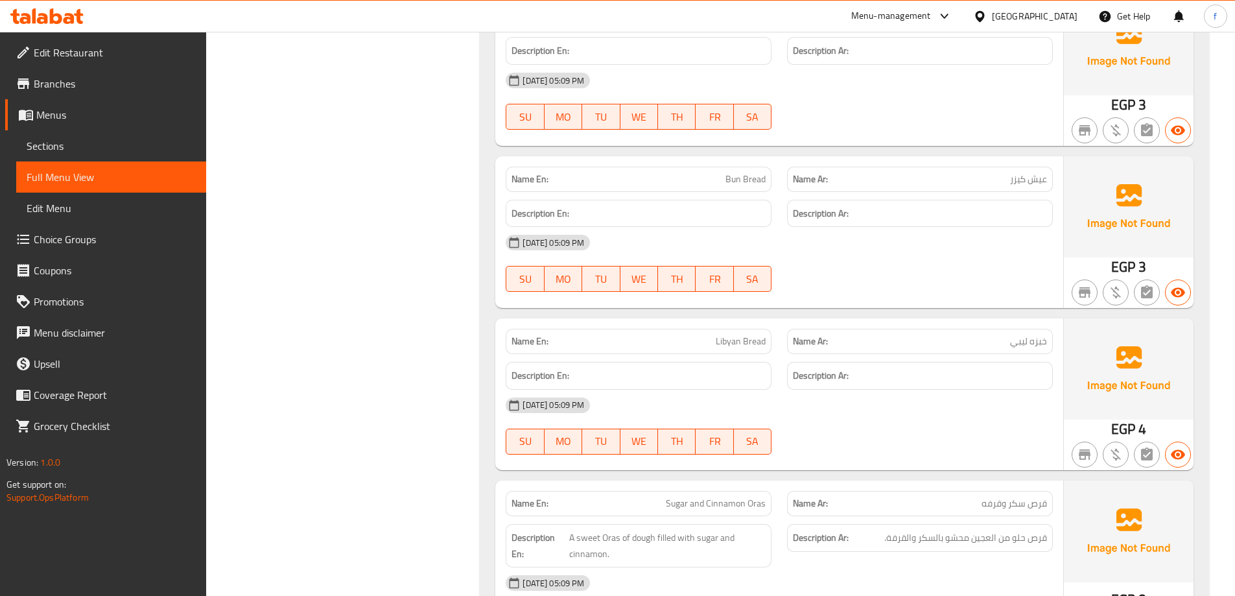
click at [1045, 334] on span "خبزه ليبي" at bounding box center [1028, 341] width 37 height 14
click at [1007, 333] on div "Name Ar: خبزه ليبي" at bounding box center [920, 341] width 266 height 25
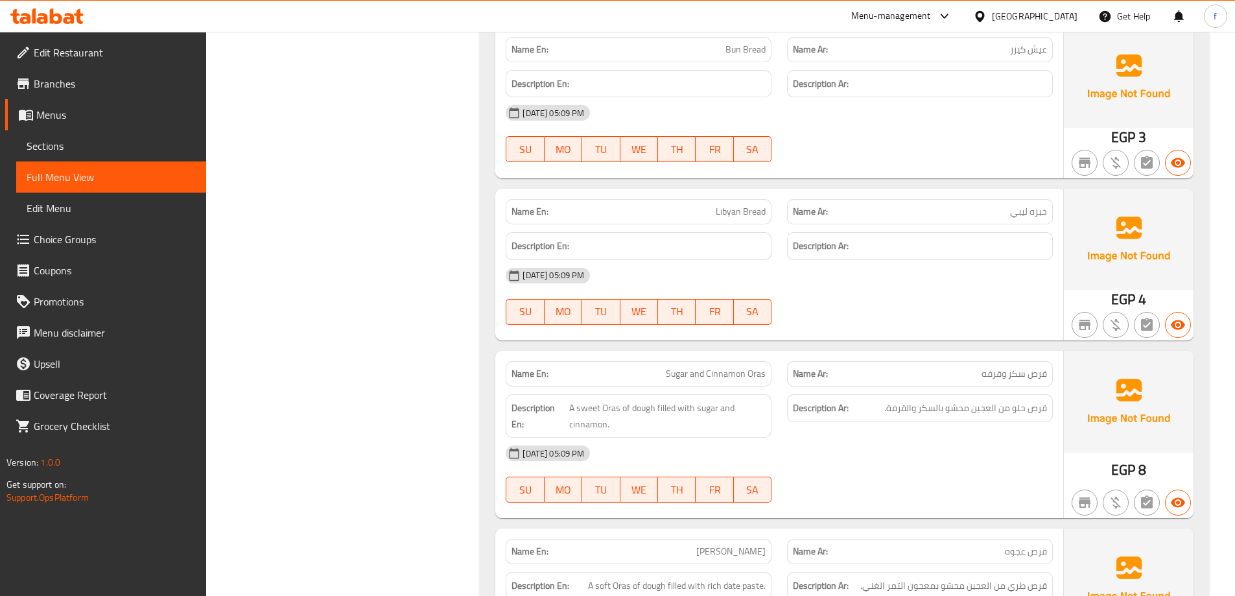
click at [1011, 367] on span "قرص سكر وقرفه" at bounding box center [1013, 374] width 65 height 14
click at [1011, 386] on div "Description Ar: قرص حلو من العجين محشو بالسكر والقرفة." at bounding box center [919, 415] width 281 height 59
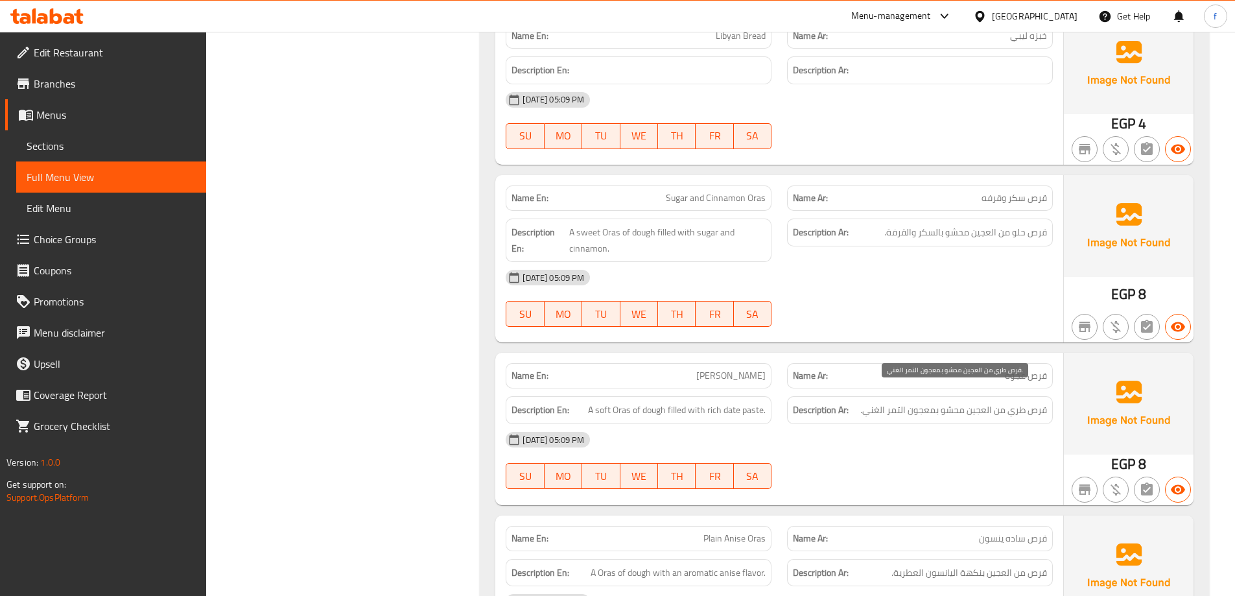
scroll to position [9139, 0]
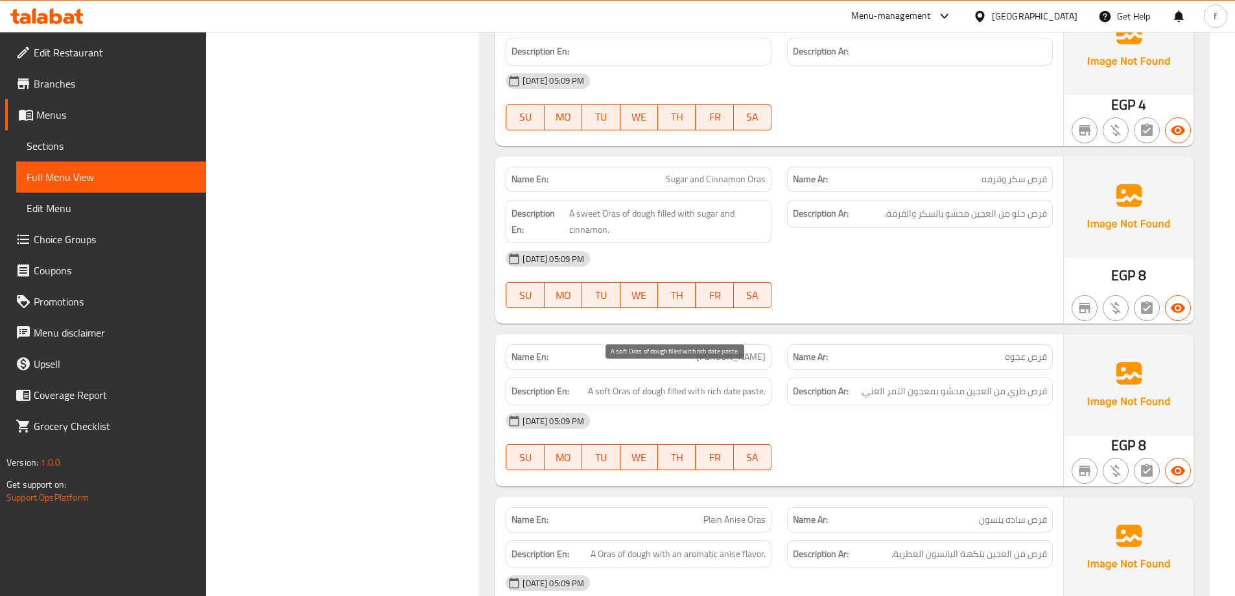
click at [693, 383] on span "A soft Oras of dough filled with rich date paste." at bounding box center [677, 391] width 178 height 16
click at [717, 383] on span "A soft Oras of dough filled with rich date paste." at bounding box center [677, 391] width 178 height 16
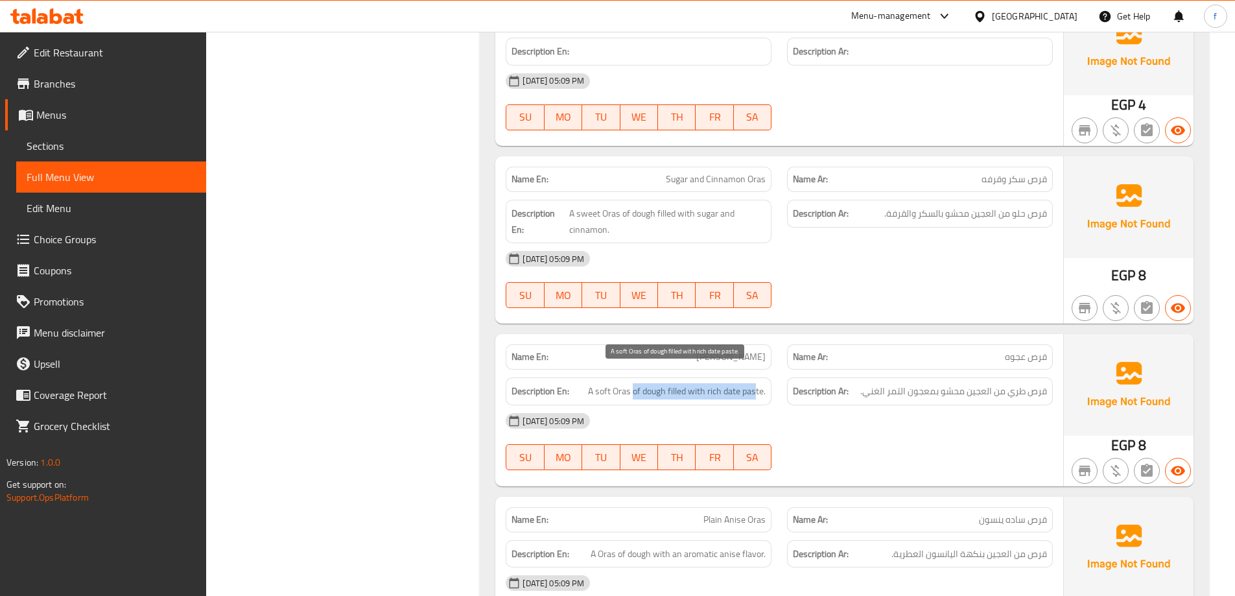
drag, startPoint x: 632, startPoint y: 376, endPoint x: 754, endPoint y: 375, distance: 121.9
click at [754, 383] on span "A soft Oras of dough filled with rich date paste." at bounding box center [677, 391] width 178 height 16
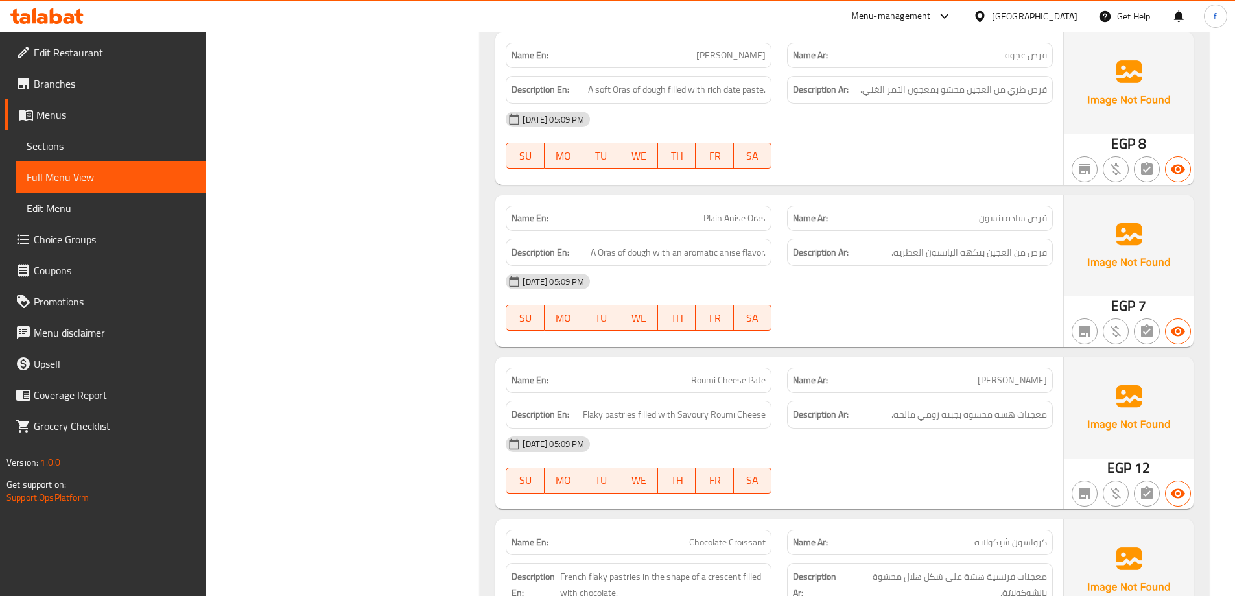
scroll to position [9463, 0]
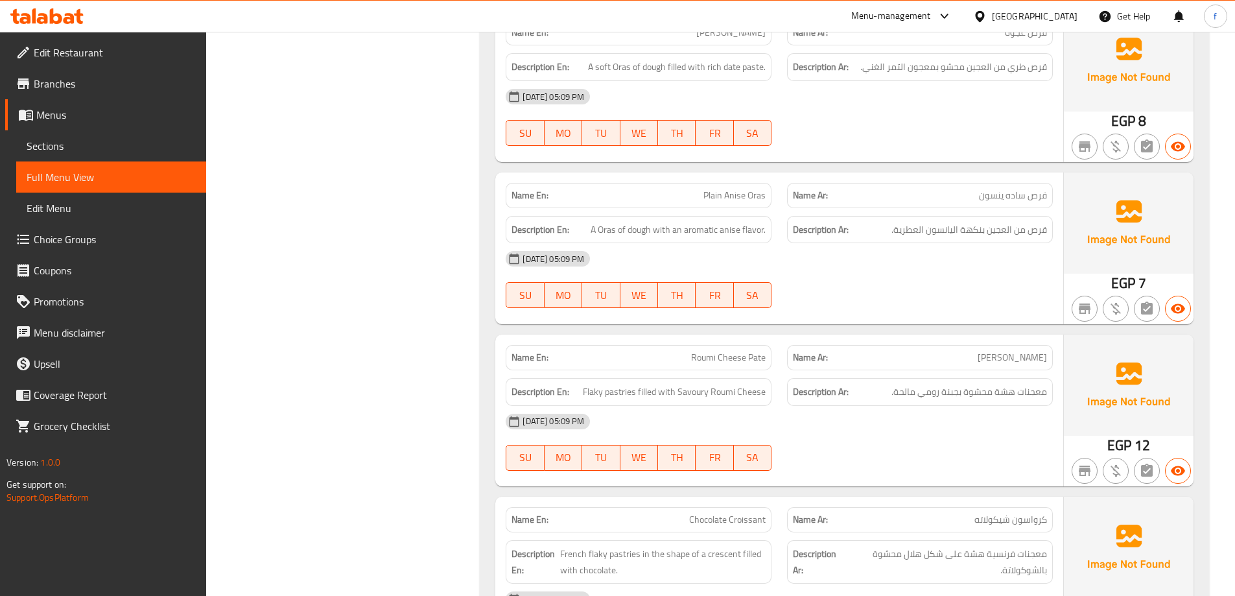
click at [1016, 351] on span "[PERSON_NAME]" at bounding box center [1011, 358] width 69 height 14
click at [959, 351] on p "Name Ar: باتيه جبنه رومي" at bounding box center [920, 358] width 254 height 14
click at [1039, 351] on span "[PERSON_NAME]" at bounding box center [1011, 358] width 69 height 14
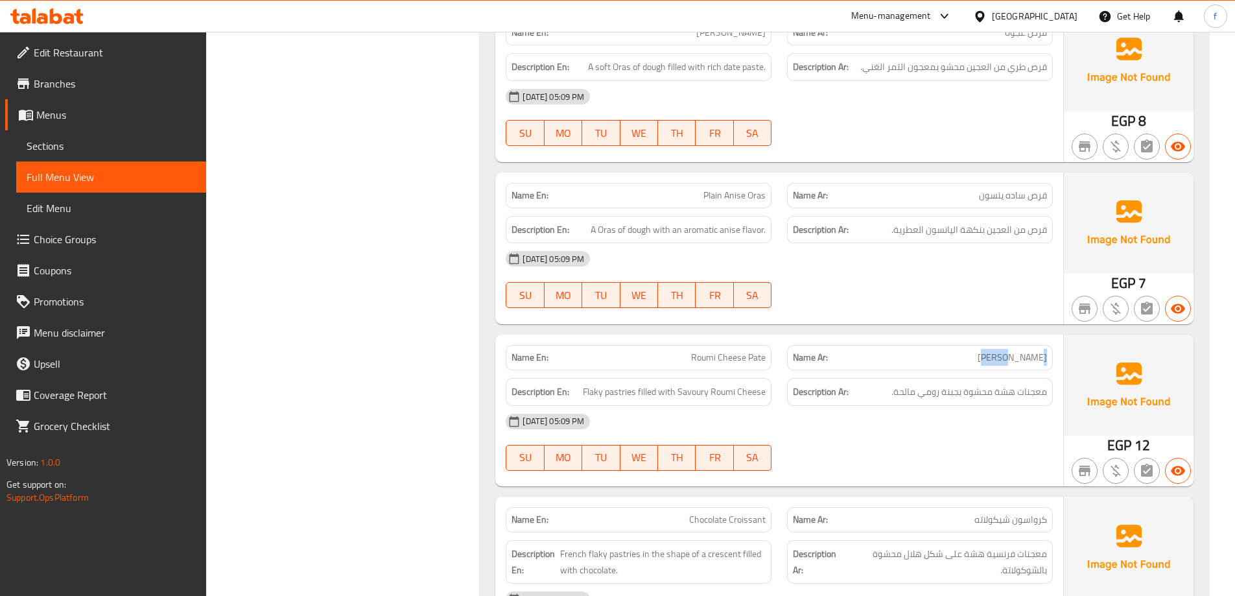
click at [1039, 351] on span "[PERSON_NAME]" at bounding box center [1011, 358] width 69 height 14
copy span "باتيه"
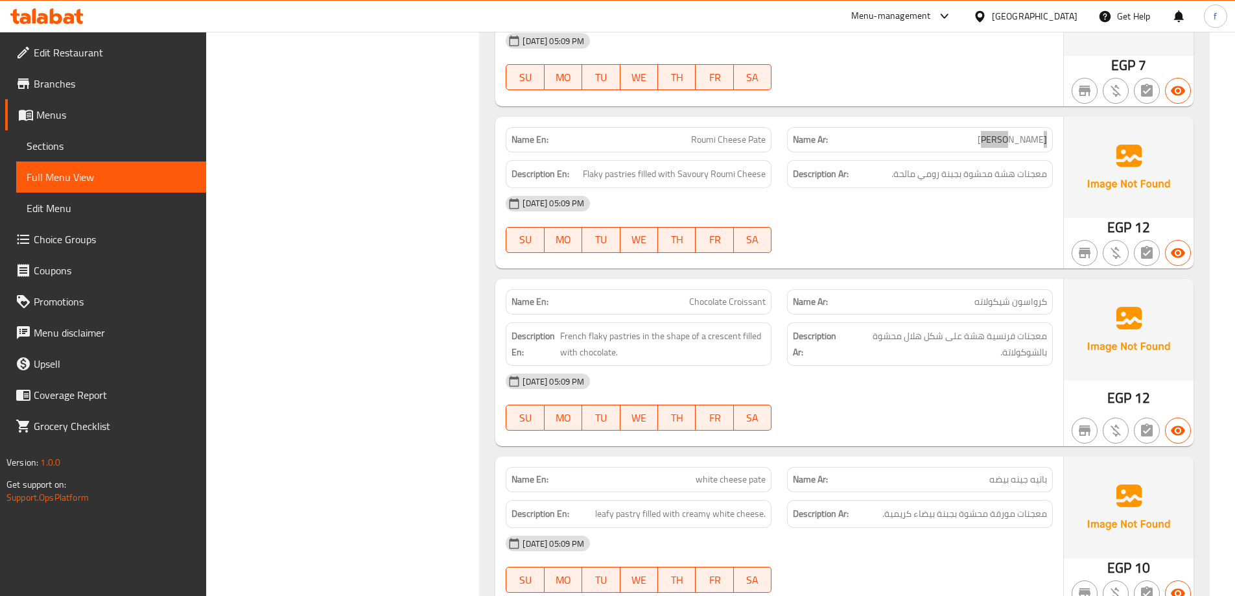
scroll to position [9657, 0]
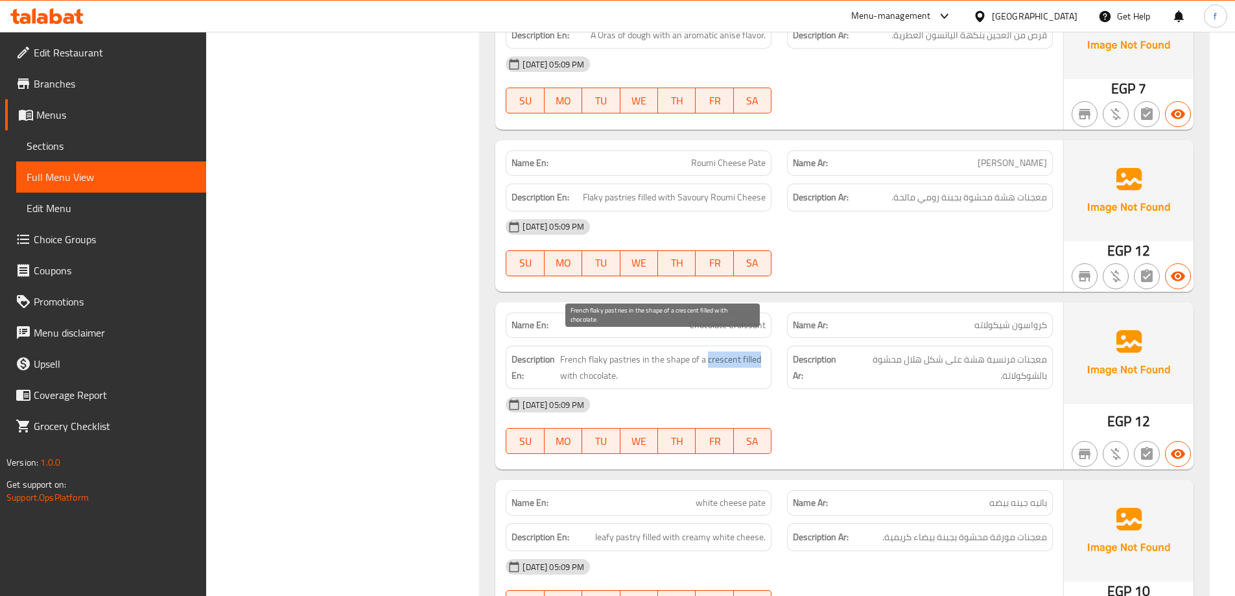
drag, startPoint x: 706, startPoint y: 342, endPoint x: 764, endPoint y: 346, distance: 57.2
click at [764, 351] on span "French flaky pastries in the shape of a crescent filled with chocolate." at bounding box center [663, 367] width 206 height 32
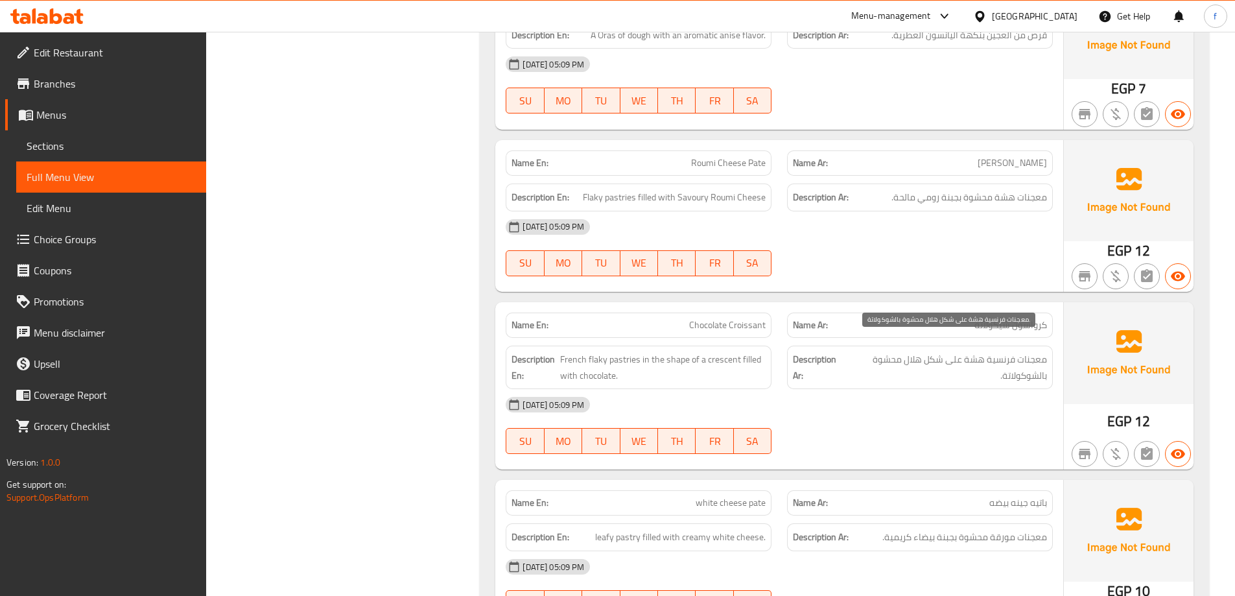
click at [892, 351] on span "معجنات فرنسية هشة على شكل هلال محشوة بالشوكولاتة." at bounding box center [946, 367] width 201 height 32
drag, startPoint x: 953, startPoint y: 340, endPoint x: 902, endPoint y: 349, distance: 51.3
click at [902, 351] on span "معجنات فرنسية هشة على شكل هلال محشوة بالشوكولاتة." at bounding box center [946, 367] width 201 height 32
drag, startPoint x: 902, startPoint y: 349, endPoint x: 927, endPoint y: 355, distance: 25.5
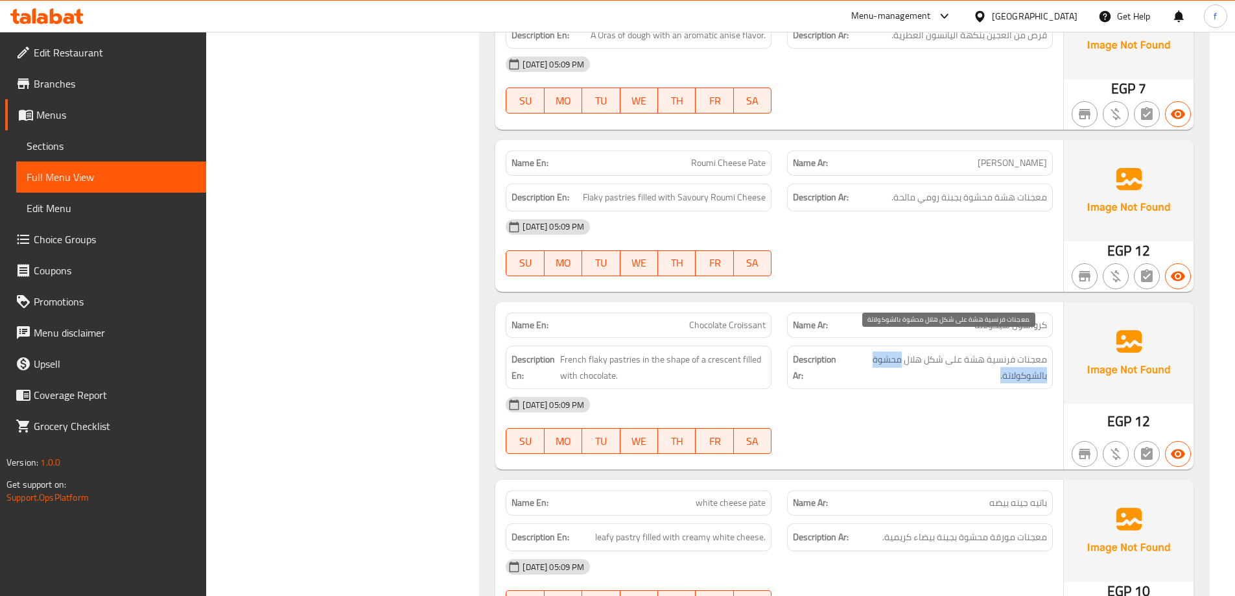
click at [927, 355] on span "معجنات فرنسية هشة على شكل هلال محشوة بالشوكولاتة." at bounding box center [946, 367] width 201 height 32
click at [928, 356] on span "معجنات فرنسية هشة على شكل هلال محشوة بالشوكولاتة." at bounding box center [946, 367] width 201 height 32
drag, startPoint x: 907, startPoint y: 348, endPoint x: 946, endPoint y: 342, distance: 38.8
click at [946, 351] on span "معجنات فرنسية هشة على شكل هلال محشوة بالشوكولاتة." at bounding box center [946, 367] width 201 height 32
copy span "شكل هلال"
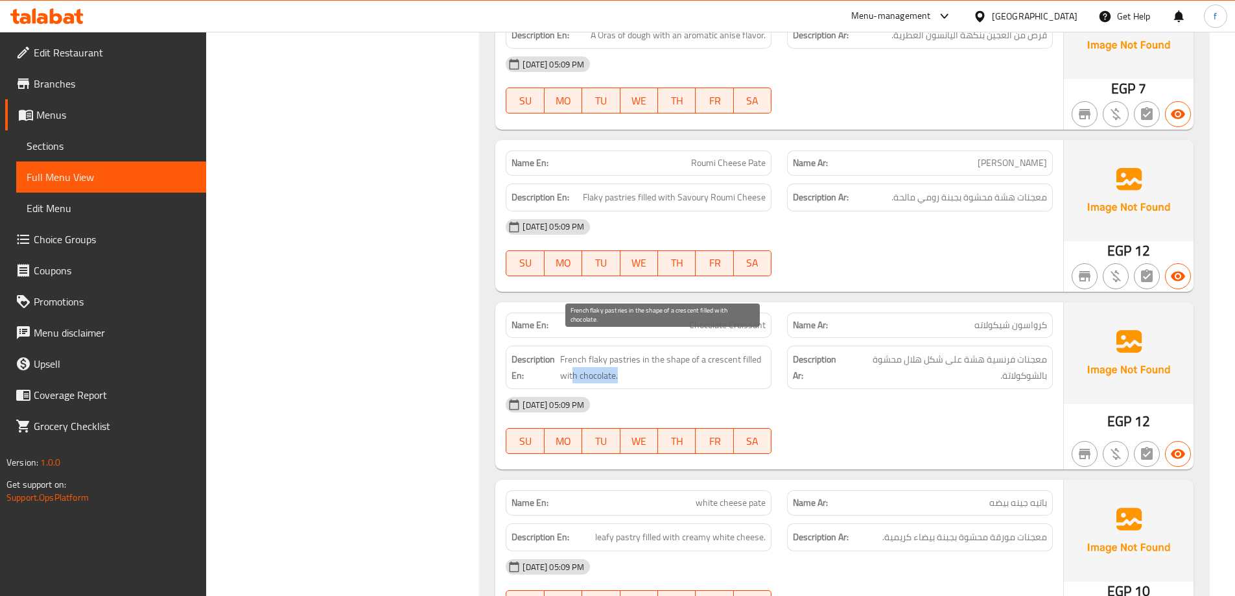
drag, startPoint x: 572, startPoint y: 364, endPoint x: 623, endPoint y: 364, distance: 51.2
click at [623, 364] on span "French flaky pastries in the shape of a crescent filled with chocolate." at bounding box center [663, 367] width 206 height 32
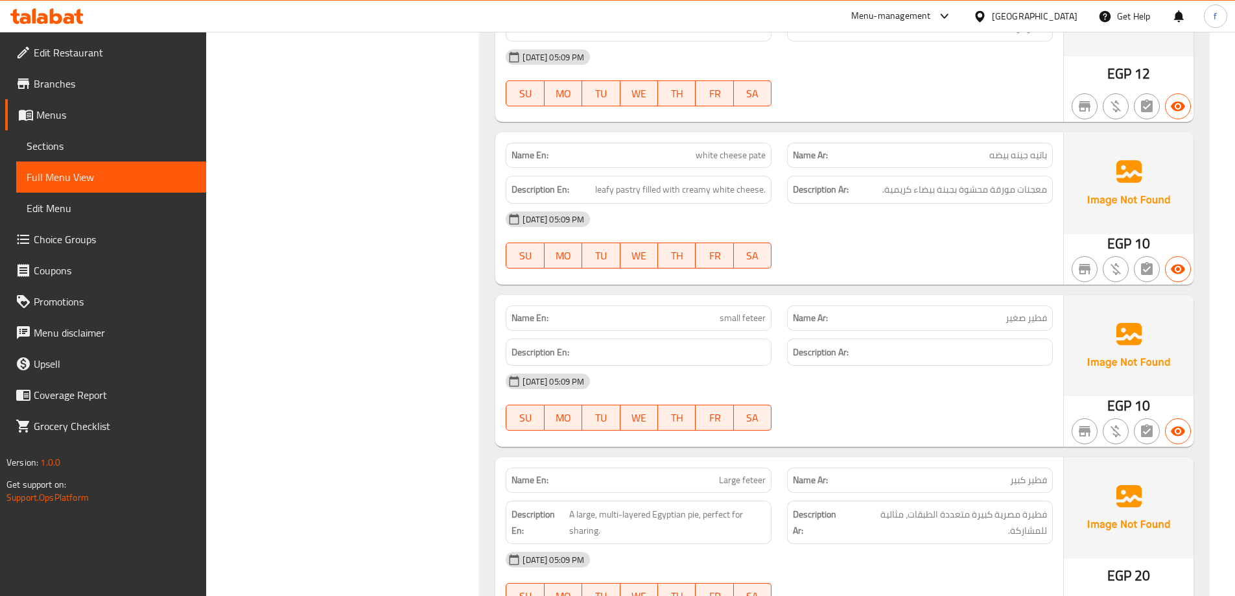
scroll to position [10046, 0]
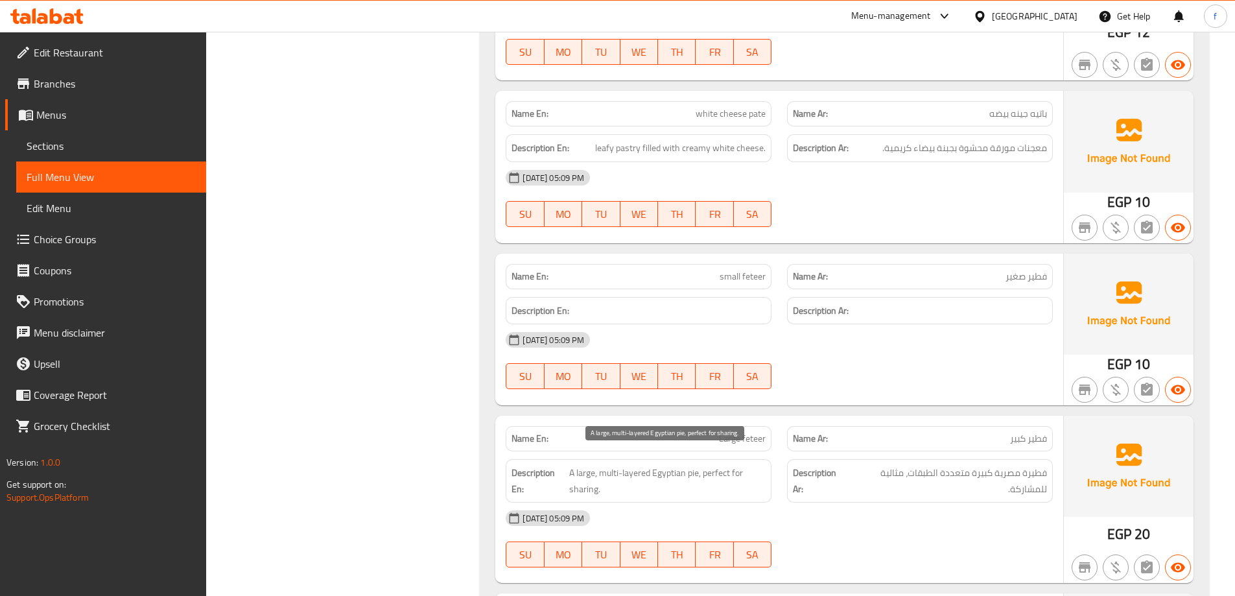
click at [697, 465] on span "A large, multi-layered Egyptian pie, perfect for sharing." at bounding box center [667, 481] width 196 height 32
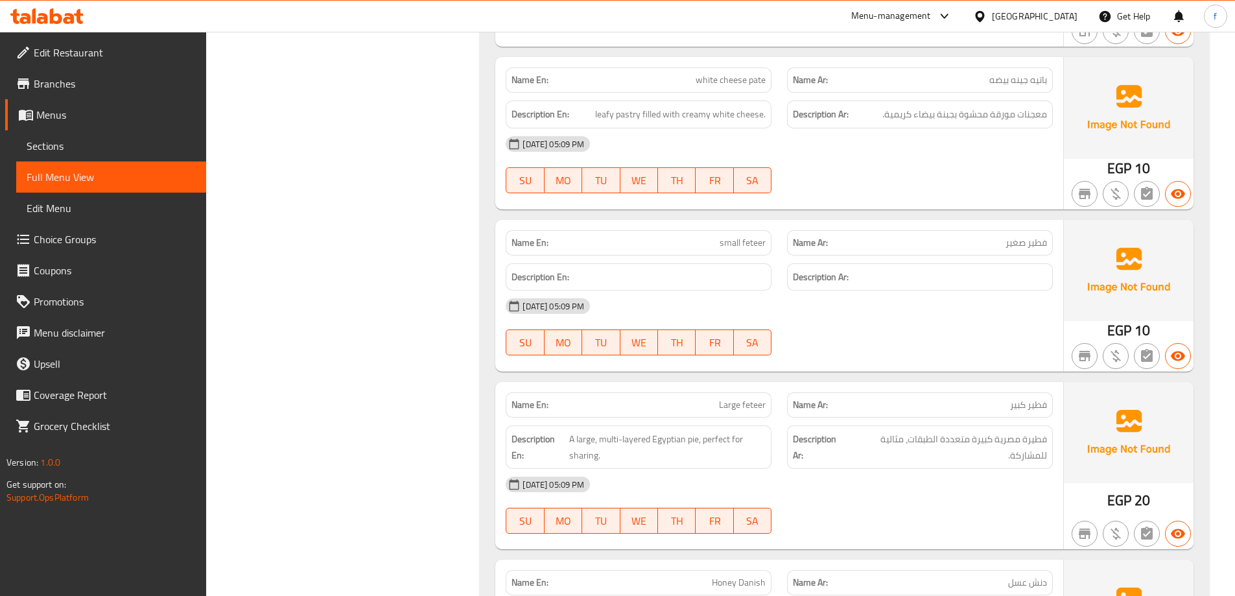
scroll to position [10111, 0]
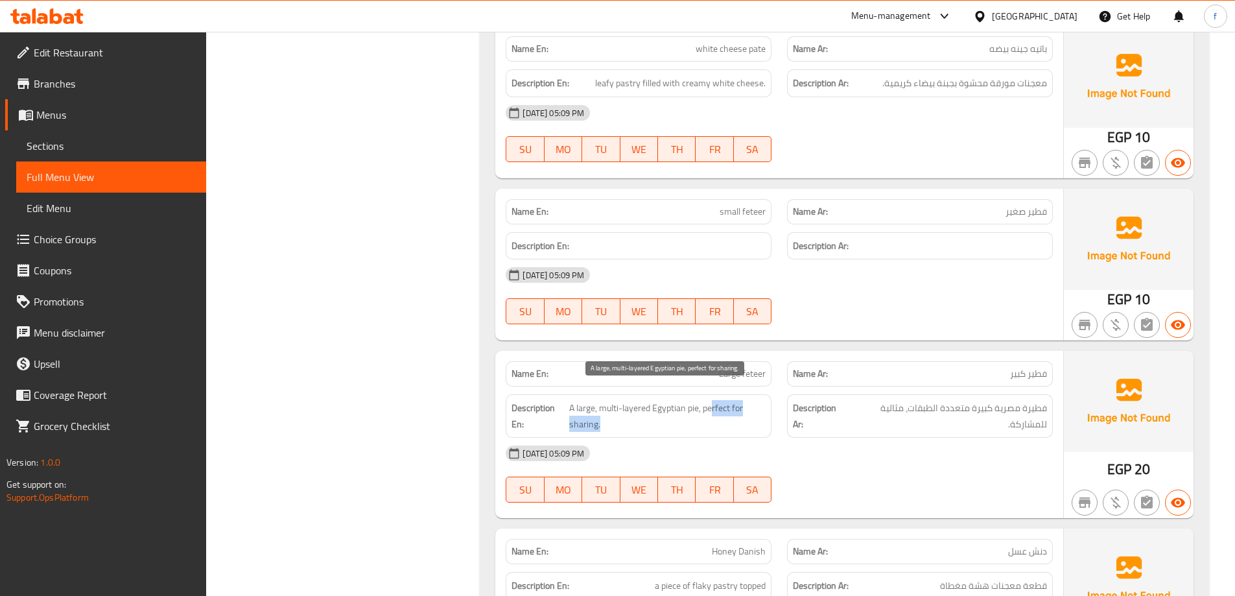
drag, startPoint x: 713, startPoint y: 395, endPoint x: 752, endPoint y: 406, distance: 40.2
click at [752, 406] on span "A large, multi-layered Egyptian pie, perfect for sharing." at bounding box center [667, 416] width 196 height 32
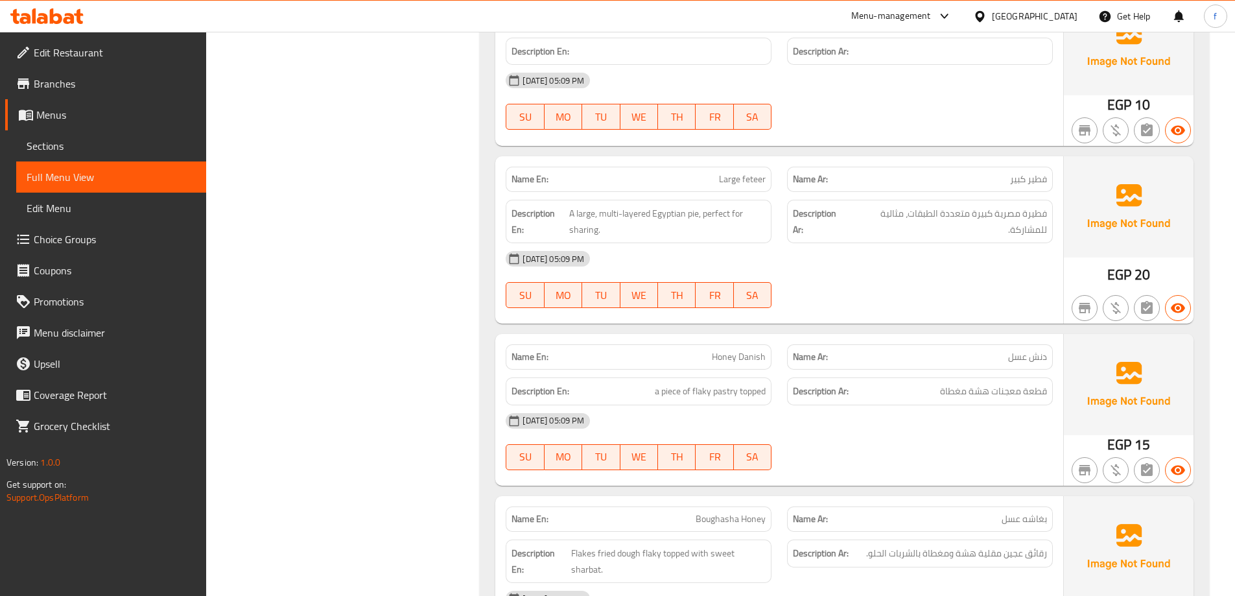
scroll to position [10435, 0]
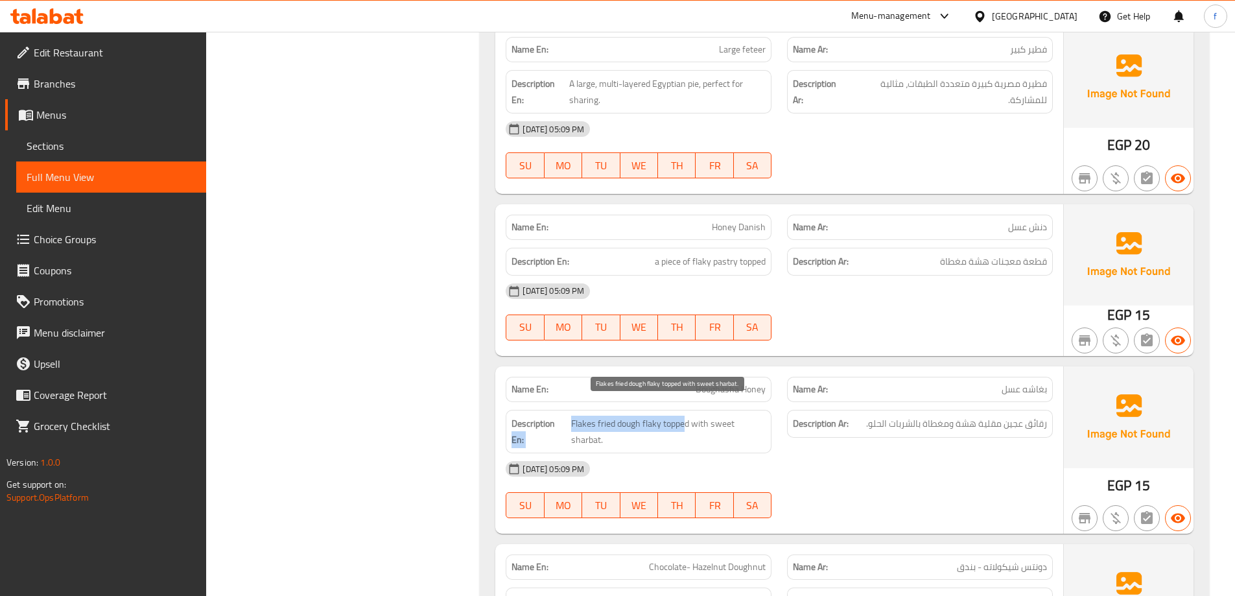
drag, startPoint x: 562, startPoint y: 408, endPoint x: 684, endPoint y: 411, distance: 121.9
click at [684, 415] on h6 "Description En: Flakes fried dough flaky topped with sweet sharbat." at bounding box center [638, 431] width 254 height 32
click at [684, 415] on span "Flakes fried dough flaky topped with sweet sharbat." at bounding box center [668, 431] width 194 height 32
drag, startPoint x: 662, startPoint y: 404, endPoint x: 1071, endPoint y: 417, distance: 408.5
click at [554, 415] on h6 "Description En: Flakes fried dough flaky topped with sweet sharbat." at bounding box center [638, 431] width 254 height 32
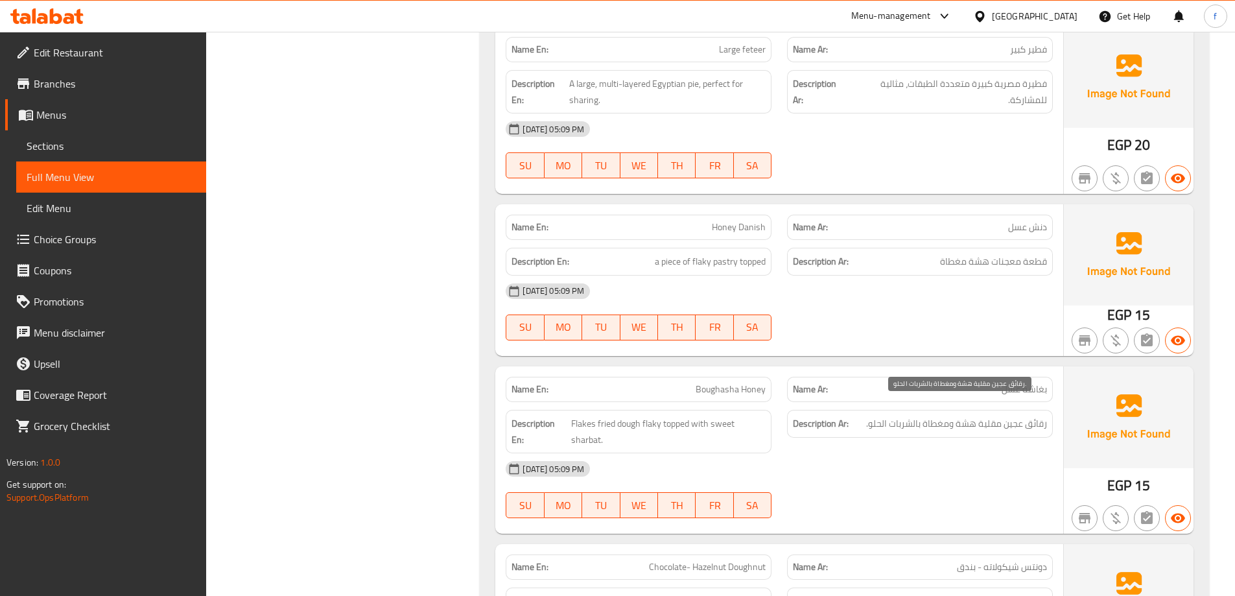
drag, startPoint x: 1036, startPoint y: 405, endPoint x: 989, endPoint y: 414, distance: 47.4
click at [1034, 415] on span "رقائق عجين مقلية هشة ومغطاة بالشربات الحلو." at bounding box center [956, 423] width 181 height 16
drag, startPoint x: 957, startPoint y: 405, endPoint x: 1053, endPoint y: 390, distance: 97.2
click at [1053, 402] on div "Description Ar: رقائق عجين مقلية هشة ومغطاة بالشربات الحلو." at bounding box center [919, 431] width 281 height 59
copy span "رقائق عجين مقلية هشة"
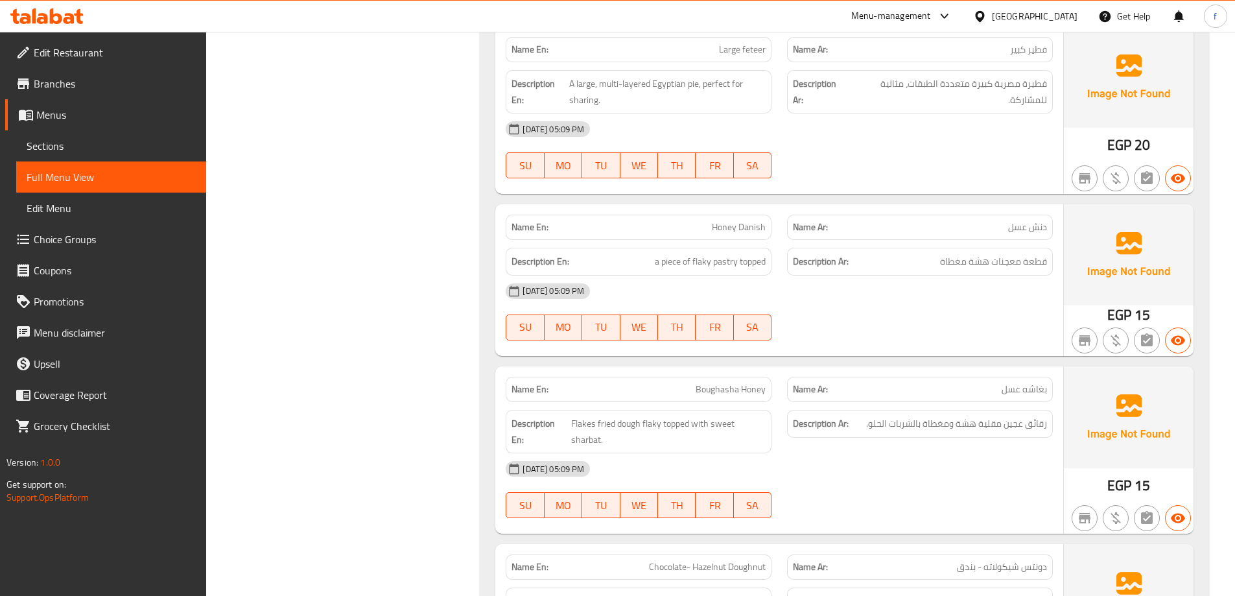
click at [922, 410] on div "Description Ar: رقائق عجين مقلية هشة ومغطاة بالشربات الحلو." at bounding box center [920, 424] width 266 height 28
click at [921, 415] on span "رقائق عجين مقلية هشة ومغطاة بالشربات الحلو." at bounding box center [956, 423] width 181 height 16
copy div "رقائق عجين مقلية هشة ومغطاة بالشربات الحلو."
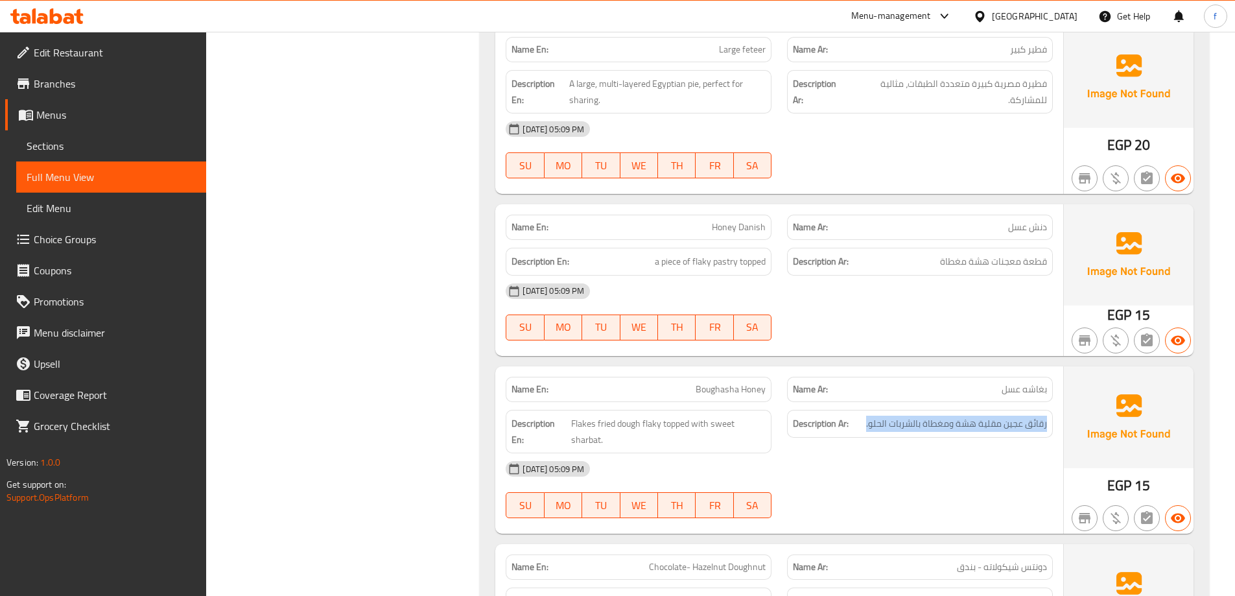
click at [933, 415] on span "رقائق عجين مقلية هشة ومغطاة بالشربات الحلو." at bounding box center [956, 423] width 181 height 16
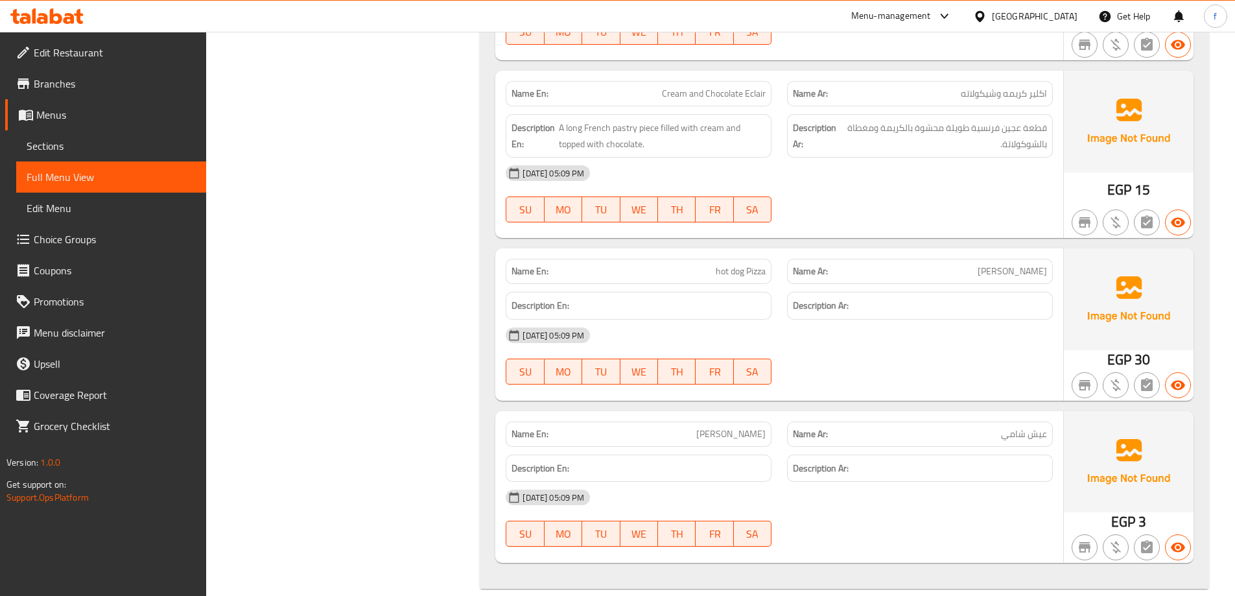
scroll to position [11089, 0]
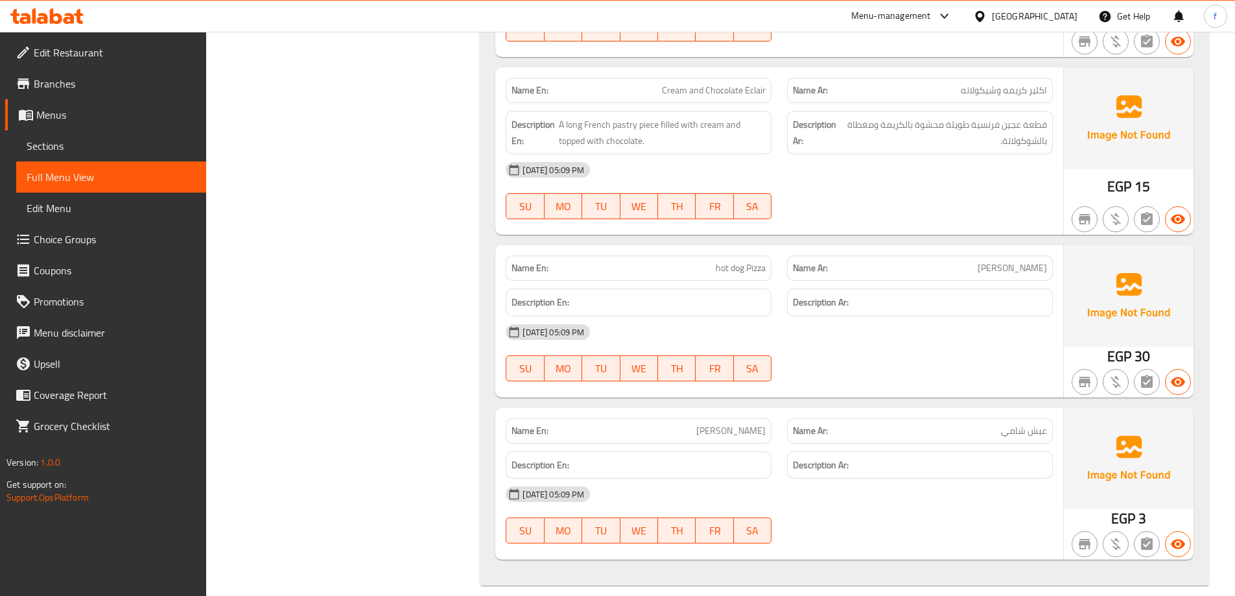
click at [64, 87] on span "Branches" at bounding box center [115, 84] width 162 height 16
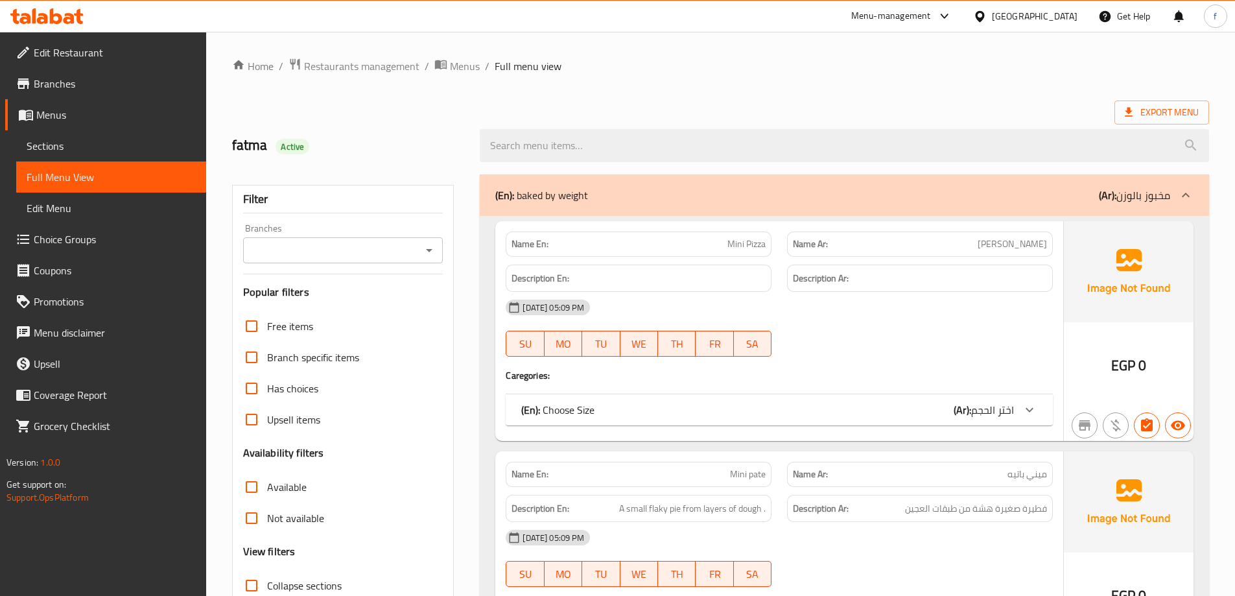
click at [635, 67] on ol "Home / Restaurants management / Menus / Full menu view" at bounding box center [720, 66] width 977 height 17
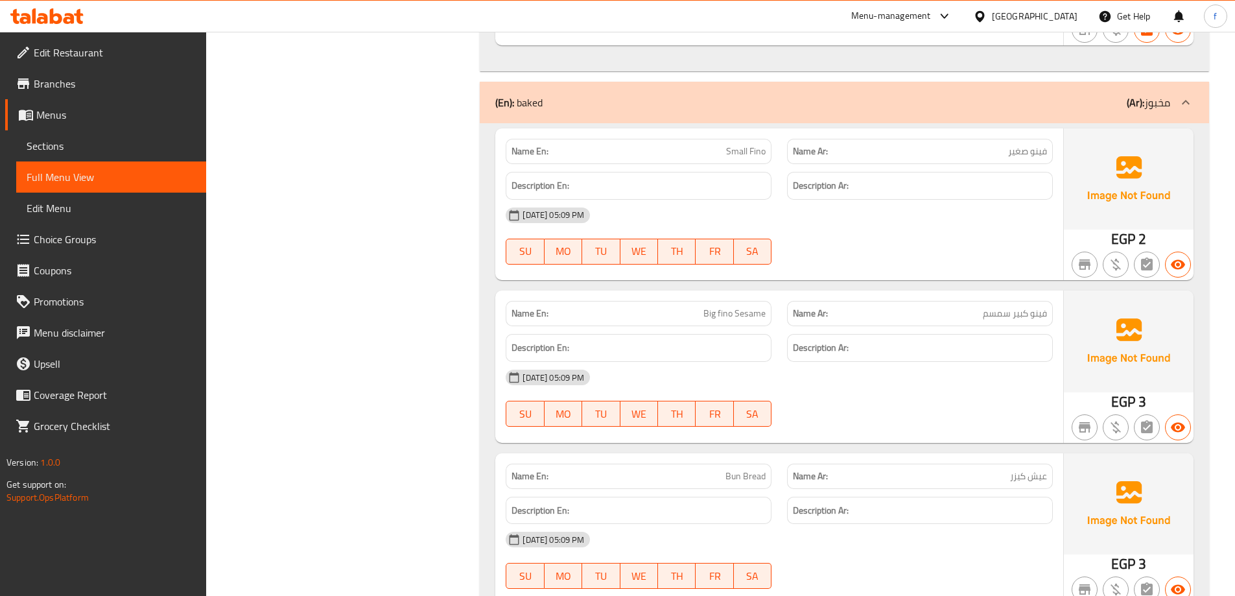
click at [111, 139] on span "Sections" at bounding box center [111, 146] width 169 height 16
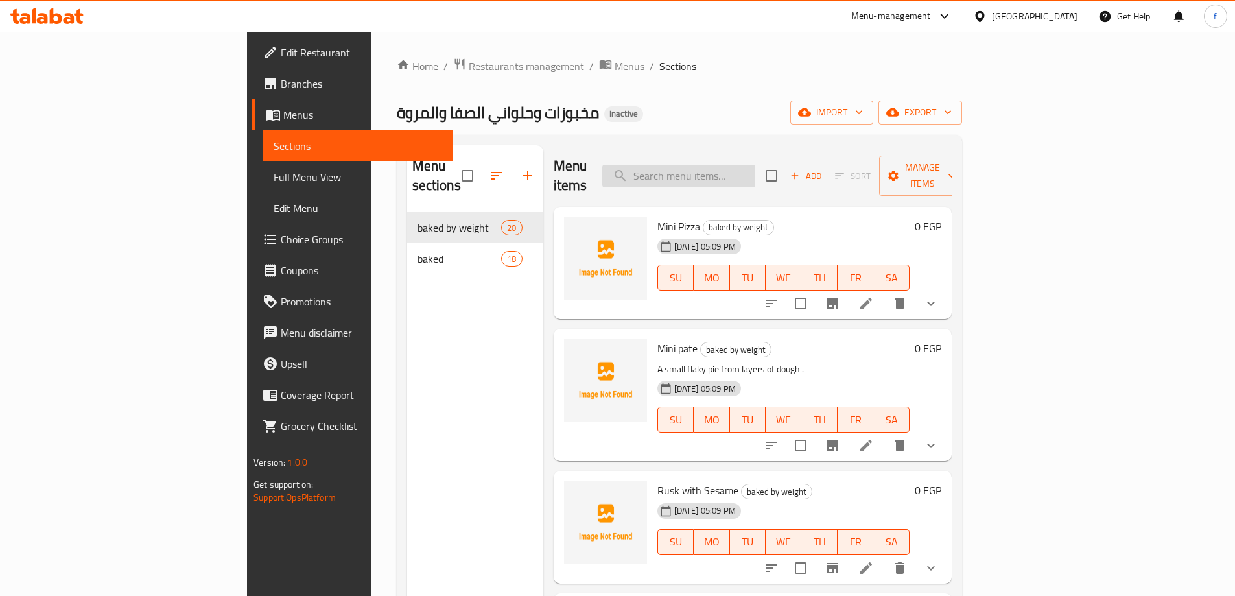
click at [755, 170] on input "search" at bounding box center [678, 176] width 153 height 23
paste input "Big fino Sesame"
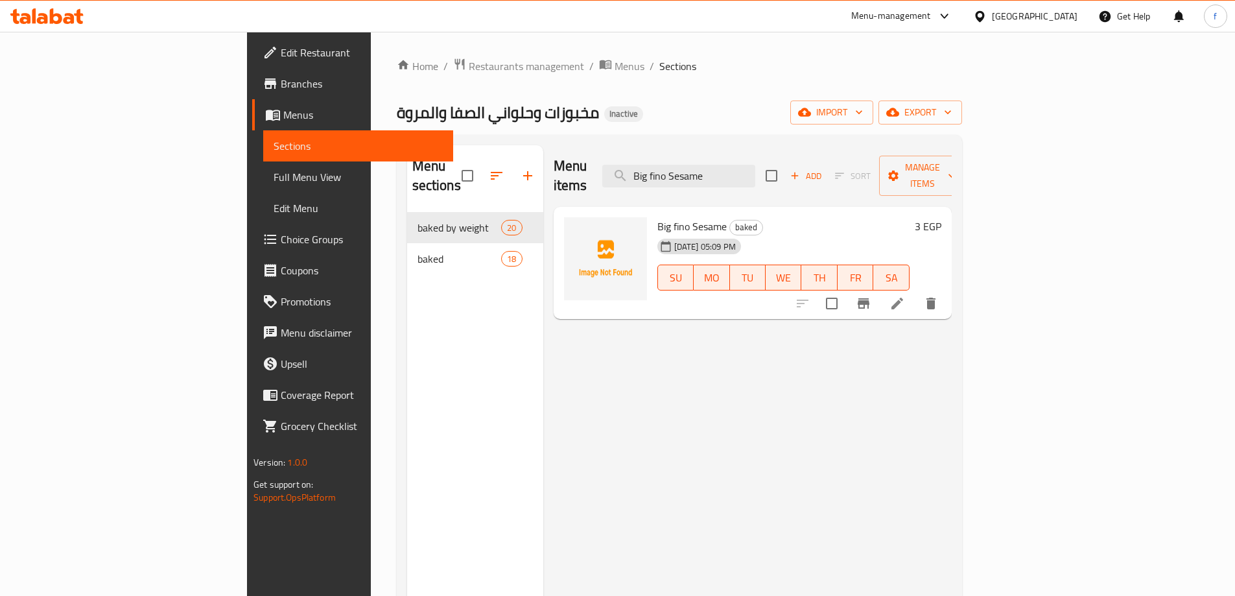
type input "Big fino Sesame"
click at [905, 296] on icon at bounding box center [897, 304] width 16 height 16
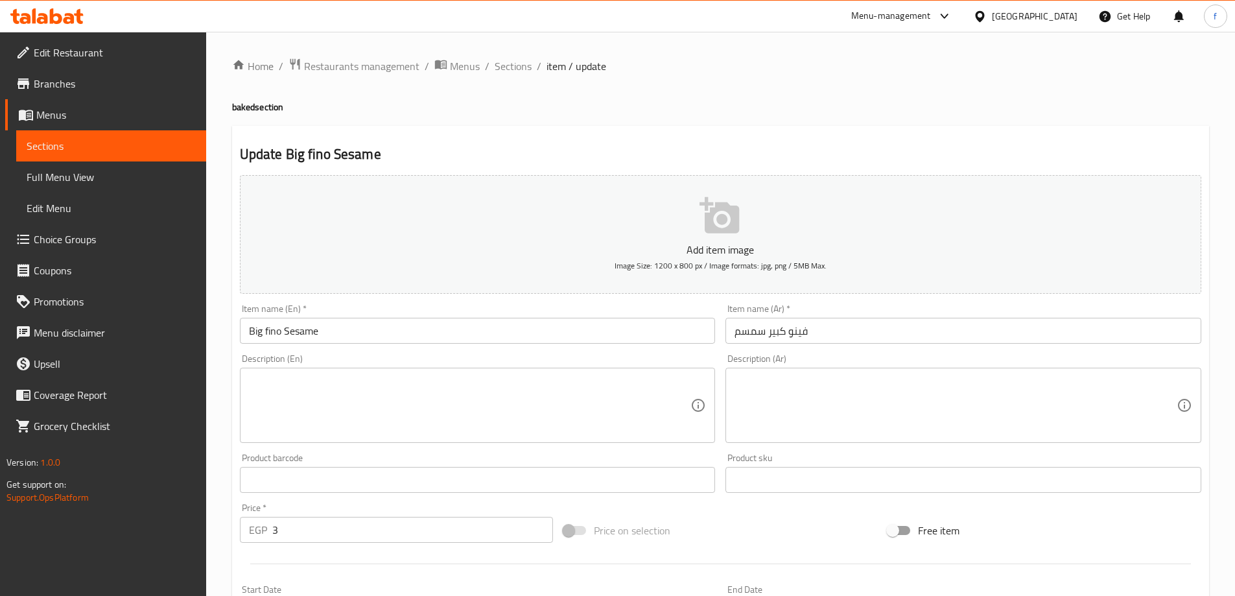
click at [834, 339] on input "فينو كبير سمسم" at bounding box center [963, 331] width 476 height 26
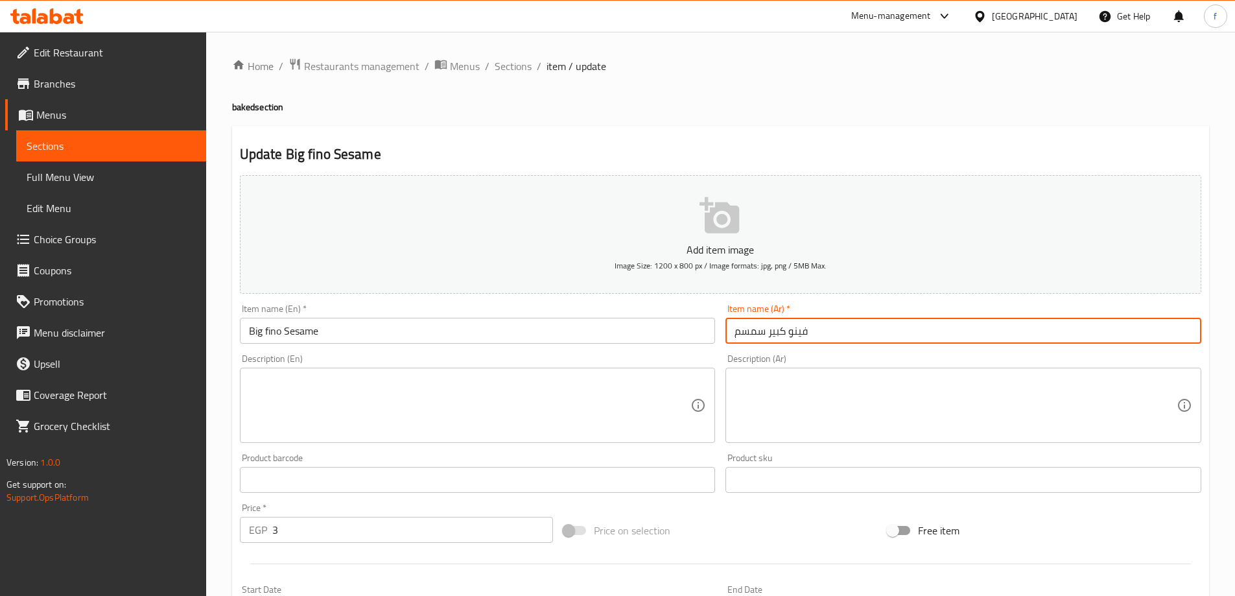
click at [834, 332] on input "فينو كبير سمسم" at bounding box center [963, 331] width 476 height 26
click at [500, 325] on input "Big fino Sesame" at bounding box center [478, 331] width 476 height 26
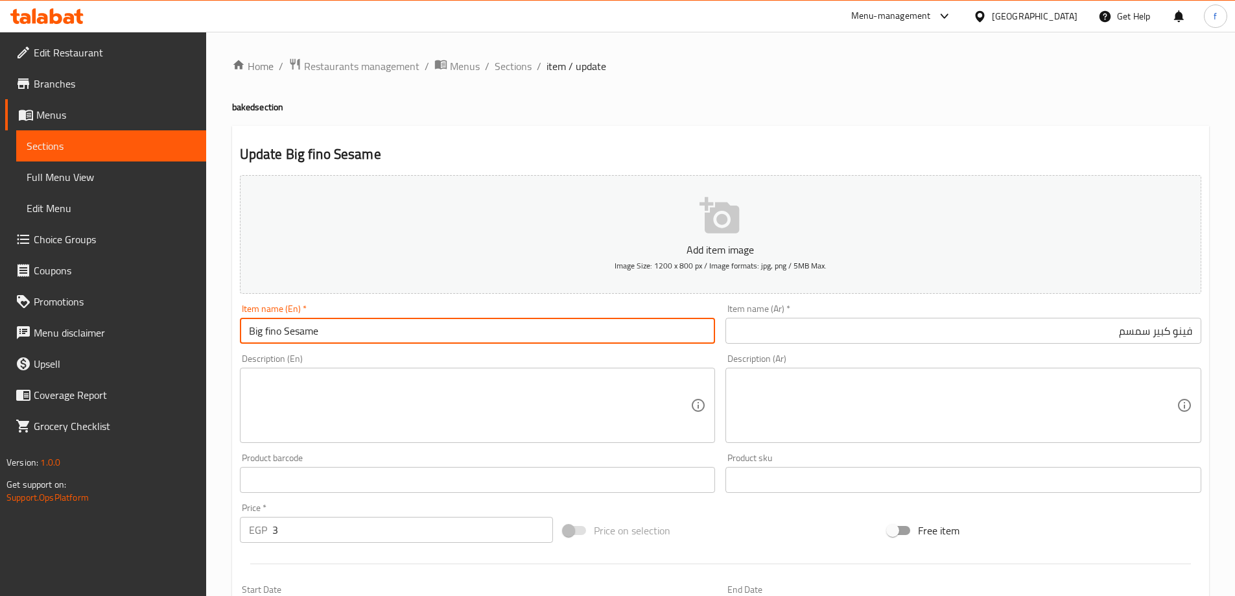
click at [256, 331] on input "Big fino Sesame" at bounding box center [478, 331] width 476 height 26
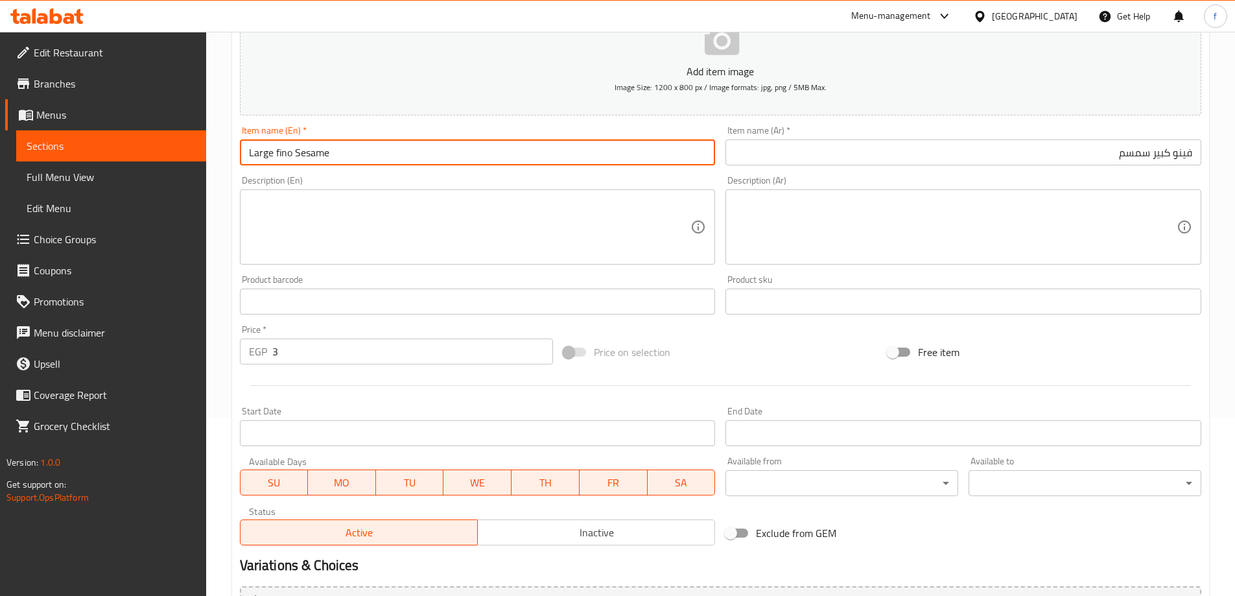
scroll to position [320, 0]
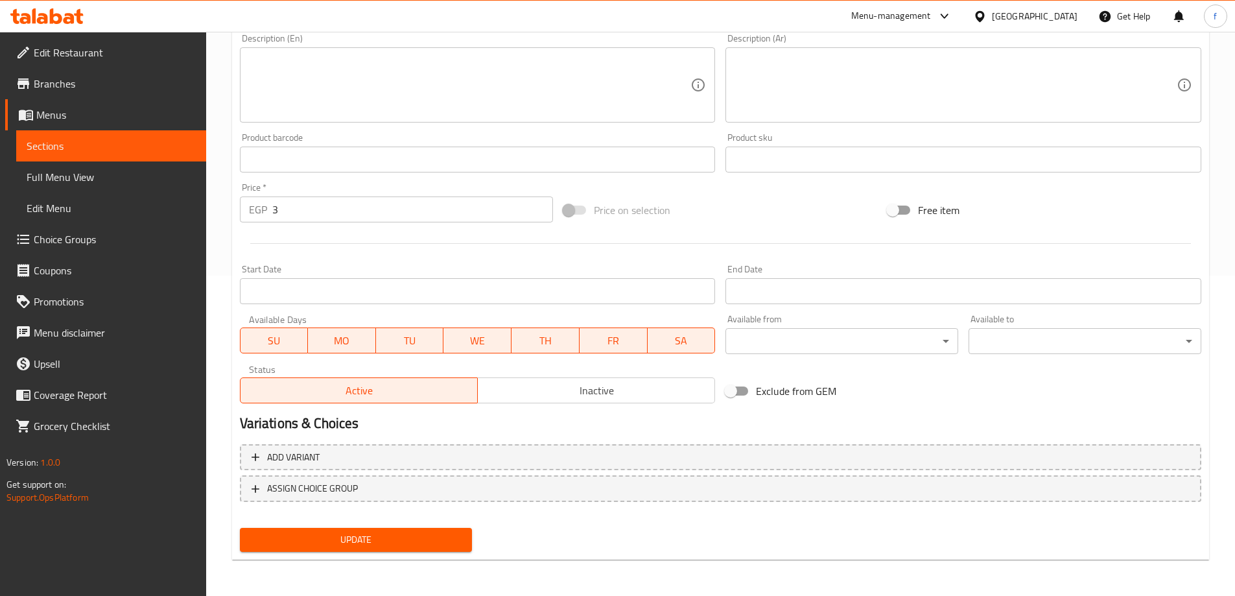
type input "Large fino Sesame"
click at [392, 531] on span "Update" at bounding box center [356, 539] width 212 height 16
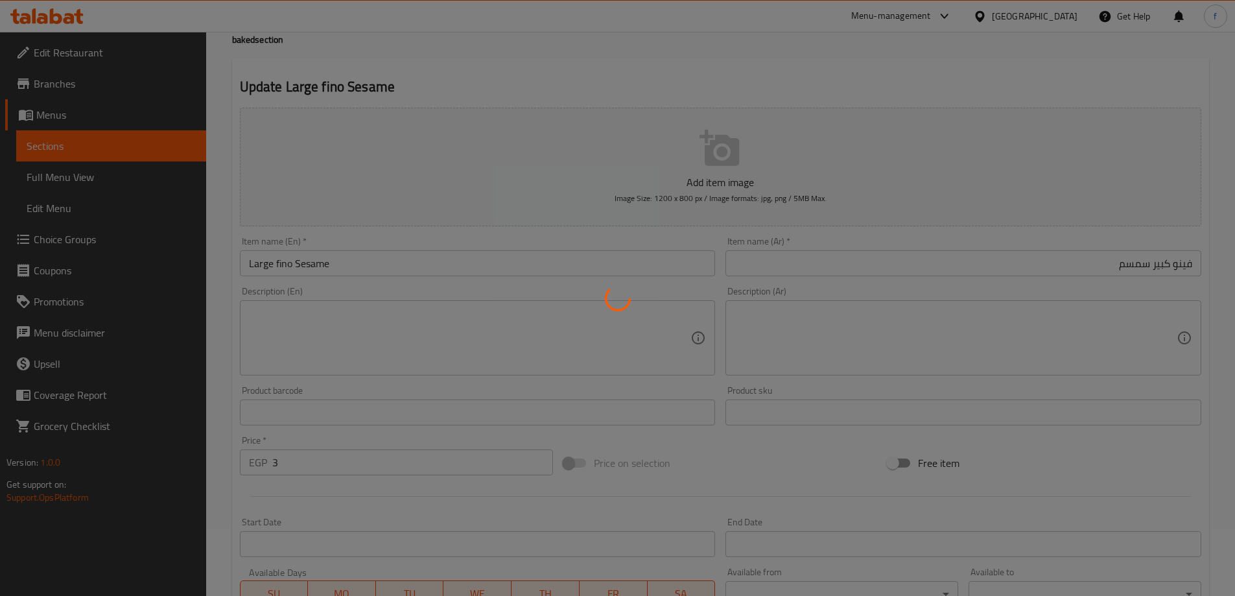
scroll to position [0, 0]
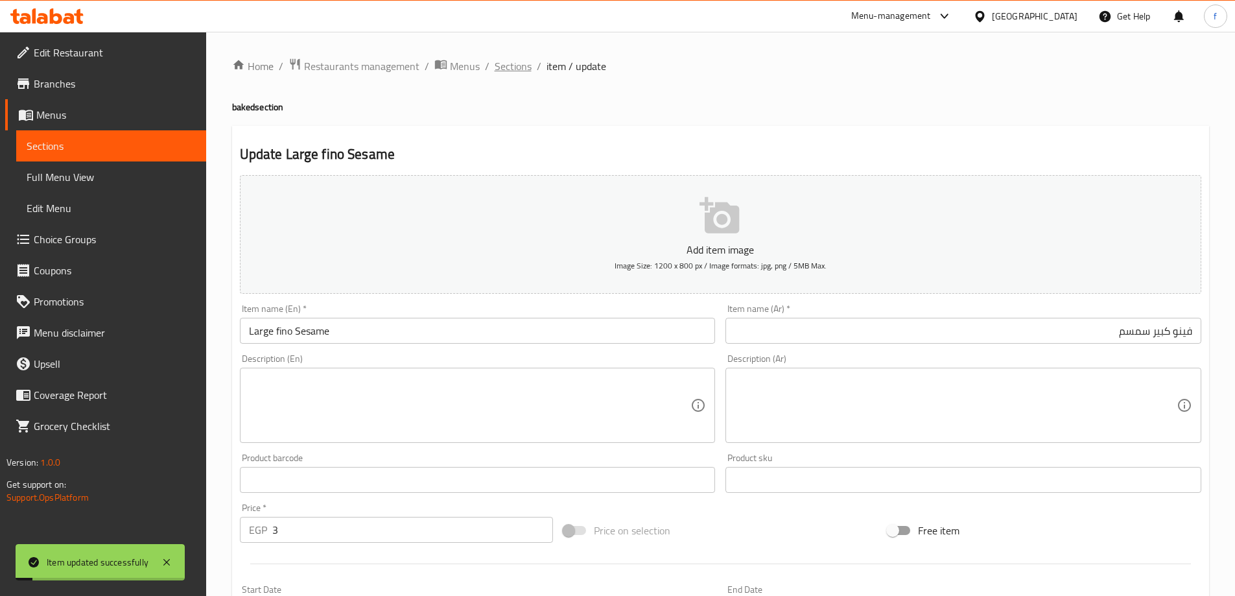
click at [507, 64] on span "Sections" at bounding box center [513, 66] width 37 height 16
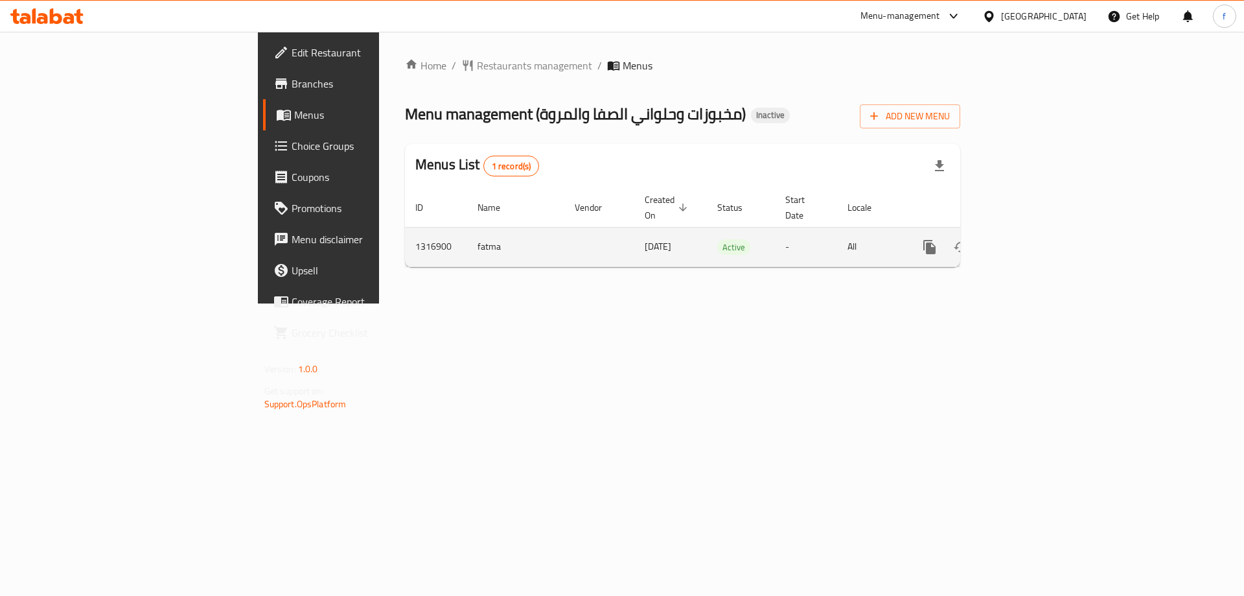
click at [1039, 231] on link "enhanced table" at bounding box center [1023, 246] width 31 height 31
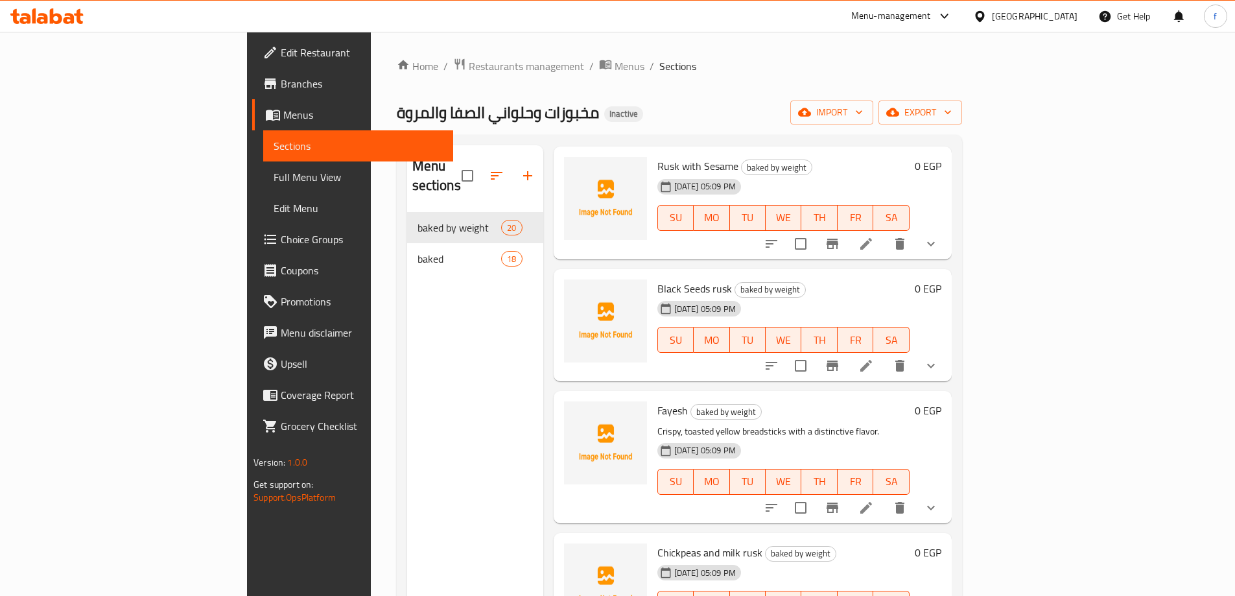
scroll to position [843, 0]
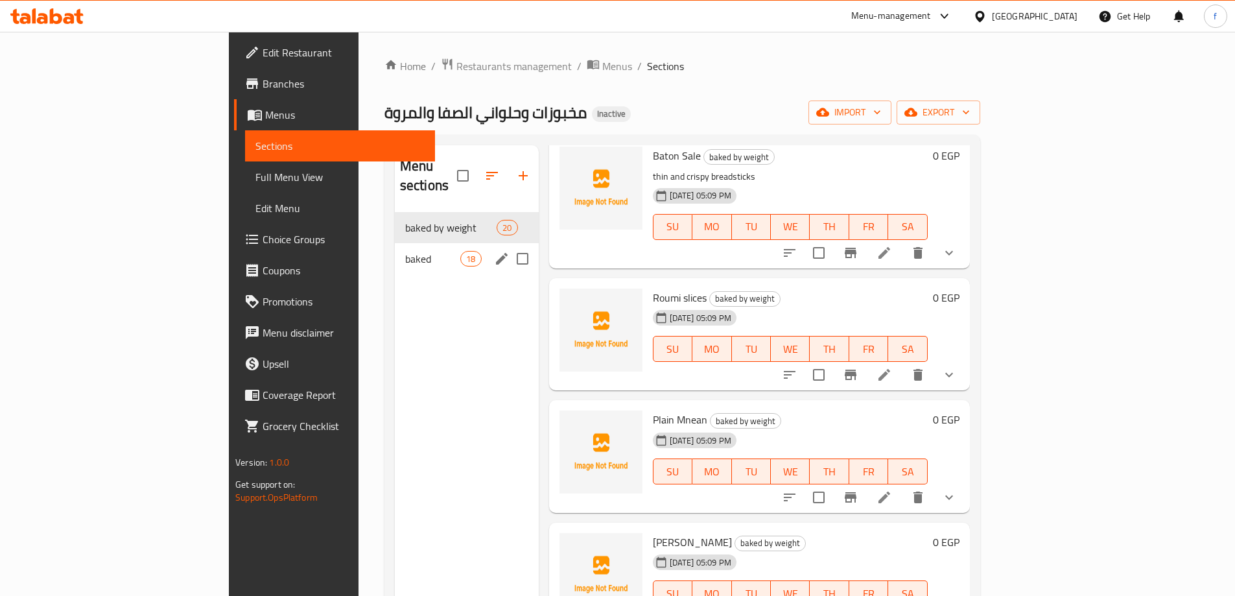
click at [405, 251] on span "baked" at bounding box center [432, 259] width 55 height 16
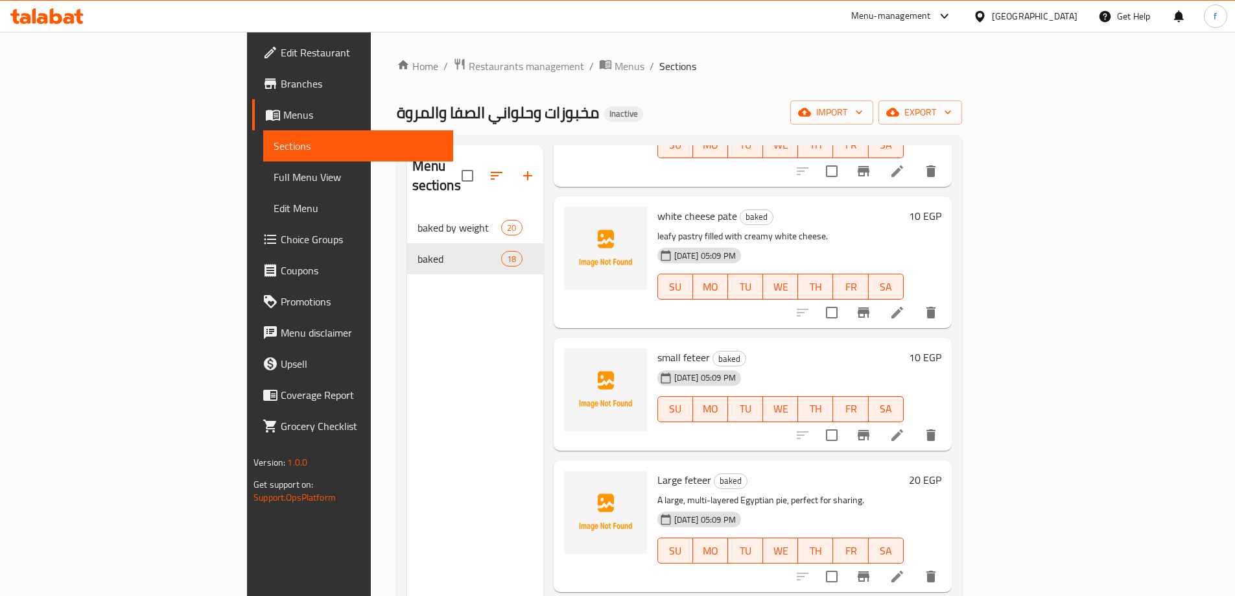
scroll to position [1202, 0]
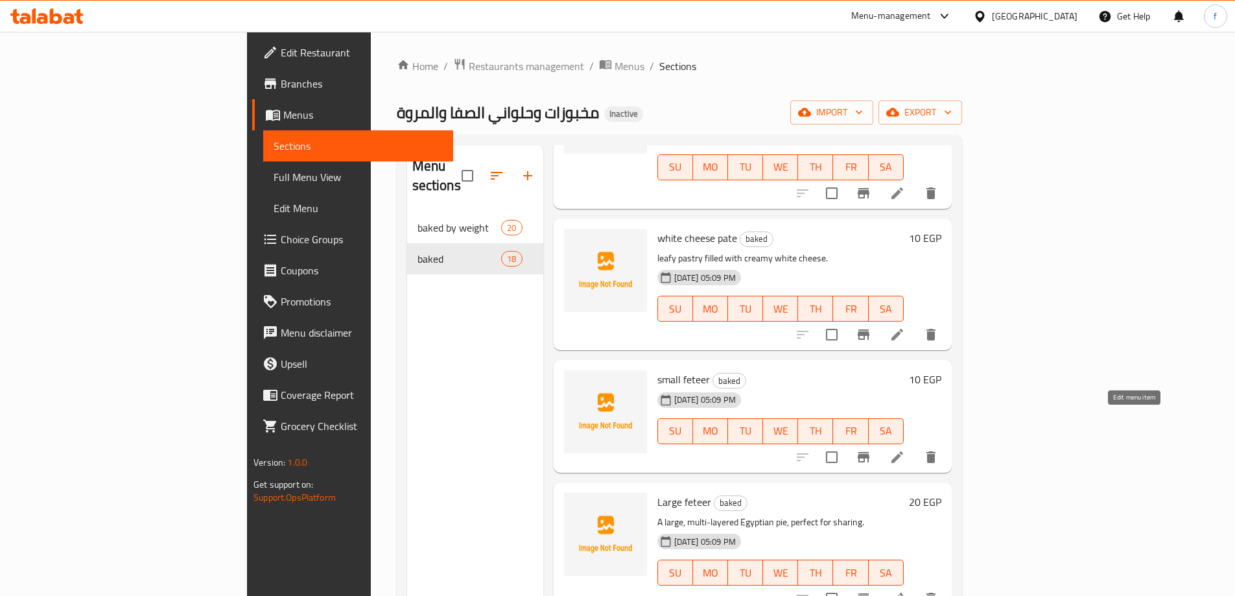
click at [905, 449] on icon at bounding box center [897, 457] width 16 height 16
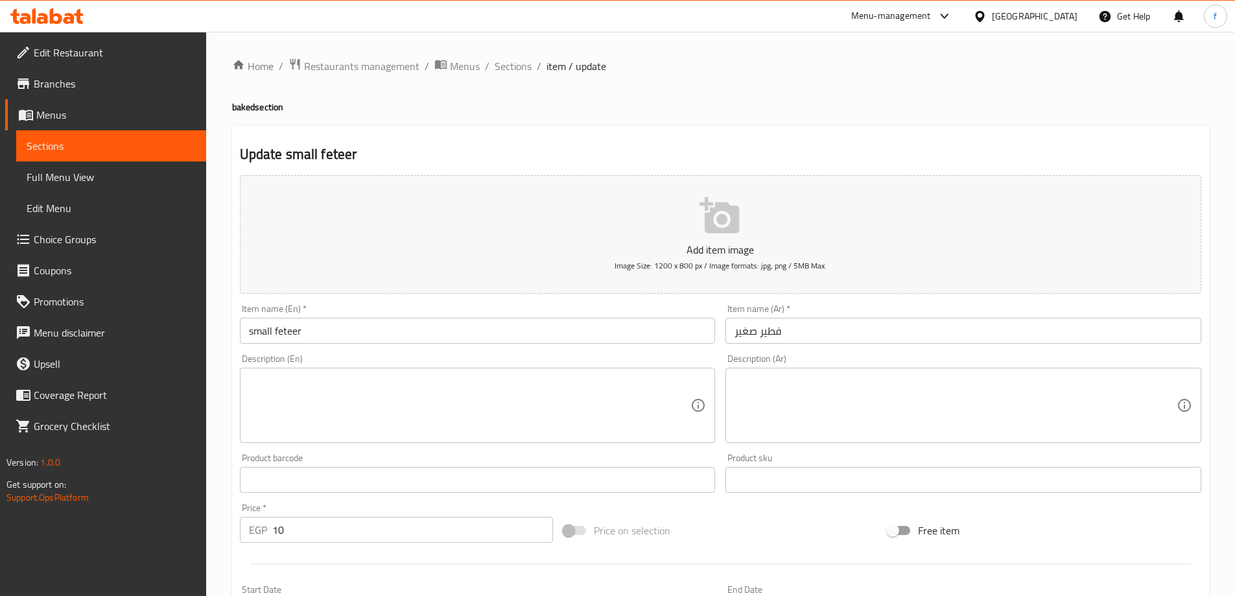
click at [767, 386] on textarea at bounding box center [955, 406] width 442 height 62
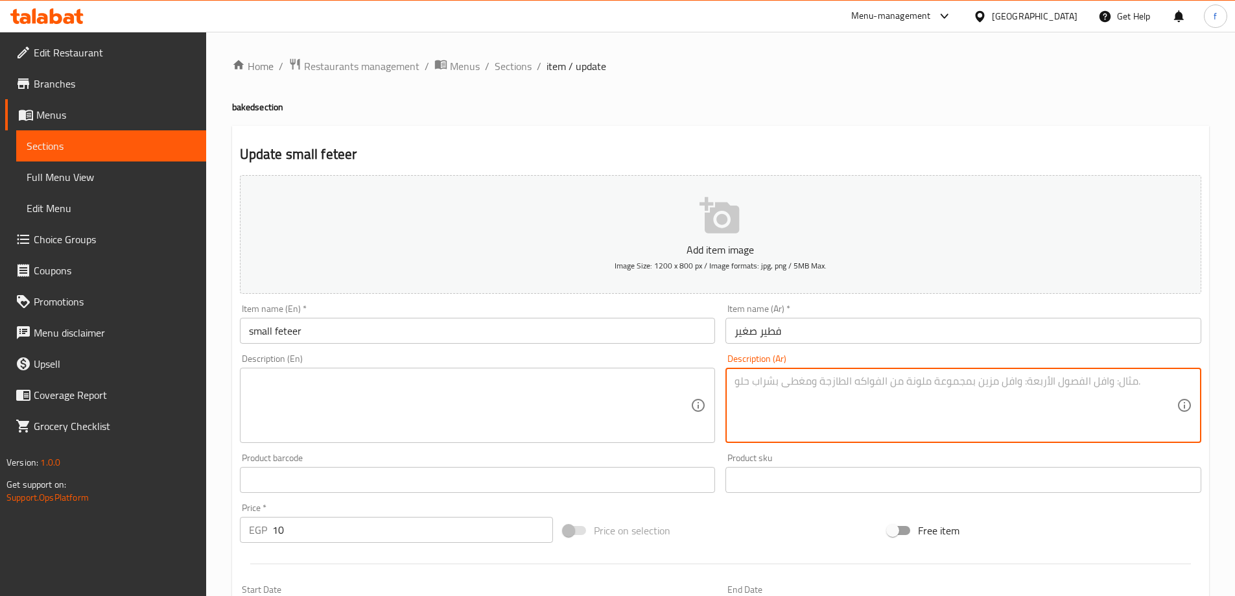
paste textarea "فطيرة مورقة صغيرة، يمكن تناولها سادة أو مع إضافات."
type textarea "فطيرة مورقة صغيرة، يمكن تناولها سادة أو مع إضافات."
click at [405, 381] on textarea at bounding box center [470, 406] width 442 height 62
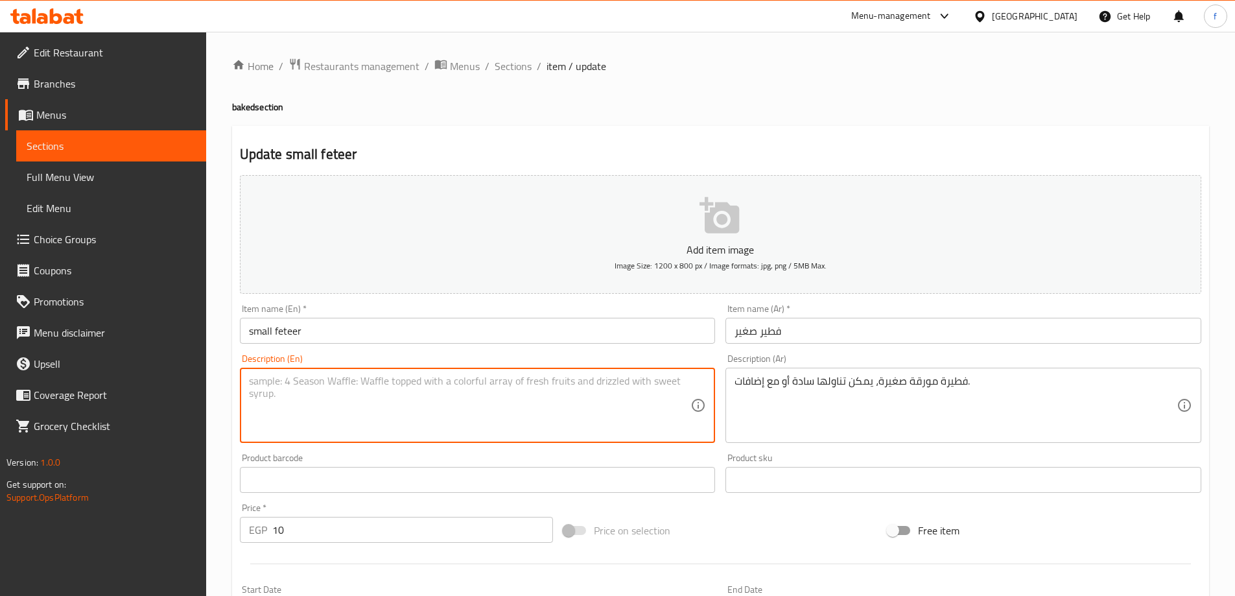
click at [506, 400] on textarea at bounding box center [470, 406] width 442 height 62
paste textarea "A small flaky pastry, which can be eaten plain or with toppings."
click at [296, 382] on textarea "A small flaky pastry, which can be eaten plain or with toppings." at bounding box center [470, 406] width 442 height 62
click at [359, 384] on textarea "A small leafy pastry, which can be eaten plain or with toppings." at bounding box center [470, 406] width 442 height 62
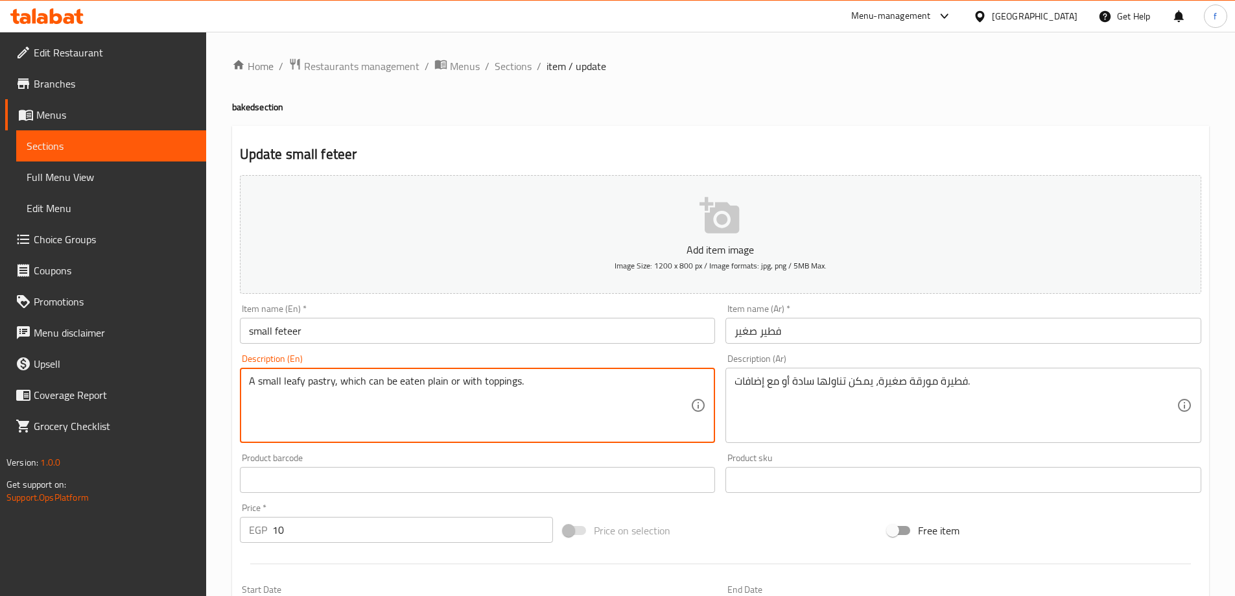
click at [359, 384] on textarea "A small leafy pastry, which can be eaten plain or with toppings." at bounding box center [470, 406] width 442 height 62
click at [475, 382] on textarea "A small leafy pastry, can be eaten plain or with toppings." at bounding box center [470, 406] width 442 height 62
type textarea "A small leafy pastry, can be eaten plain or with toppings."
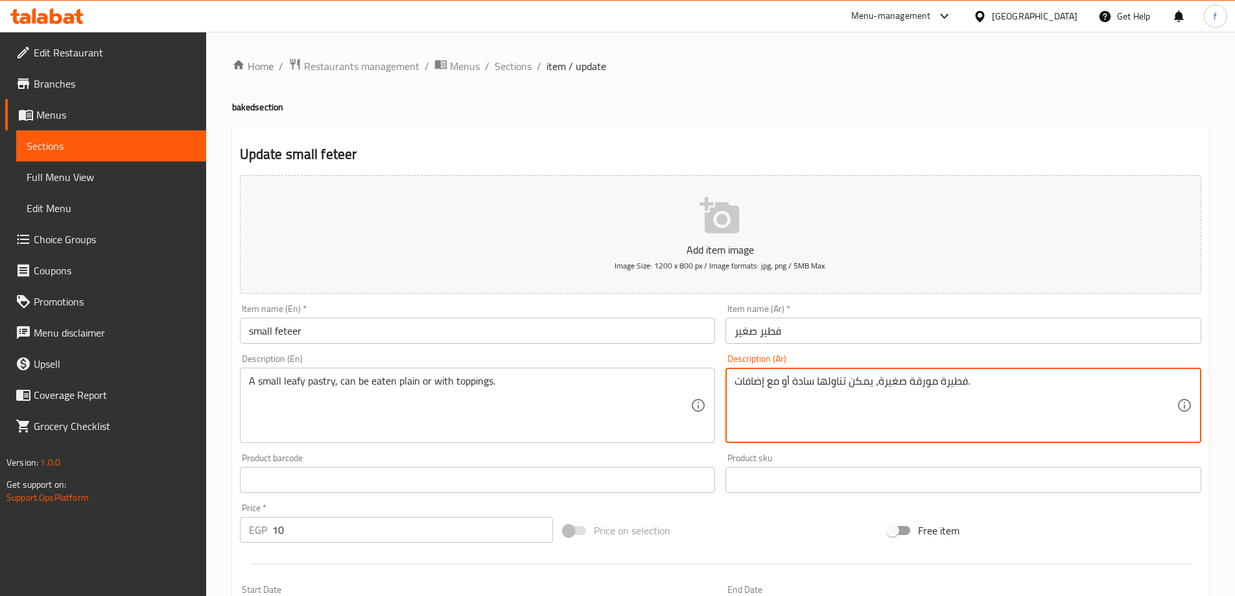
click at [923, 395] on textarea "فطيرة مورقة صغيرة، يمكن تناولها سادة أو مع إضافات." at bounding box center [955, 406] width 442 height 62
click at [921, 385] on textarea "فطيرة مورقة صغيرة، يمكن تناولها سادة أو مع إضافات." at bounding box center [955, 406] width 442 height 62
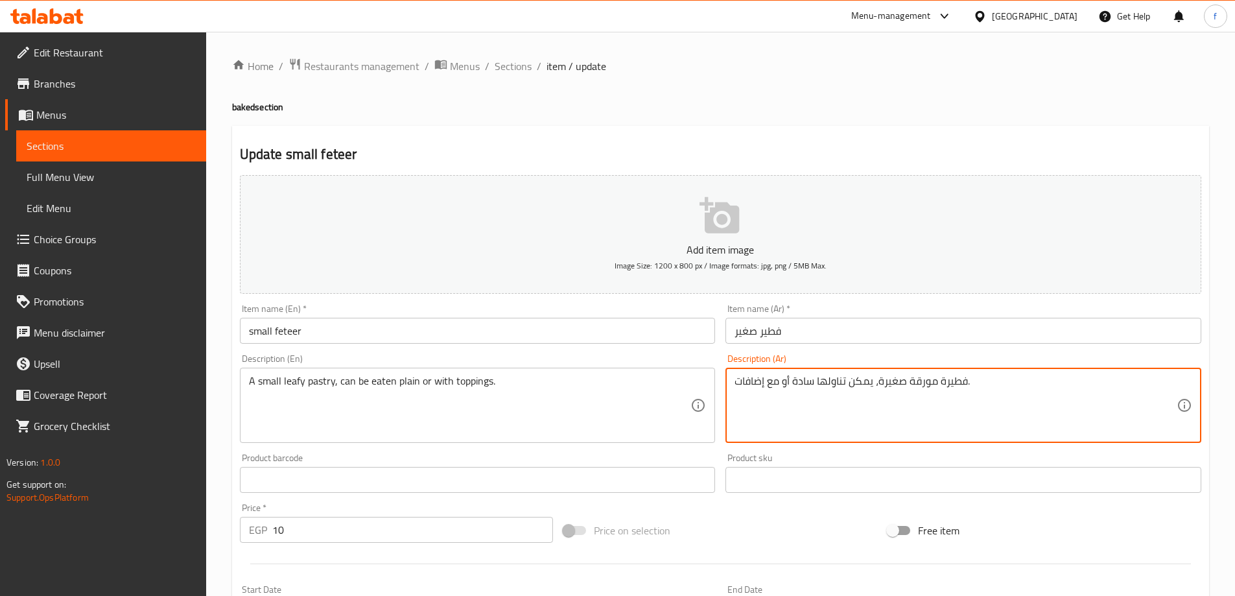
click at [755, 380] on textarea "فطيرة مورقة صغيرة، يمكن تناولها سادة أو مع إضافات." at bounding box center [955, 406] width 442 height 62
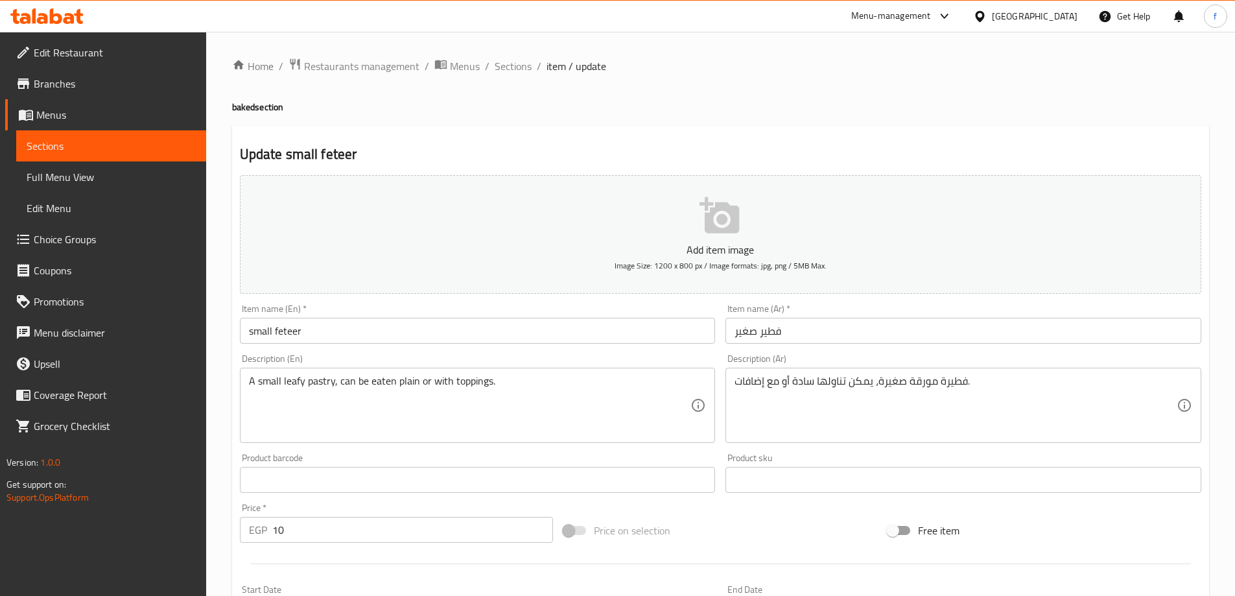
click at [803, 411] on textarea "فطيرة مورقة صغيرة، يمكن تناولها سادة أو مع إضافات." at bounding box center [955, 406] width 442 height 62
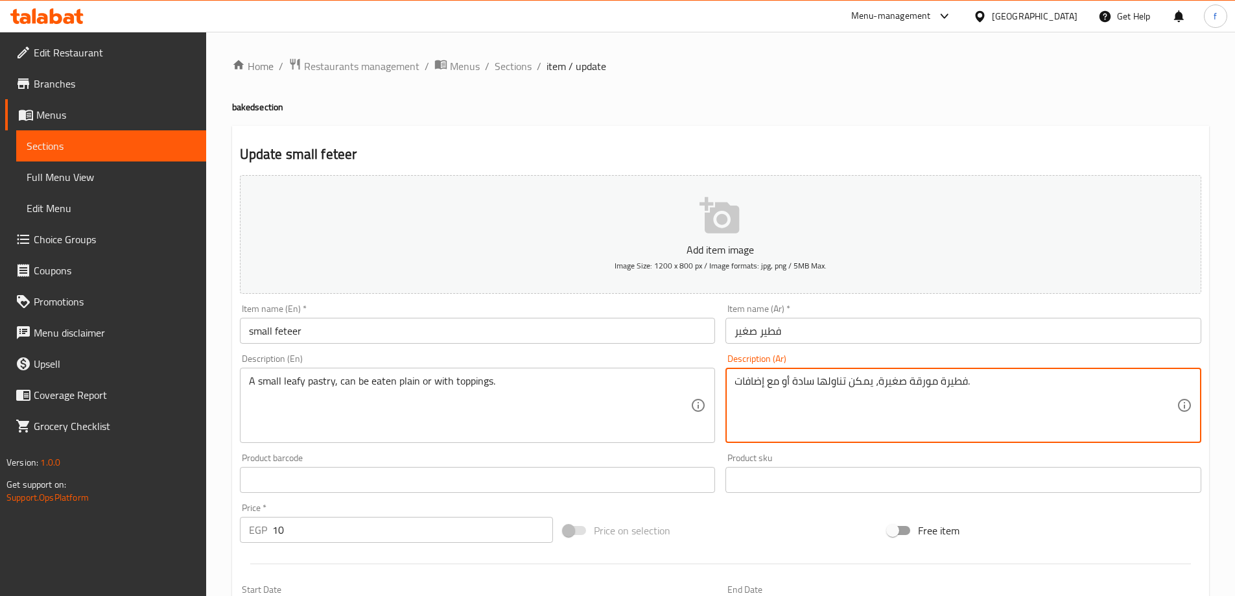
click at [799, 380] on textarea "فطيرة مورقة صغيرة، يمكن تناولها سادة أو مع إضافات." at bounding box center [955, 406] width 442 height 62
click at [769, 382] on textarea "فطيرة مورقة صغيرة، يمكن تناولها سادة أو مع إضافات." at bounding box center [955, 406] width 442 height 62
click at [758, 384] on textarea "فطيرة مورقة صغيرة، يمكن تناولها سادة أو مع إضافات." at bounding box center [955, 406] width 442 height 62
click at [920, 392] on textarea "فطيرة مورقة صغيرة، يمكن تناولها سادة أو مع إضافات." at bounding box center [955, 406] width 442 height 62
click at [860, 381] on textarea "فطيرة مورقة صغيرة، يمكن تناولها سادة أو مع إضافات." at bounding box center [955, 406] width 442 height 62
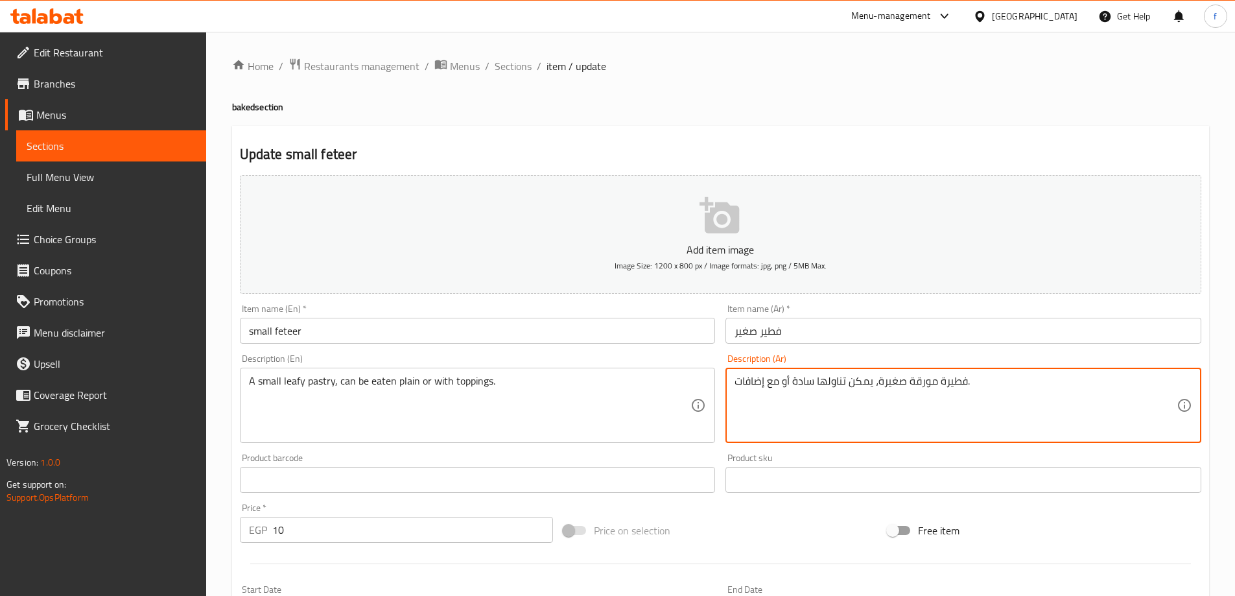
click at [817, 391] on textarea "فطيرة مورقة صغيرة، يمكن تناولها سادة أو مع إضافات." at bounding box center [955, 406] width 442 height 62
click at [795, 386] on textarea "فطيرة مورقة صغيرة، يمكن تناولها سادة أو مع إضافات." at bounding box center [955, 406] width 442 height 62
click at [786, 384] on textarea "فطيرة مورقة صغيرة، يمكن تناولها سادة أو مع إضافات." at bounding box center [955, 406] width 442 height 62
click at [746, 380] on textarea "فطيرة مورقة صغيرة، يمكن تناولها سادة أو مع إضافات." at bounding box center [955, 406] width 442 height 62
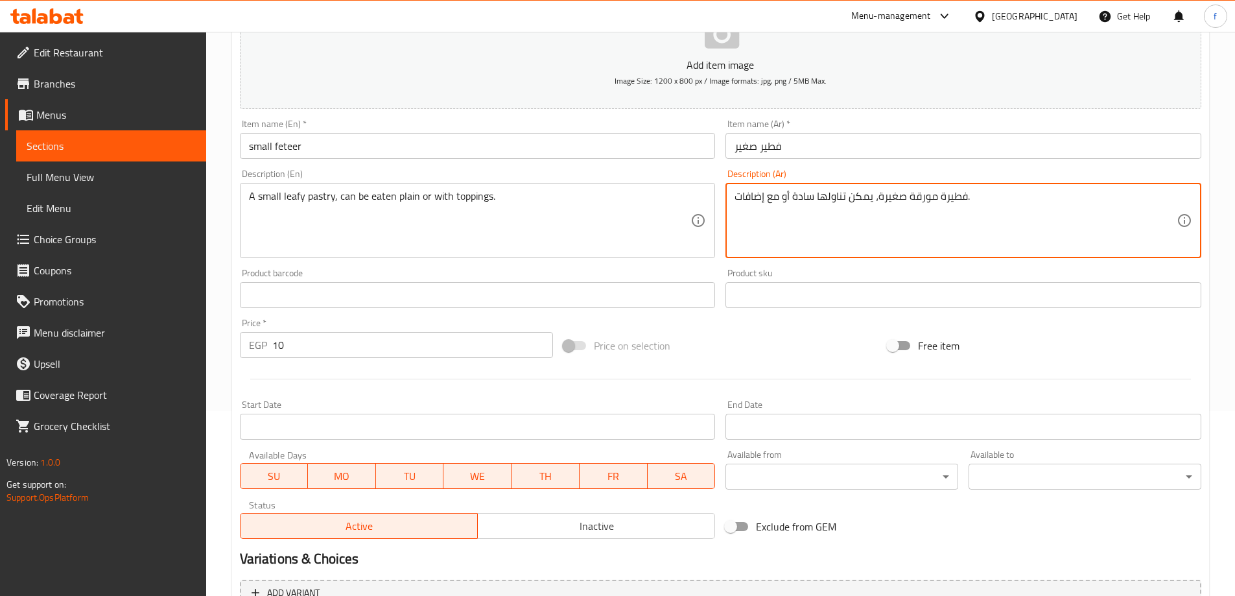
scroll to position [320, 0]
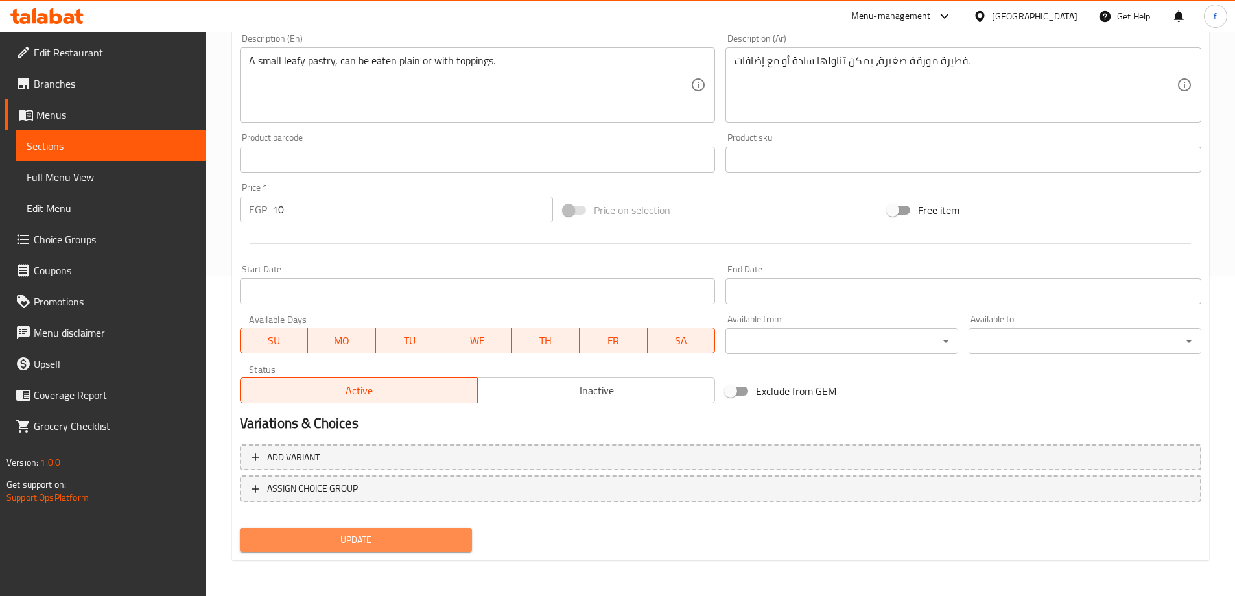
click at [360, 547] on span "Update" at bounding box center [356, 539] width 212 height 16
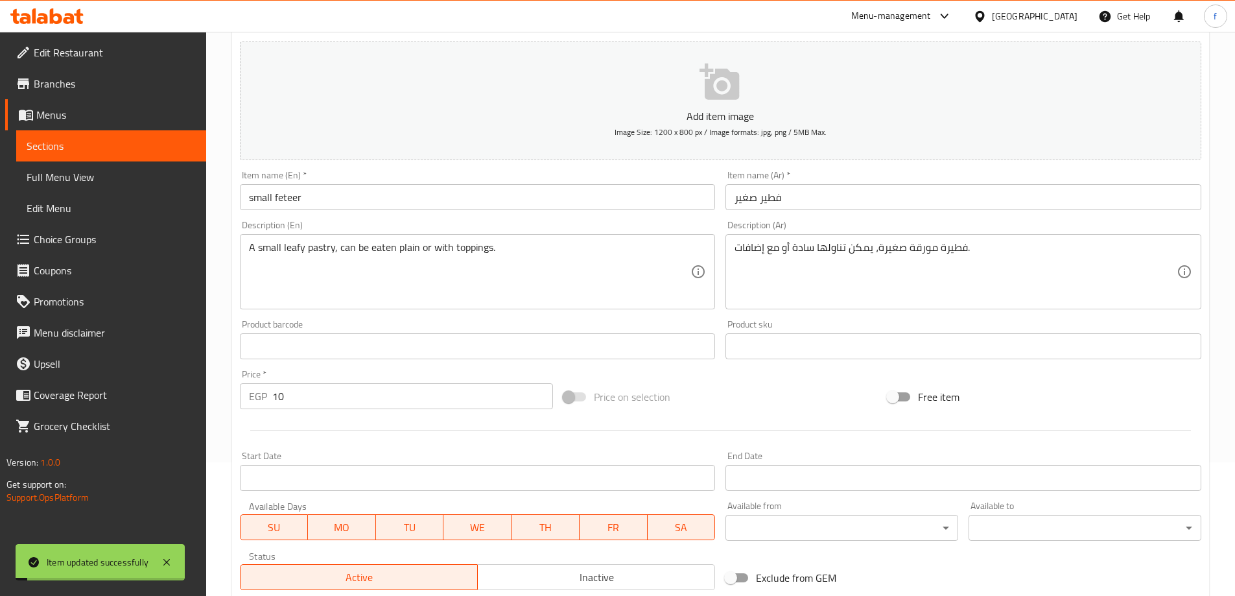
scroll to position [0, 0]
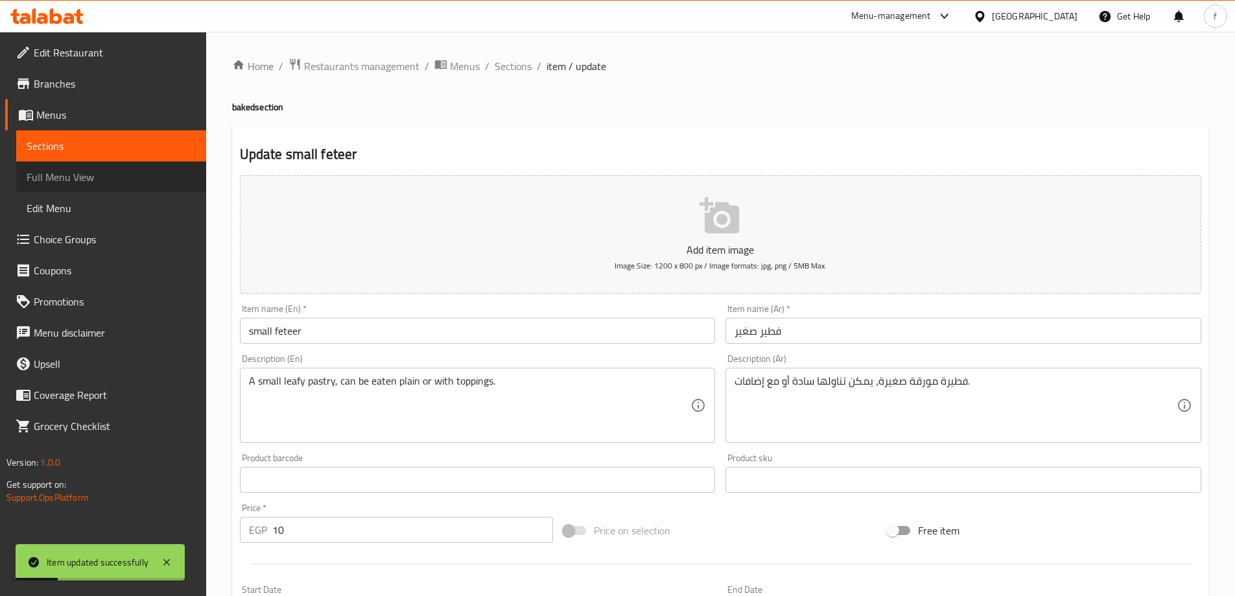
click at [87, 184] on span "Full Menu View" at bounding box center [111, 177] width 169 height 16
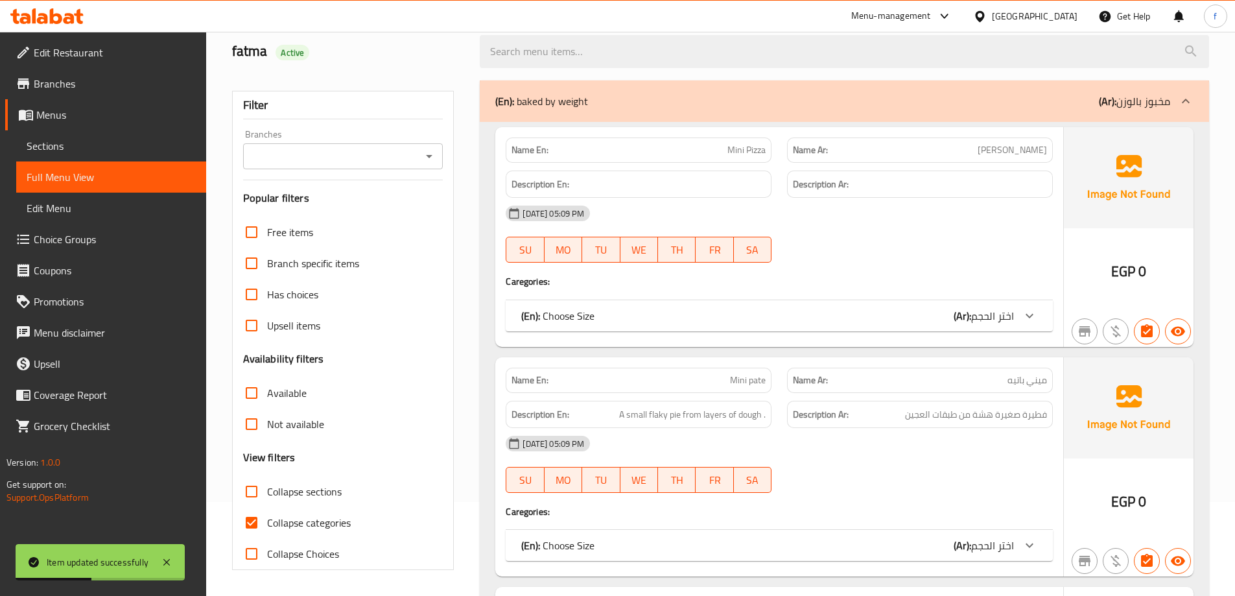
scroll to position [194, 0]
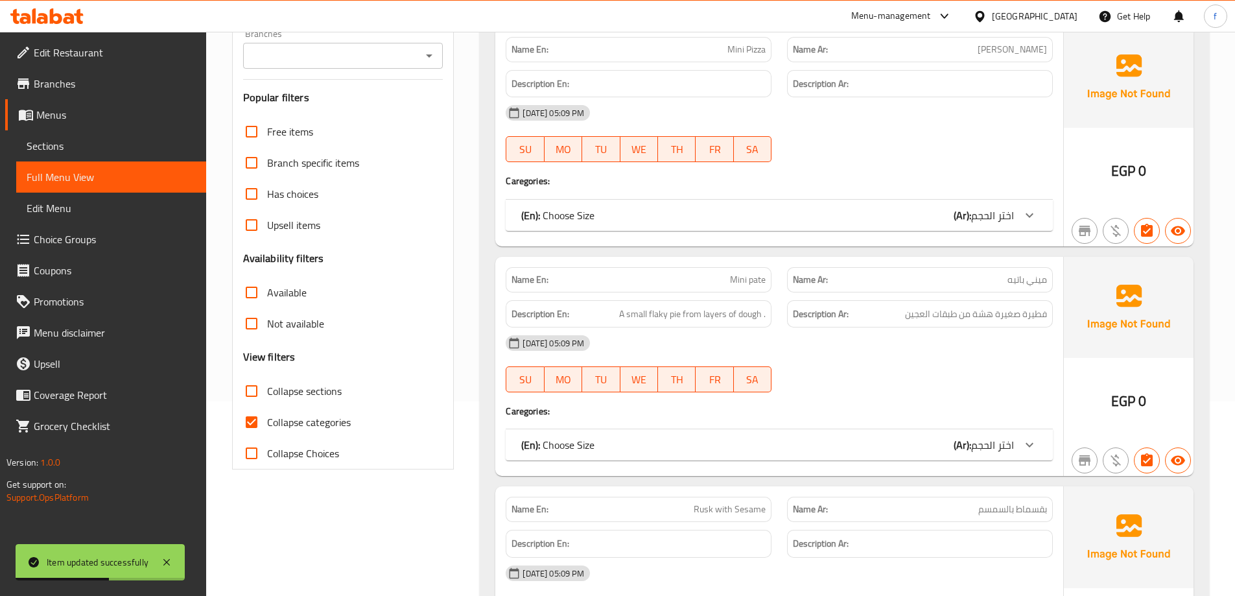
click at [332, 417] on span "Collapse categories" at bounding box center [309, 422] width 84 height 16
click at [267, 417] on input "Collapse categories" at bounding box center [251, 421] width 31 height 31
checkbox input "false"
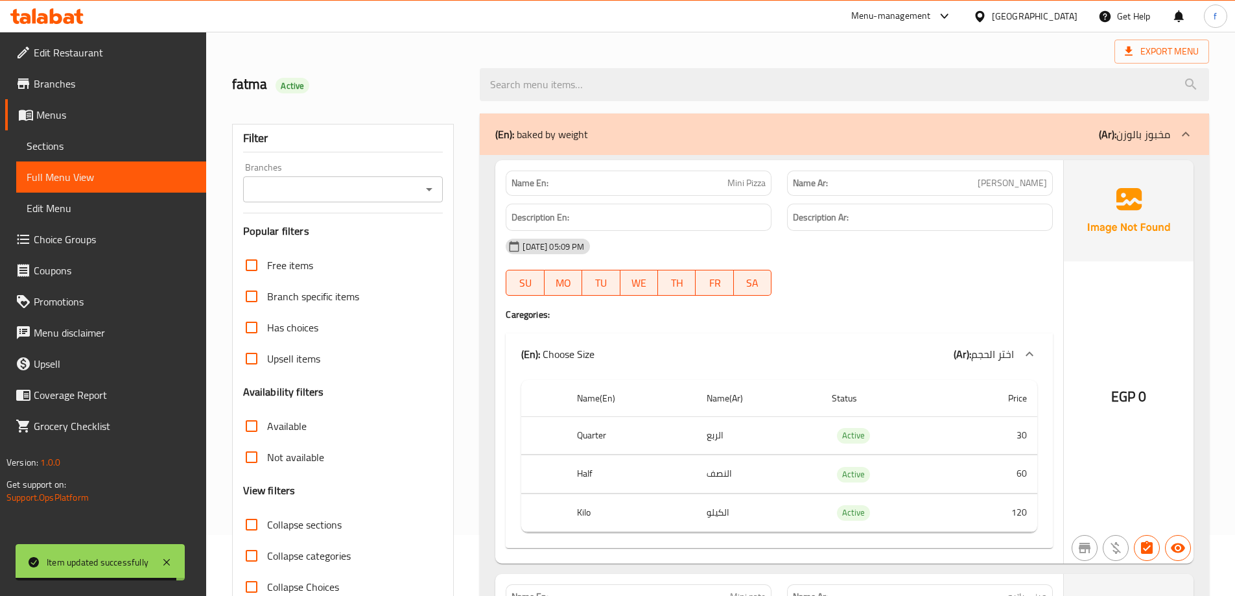
scroll to position [0, 0]
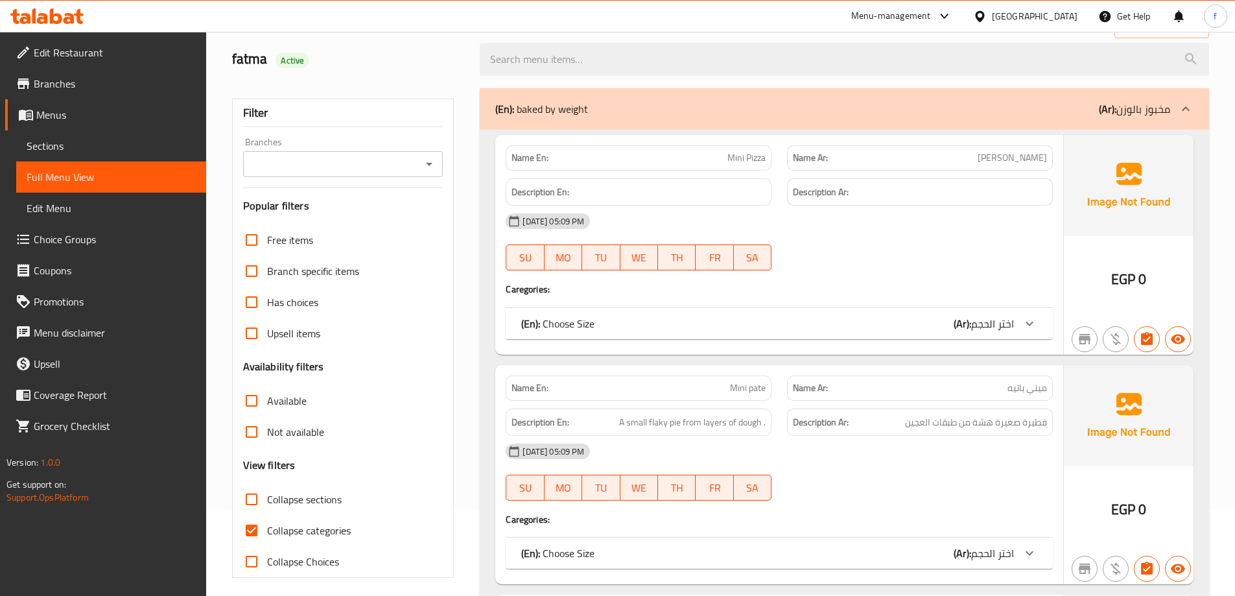
scroll to position [194, 0]
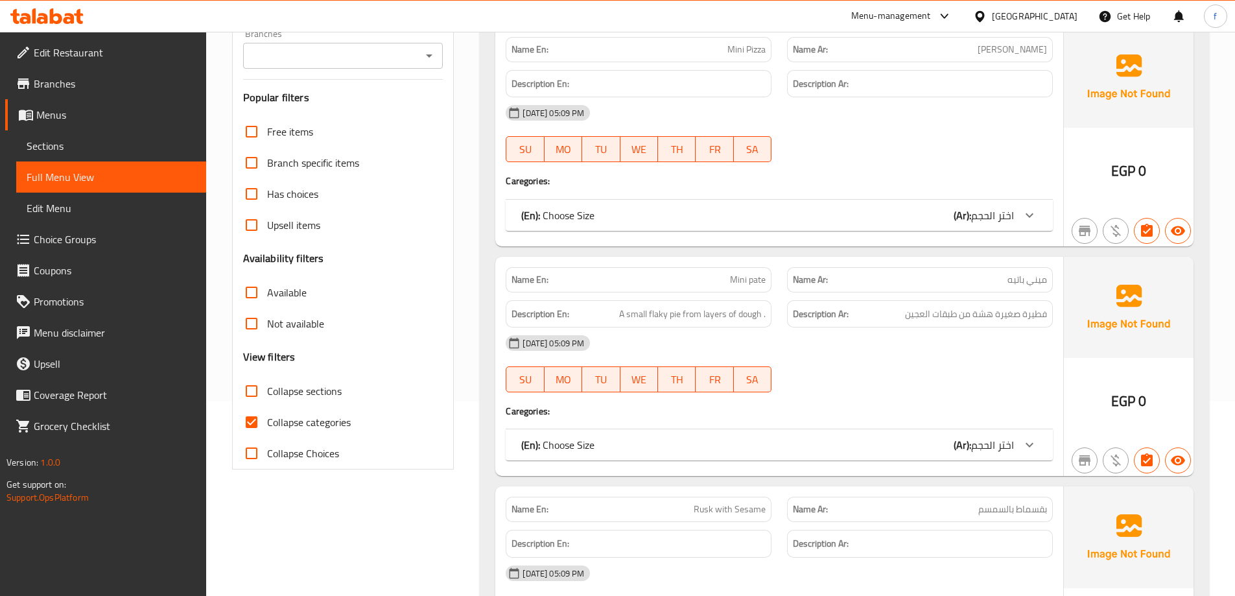
click at [316, 416] on span "Collapse categories" at bounding box center [309, 422] width 84 height 16
click at [267, 416] on input "Collapse categories" at bounding box center [251, 421] width 31 height 31
checkbox input "false"
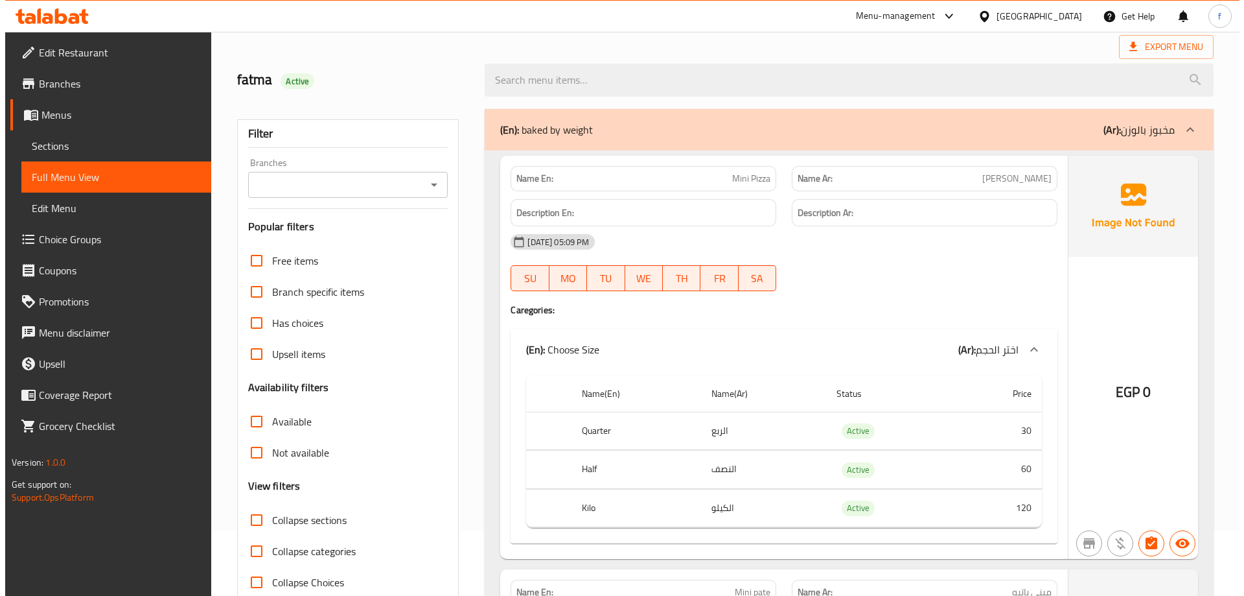
scroll to position [0, 0]
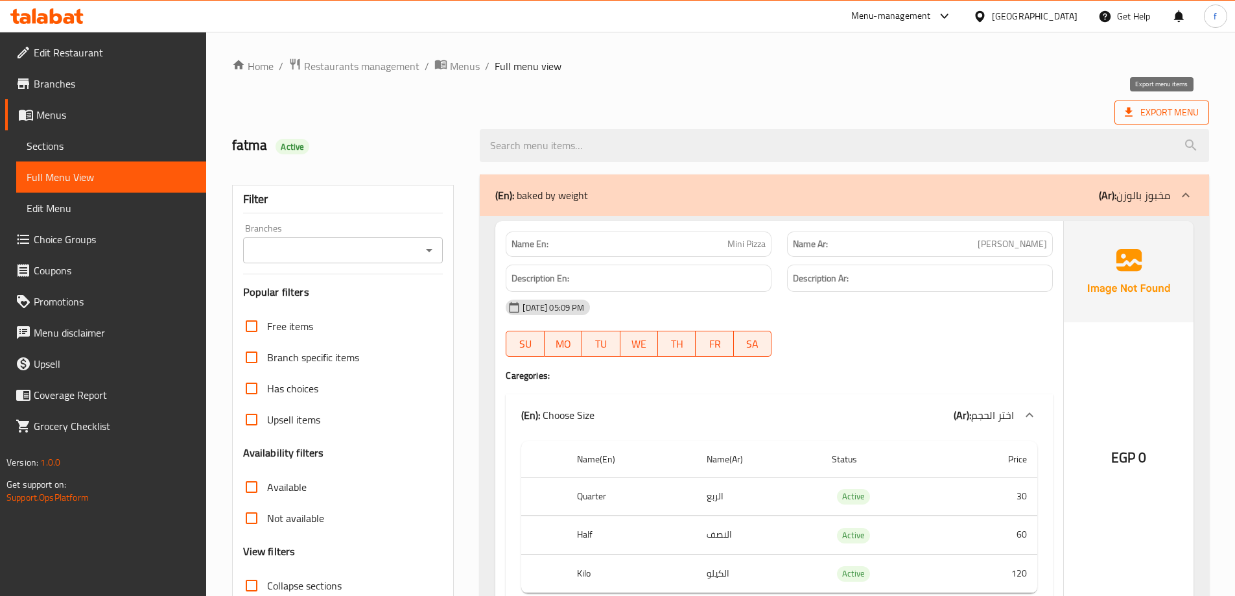
click at [1190, 101] on span "Export Menu" at bounding box center [1161, 112] width 95 height 24
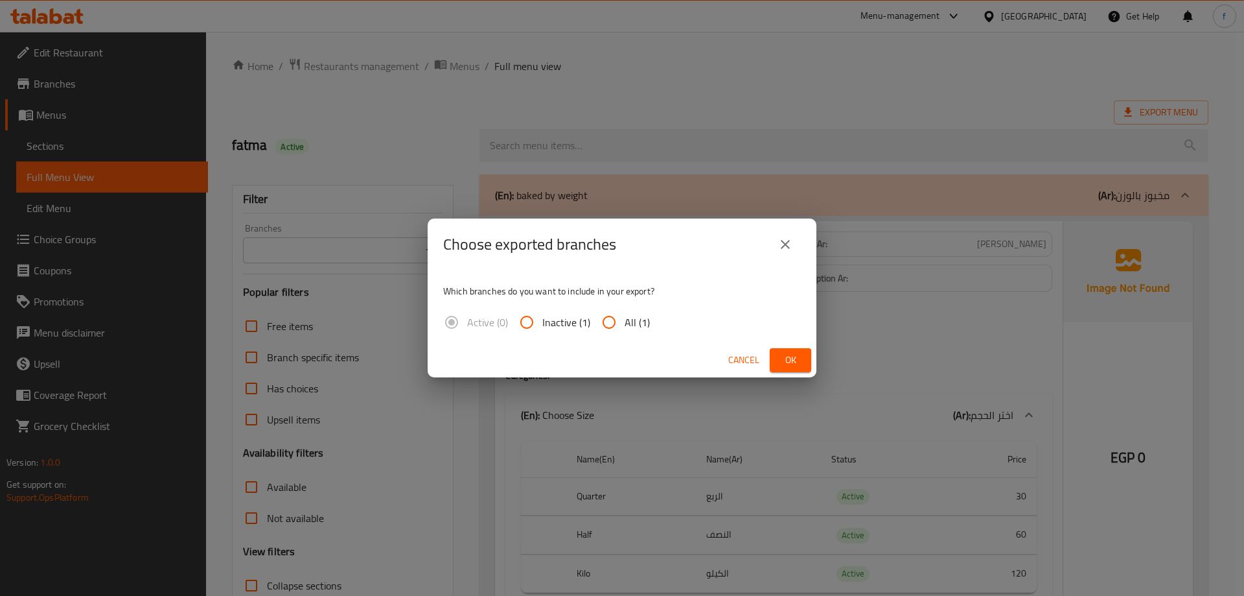
click at [631, 320] on span "All (1)" at bounding box center [637, 322] width 25 height 16
click at [625, 320] on input "All (1)" at bounding box center [609, 322] width 31 height 31
radio input "true"
click at [795, 359] on span "Ok" at bounding box center [790, 360] width 21 height 16
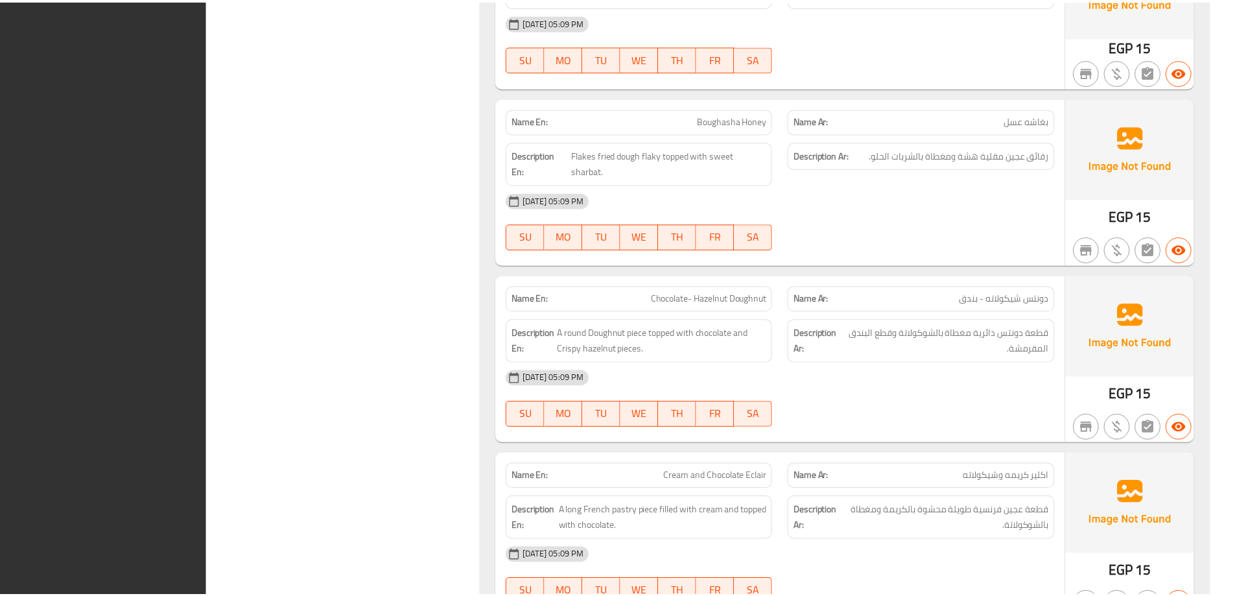
scroll to position [11072, 0]
